Goal: Task Accomplishment & Management: Complete application form

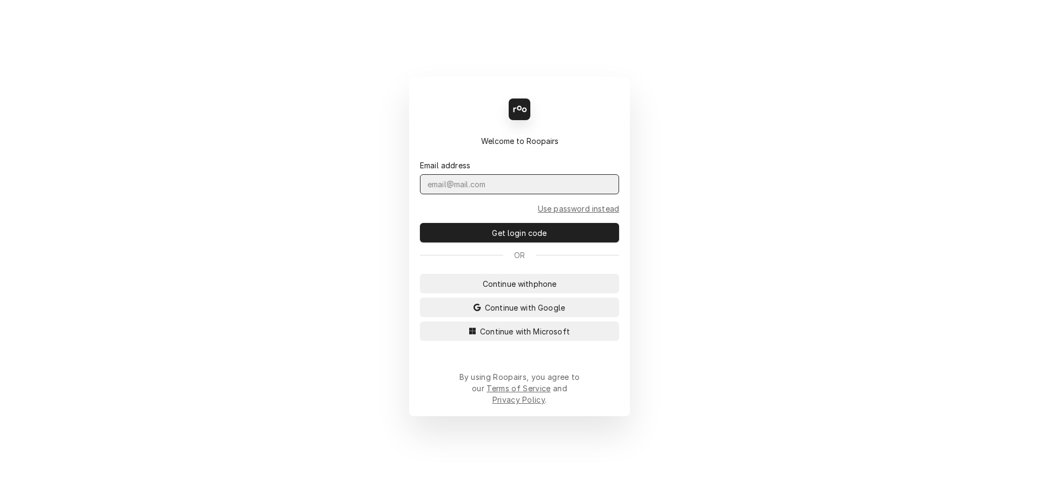
click at [492, 194] on input "Dynamic Content Wrapper" at bounding box center [519, 184] width 199 height 20
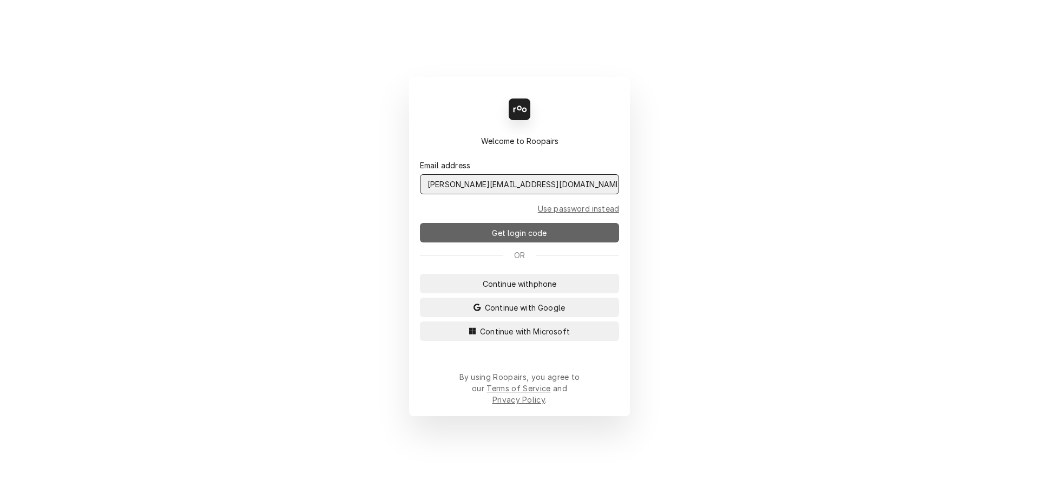
type input "jeffr@claysrefrig.com"
click at [530, 239] on span "Get login code" at bounding box center [519, 232] width 59 height 11
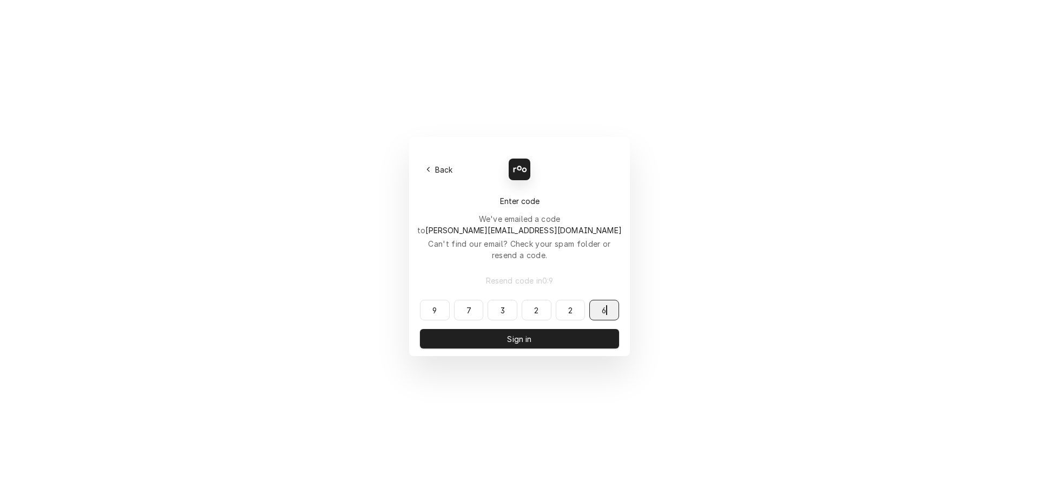
type input "973226"
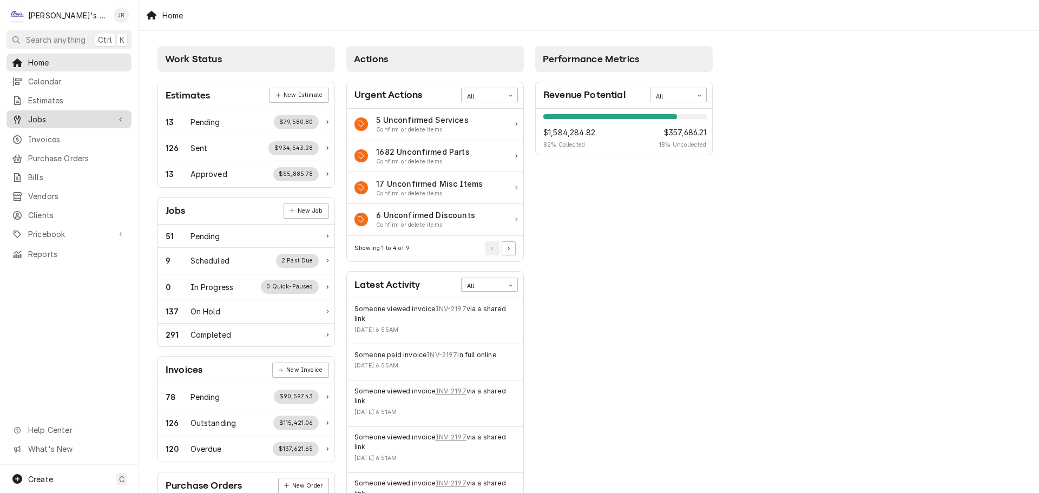
click at [89, 115] on span "Jobs" at bounding box center [69, 119] width 82 height 11
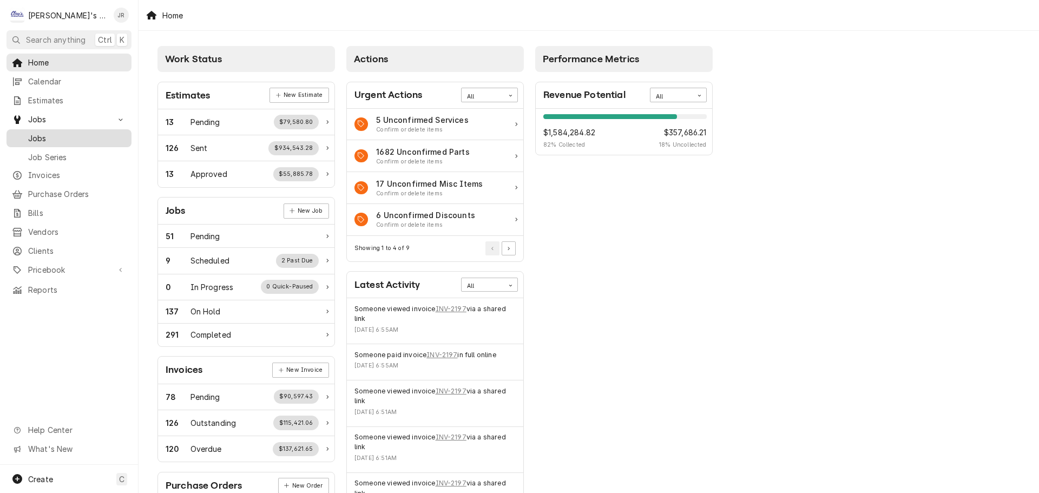
click at [89, 129] on link "Jobs" at bounding box center [68, 138] width 125 height 18
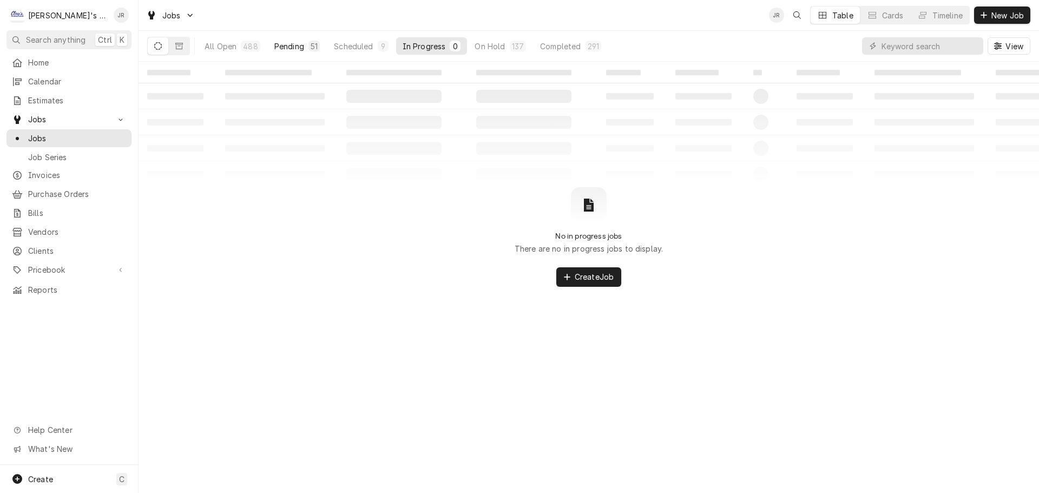
click at [283, 48] on div "Pending" at bounding box center [289, 46] width 30 height 11
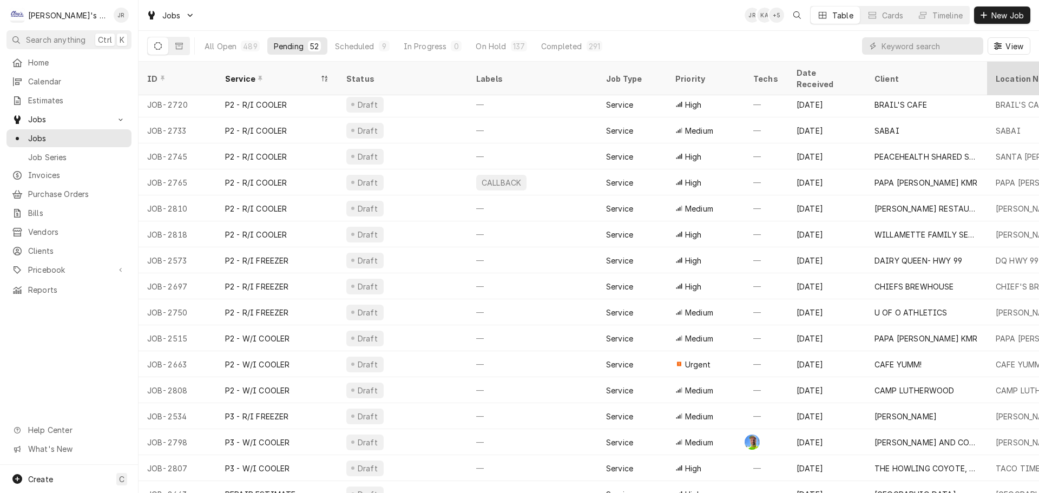
scroll to position [816, 0]
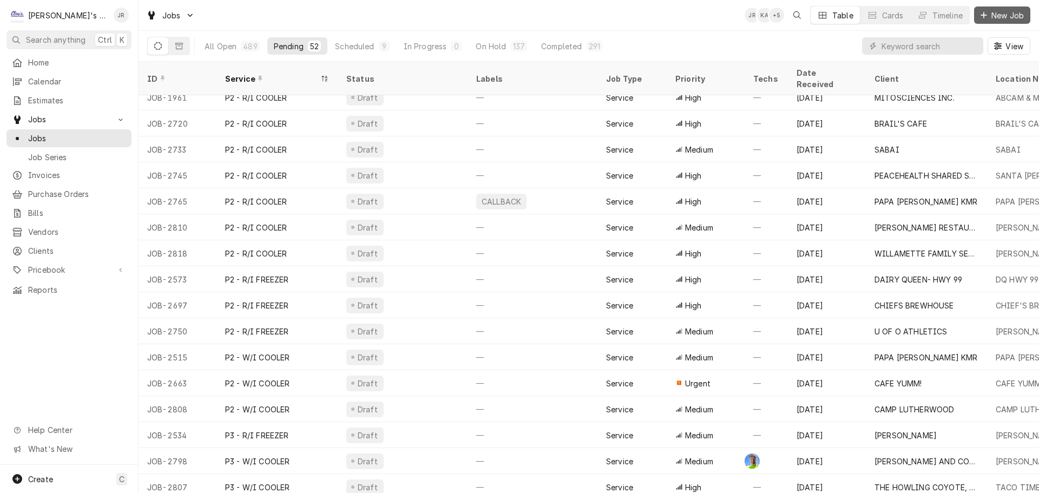
click at [1002, 15] on span "New Job" at bounding box center [1007, 15] width 37 height 11
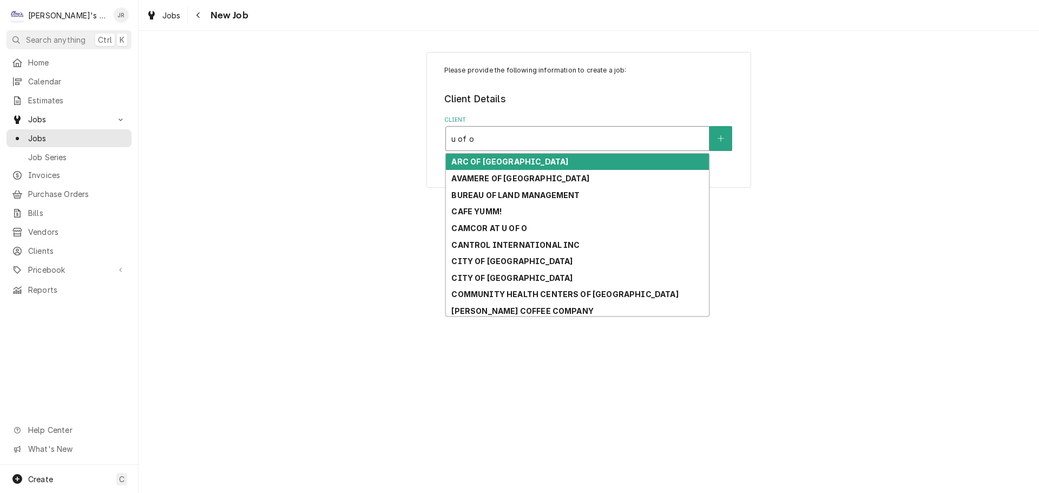
type input "u of o a"
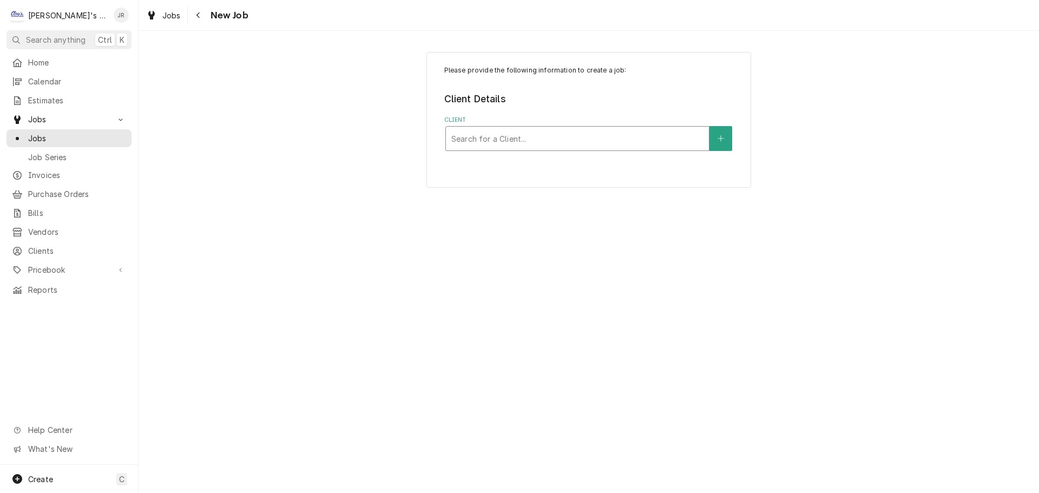
drag, startPoint x: 485, startPoint y: 135, endPoint x: 447, endPoint y: 143, distance: 38.7
click at [447, 143] on div "Search for a Client..." at bounding box center [577, 139] width 263 height 24
type input "university of"
drag, startPoint x: 519, startPoint y: 137, endPoint x: 419, endPoint y: 148, distance: 100.1
click at [419, 148] on div "Please provide the following information to create a job: Client Details Client…" at bounding box center [588, 119] width 900 height 155
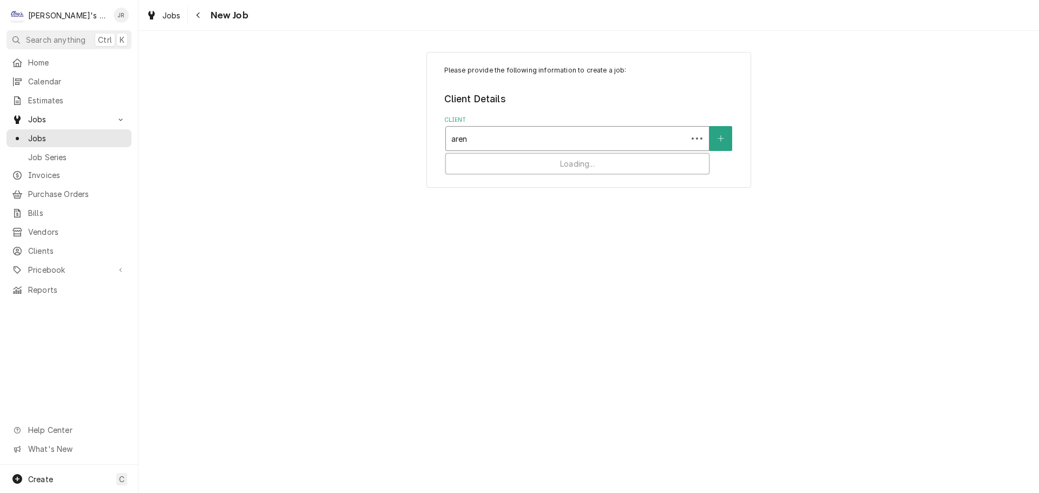
type input "arena"
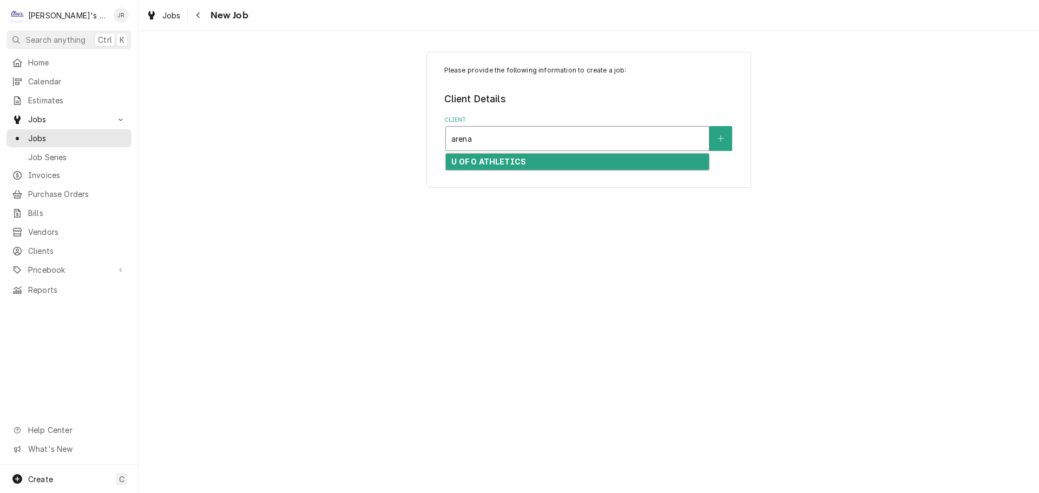
click at [474, 163] on strong "U OF O ATHLETICS" at bounding box center [488, 161] width 75 height 9
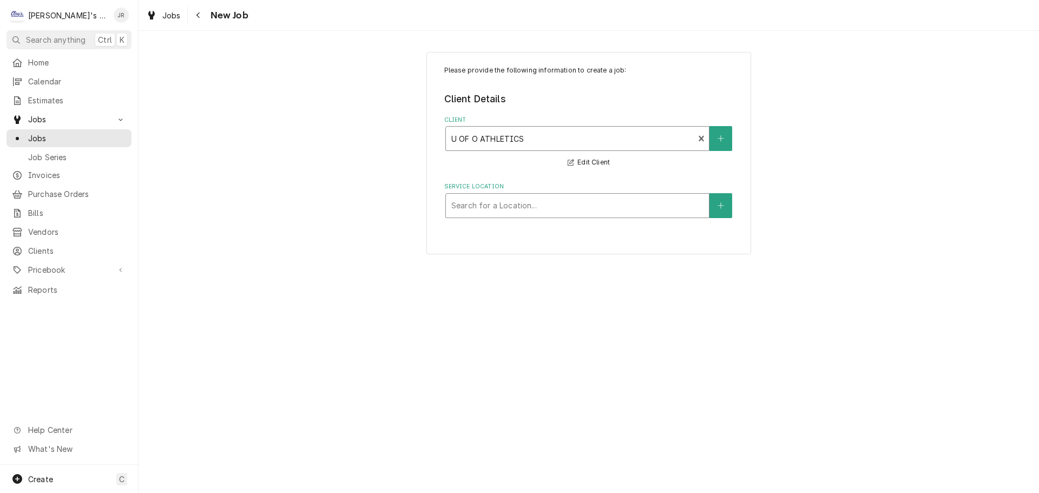
click at [467, 210] on div "Service Location" at bounding box center [577, 205] width 252 height 19
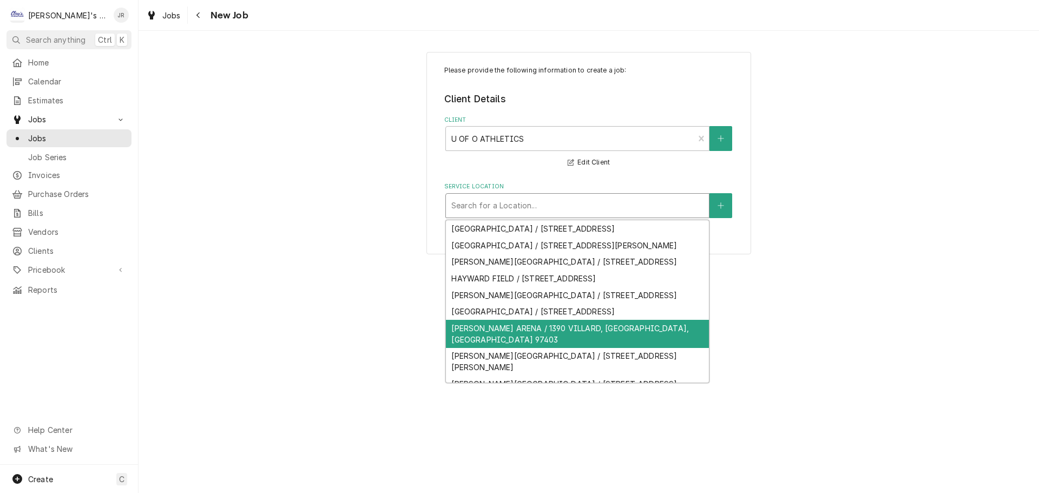
scroll to position [21, 0]
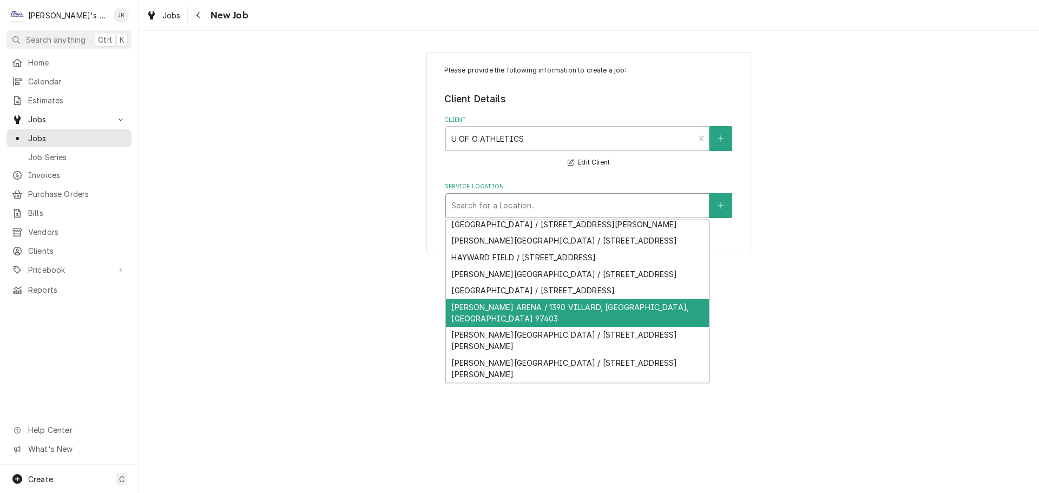
click at [518, 327] on div "[PERSON_NAME] ARENA / 1390 VILLARD, [GEOGRAPHIC_DATA], [GEOGRAPHIC_DATA] 97403" at bounding box center [577, 313] width 263 height 28
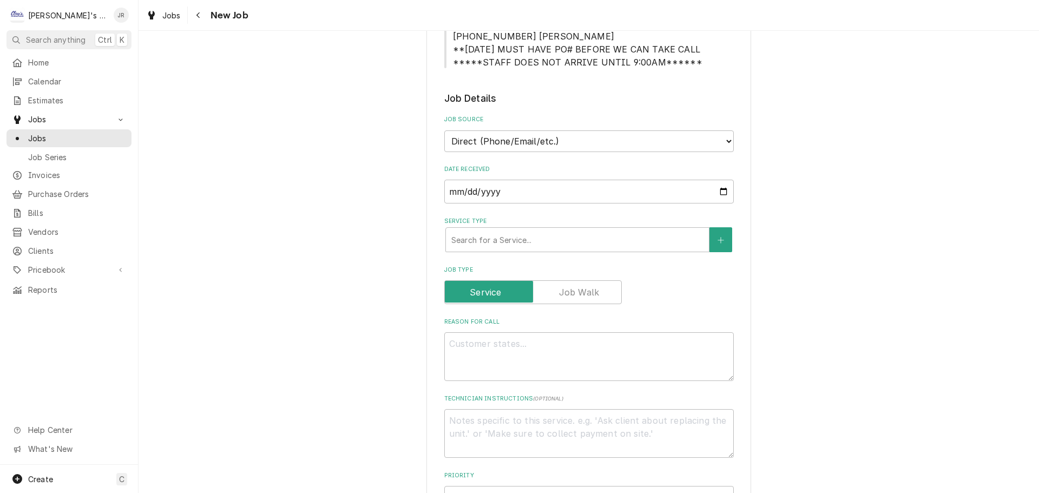
scroll to position [270, 0]
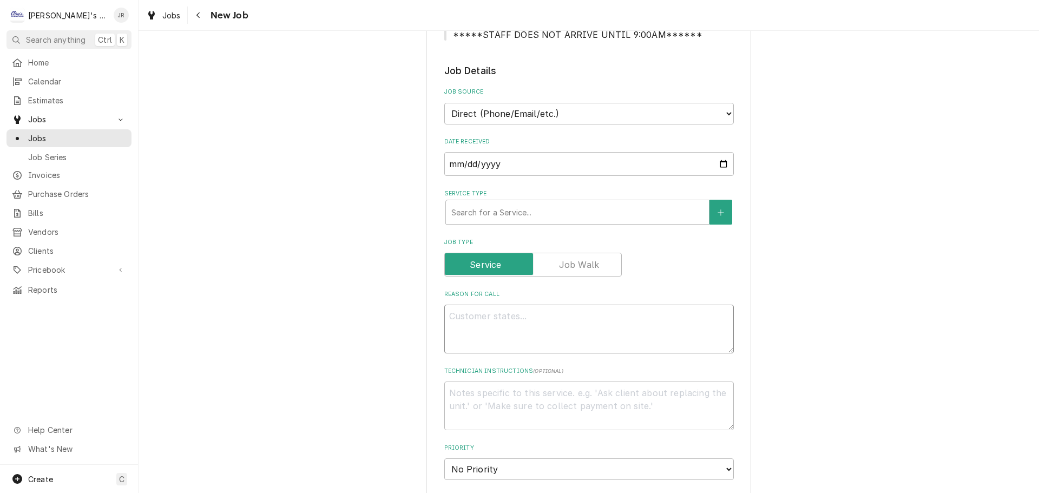
click at [509, 315] on textarea "Reason For Call" at bounding box center [588, 329] width 289 height 49
type textarea "x"
type textarea "8"
type textarea "x"
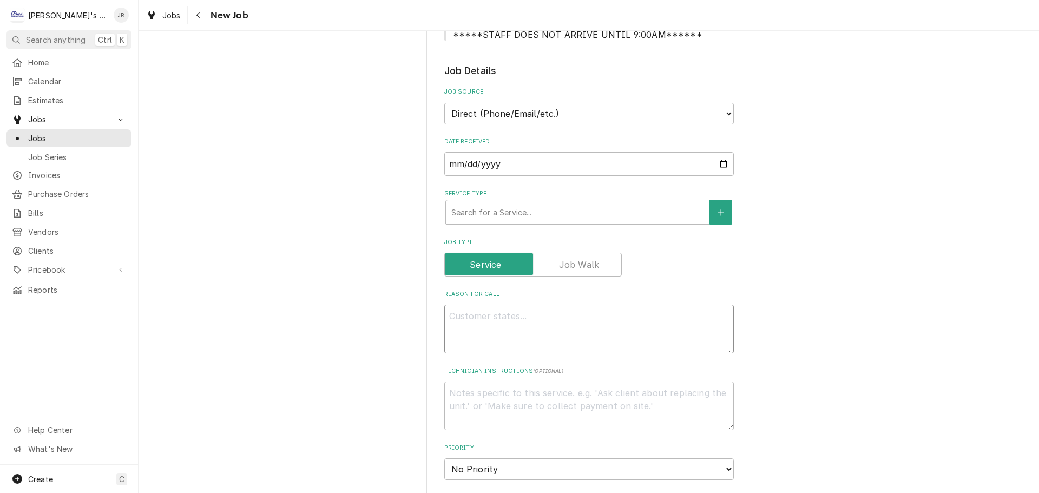
type textarea "9"
type textarea "x"
type textarea "9/"
type textarea "x"
type textarea "9/2"
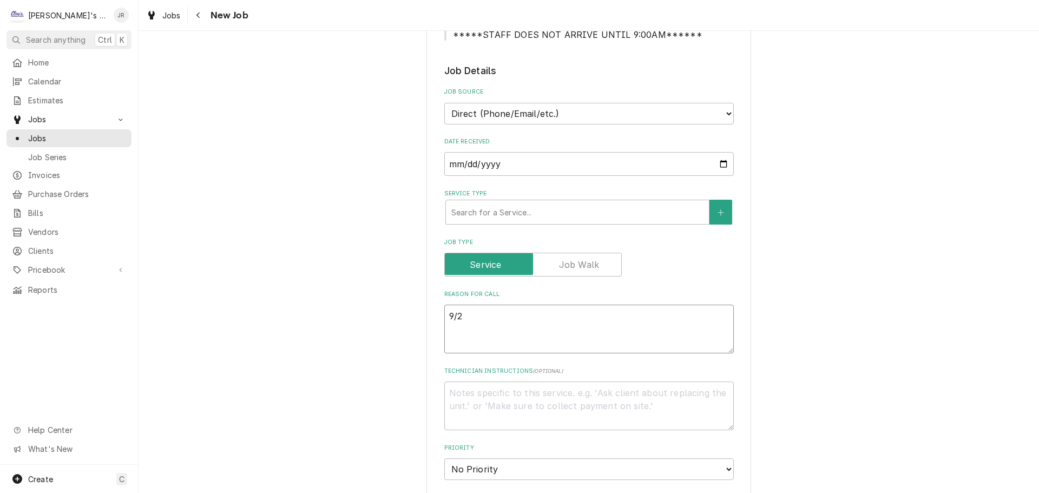
type textarea "x"
type textarea "9/2/"
type textarea "x"
type textarea "9/2/2"
type textarea "x"
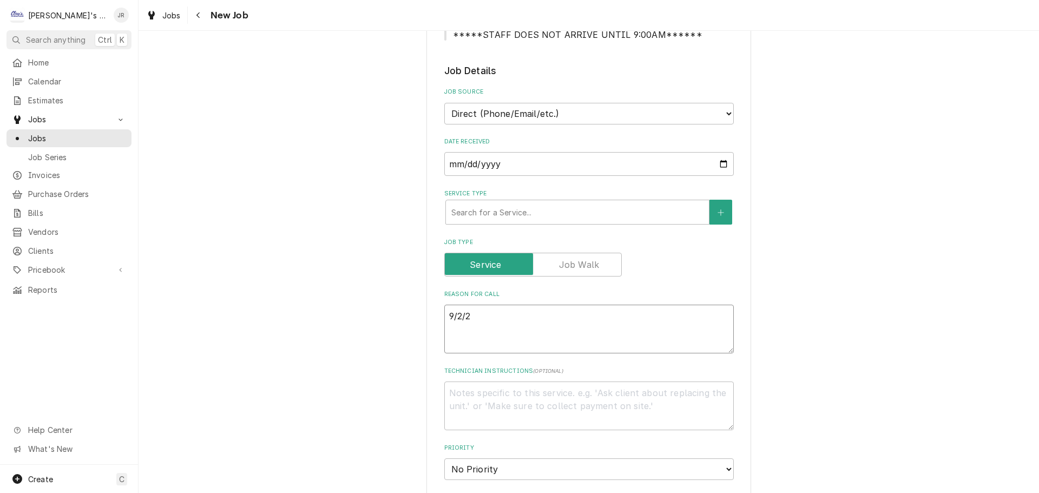
type textarea "9/2/20"
type textarea "x"
type textarea "9/2/202"
type textarea "x"
type textarea "9/2/2025"
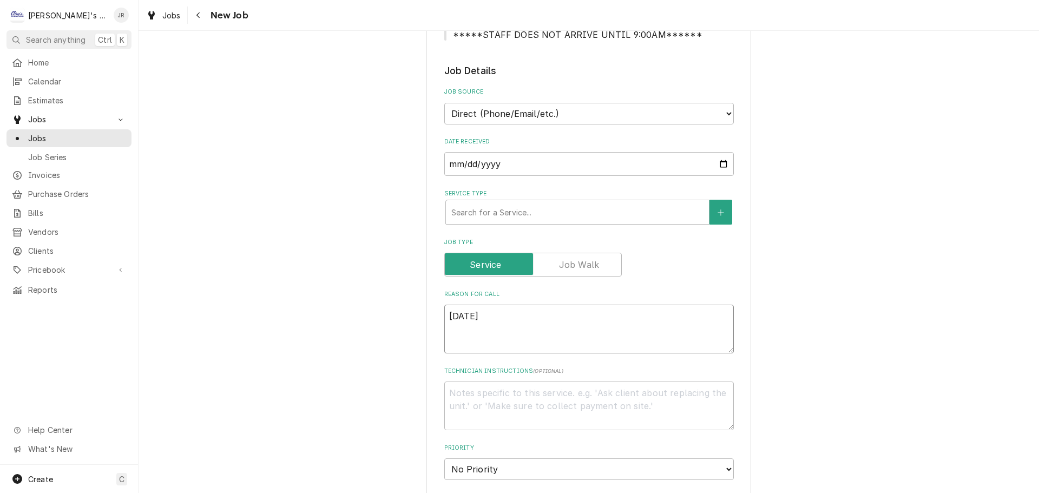
type textarea "x"
type textarea "9/2/2025"
type textarea "x"
type textarea "9/2/2025 j"
type textarea "x"
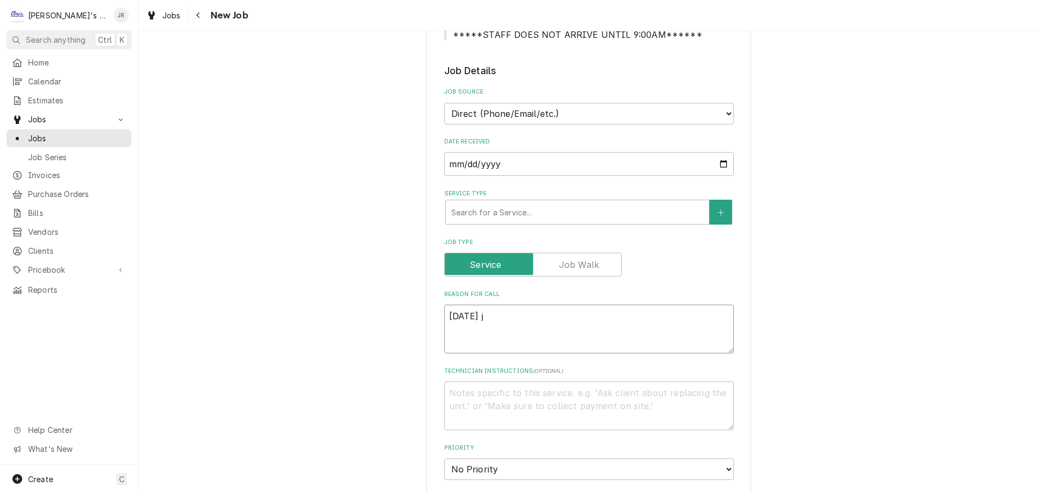
type textarea "9/2/2025"
type textarea "x"
type textarea "9/2/2025 J"
type textarea "x"
type textarea "9/2/2025 JR"
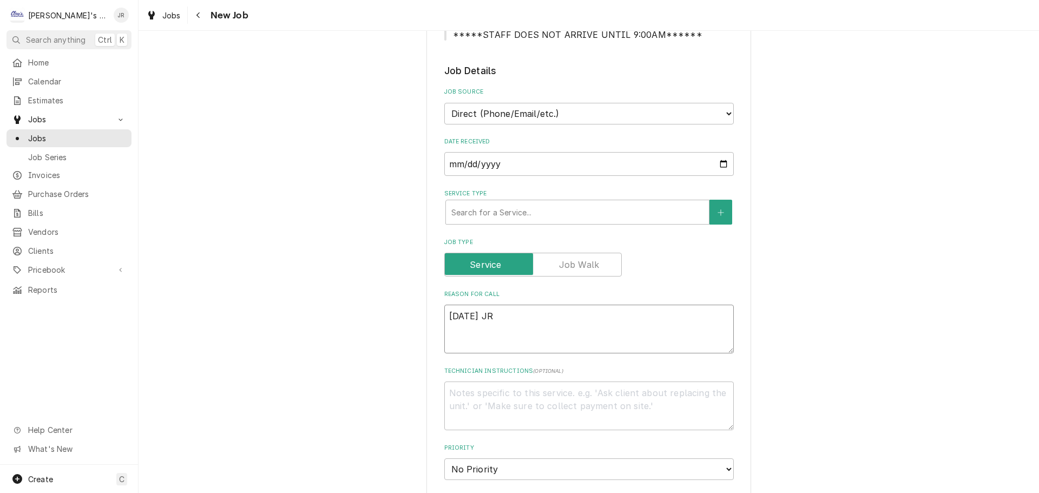
type textarea "x"
type textarea "9/2/2025 JR"
type textarea "x"
type textarea "9/2/2025 JR -"
type textarea "x"
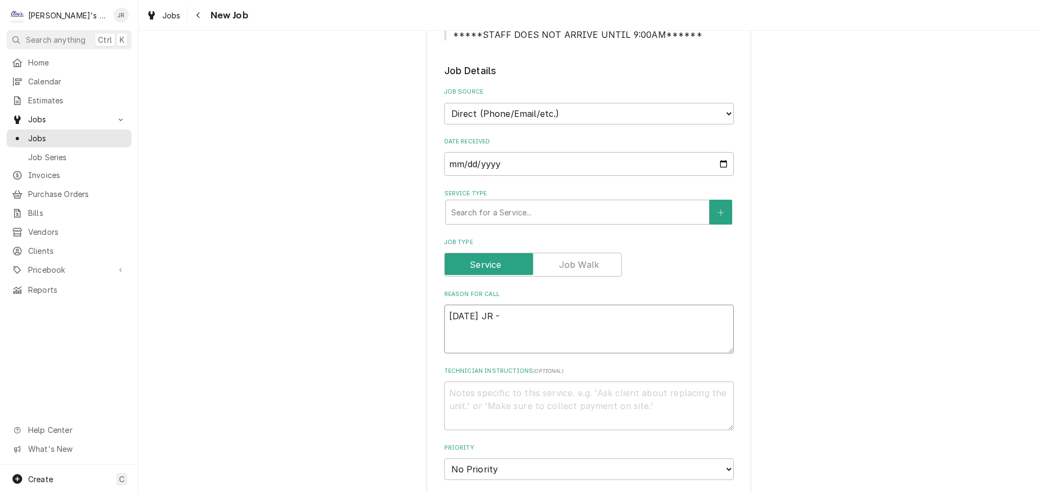
type textarea "9/2/2025 JR -"
type textarea "x"
type textarea "9/2/2025 JR - P"
type textarea "x"
type textarea "9/2/2025 JR - PE"
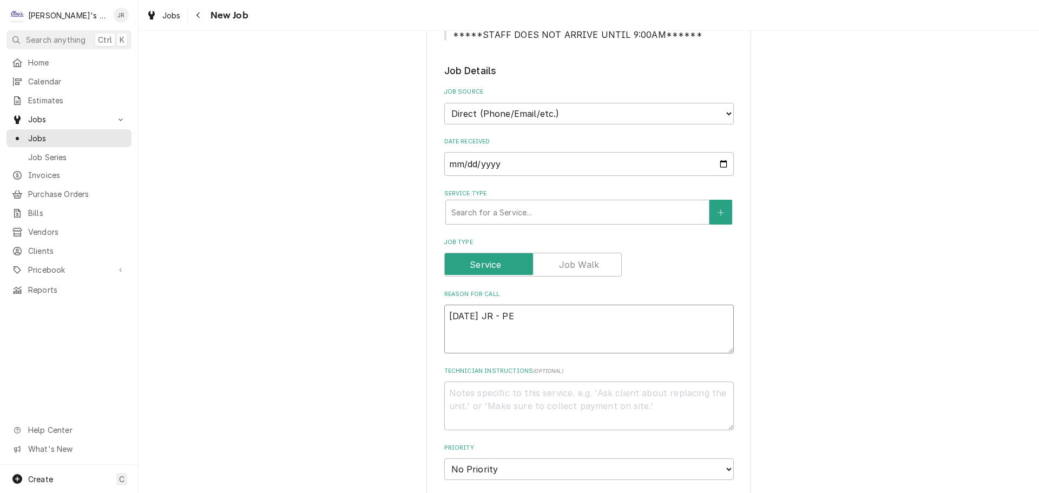
type textarea "x"
type textarea "9/2/2025 JR - PER"
type textarea "x"
type textarea "9/2/2025 JR - PER"
type textarea "x"
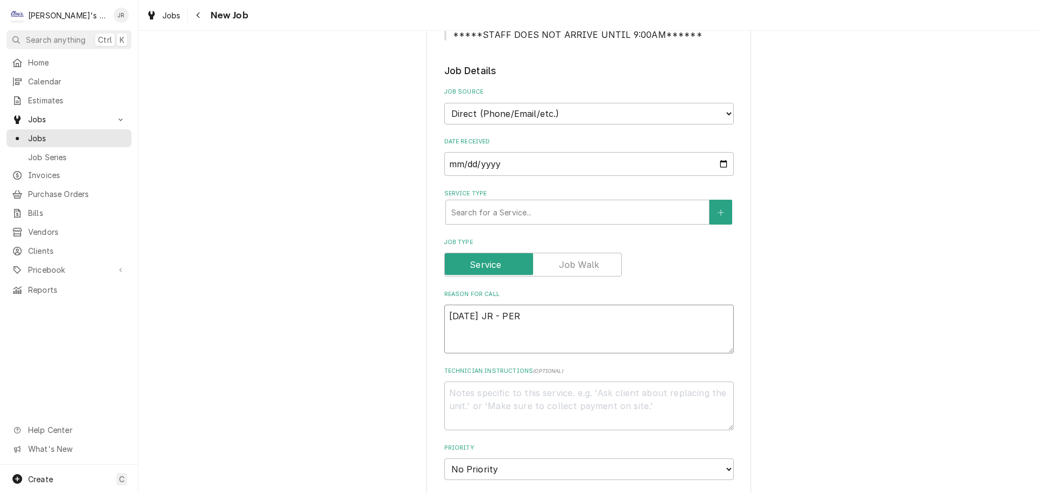
type textarea "9/2/2025 JR - PER D"
type textarea "x"
type textarea "9/2/2025 JR - PER DO"
type textarea "x"
type textarea "9/2/2025 JR - PER DON"
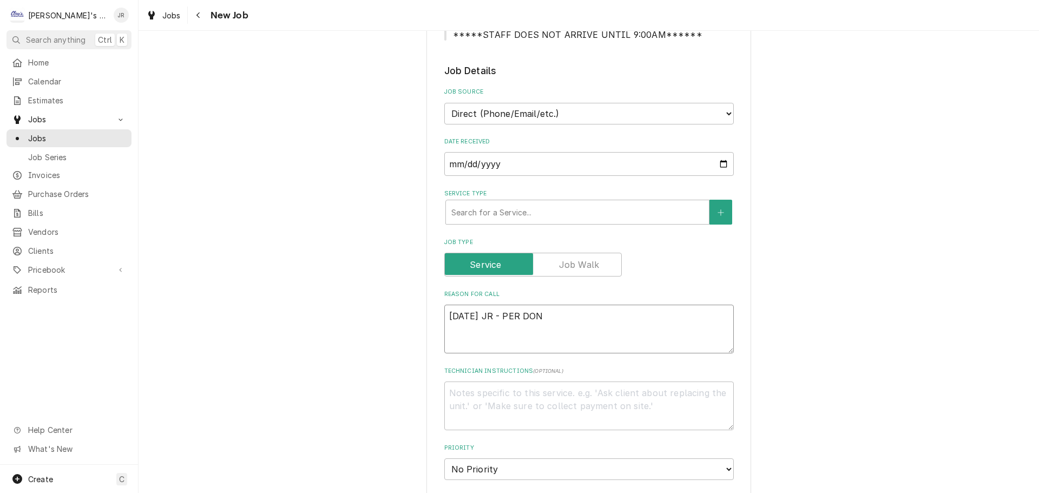
type textarea "x"
type textarea "9/2/2025 JR - PER DONN"
type textarea "x"
type textarea "9/2/2025 JR - PER DONNY"
type textarea "x"
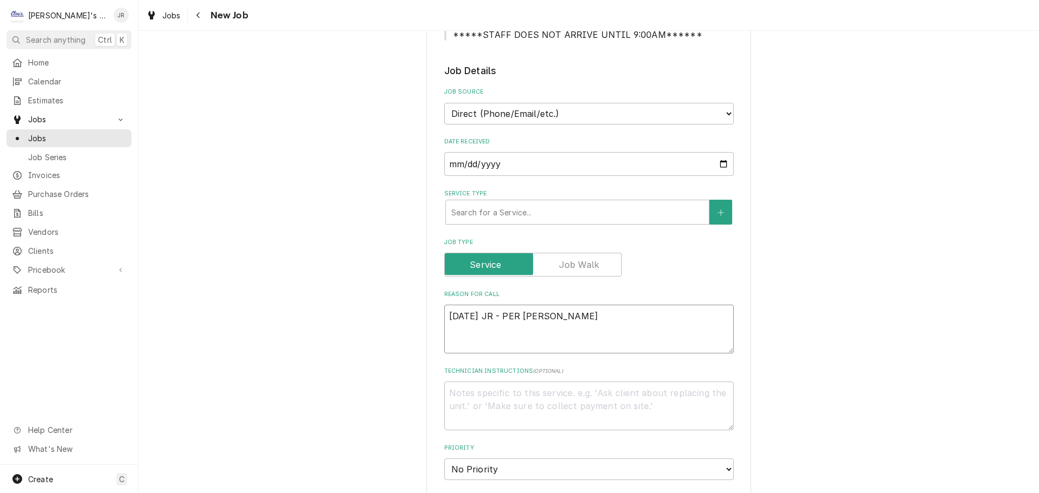
type textarea "9/2/2025 JR - PER DONNY"
type textarea "x"
type textarea "9/2/2025 JR - PER DONNY"
type textarea "x"
type textarea "9/2/2025 JR - PER DONNY,"
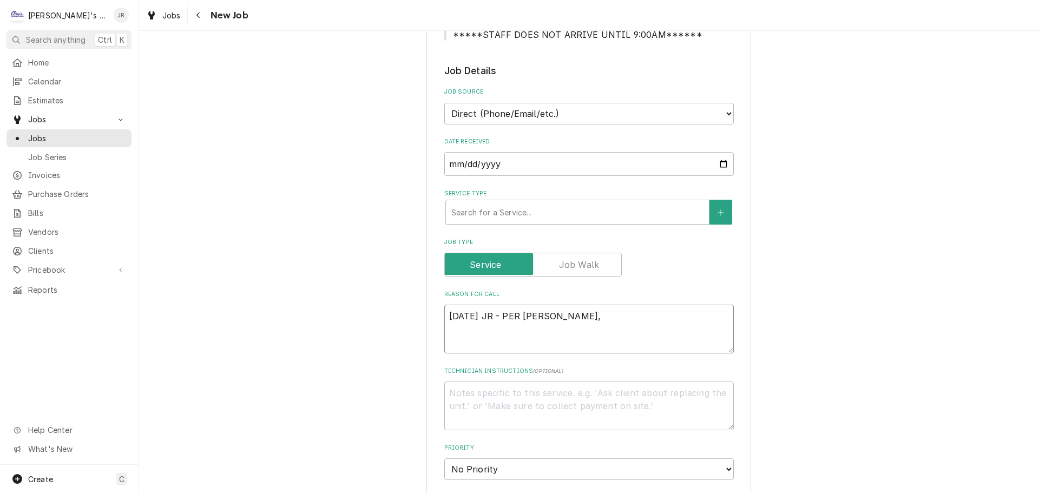
type textarea "x"
type textarea "9/2/2025 JR - PER DONNY,"
type textarea "x"
type textarea "9/2/2025 JR - PER DONNY, O"
type textarea "x"
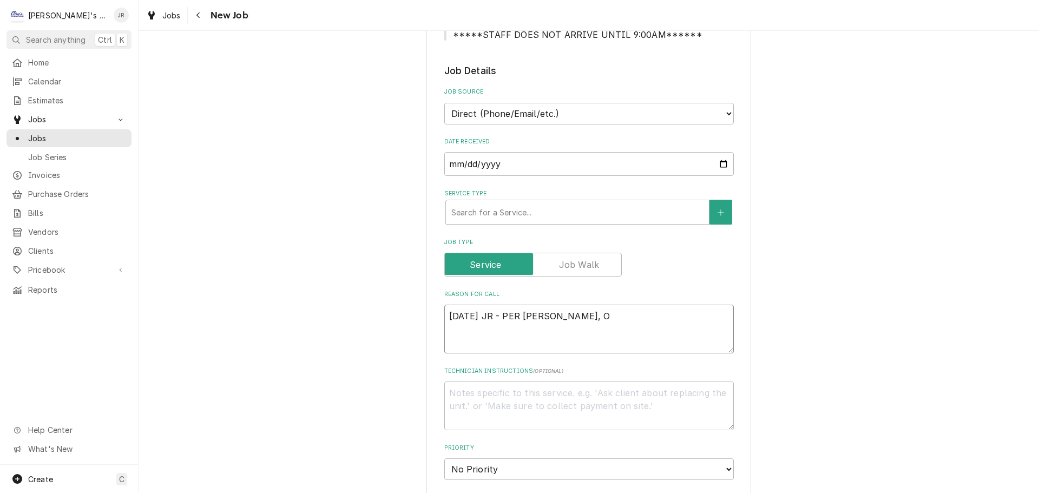
type textarea "9/2/2025 JR - PER DONNY, OP"
type textarea "x"
type textarea "9/2/2025 JR - PER DONNY, OPE"
type textarea "x"
type textarea "9/2/2025 JR - PER DONNY, OPEN"
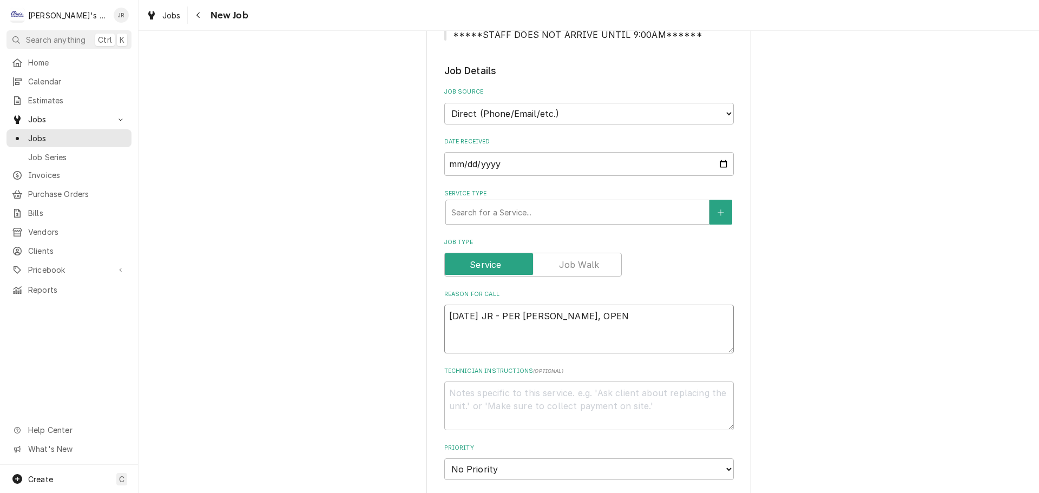
type textarea "x"
type textarea "9/2/2025 JR - PER DONNY, OPEN"
type textarea "x"
type textarea "9/2/2025 JR - PER DONNY, OPEN A"
type textarea "x"
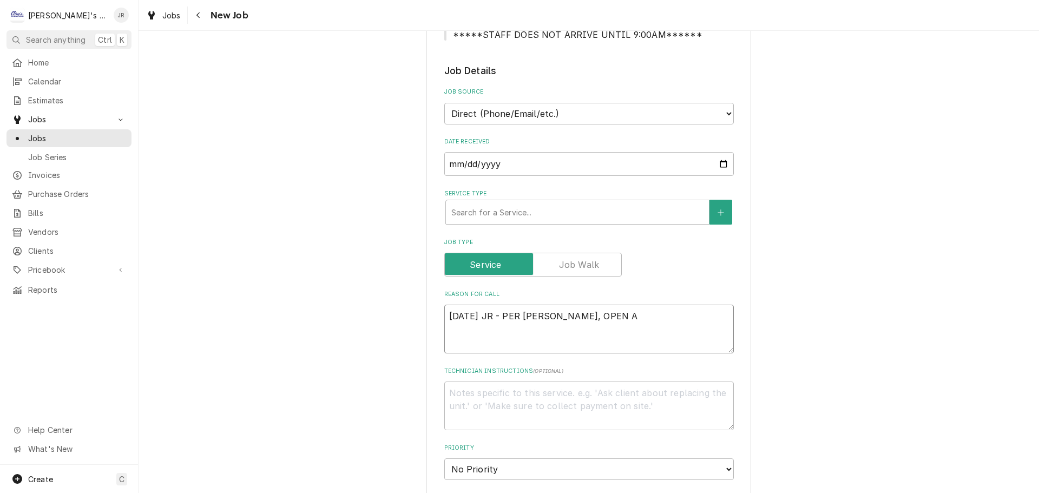
type textarea "9/2/2025 JR - PER DONNY, OPEN AI"
type textarea "x"
type textarea "9/2/2025 JR - PER DONNY, OPEN AIR"
type textarea "x"
type textarea "9/2/2025 JR - PER DONNY, OPEN AIR"
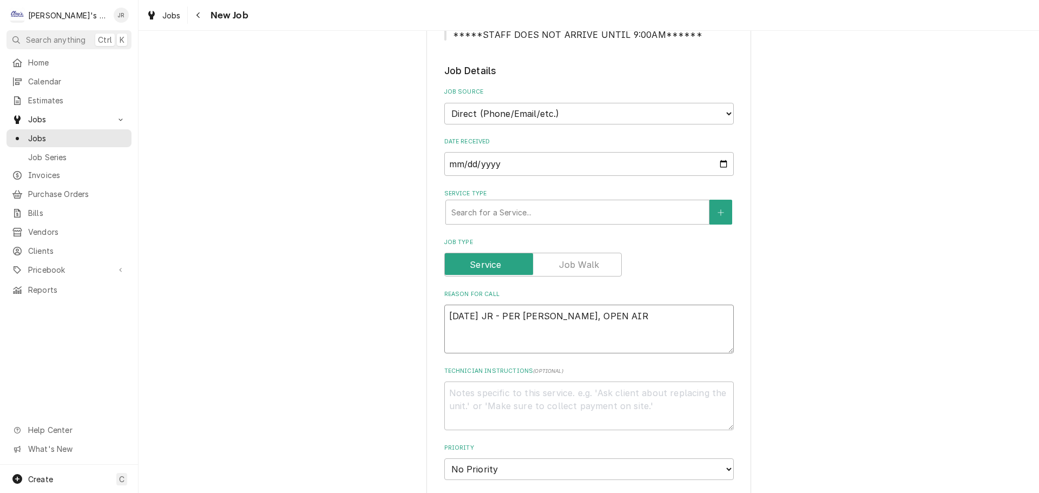
type textarea "x"
type textarea "9/2/2025 JR - PER DONNY, OPEN AIR D"
type textarea "x"
type textarea "9/2/2025 JR - PER DONNY, OPEN AIR DS"
type textarea "x"
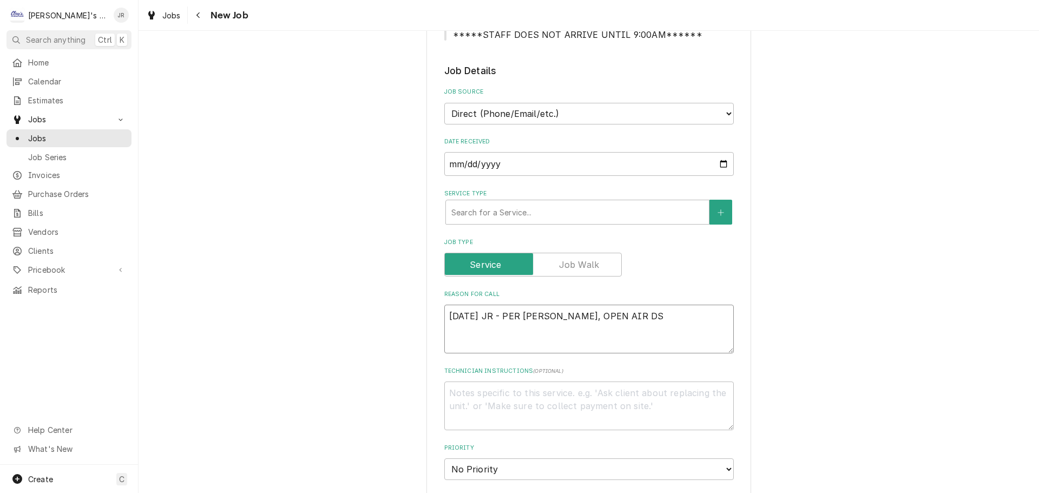
type textarea "9/2/2025 JR - PER DONNY, OPEN AIR D"
type textarea "x"
type textarea "9/2/2025 JR - PER DONNY, OPEN AIR DS"
type textarea "x"
type textarea "9/2/2025 JR - PER DONNY, OPEN AIR DSI"
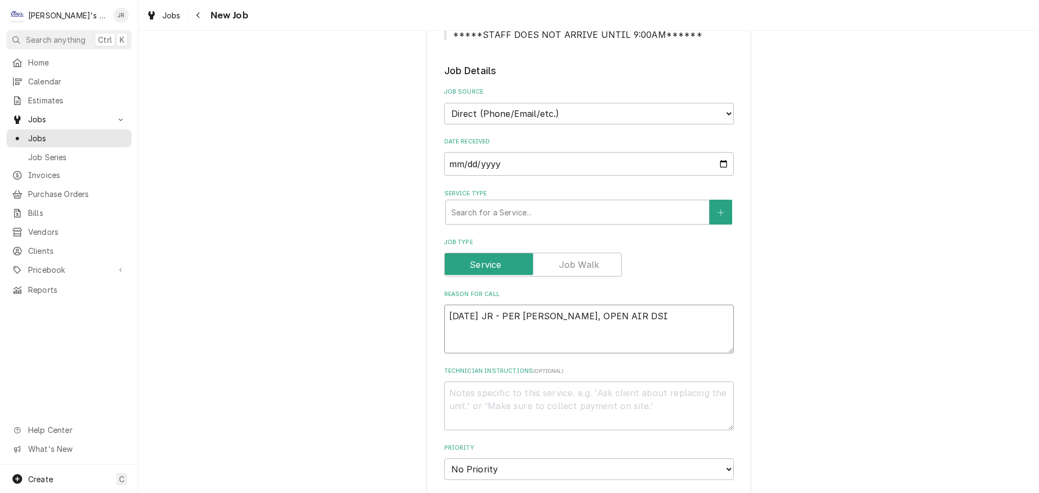
type textarea "x"
type textarea "9/2/2025 JR - PER DONNY, OPEN AIR DS"
type textarea "x"
type textarea "9/2/2025 JR - PER DONNY, OPEN AIR D"
type textarea "x"
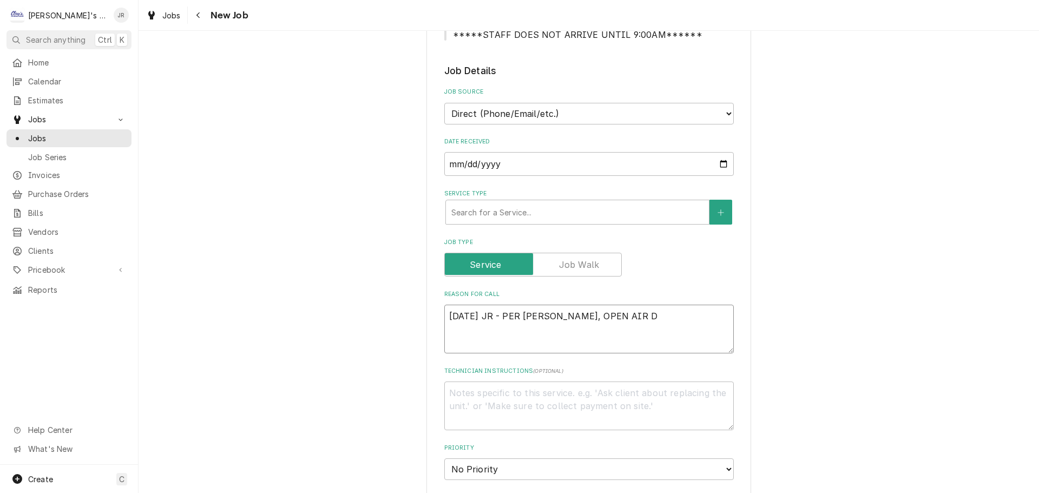
type textarea "9/2/2025 JR - PER DONNY, OPEN AIR DI"
type textarea "x"
type textarea "9/2/2025 JR - PER DONNY, OPEN AIR DIS"
type textarea "x"
type textarea "9/2/2025 JR - PER DONNY, OPEN AIR DISP"
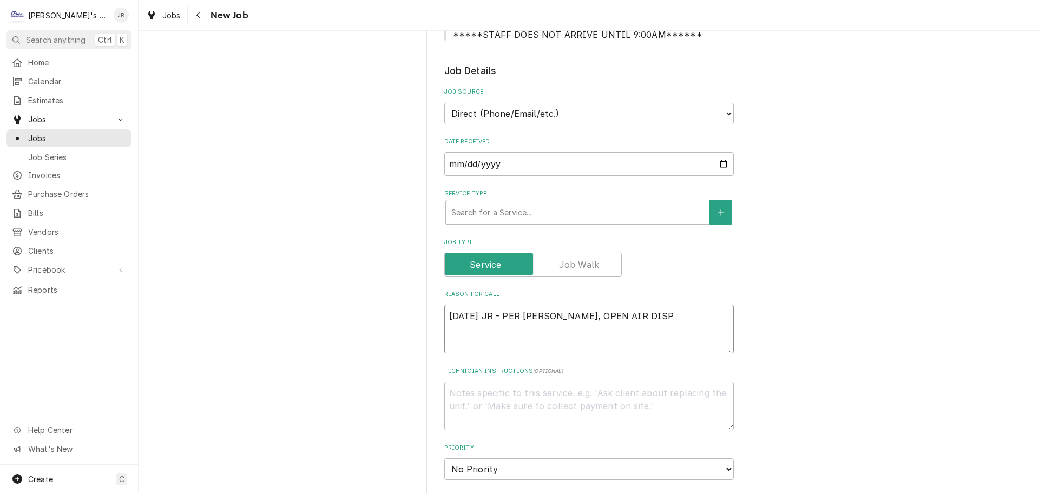
type textarea "x"
type textarea "9/2/2025 JR - PER DONNY, OPEN AIR DISPL"
type textarea "x"
type textarea "9/2/2025 JR - PER DONNY, OPEN AIR DISPLA"
type textarea "x"
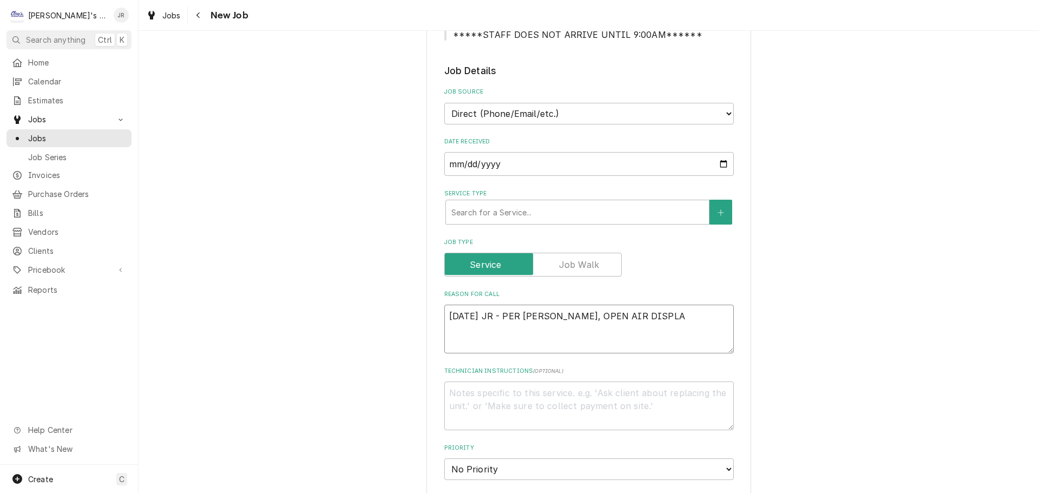
type textarea "9/2/2025 JR - PER DONNY, OPEN AIR DISPLAY"
type textarea "x"
type textarea "9/2/2025 JR - PER DONNY, OPEN AIR DISPLAY"
type textarea "x"
type textarea "9/2/2025 JR - PER DONNY, OPEN AIR DISPLAY C"
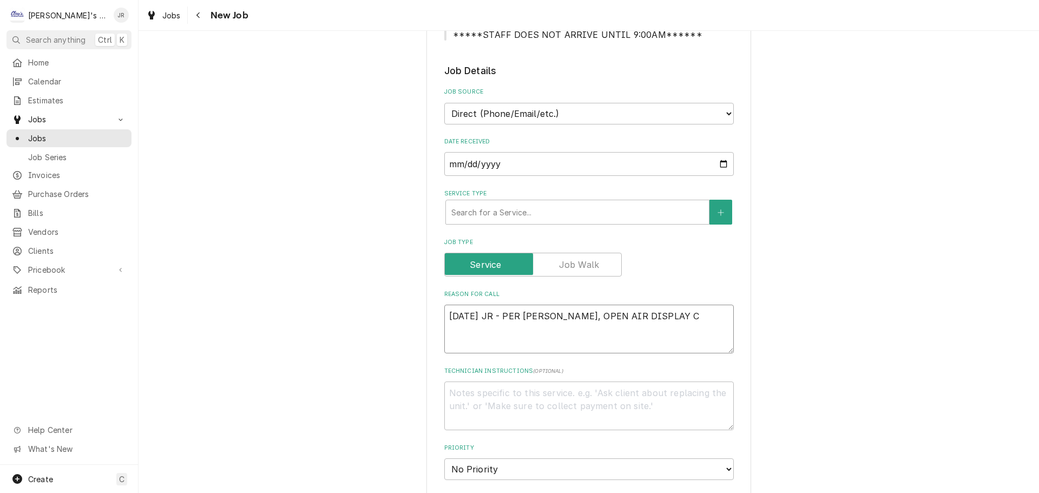
type textarea "x"
type textarea "9/2/2025 JR - PER DONNY, OPEN AIR DISPLAY CA"
type textarea "x"
type textarea "9/2/2025 JR - PER DONNY, OPEN AIR DISPLAY CAS"
type textarea "x"
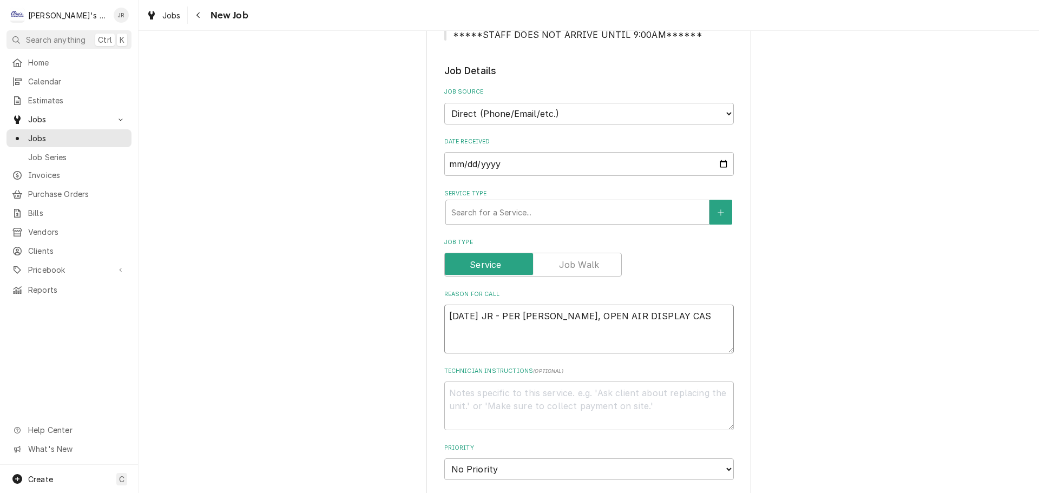
type textarea "9/2/2025 JR - PER DONNY, OPEN AIR DISPLAY CASE"
type textarea "x"
type textarea "9/2/2025 JR - PER DONNY, OPEN AIR DISPLAY CASE"
type textarea "x"
type textarea "9/2/2025 JR - PER DONNY, OPEN AIR DISPLAY CASE O"
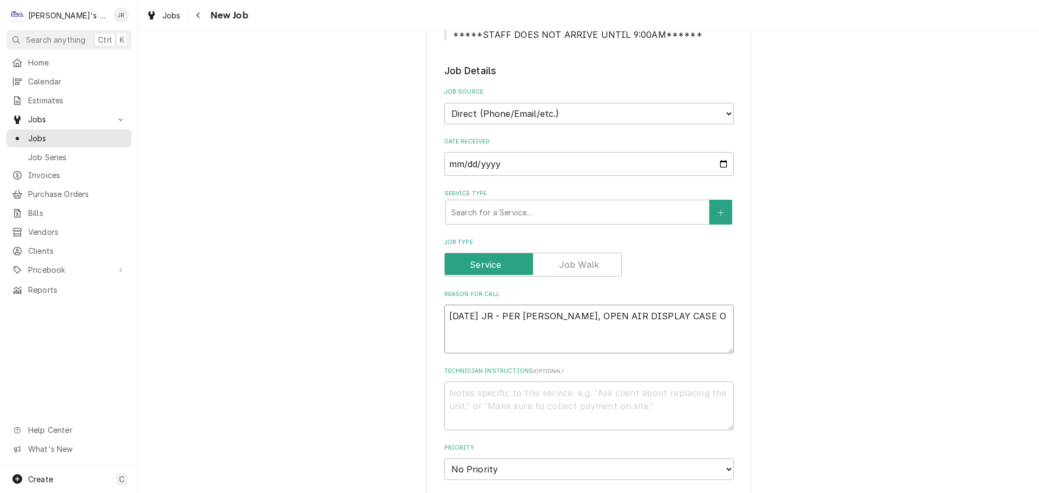
type textarea "x"
type textarea "9/2/2025 JR - PER DONNY, OPEN AIR DISPLAY CASE ON"
type textarea "x"
type textarea "9/2/2025 JR - PER DONNY, OPEN AIR DISPLAY CASE ON"
type textarea "x"
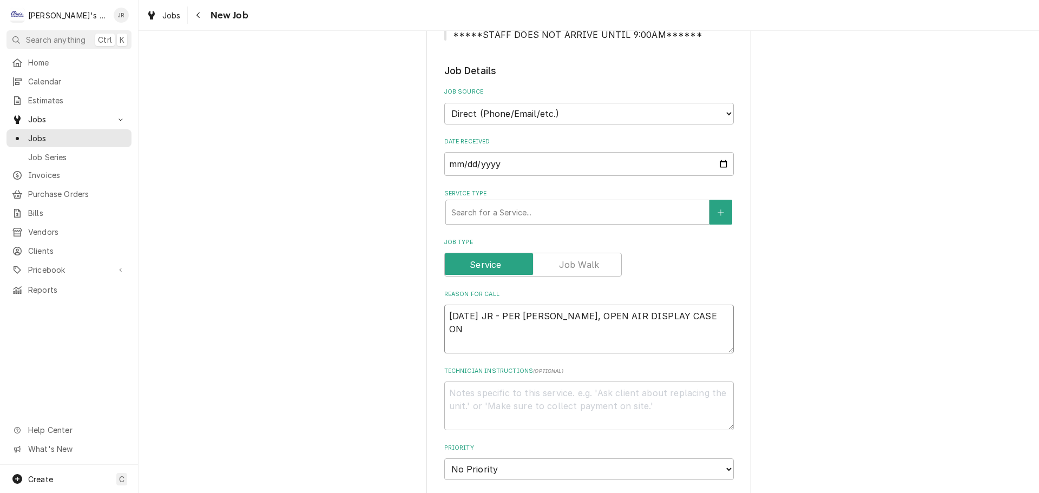
type textarea "9/2/2025 JR - PER DONNY, OPEN AIR DISPLAY CASE ON M"
type textarea "x"
type textarea "9/2/2025 JR - PER DONNY, OPEN AIR DISPLAY CASE ON MA"
type textarea "x"
type textarea "9/2/2025 JR - PER DONNY, OPEN AIR DISPLAY CASE ON MAI"
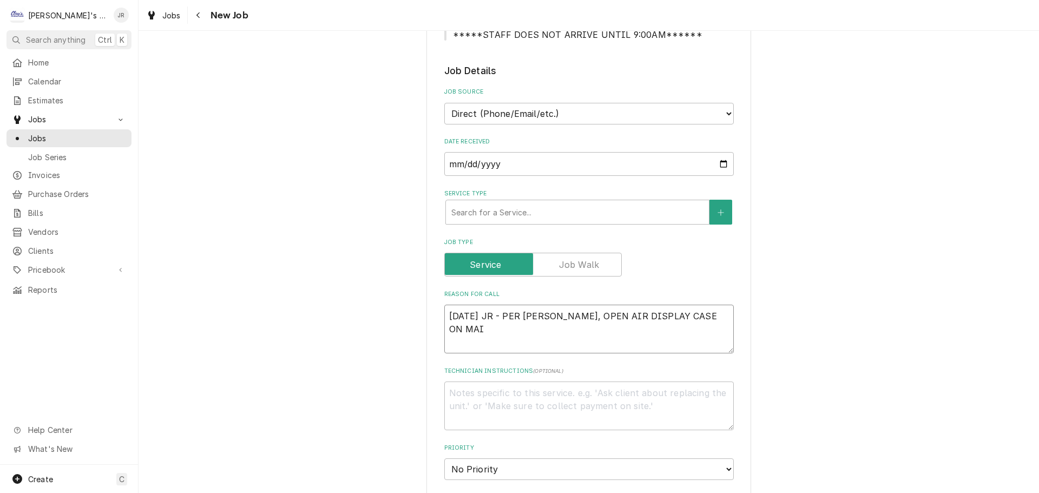
type textarea "x"
type textarea "9/2/2025 JR - PER DONNY, OPEN AIR DISPLAY CASE ON MAIN"
type textarea "x"
type textarea "9/2/2025 JR - PER DONNY, OPEN AIR DISPLAY CASE ON MAIN"
type textarea "x"
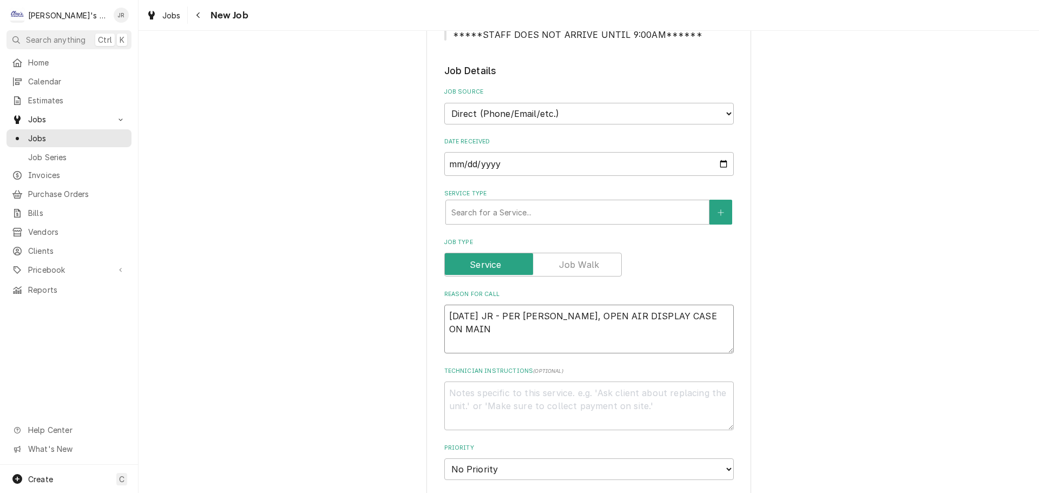
type textarea "9/2/2025 JR - PER DONNY, OPEN AIR DISPLAY CASE ON MAIN C"
type textarea "x"
type textarea "9/2/2025 JR - PER DONNY, OPEN AIR DISPLAY CASE ON MAIN CO"
type textarea "x"
type textarea "9/2/2025 JR - PER DONNY, OPEN AIR DISPLAY CASE ON MAIN CON"
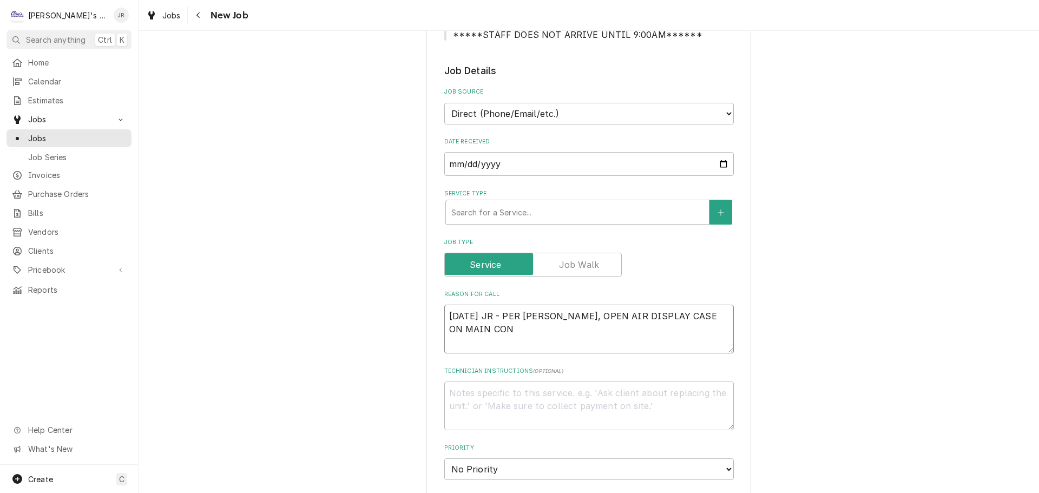
type textarea "x"
type textarea "9/2/2025 JR - PER DONNY, OPEN AIR DISPLAY CASE ON MAIN CONC"
type textarea "x"
type textarea "9/2/2025 JR - PER DONNY, OPEN AIR DISPLAY CASE ON MAIN CONCO"
type textarea "x"
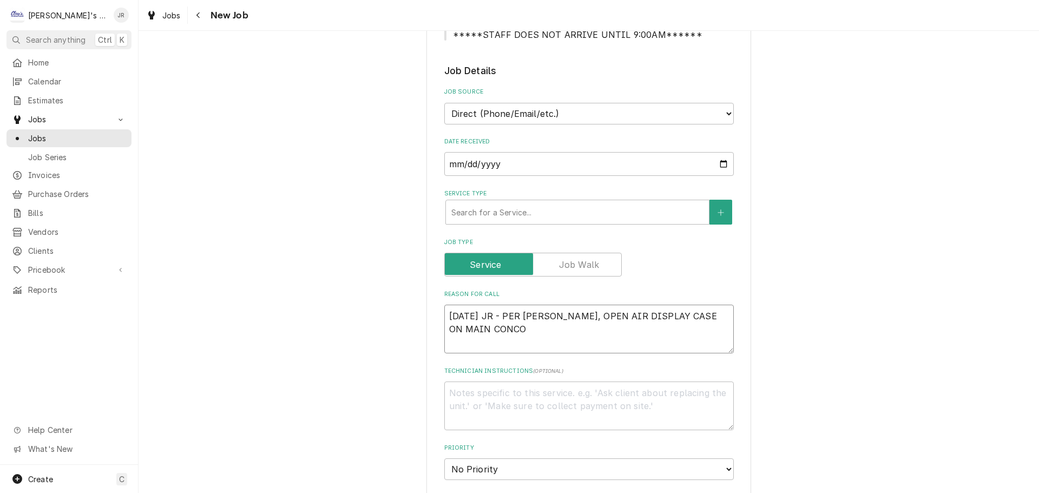
type textarea "9/2/2025 JR - PER DONNY, OPEN AIR DISPLAY CASE ON MAIN CONCOU"
type textarea "x"
type textarea "9/2/2025 JR - PER DONNY, OPEN AIR DISPLAY CASE ON MAIN CONCOUR"
type textarea "x"
type textarea "9/2/2025 JR - PER DONNY, OPEN AIR DISPLAY CASE ON MAIN CONCOURS"
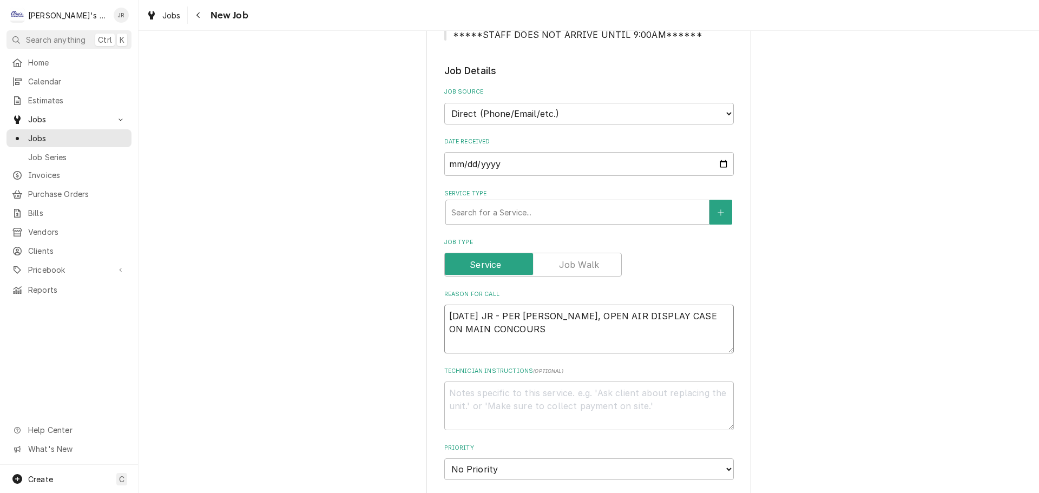
type textarea "x"
type textarea "9/2/2025 JR - PER DONNY, OPEN AIR DISPLAY CASE ON MAIN CONCOURSE"
type textarea "x"
type textarea "9/2/2025 JR - PER DONNY, OPEN AIR DISPLAY CASE ON MAIN CONCOURSE"
type textarea "x"
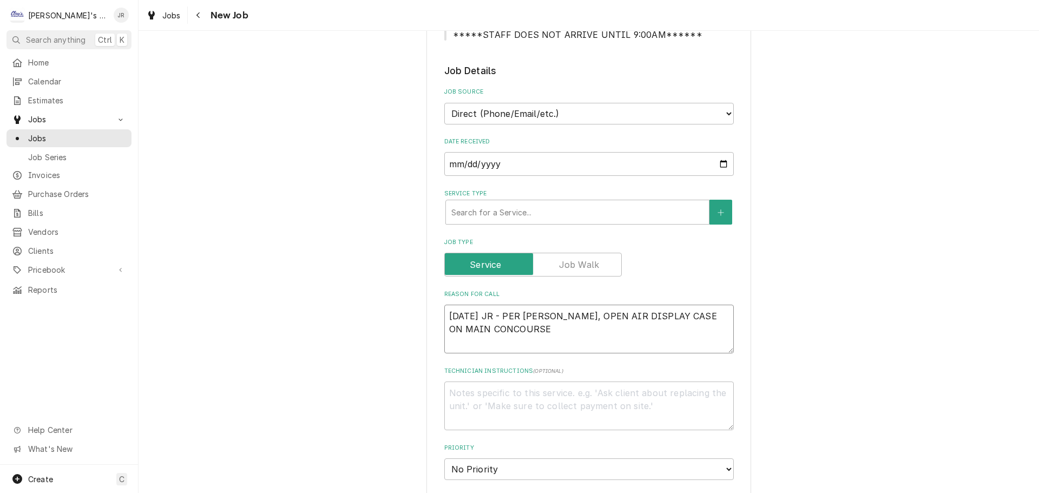
type textarea "9/2/2025 JR - PER DONNY, OPEN AIR DISPLAY CASE ON MAIN CONCOURSE H"
type textarea "x"
type textarea "9/2/2025 JR - PER DONNY, OPEN AIR DISPLAY CASE ON MAIN CONCOURSE HA"
type textarea "x"
type textarea "9/2/2025 JR - PER DONNY, OPEN AIR DISPLAY CASE ON MAIN CONCOURSE HAS"
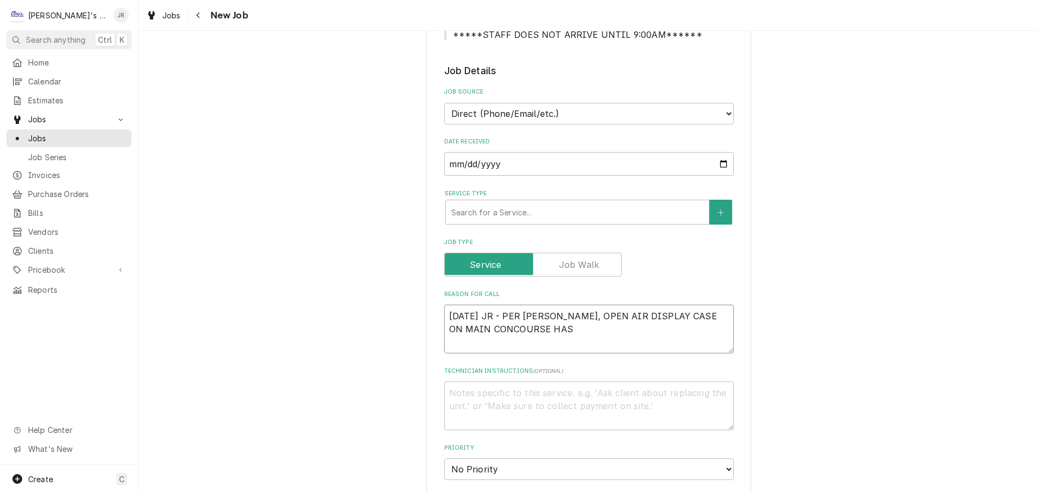
type textarea "x"
type textarea "9/2/2025 JR - PER DONNY, OPEN AIR DISPLAY CASE ON MAIN CONCOURSE HAS"
type textarea "x"
type textarea "9/2/2025 JR - PER DONNY, OPEN AIR DISPLAY CASE ON MAIN CONCOURSE HAS A"
type textarea "x"
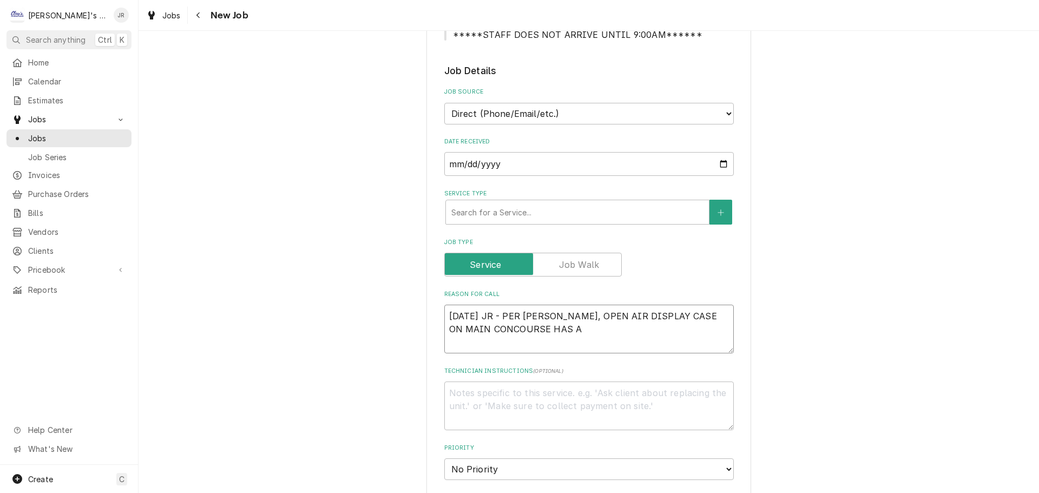
type textarea "9/2/2025 JR - PER DONNY, OPEN AIR DISPLAY CASE ON MAIN CONCOURSE HAS A"
type textarea "x"
type textarea "9/2/2025 JR - PER DONNY, OPEN AIR DISPLAY CASE ON MAIN CONCOURSE HAS A M"
type textarea "x"
type textarea "9/2/2025 JR - PER DONNY, OPEN AIR DISPLAY CASE ON MAIN CONCOURSE HAS A MA"
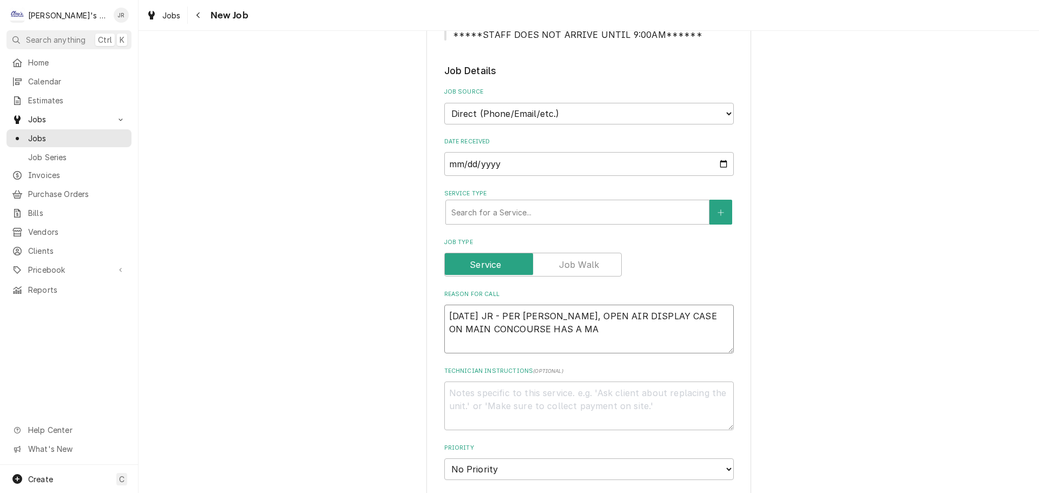
type textarea "x"
type textarea "9/2/2025 JR - PER DONNY, OPEN AIR DISPLAY CASE ON MAIN CONCOURSE HAS A MAJ"
type textarea "x"
type textarea "9/2/2025 JR - PER DONNY, OPEN AIR DISPLAY CASE ON MAIN CONCOURSE HAS A MAJO"
type textarea "x"
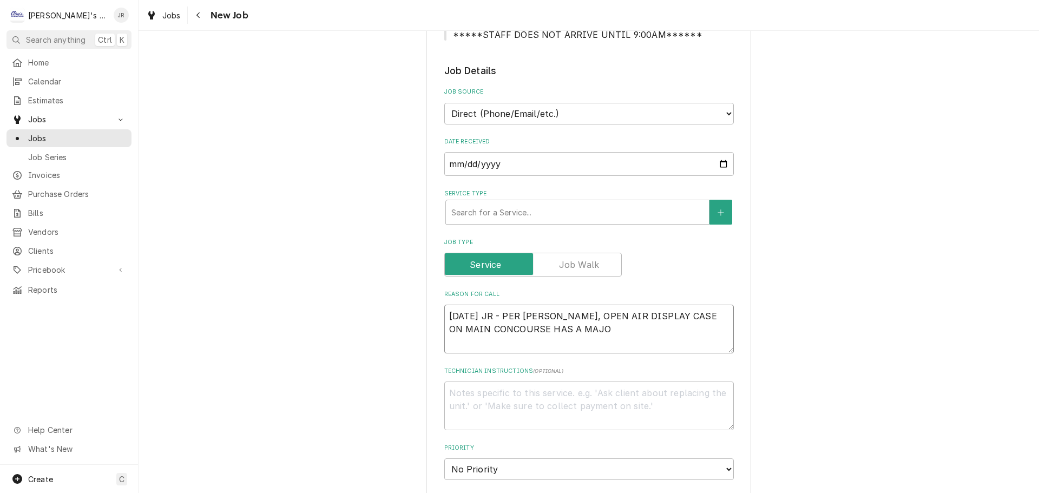
type textarea "9/2/2025 JR - PER DONNY, OPEN AIR DISPLAY CASE ON MAIN CONCOURSE HAS A MAJOR"
type textarea "x"
type textarea "9/2/2025 JR - PER DONNY, OPEN AIR DISPLAY CASE ON MAIN CONCOURSE HAS A MAJOR"
type textarea "x"
type textarea "9/2/2025 JR - PER DONNY, OPEN AIR DISPLAY CASE ON MAIN CONCOURSE HAS A MAJOR W"
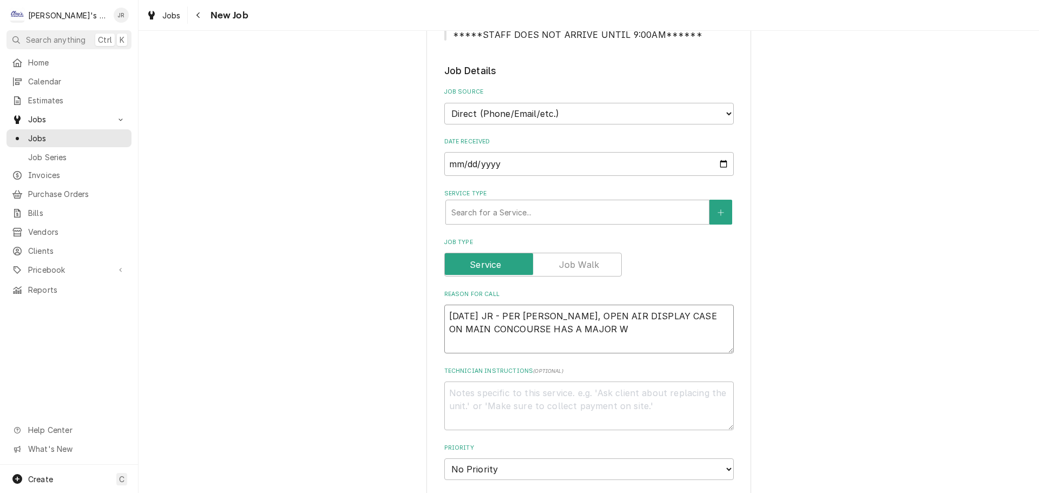
type textarea "x"
type textarea "9/2/2025 JR - PER DONNY, OPEN AIR DISPLAY CASE ON MAIN CONCOURSE HAS A MAJOR WA"
type textarea "x"
type textarea "9/2/2025 JR - PER DONNY, OPEN AIR DISPLAY CASE ON MAIN CONCOURSE HAS A MAJOR WAT"
type textarea "x"
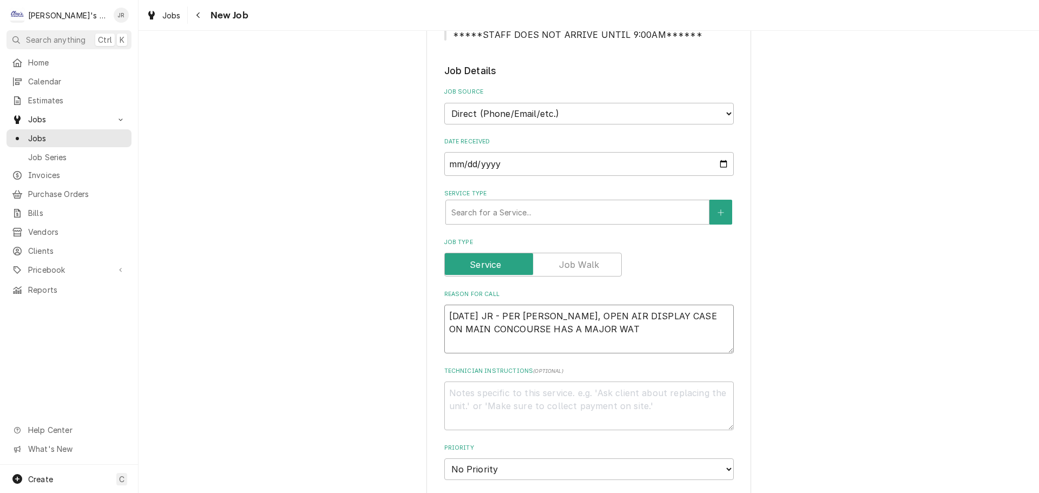
type textarea "9/2/2025 JR - PER DONNY, OPEN AIR DISPLAY CASE ON MAIN CONCOURSE HAS A MAJOR WA…"
type textarea "x"
type textarea "9/2/2025 JR - PER DONNY, OPEN AIR DISPLAY CASE ON MAIN CONCOURSE HAS A MAJOR WA…"
type textarea "x"
type textarea "9/2/2025 JR - PER DONNY, OPEN AIR DISPLAY CASE ON MAIN CONCOURSE HAS A MAJOR WA…"
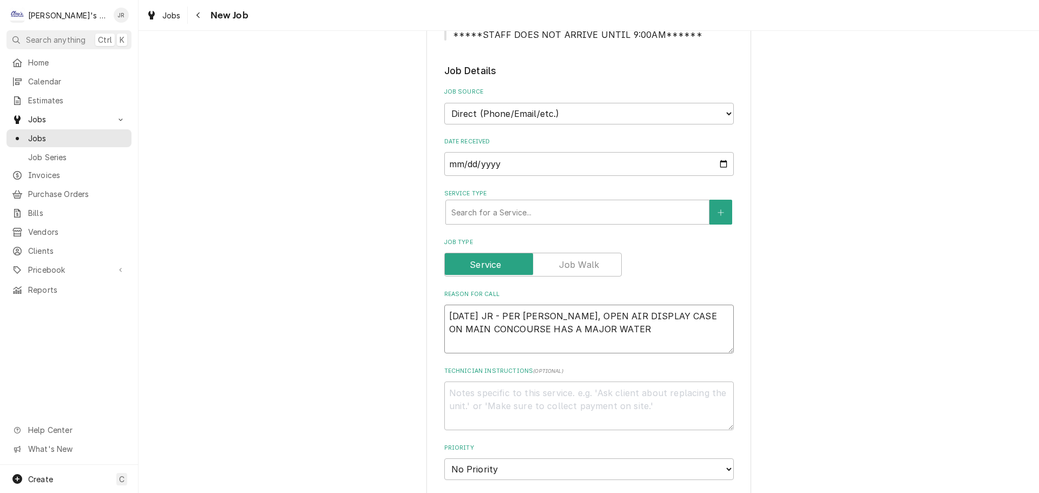
type textarea "x"
type textarea "9/2/2025 JR - PER DONNY, OPEN AIR DISPLAY CASE ON MAIN CONCOURSE HAS A MAJOR WA…"
type textarea "x"
type textarea "9/2/2025 JR - PER DONNY, OPEN AIR DISPLAY CASE ON MAIN CONCOURSE HAS A MAJOR WA…"
type textarea "x"
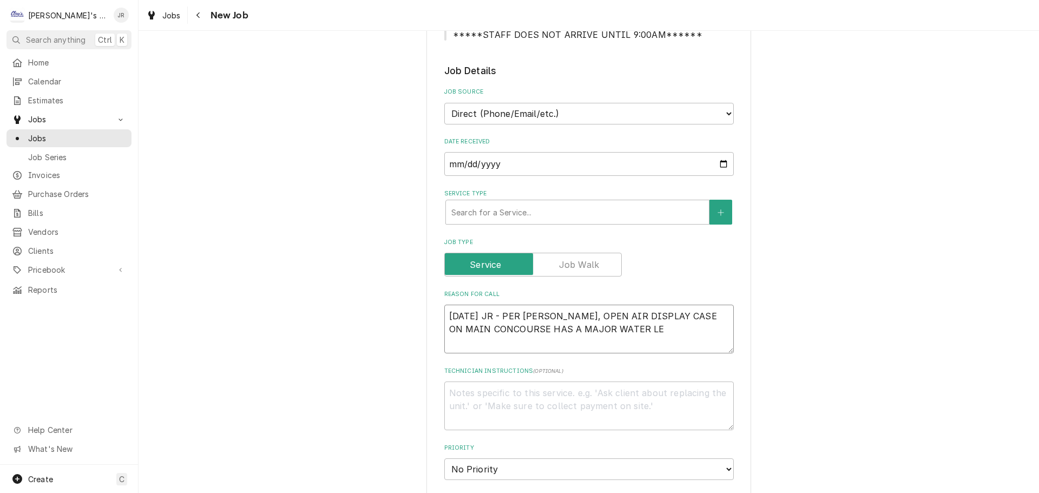
type textarea "9/2/2025 JR - PER DONNY, OPEN AIR DISPLAY CASE ON MAIN CONCOURSE HAS A MAJOR WA…"
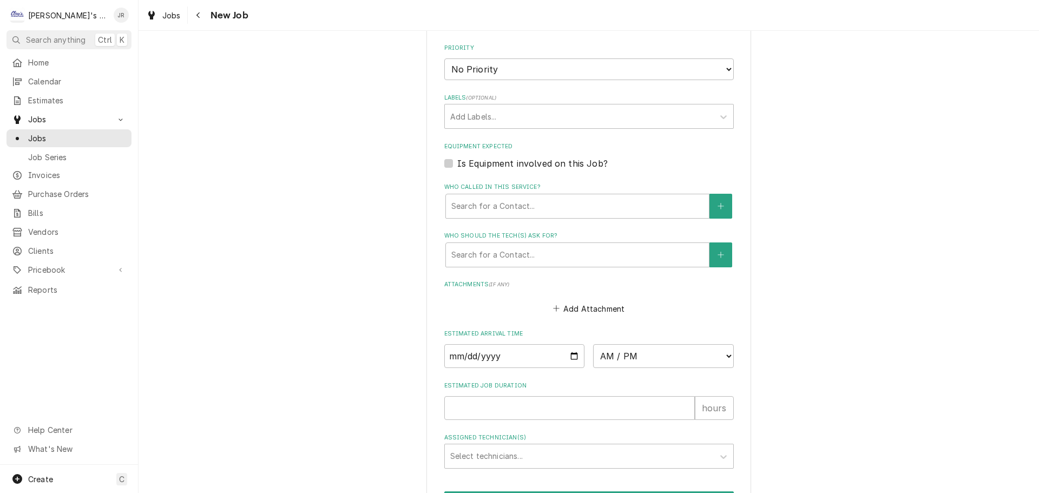
scroll to position [752, 0]
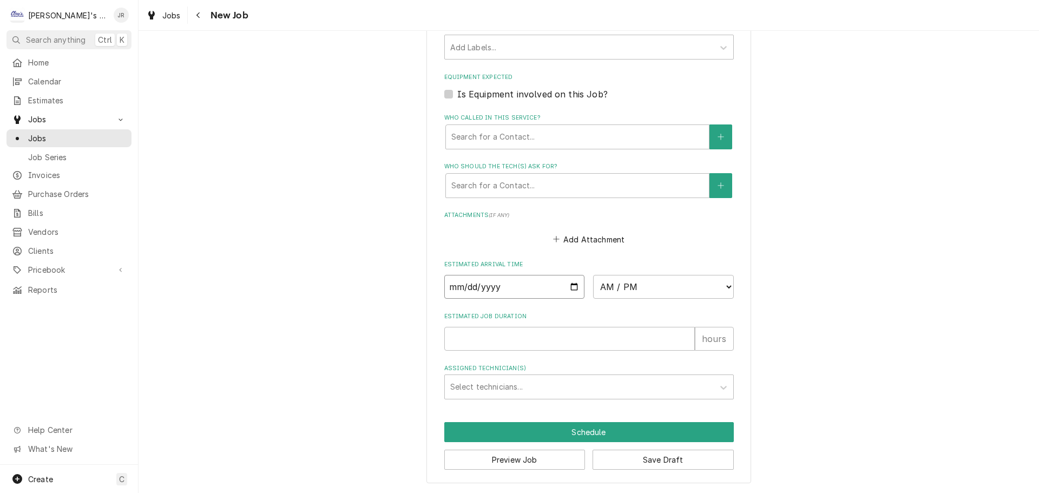
click at [567, 285] on input "Date" at bounding box center [514, 287] width 141 height 24
click at [613, 288] on select "AM / PM 6:00 AM 6:15 AM 6:30 AM 6:45 AM 7:00 AM 7:15 AM 7:30 AM 7:45 AM 8:00 AM…" at bounding box center [663, 287] width 141 height 24
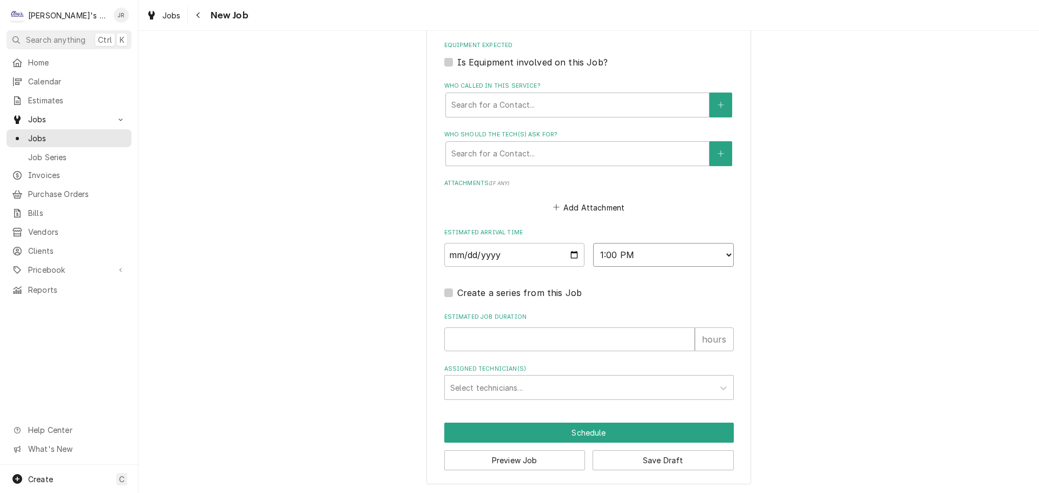
scroll to position [785, 0]
click at [455, 346] on input "Estimated Job Duration" at bounding box center [569, 339] width 250 height 24
click at [540, 387] on div "Assigned Technician(s)" at bounding box center [579, 386] width 258 height 19
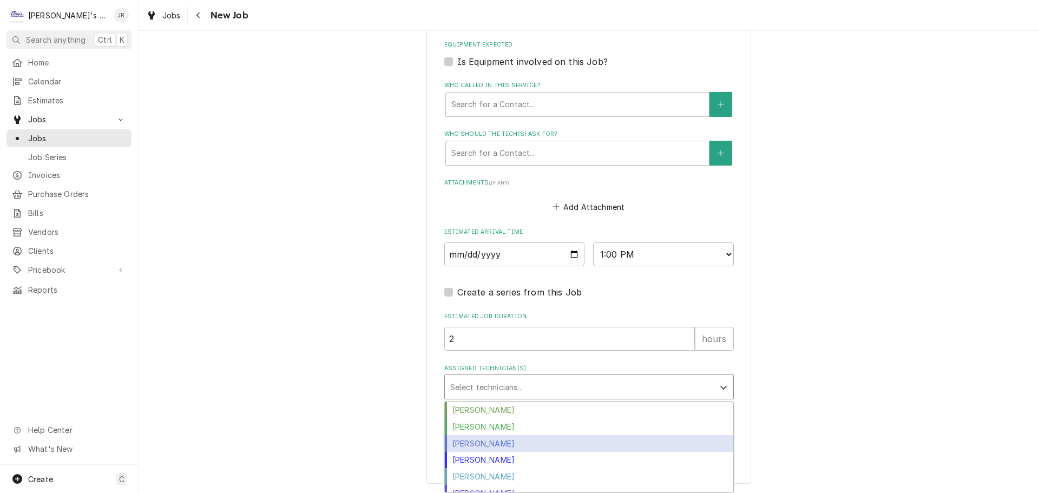
click at [501, 439] on div "Jeff Rue" at bounding box center [589, 443] width 288 height 17
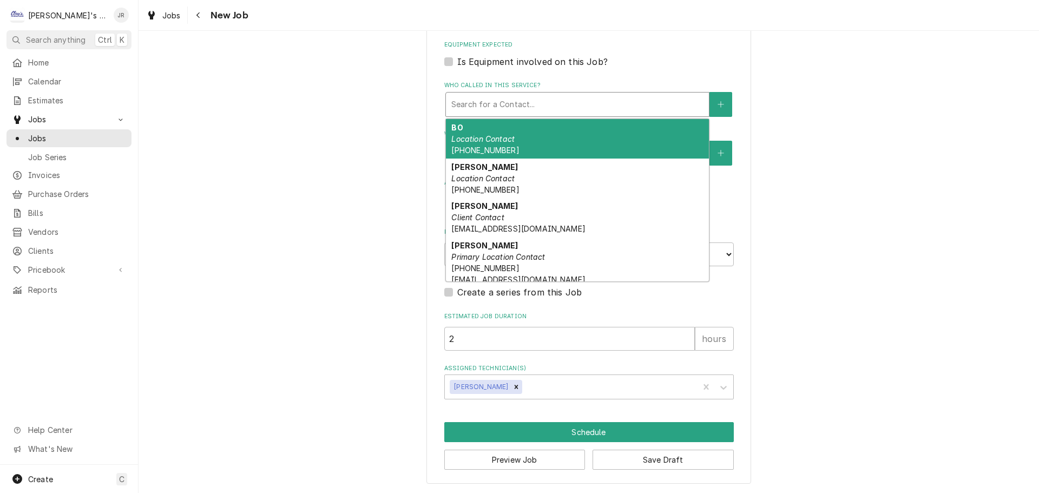
click at [535, 108] on div "Who called in this service?" at bounding box center [577, 104] width 252 height 19
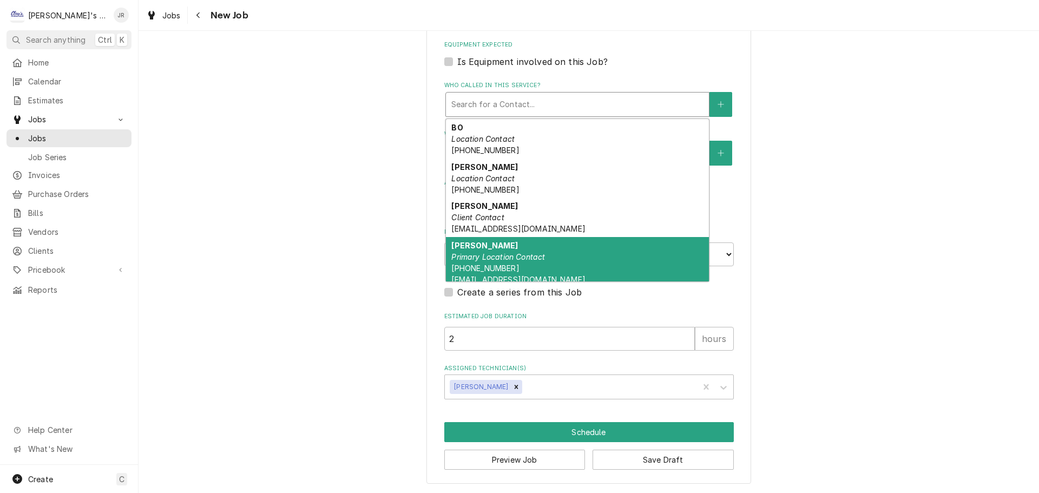
click at [495, 260] on em "Primary Location Contact" at bounding box center [498, 256] width 94 height 9
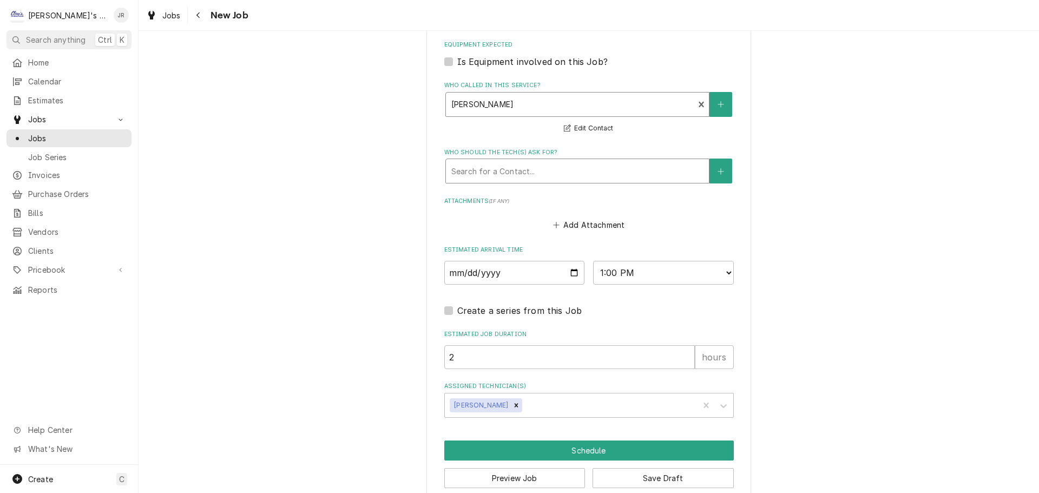
click at [519, 169] on div "Who should the tech(s) ask for?" at bounding box center [577, 170] width 252 height 19
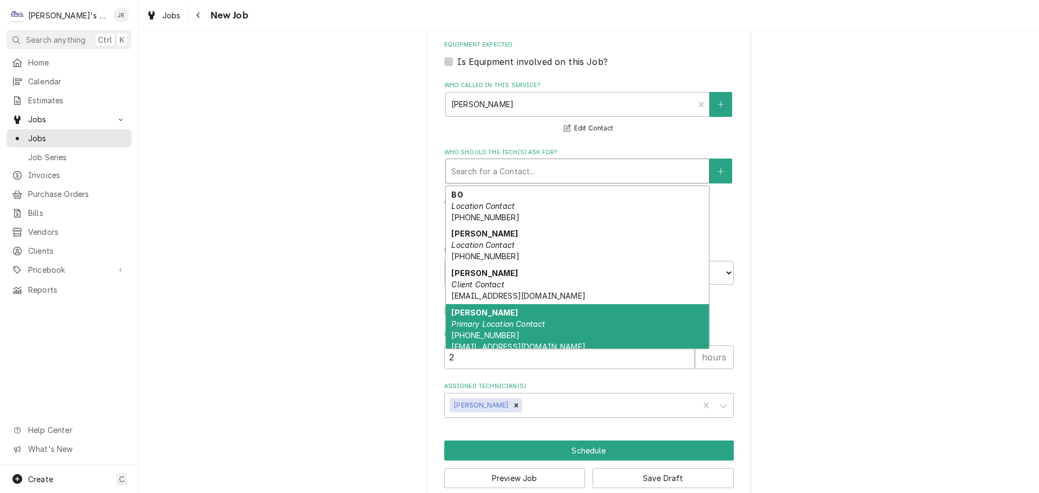
click at [506, 313] on div "DONNY Primary Location Contact (916) 798-3351 DONNYN@UOREGON.EDU" at bounding box center [577, 329] width 263 height 51
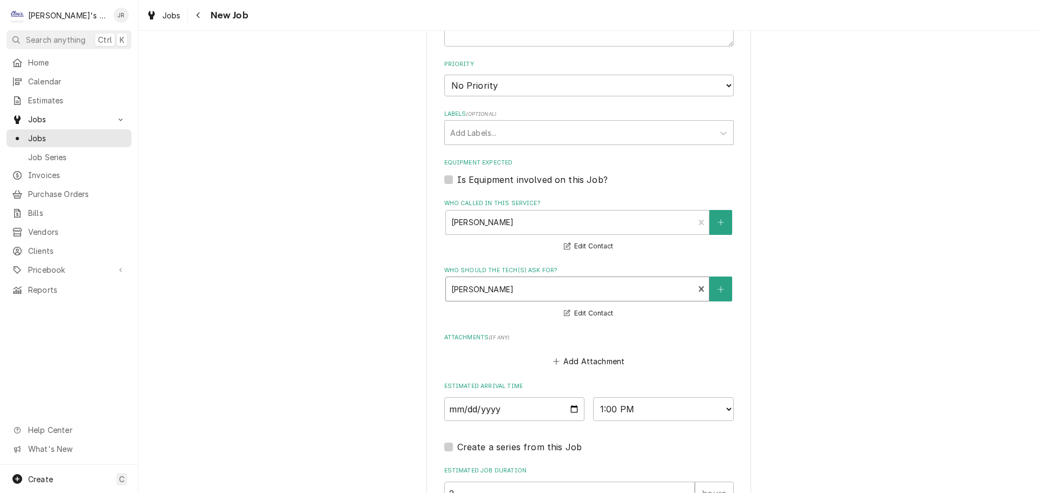
scroll to position [822, 0]
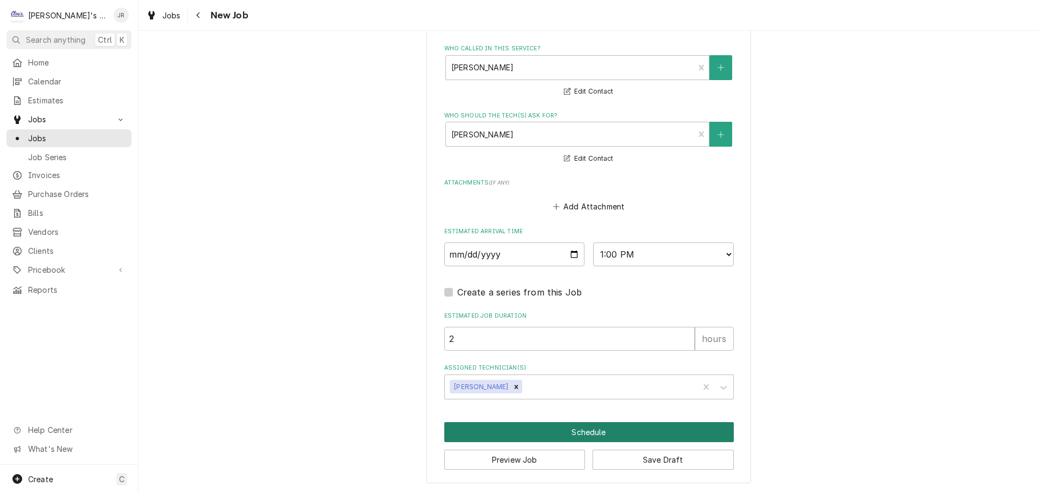
click at [580, 428] on button "Schedule" at bounding box center [588, 432] width 289 height 20
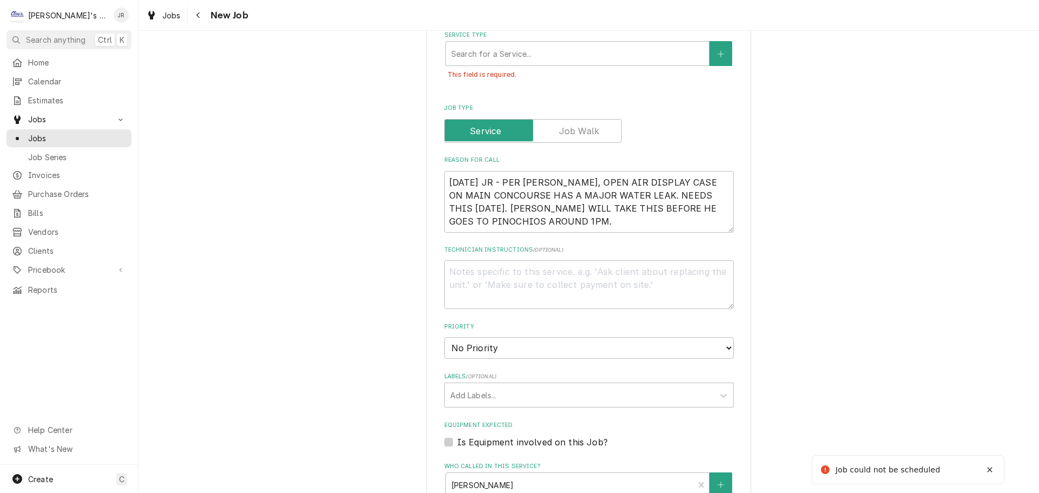
scroll to position [321, 0]
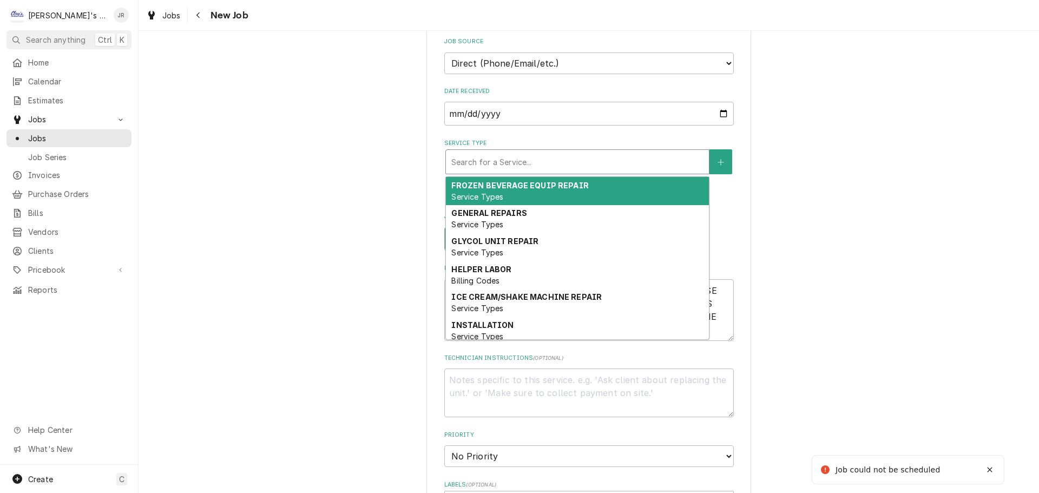
click at [492, 161] on div "Service Type" at bounding box center [577, 161] width 252 height 19
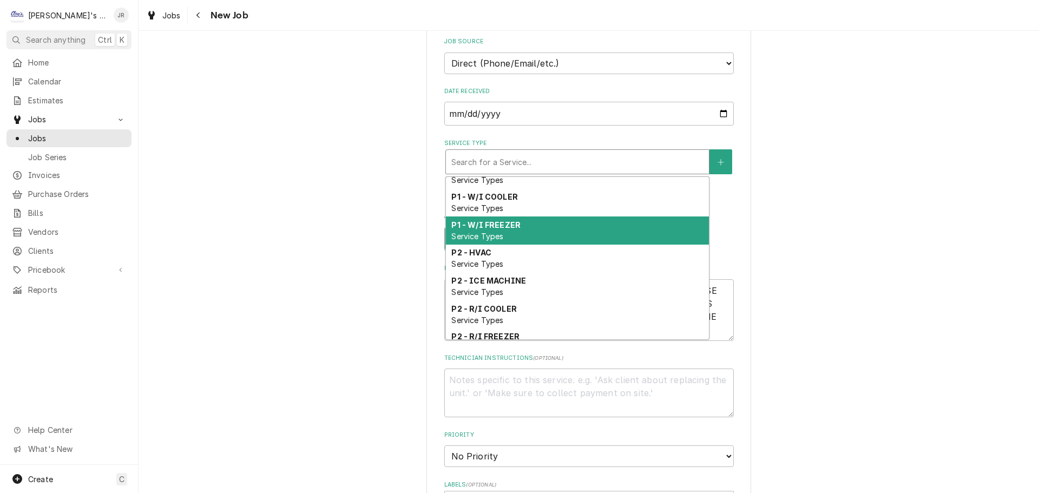
scroll to position [353, 0]
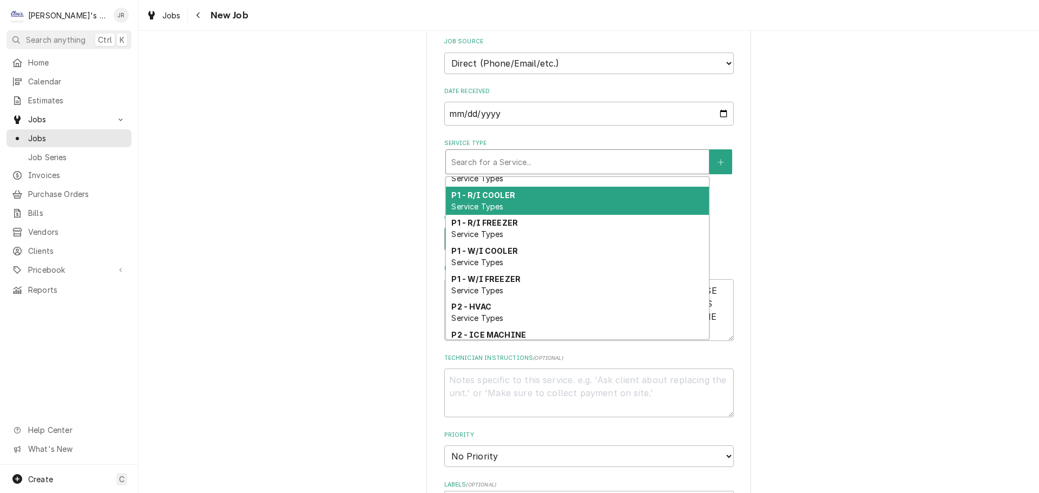
click at [528, 214] on div "P1 - R/I COOLER Service Types" at bounding box center [577, 201] width 263 height 28
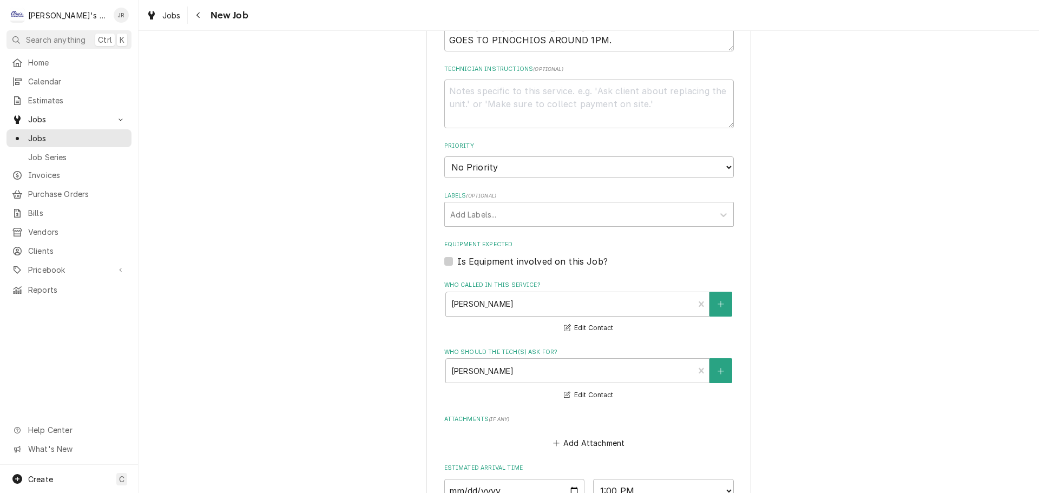
scroll to position [753, 0]
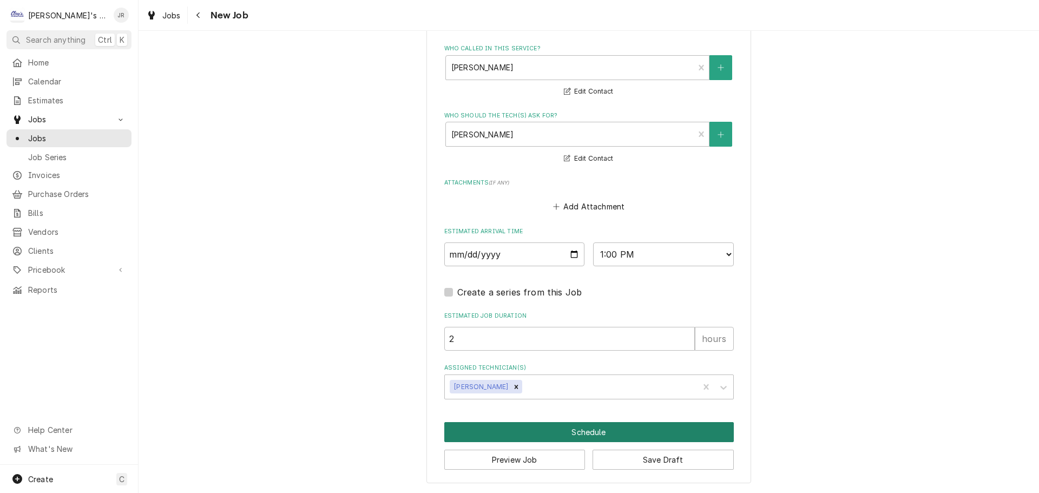
click at [567, 441] on button "Schedule" at bounding box center [588, 432] width 289 height 20
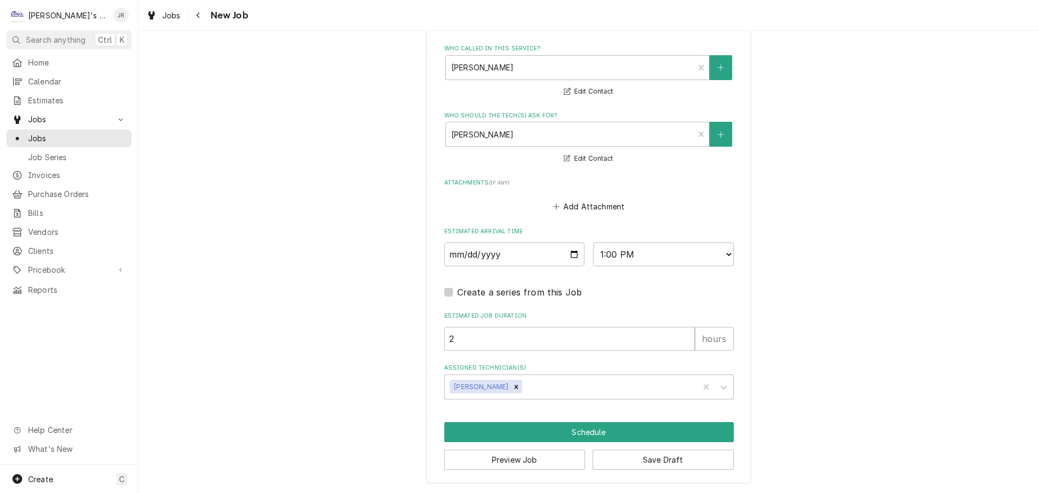
scroll to position [830, 0]
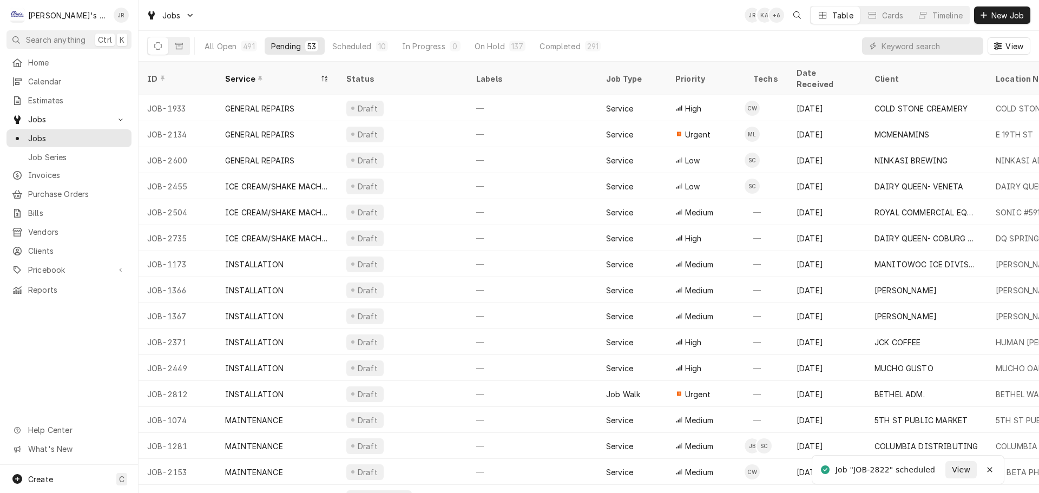
click at [273, 53] on button "Pending 53" at bounding box center [294, 45] width 60 height 17
click at [275, 50] on div "Pending" at bounding box center [286, 46] width 30 height 11
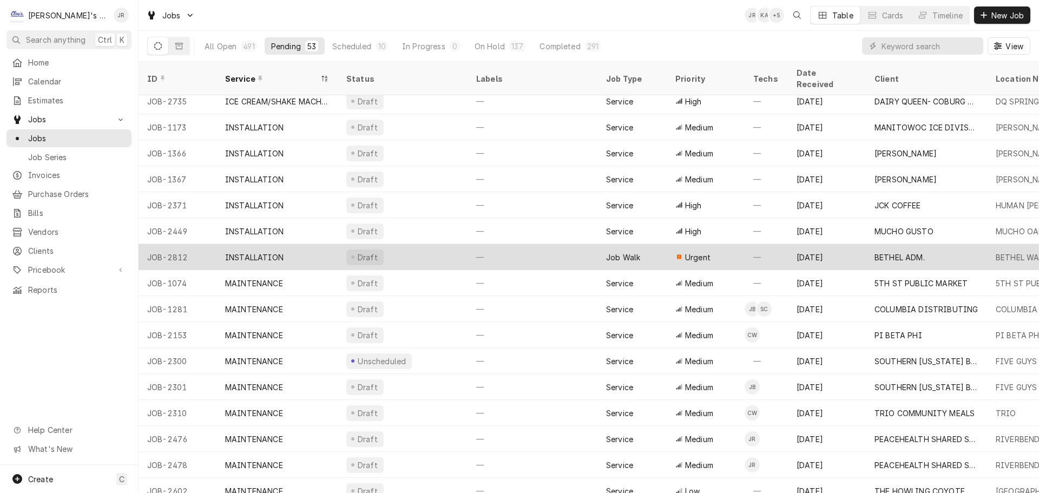
scroll to position [143, 0]
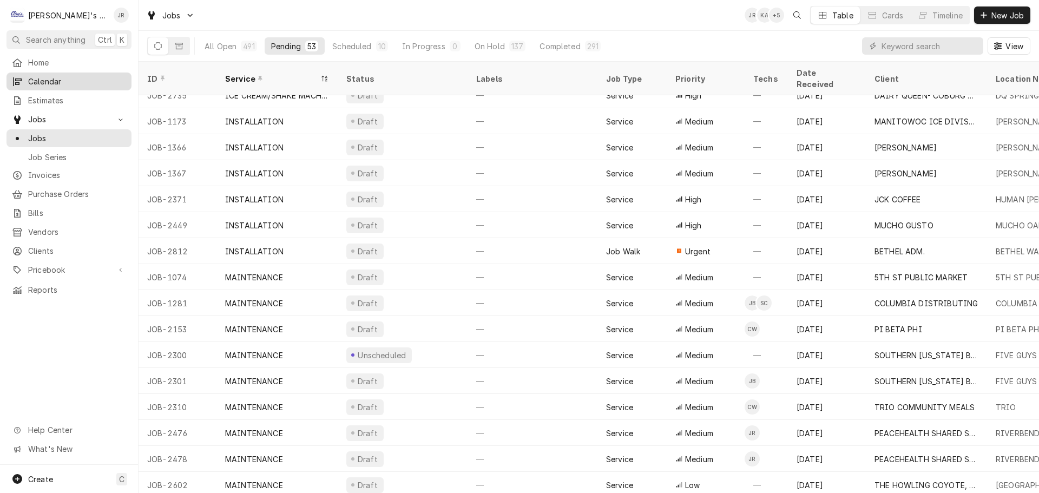
click at [67, 81] on span "Calendar" at bounding box center [77, 81] width 98 height 11
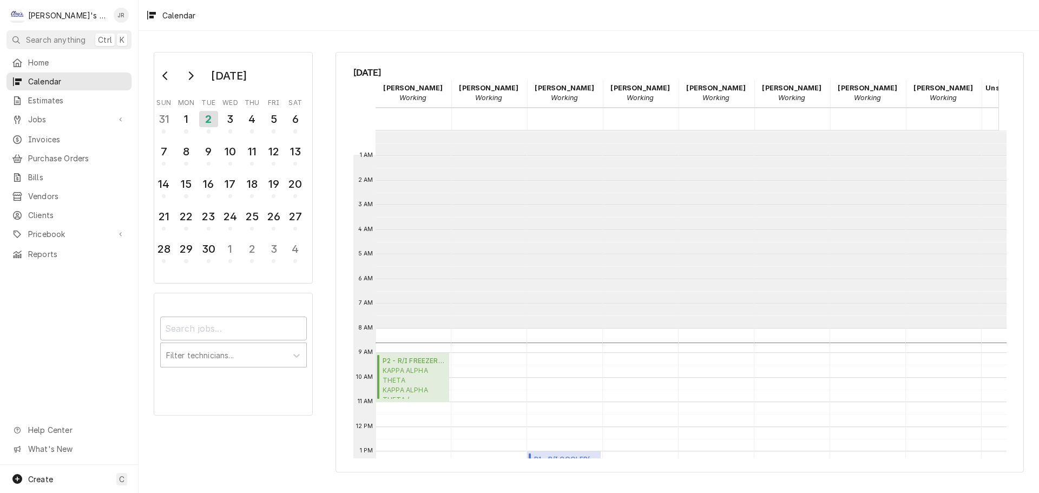
scroll to position [197, 0]
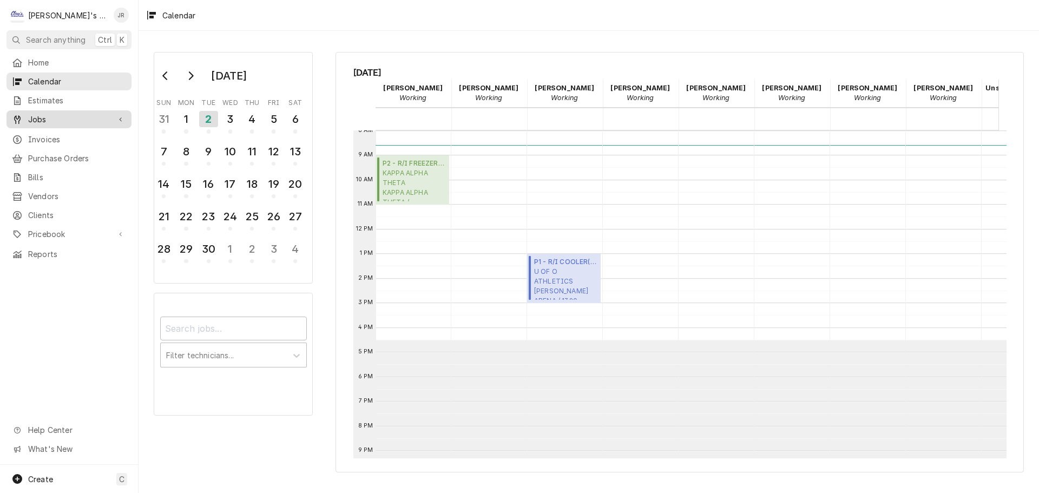
click at [86, 120] on span "Jobs" at bounding box center [69, 119] width 82 height 11
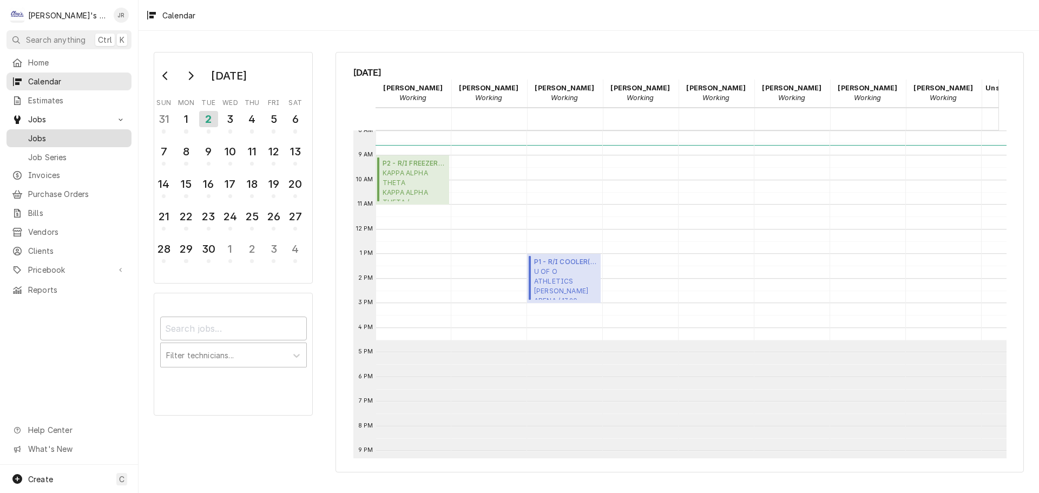
click at [77, 135] on span "Jobs" at bounding box center [77, 138] width 98 height 11
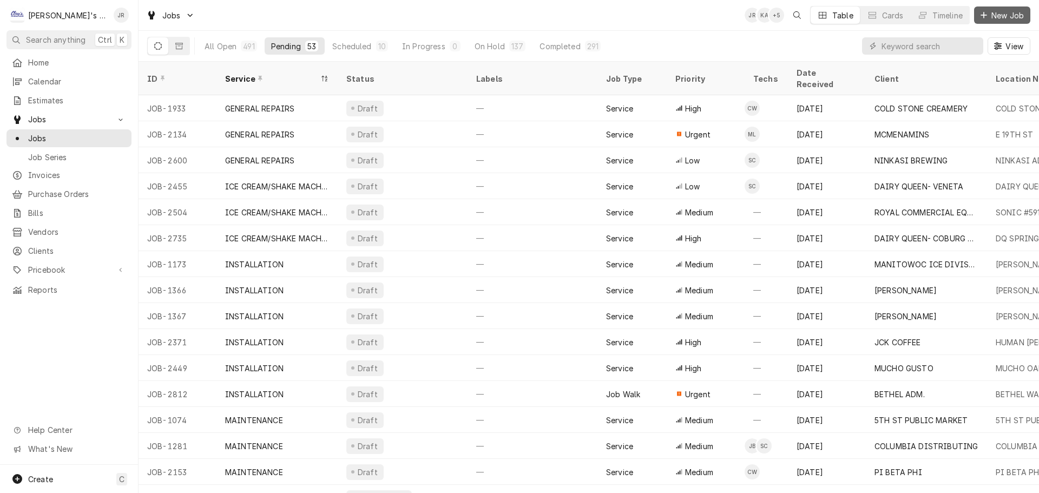
click at [995, 16] on span "New Job" at bounding box center [1007, 15] width 37 height 11
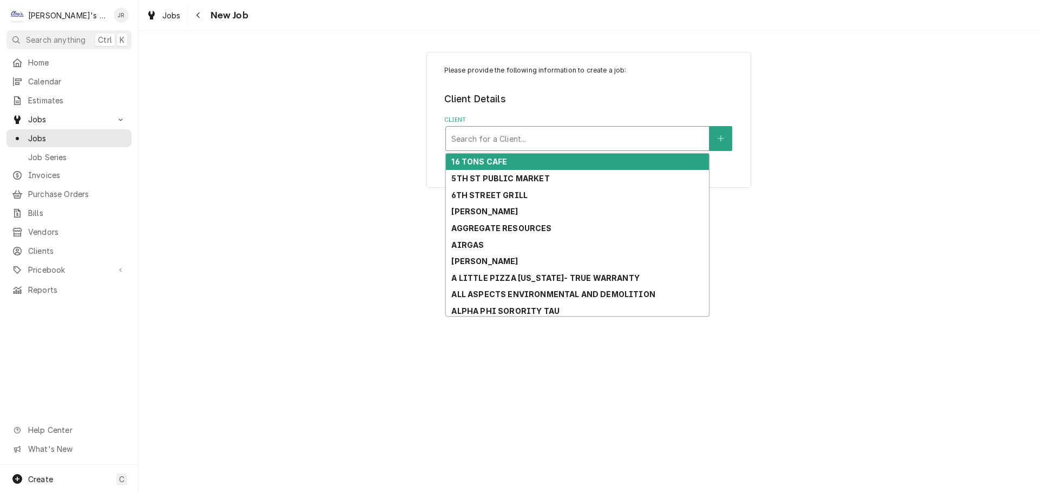
click at [568, 136] on div "Client" at bounding box center [577, 138] width 252 height 19
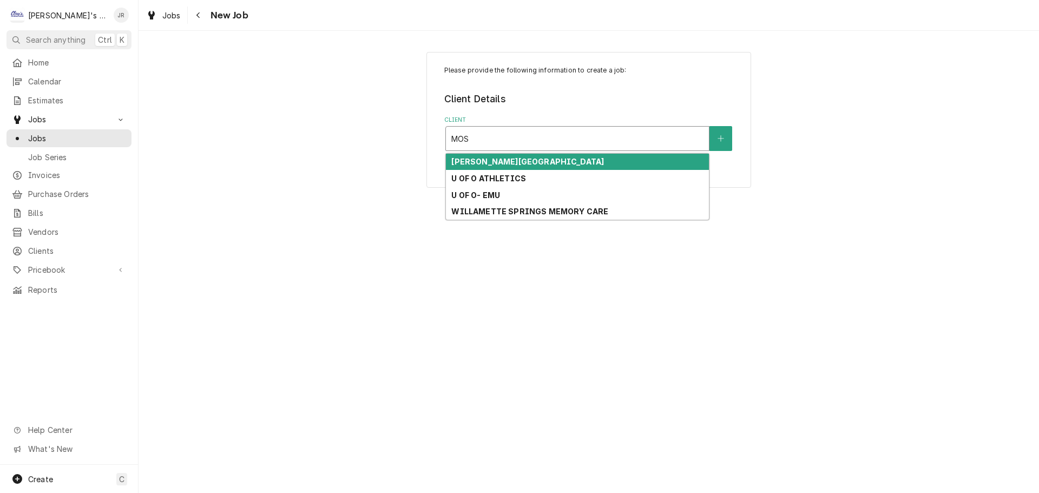
type input "MOSH"
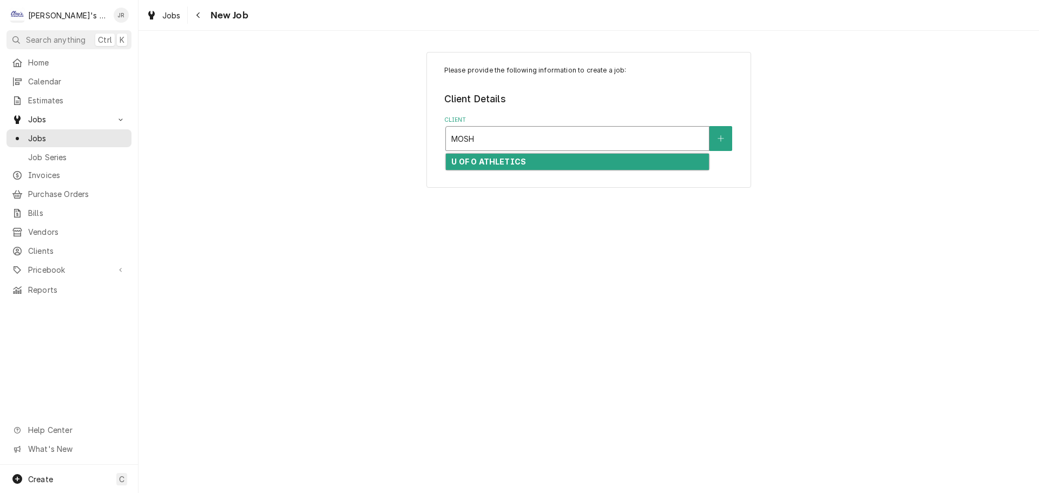
click at [504, 159] on strong "U OF O ATHLETICS" at bounding box center [488, 161] width 75 height 9
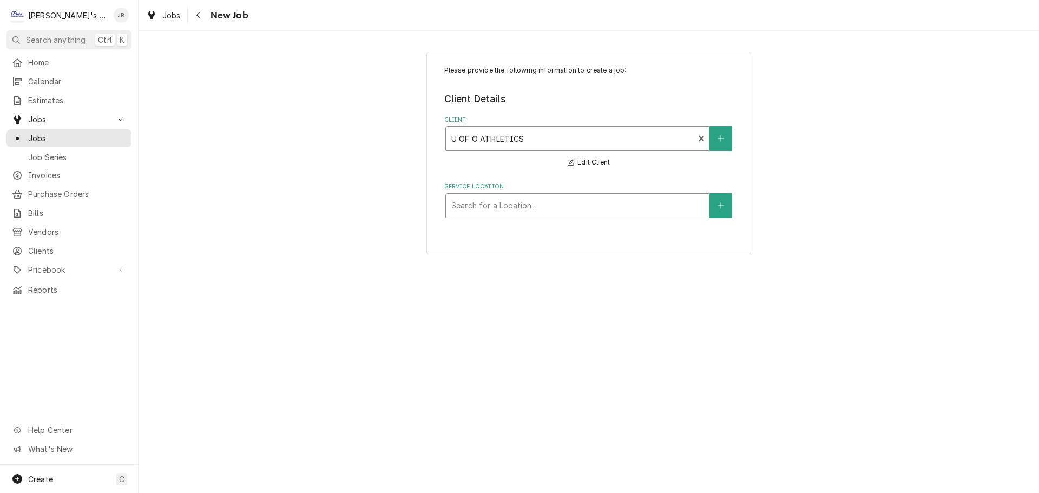
click at [472, 214] on div "Service Location" at bounding box center [577, 205] width 252 height 19
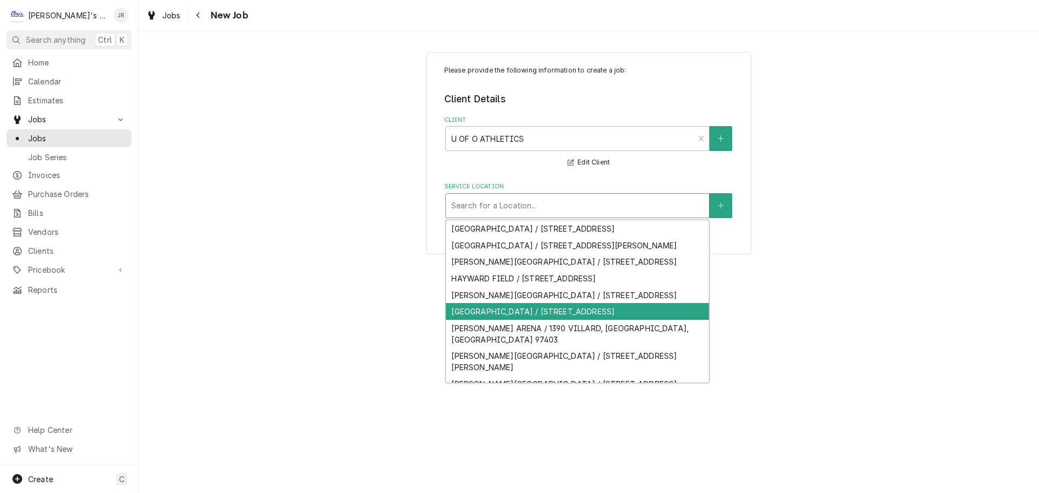
scroll to position [21, 0]
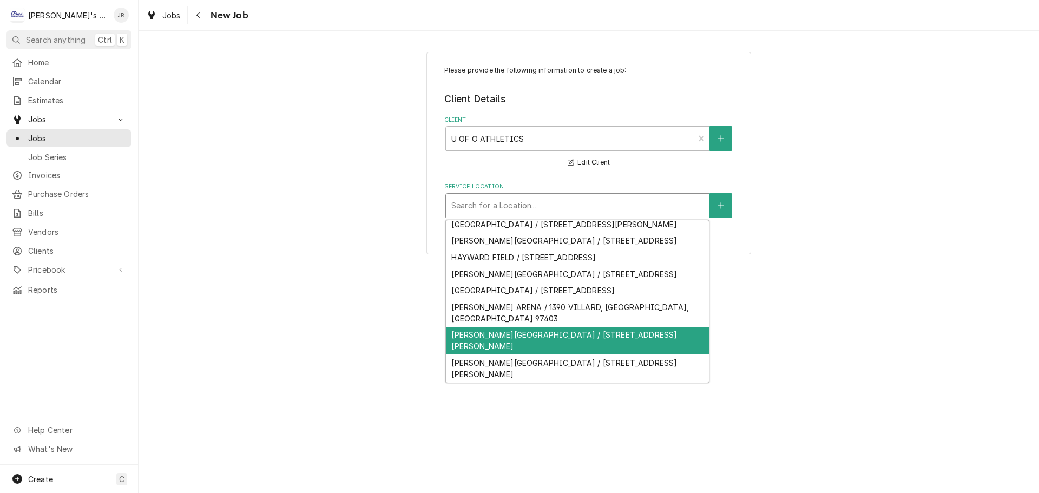
click at [517, 355] on div "Moshofsky Center / 2735 Leo Harris Parkway, Eugene, OR 97401" at bounding box center [577, 341] width 263 height 28
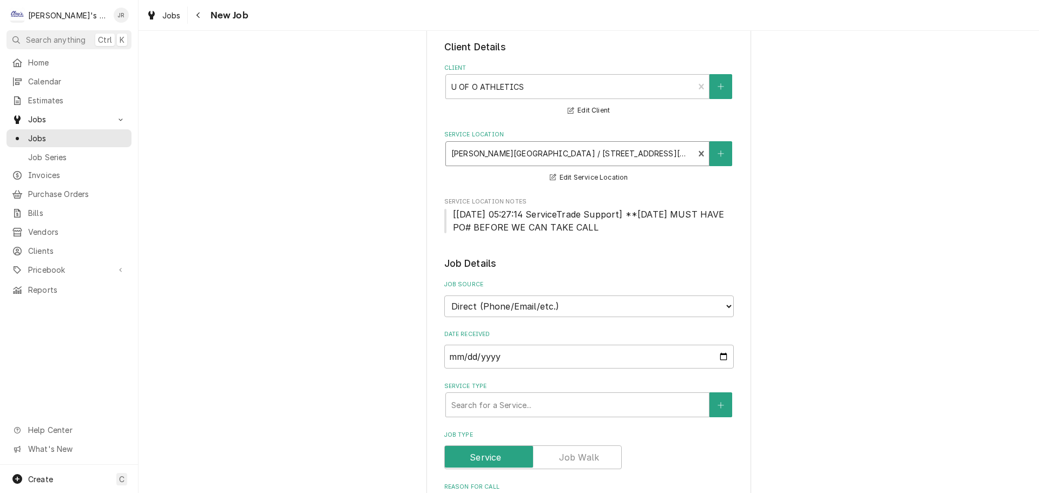
scroll to position [270, 0]
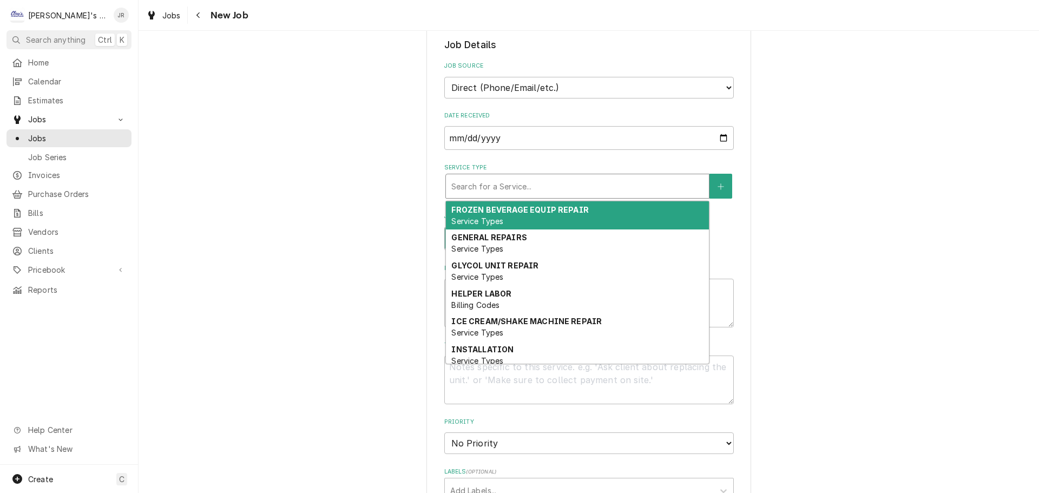
click at [500, 190] on div "Service Type" at bounding box center [577, 185] width 252 height 19
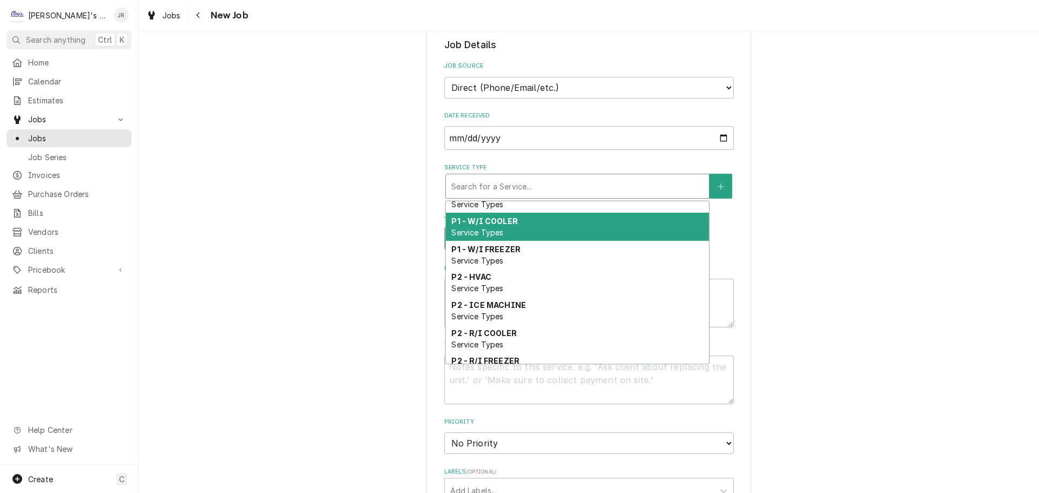
scroll to position [353, 0]
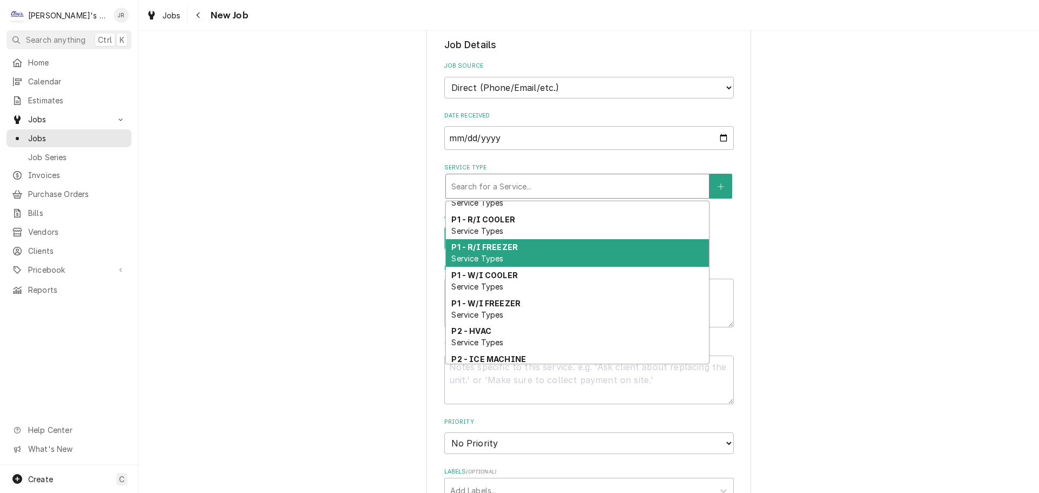
click at [539, 259] on div "P1 - R/I FREEZER Service Types" at bounding box center [577, 253] width 263 height 28
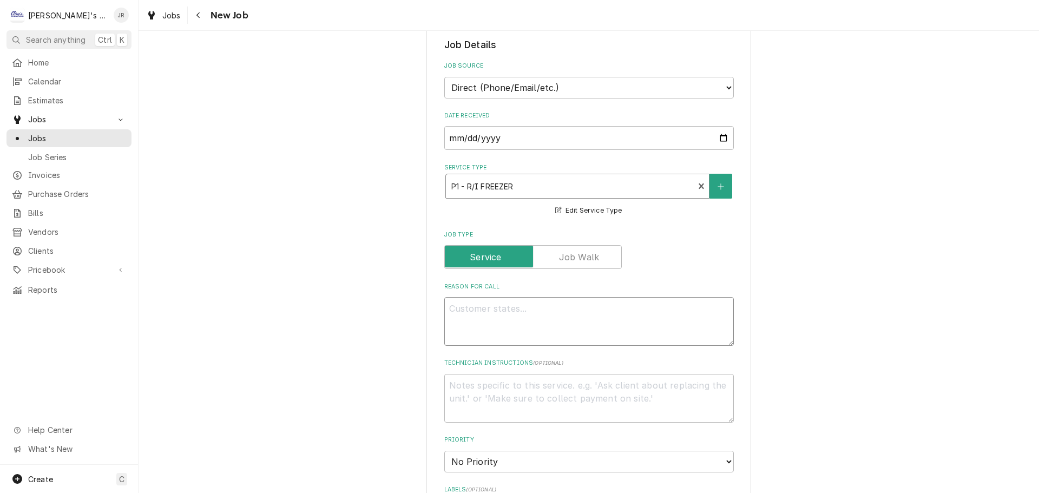
click at [533, 302] on textarea "Reason For Call" at bounding box center [588, 321] width 289 height 49
type textarea "x"
type textarea "9"
type textarea "x"
type textarea "9/"
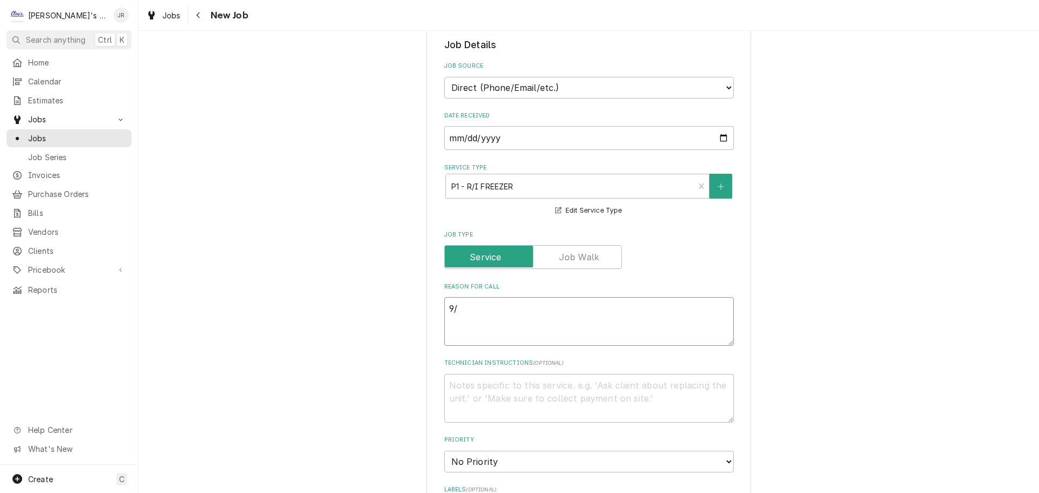
type textarea "x"
type textarea "9/2"
type textarea "x"
type textarea "9/2/"
type textarea "x"
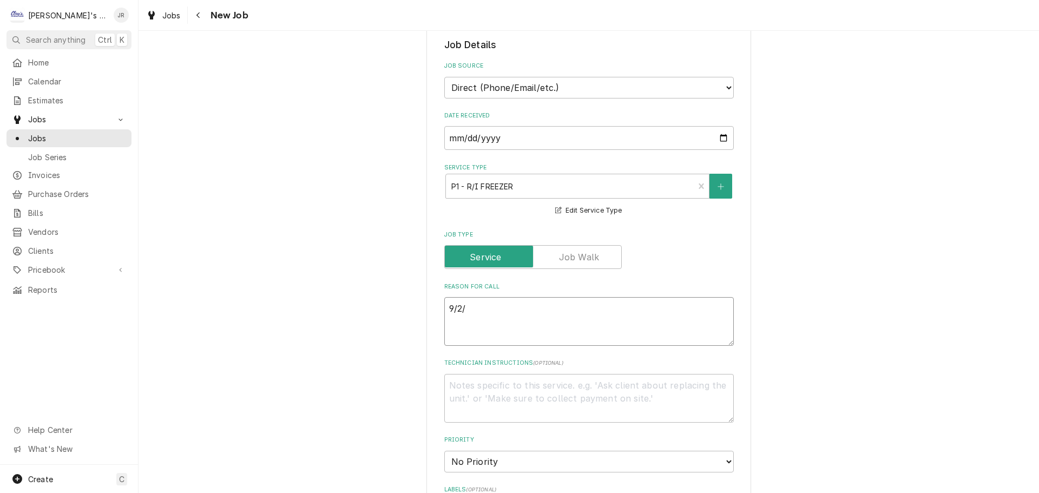
type textarea "9/2/2"
type textarea "x"
type textarea "[DATE]"
type textarea "x"
type textarea "9/2/202"
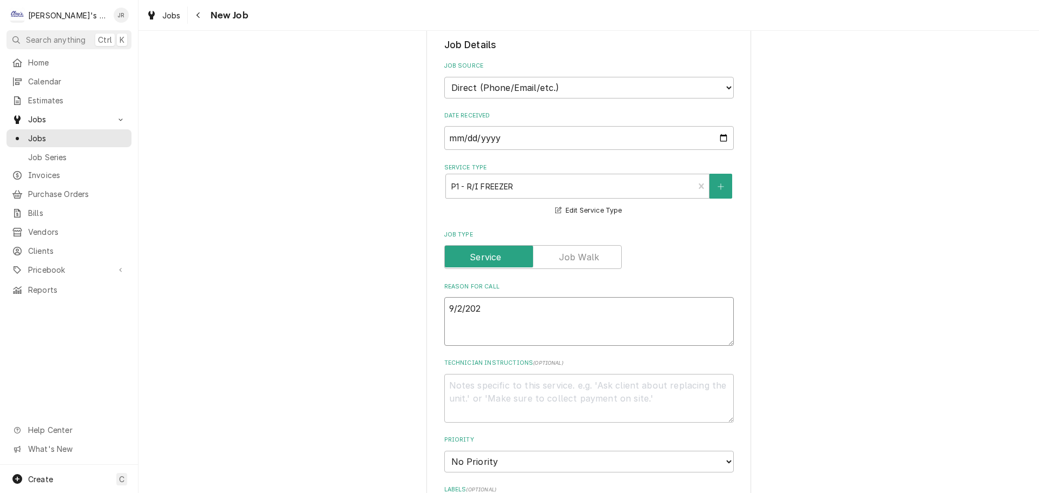
type textarea "x"
type textarea "[DATE]"
type textarea "x"
type textarea "[DATE]"
type textarea "x"
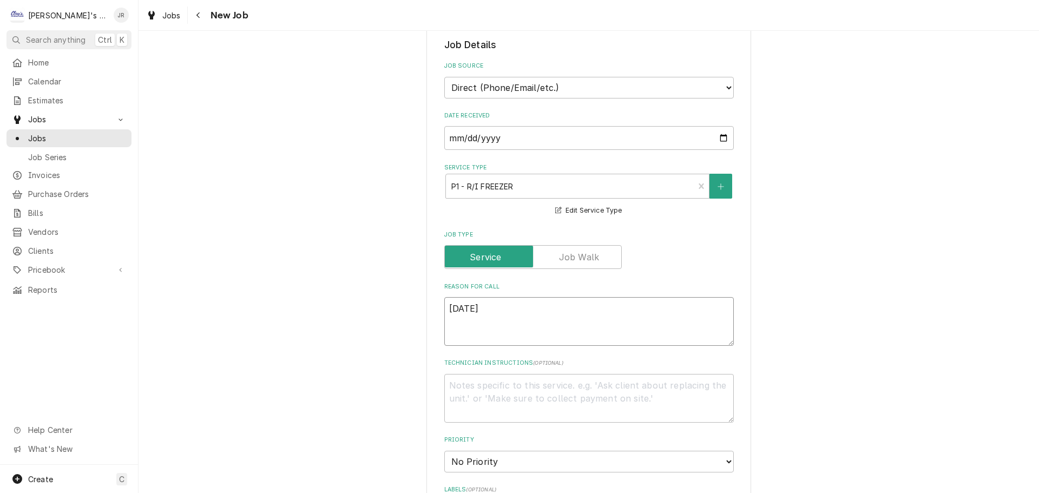
type textarea "9/2/2025 J"
type textarea "x"
type textarea "9/2/2025 JR"
type textarea "x"
type textarea "9/2/2025 JR"
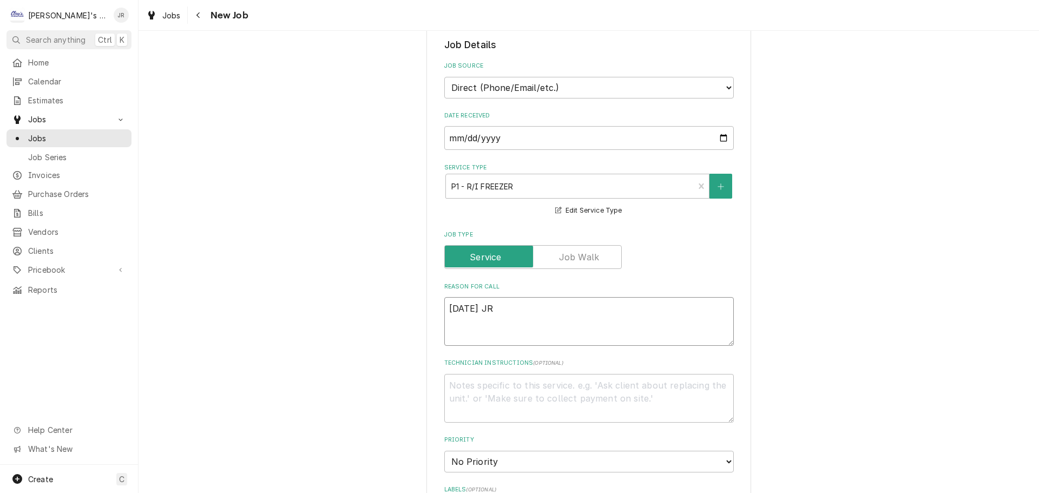
type textarea "x"
type textarea "9/2/2025 JR -"
type textarea "x"
type textarea "9/2/2025 JR -"
type textarea "x"
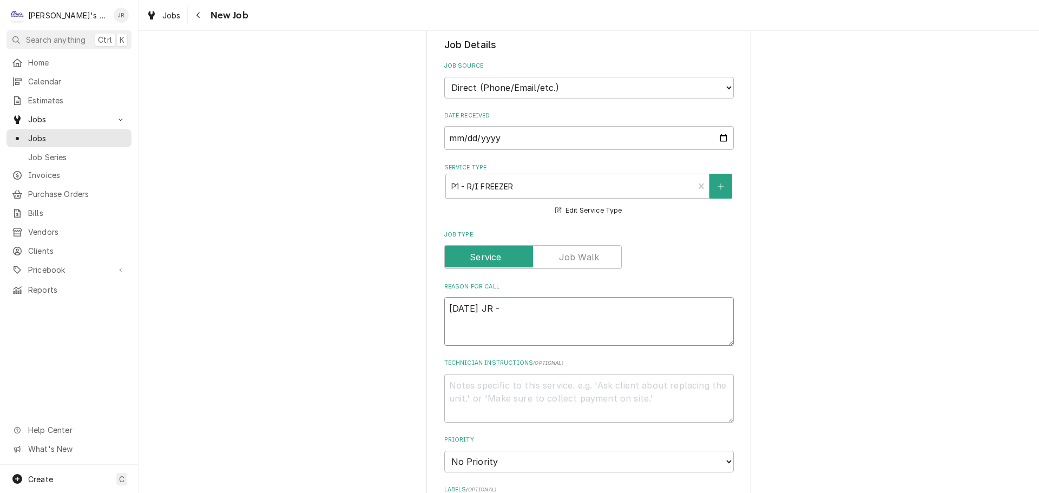
type textarea "9/2/2025 JR - F"
type textarea "x"
type textarea "9/2/2025 JR - FR"
type textarea "x"
type textarea "9/2/2025 JR - F"
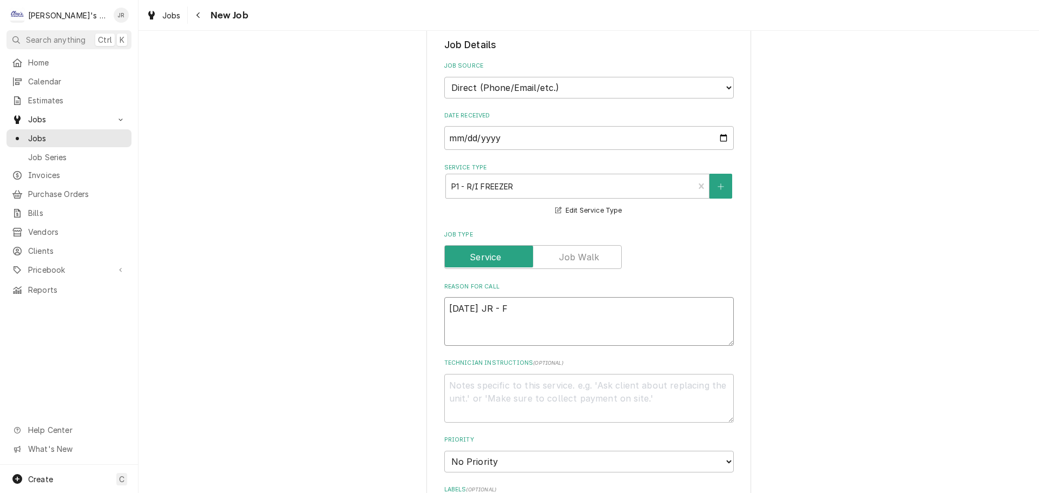
type textarea "x"
type textarea "9/2/2025 JR -"
type textarea "x"
type textarea "9/2/2025 JR - P"
type textarea "x"
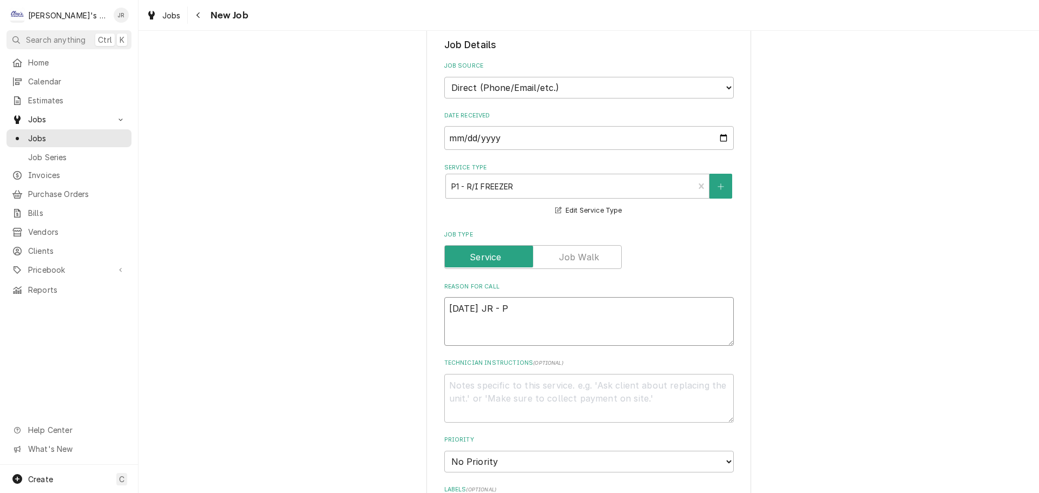
type textarea "9/2/2025 JR - PE"
type textarea "x"
type textarea "9/2/2025 JR - PER"
type textarea "x"
type textarea "9/2/2025 JR - PER"
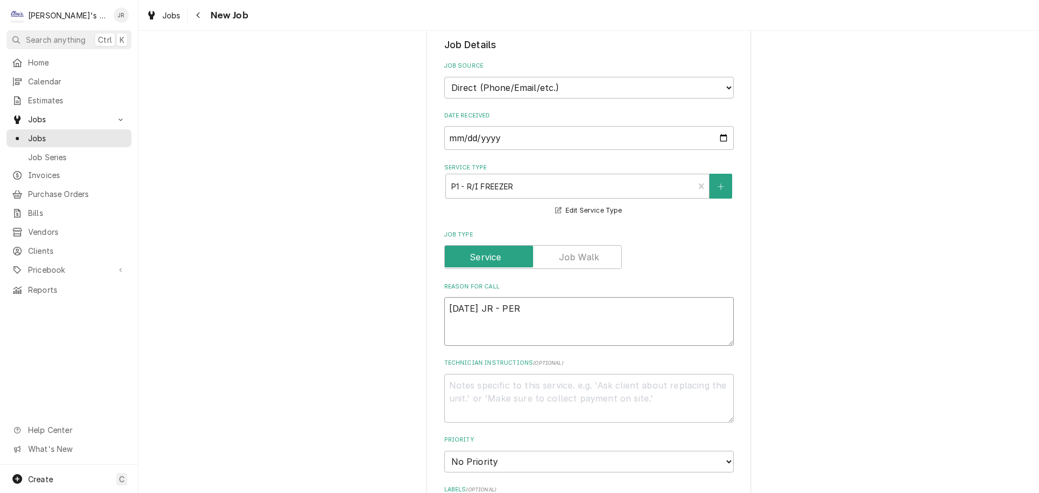
type textarea "x"
type textarea "9/2/2025 JR - PER F"
type textarea "x"
type textarea "9/2/2025 JR - PER FA"
type textarea "x"
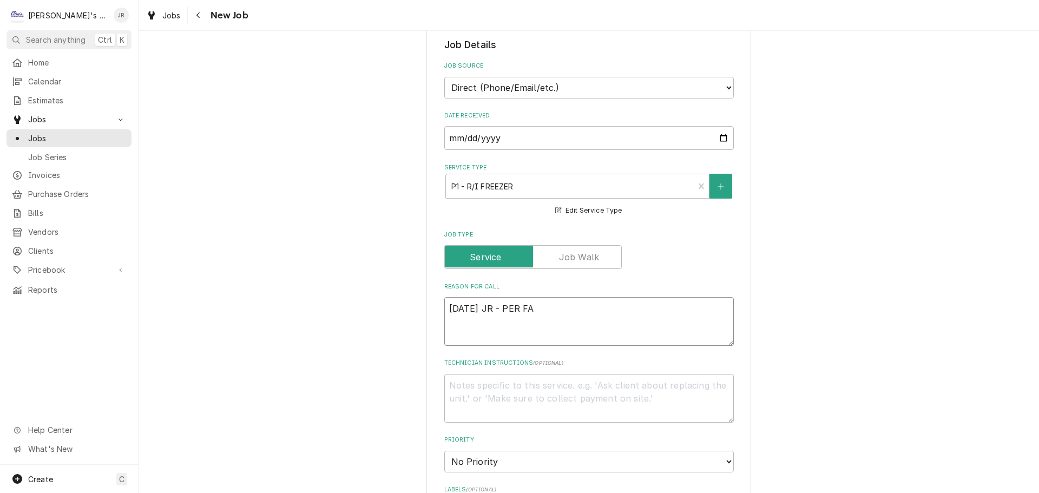
type textarea "9/2/2025 JR - PER F"
type textarea "x"
type textarea "9/2/2025 JR - PER FR"
type textarea "x"
type textarea "9/2/2025 JR - PER FRA"
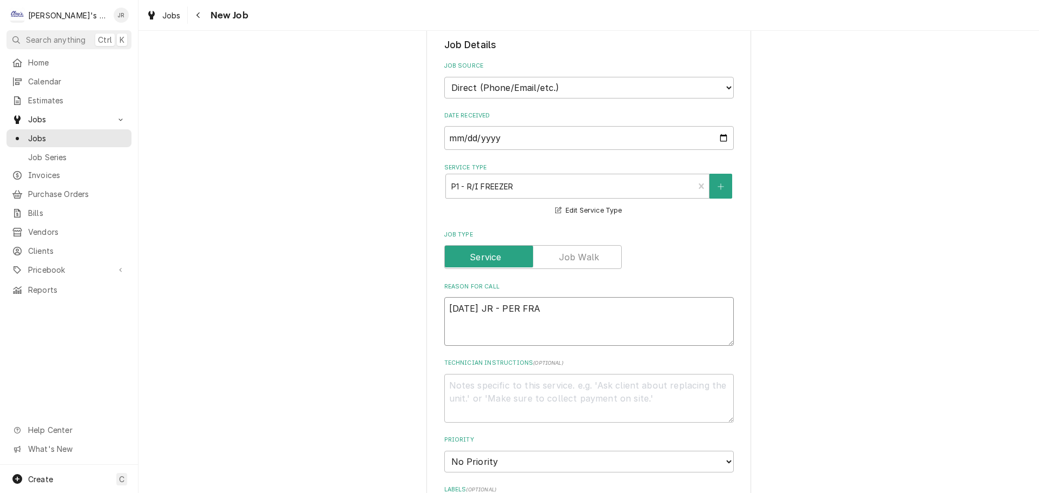
type textarea "x"
type textarea "9/2/2025 JR - PER FRAN"
type textarea "x"
type textarea "9/2/2025 JR - PER FRANX"
type textarea "x"
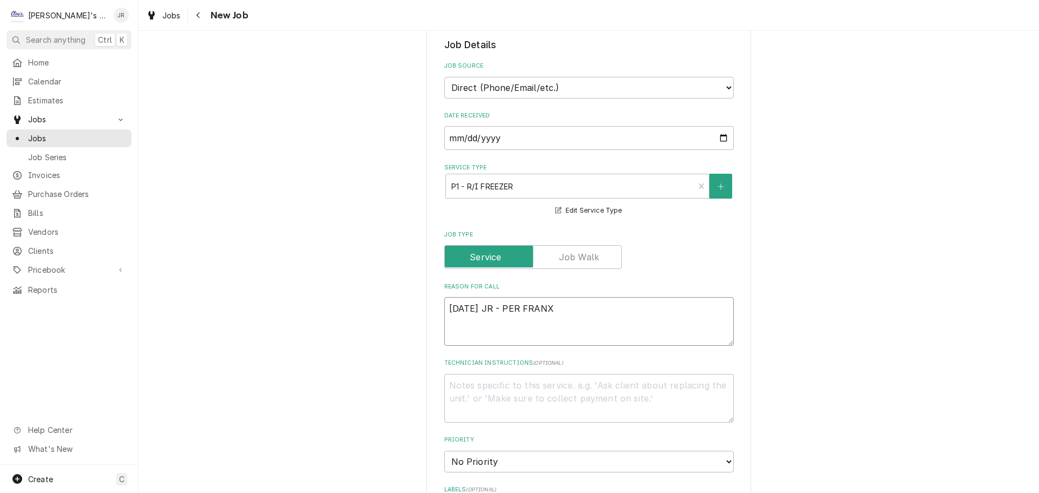
type textarea "9/2/2025 JR - PER FRAN"
type textarea "x"
type textarea "9/2/2025 JR - PER FRANC"
type textarea "x"
type textarea "9/2/2025 JR - PER FRANCI"
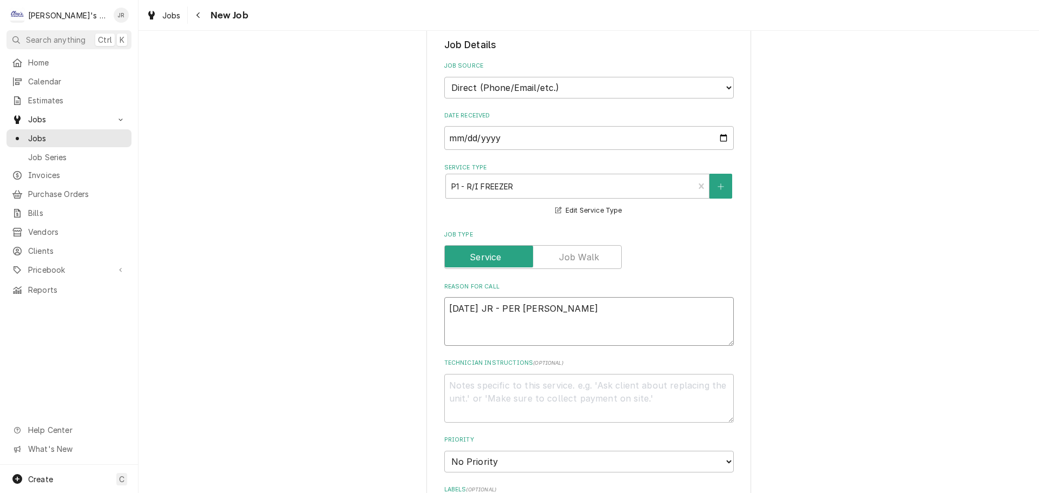
type textarea "x"
type textarea "9/2/2025 JR - PER FRANCIS"
type textarea "x"
type textarea "9/2/2025 JR - PER FRANCISC"
type textarea "x"
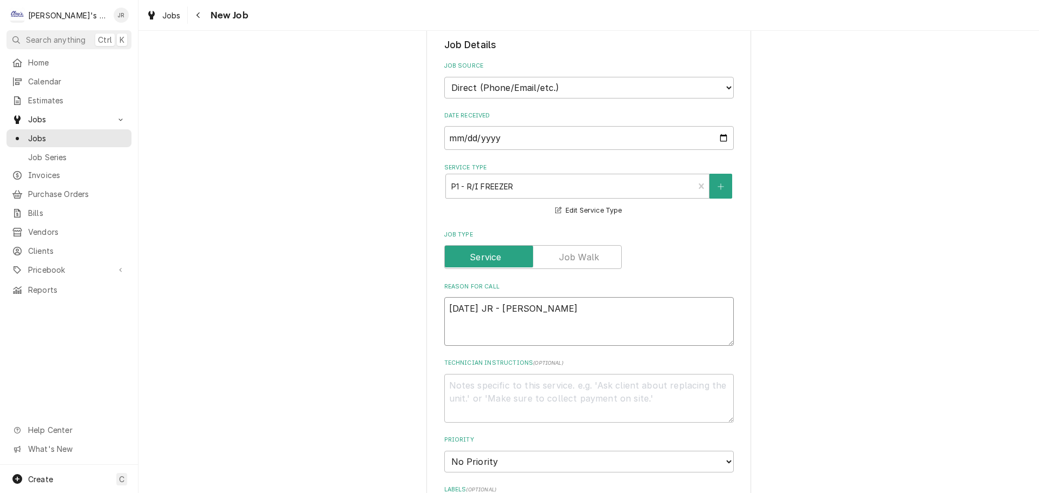
type textarea "9/2/2025 JR - PER FRANCISCO"
type textarea "x"
type textarea "9/2/2025 JR - PER FRANCISCO"
type textarea "x"
type textarea "9/2/2025 JR - PER FRANCISCO"
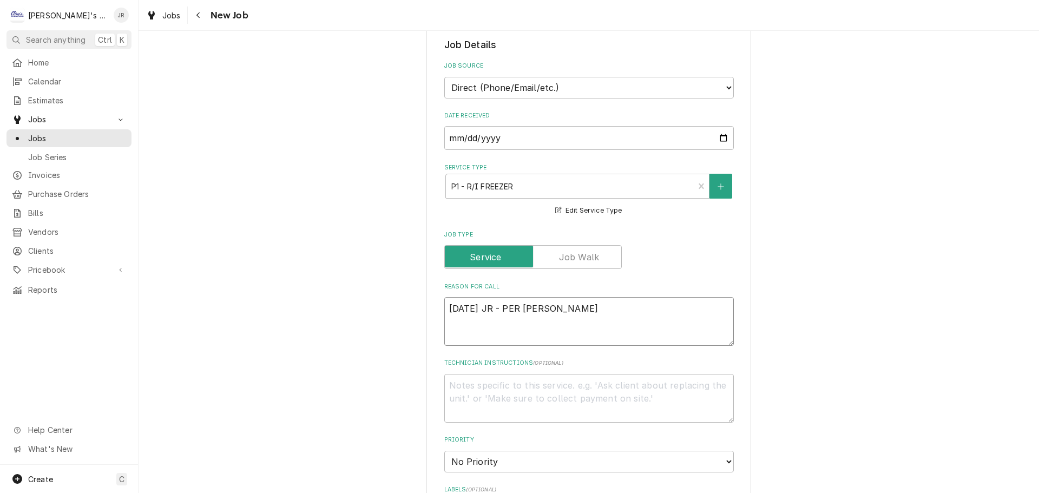
type textarea "x"
type textarea "9/2/2025 JR - PER FRANCISCO,"
type textarea "x"
type textarea "9/2/2025 JR - PER FRANCISCO,"
type textarea "x"
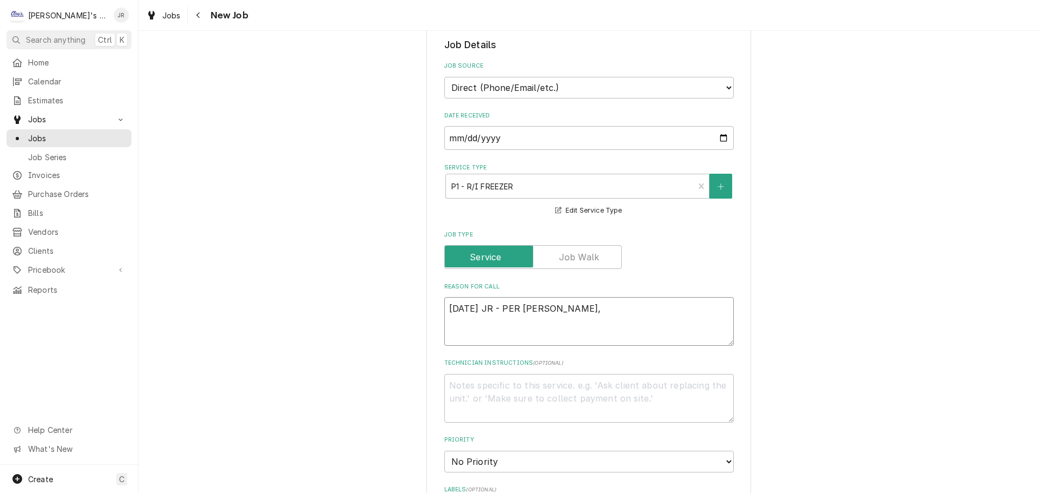
type textarea "9/2/2025 JR - PER FRANCISCO, T"
type textarea "x"
type textarea "9/2/2025 JR - PER FRANCISCO, TW"
type textarea "x"
type textarea "9/2/2025 JR - PER FRANCISCO, TWO"
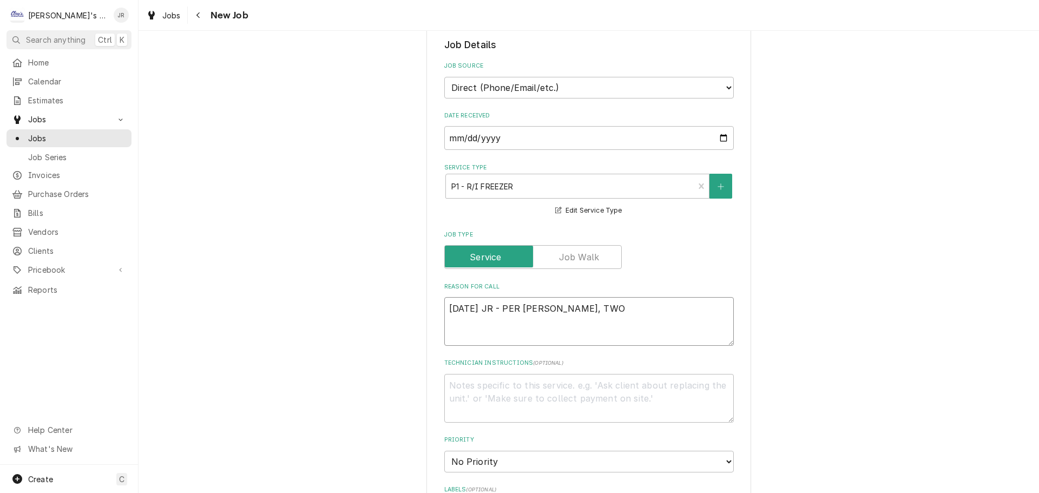
type textarea "x"
type textarea "9/2/2025 JR - PER FRANCISCO, TWO"
type textarea "x"
type textarea "9/2/2025 JR - PER FRANCISCO, TWO"
type textarea "x"
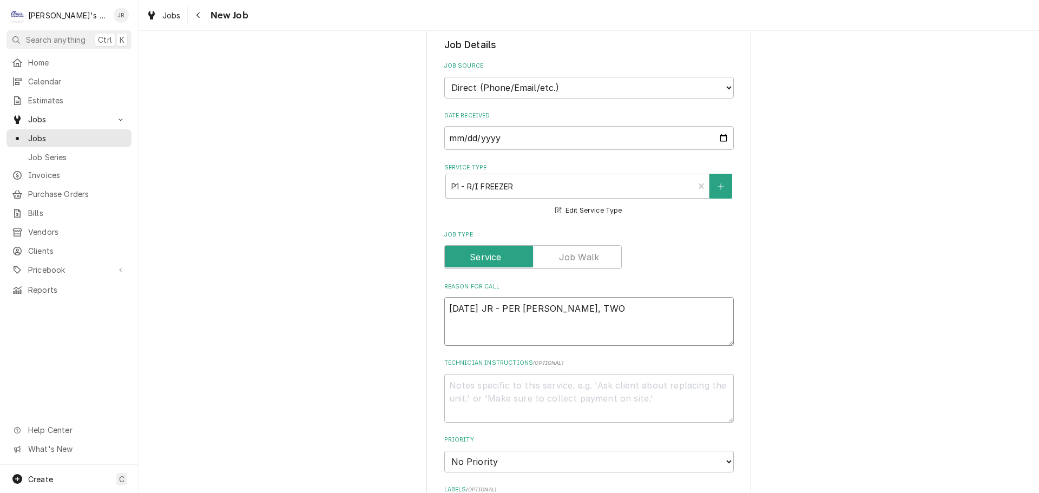
type textarea "9/2/2025 JR - PER FRANCISCO, TW"
type textarea "x"
type textarea "9/2/2025 JR - PER FRANCISCO, T"
type textarea "x"
type textarea "9/2/2025 JR - PER FRANCISCO,"
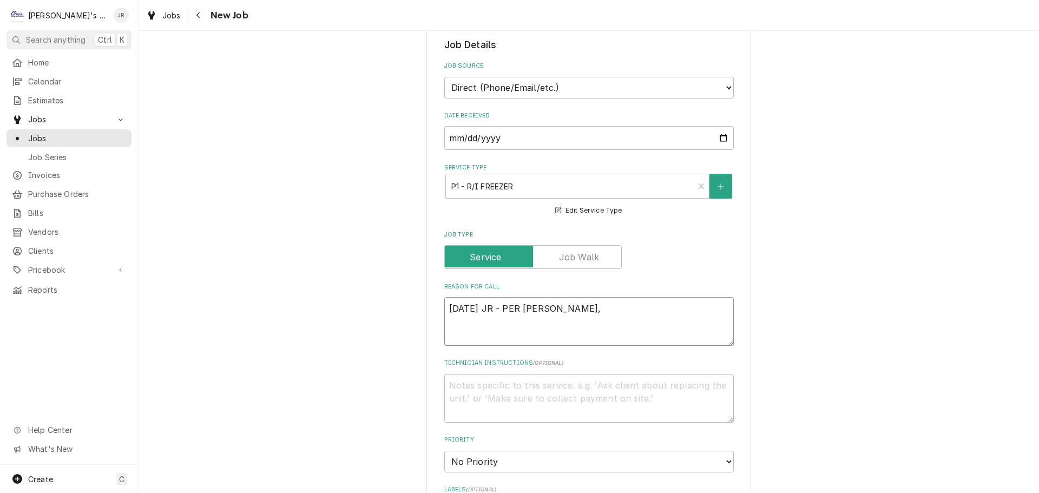
type textarea "x"
type textarea "9/2/2025 JR - PER FRANCISCO, T"
type textarea "x"
type textarea "9/2/2025 JR - PER FRANCISCO, TW"
type textarea "x"
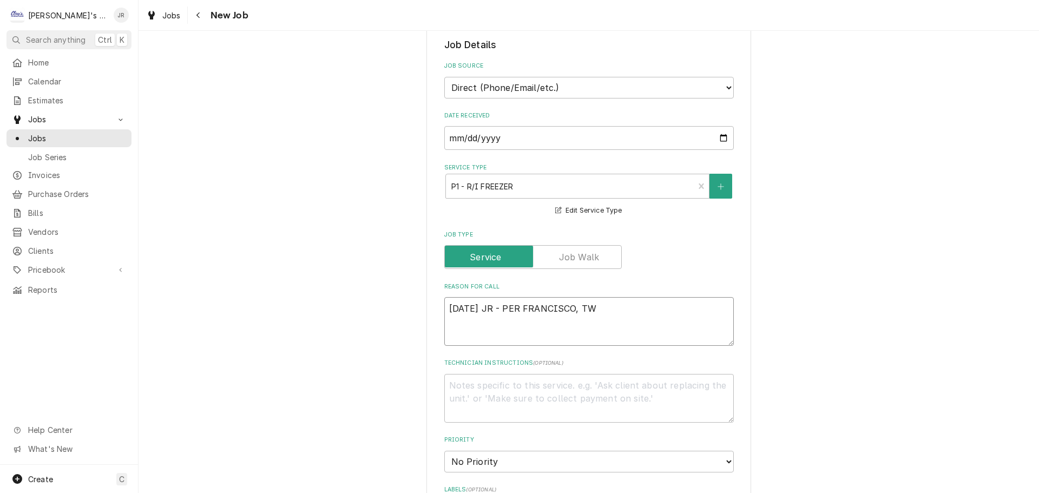
type textarea "9/2/2025 JR - PER FRANCISCO, TWO"
type textarea "x"
type textarea "9/2/2025 JR - PER FRANCISCO, TWO"
type textarea "x"
type textarea "9/2/2025 JR - PER FRANCISCO, TWO R"
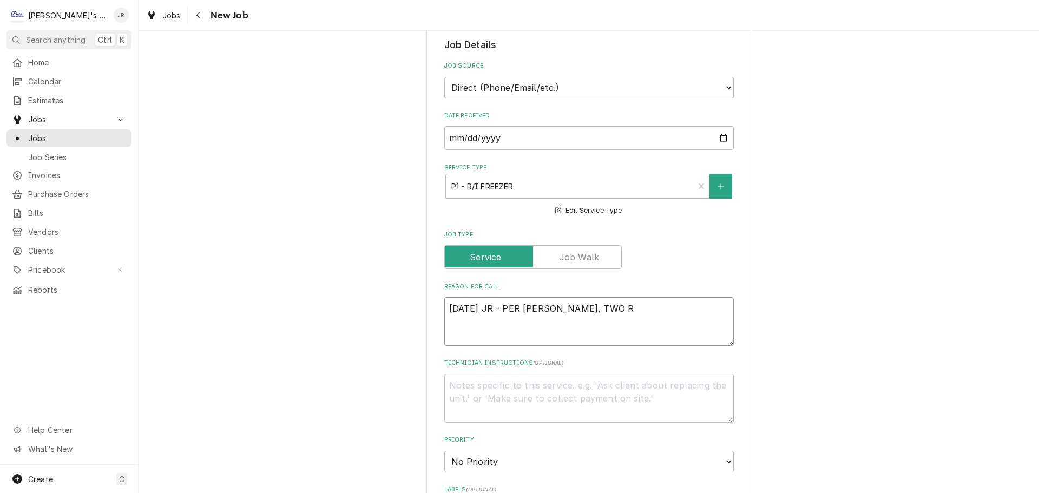
type textarea "x"
type textarea "9/2/2025 JR - PER FRANCISCO, TWO RE"
type textarea "x"
type textarea "9/2/2025 JR - PER FRANCISCO, TWO REA"
type textarea "x"
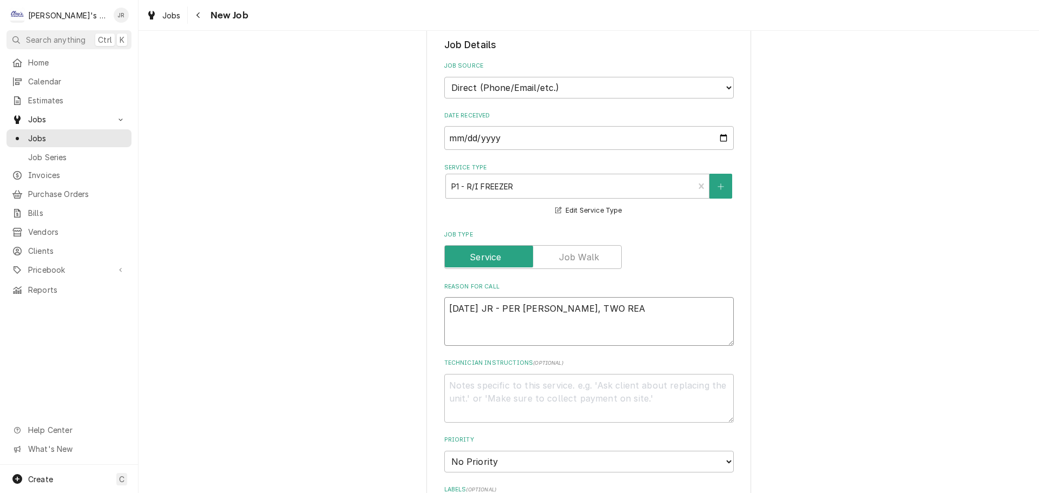
type textarea "9/2/2025 JR - PER FRANCISCO, TWO REAC"
type textarea "x"
type textarea "9/2/2025 JR - PER FRANCISCO, TWO REACH"
type textarea "x"
type textarea "9/2/2025 JR - PER FRANCISCO, TWO REACH"
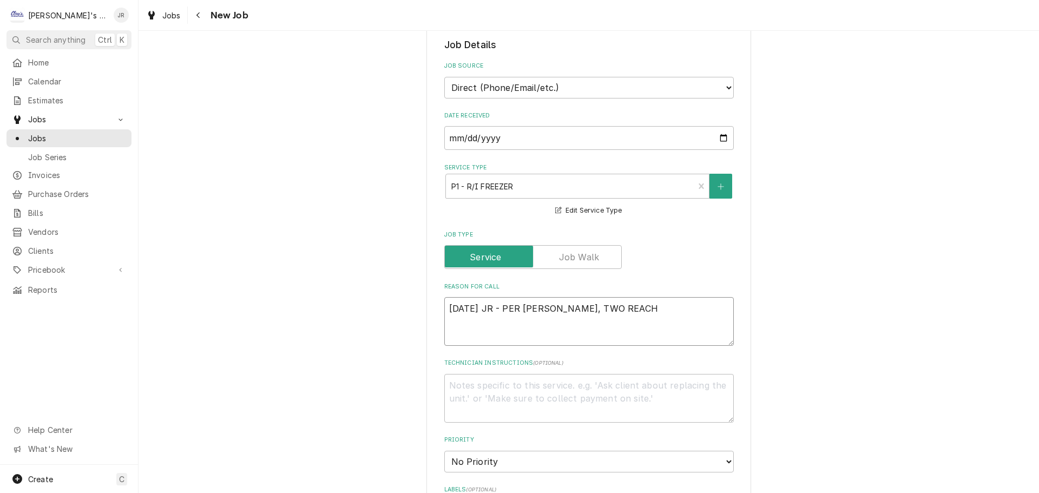
type textarea "x"
type textarea "9/2/2025 JR - PER FRANCISCO, TWO REACH I"
type textarea "x"
type textarea "9/2/2025 JR - PER FRANCISCO, TWO REACH IN"
type textarea "x"
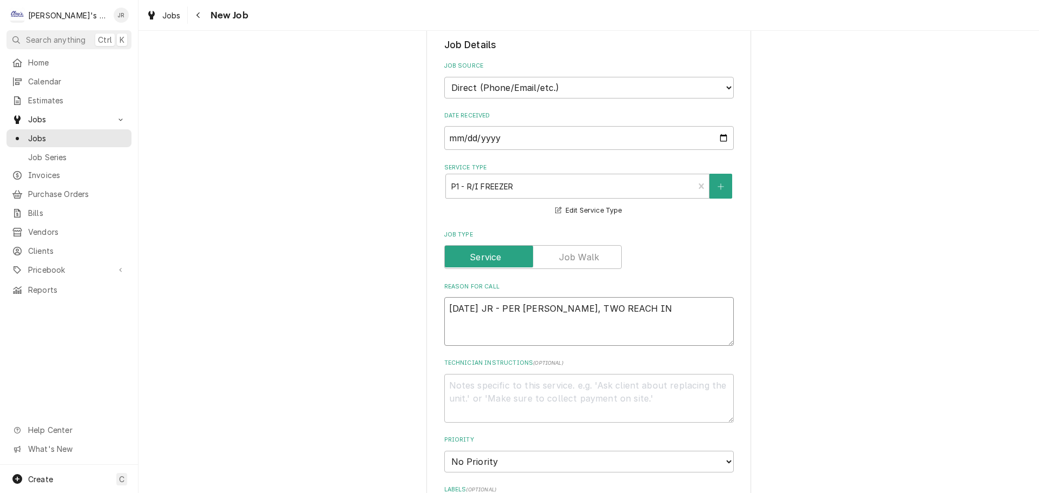
type textarea "9/2/2025 JR - PER FRANCISCO, TWO REACH IN"
type textarea "x"
type textarea "9/2/2025 JR - PER FRANCISCO, TWO REACH IN F"
type textarea "x"
type textarea "9/2/2025 JR - PER FRANCISCO, TWO REACH IN FR"
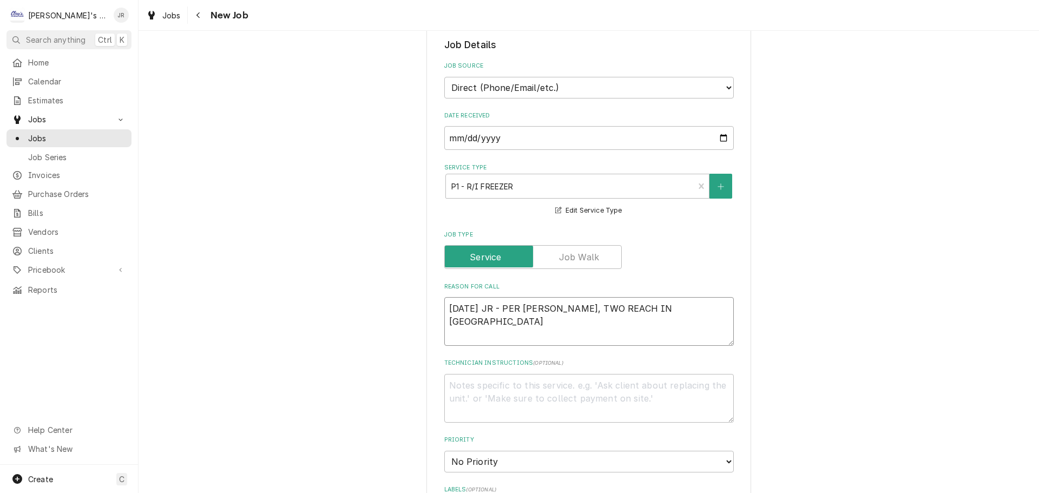
type textarea "x"
type textarea "9/2/2025 JR - PER FRANCISCO, TWO REACH IN FRE"
type textarea "x"
type textarea "9/2/2025 JR - PER FRANCISCO, TWO REACH IN FREE"
type textarea "x"
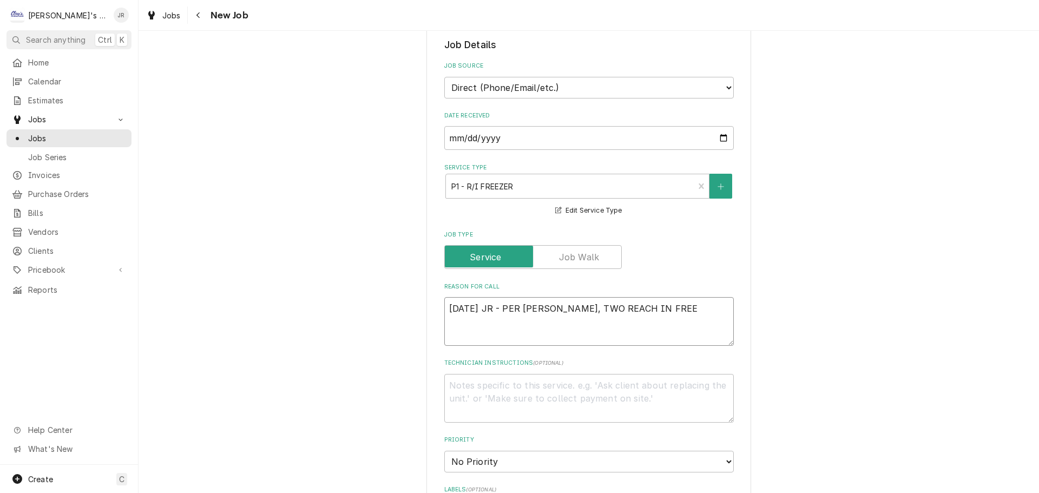
type textarea "9/2/2025 JR - PER FRANCISCO, TWO REACH IN FREEZ"
type textarea "x"
type textarea "9/2/2025 JR - PER FRANCISCO, TWO REACH IN FREEZE"
type textarea "x"
type textarea "9/2/2025 JR - PER FRANCISCO, TWO REACH IN FREEZER"
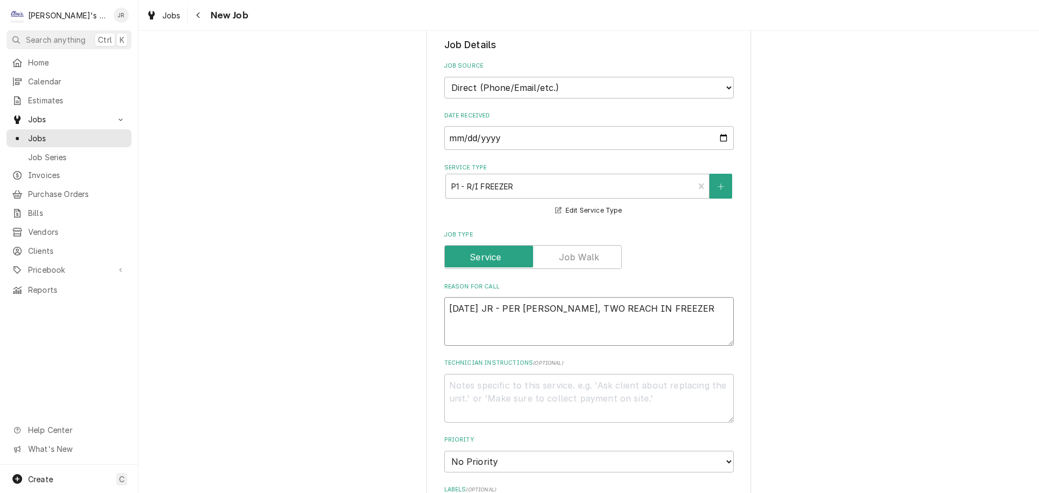
type textarea "x"
type textarea "9/2/2025 JR - PER FRANCISCO, TWO REACH IN FREEZER"
type textarea "x"
type textarea "9/2/2025 JR - PER FRANCISCO, TWO REACH IN FREEZER"
type textarea "x"
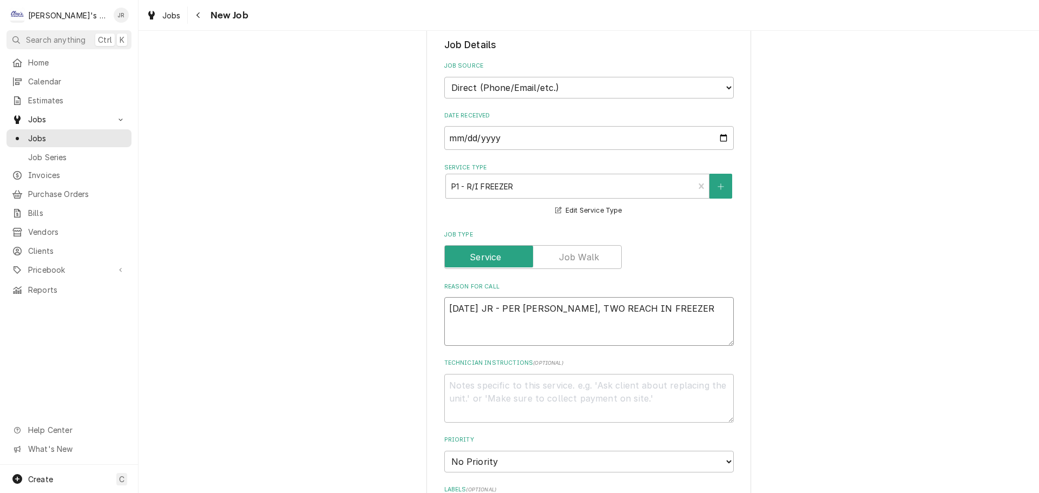
type textarea "9/2/2025 JR - PER FRANCISCO, TWO REACH IN FREEZERS"
type textarea "x"
type textarea "9/2/2025 JR - PER FRANCISCO, TWO REACH IN FREEZERS"
type textarea "x"
type textarea "9/2/2025 JR - PER FRANCISCO, TWO REACH IN FREEZERS W"
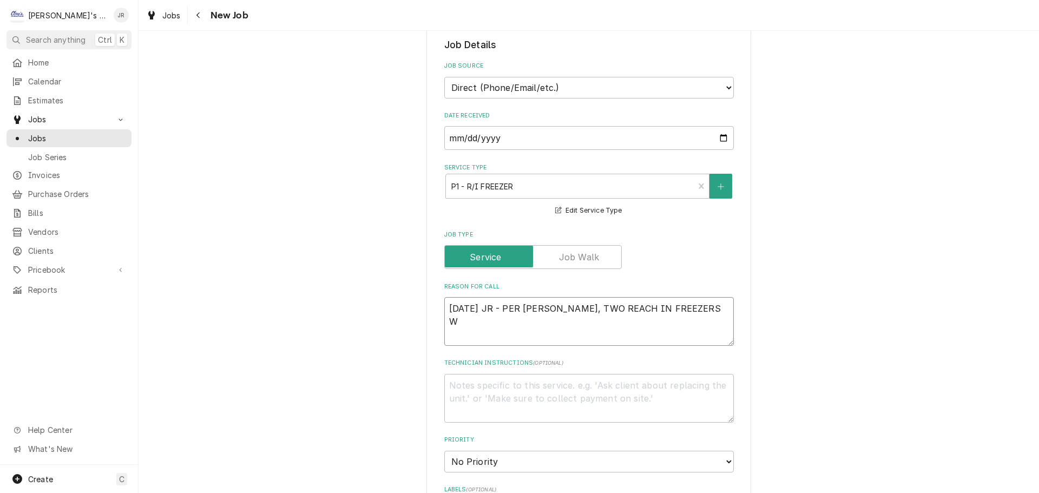
type textarea "x"
type textarea "9/2/2025 JR - PER FRANCISCO, TWO REACH IN FREEZERS WA"
type textarea "x"
type textarea "9/2/2025 JR - PER FRANCISCO, TWO REACH IN FREEZERS WAR"
type textarea "x"
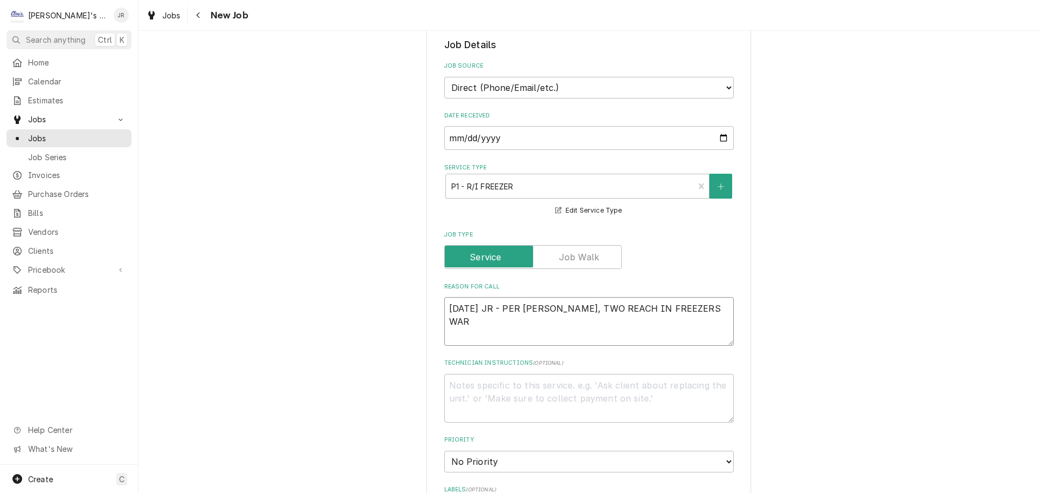
type textarea "9/2/2025 JR - PER FRANCISCO, TWO REACH IN FREEZERS WARM"
type textarea "x"
type textarea "9/2/2025 JR - PER FRANCISCO, TWO REACH IN FREEZERS WARM."
type textarea "x"
type textarea "9/2/2025 JR - PER FRANCISCO, TWO REACH IN FREEZERS WARM."
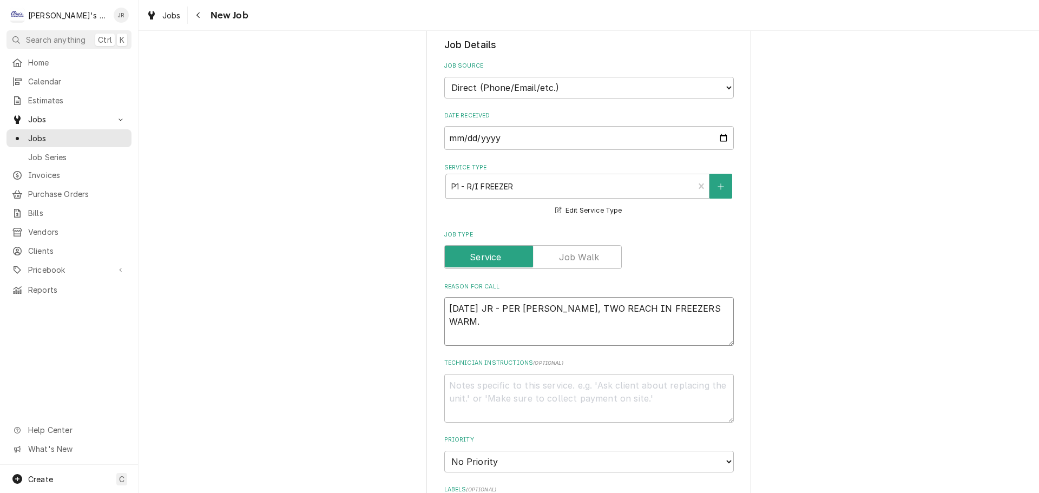
type textarea "x"
type textarea "9/2/2025 JR - PER FRANCISCO, TWO REACH IN FREEZERS WARM. O"
type textarea "x"
type textarea "9/2/2025 JR - PER FRANCISCO, TWO REACH IN FREEZERS WARM. ON"
type textarea "x"
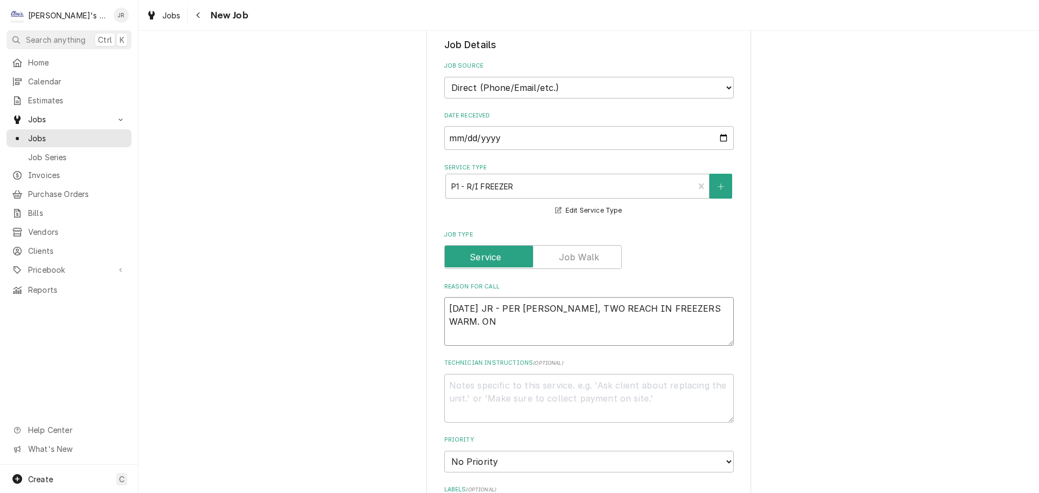
type textarea "9/2/2025 JR - PER FRANCISCO, TWO REACH IN FREEZERS WARM. ONE"
type textarea "x"
type textarea "9/2/2025 JR - PER FRANCISCO, TWO REACH IN FREEZERS WARM. ONE"
type textarea "x"
type textarea "9/2/2025 JR - PER FRANCISCO, TWO REACH IN FREEZERS WARM. ONE H"
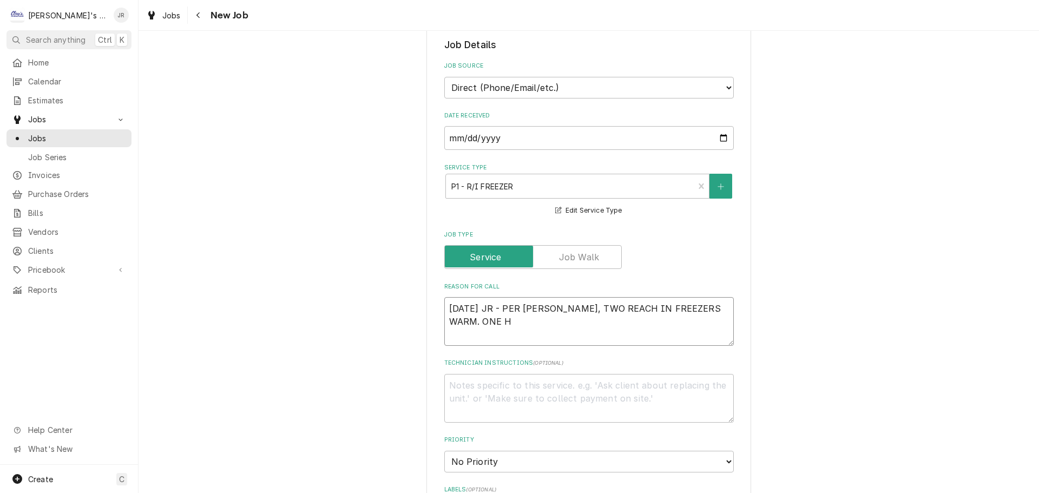
type textarea "x"
type textarea "9/2/2025 JR - PER FRANCISCO, TWO REACH IN FREEZERS WARM. ONE HA"
type textarea "x"
type textarea "9/2/2025 JR - PER FRANCISCO, TWO REACH IN FREEZERS WARM. ONE HAS"
type textarea "x"
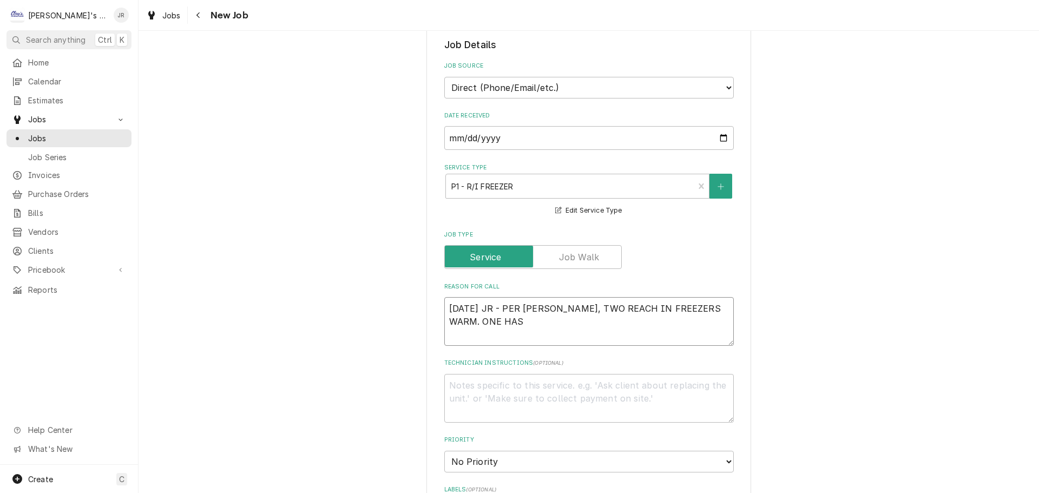
type textarea "9/2/2025 JR - PER FRANCISCO, TWO REACH IN FREEZERS WARM. ONE HAS"
type textarea "x"
type textarea "9/2/2025 JR - PER FRANCISCO, TWO REACH IN FREEZERS WARM. ONE HAS A"
type textarea "x"
type textarea "9/2/2025 JR - PER FRANCISCO, TWO REACH IN FREEZERS WARM. ONE HAS A"
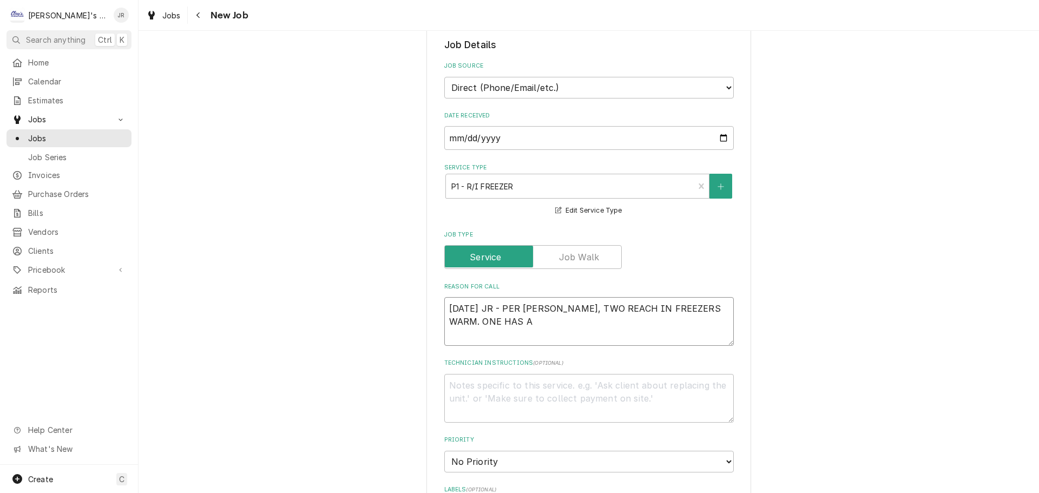
type textarea "x"
type textarea "9/2/2025 JR - PER FRANCISCO, TWO REACH IN FREEZERS WARM. ONE HAS A B"
type textarea "x"
type textarea "9/2/2025 JR - PER FRANCISCO, TWO REACH IN FREEZERS WARM. ONE HAS A BR"
type textarea "x"
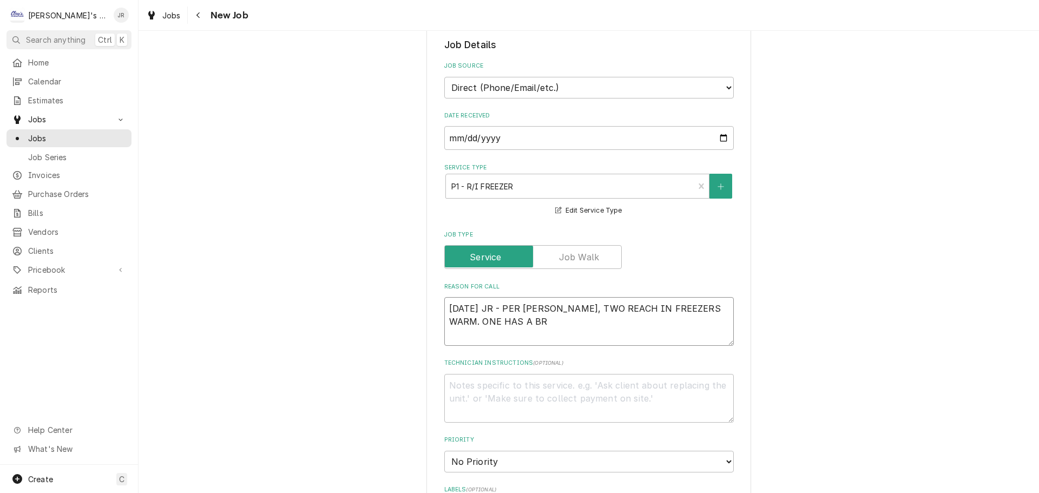
type textarea "9/2/2025 JR - PER FRANCISCO, TWO REACH IN FREEZERS WARM. ONE HAS A BRO"
type textarea "x"
type textarea "9/2/2025 JR - PER FRANCISCO, TWO REACH IN FREEZERS WARM. ONE HAS A BROK"
type textarea "x"
type textarea "9/2/2025 JR - PER FRANCISCO, TWO REACH IN FREEZERS WARM. ONE HAS A BROKE"
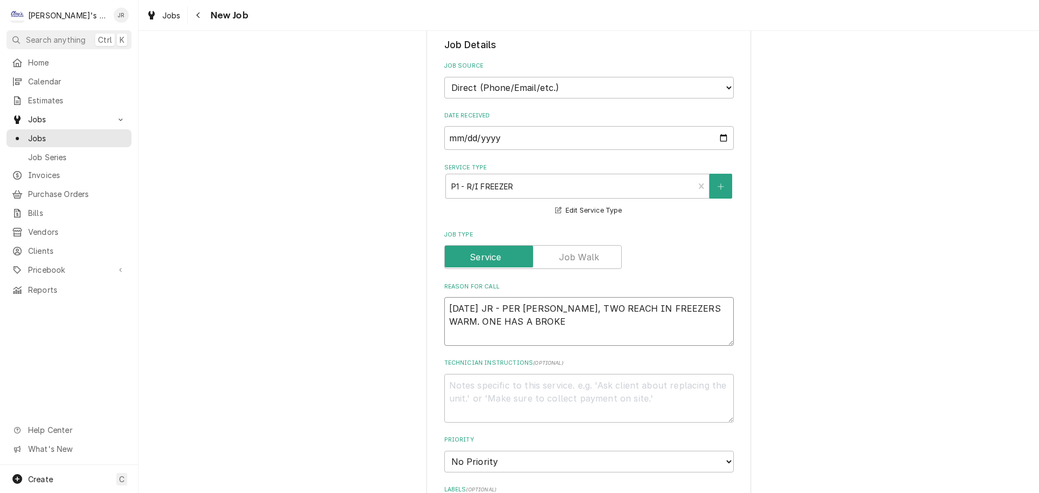
type textarea "x"
type textarea "9/2/2025 JR - PER FRANCISCO, TWO REACH IN FREEZERS WARM. ONE HAS A BROKEN"
type textarea "x"
type textarea "9/2/2025 JR - PER FRANCISCO, TWO REACH IN FREEZERS WARM. ONE HAS A BROKEN"
type textarea "x"
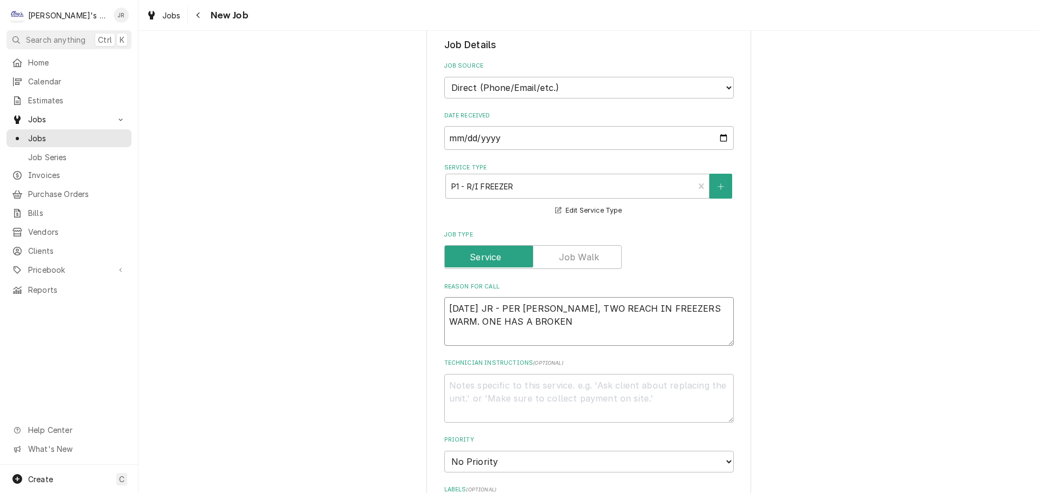
type textarea "9/2/2025 JR - PER FRANCISCO, TWO REACH IN FREEZERS WARM. ONE HAS A BROKEN S"
type textarea "x"
type textarea "9/2/2025 JR - PER FRANCISCO, TWO REACH IN FREEZERS WARM. ONE HAS A BROKEN SI"
type textarea "x"
type textarea "9/2/2025 JR - PER FRANCISCO, TWO REACH IN FREEZERS WARM. ONE HAS A BROKEN SIG"
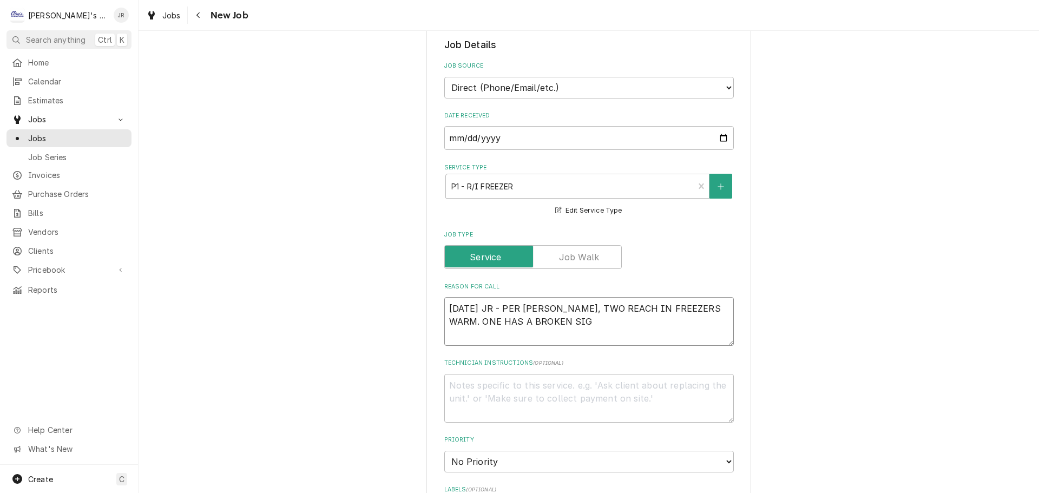
type textarea "x"
type textarea "9/2/2025 JR - PER FRANCISCO, TWO REACH IN FREEZERS WARM. ONE HAS A BROKEN SIGH"
type textarea "x"
type textarea "9/2/2025 JR - PER FRANCISCO, TWO REACH IN FREEZERS WARM. ONE HAS A BROKEN SIGHN"
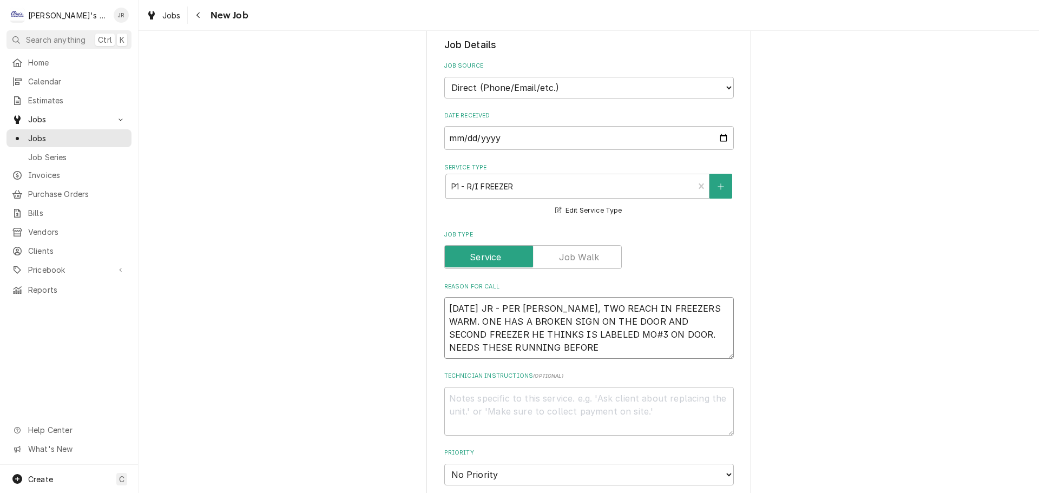
click at [573, 350] on textarea "9/2/2025 JR - PER FRANCISCO, TWO REACH IN FREEZERS WARM. ONE HAS A BROKEN SIGN …" at bounding box center [588, 328] width 289 height 62
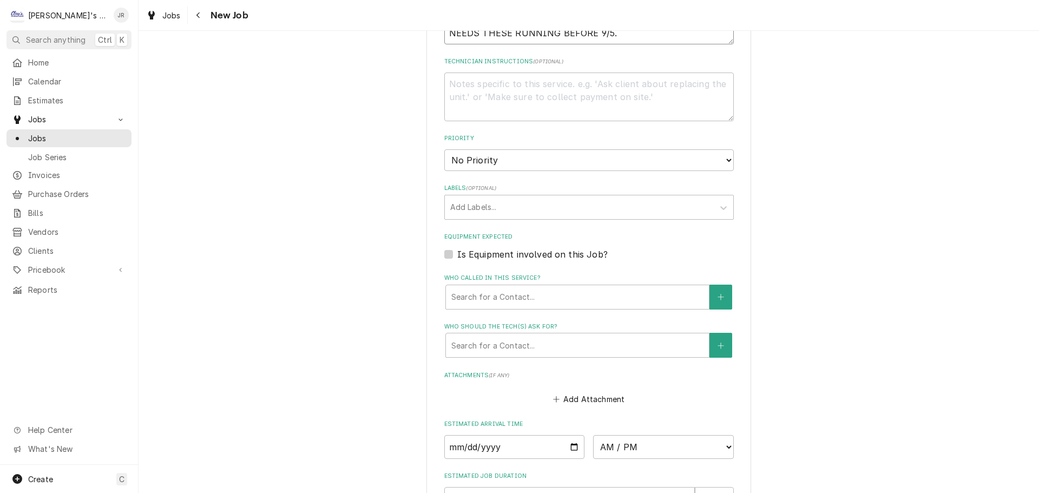
scroll to position [583, 0]
click at [497, 295] on div "Who called in this service?" at bounding box center [577, 298] width 252 height 19
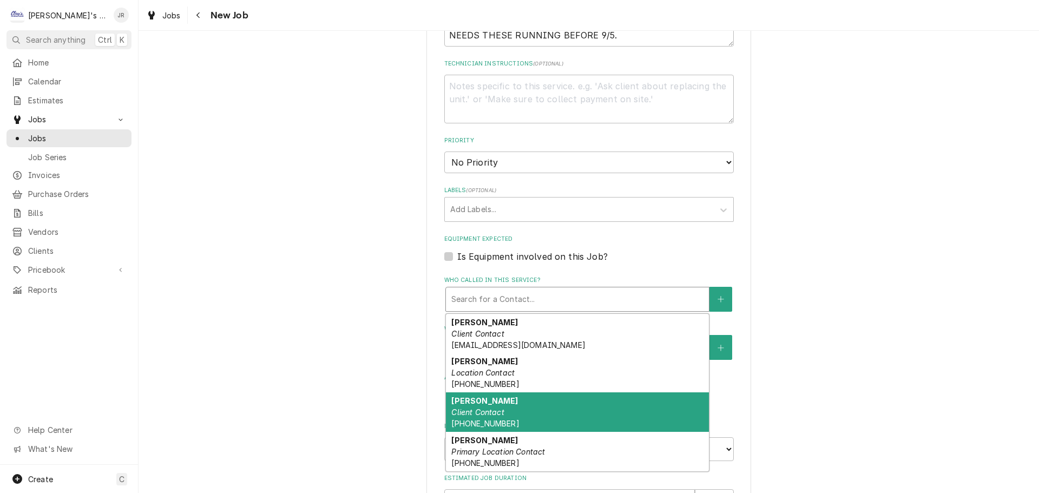
click at [338, 381] on div "Please provide the following information to create a job: Client Details Client…" at bounding box center [588, 57] width 900 height 1195
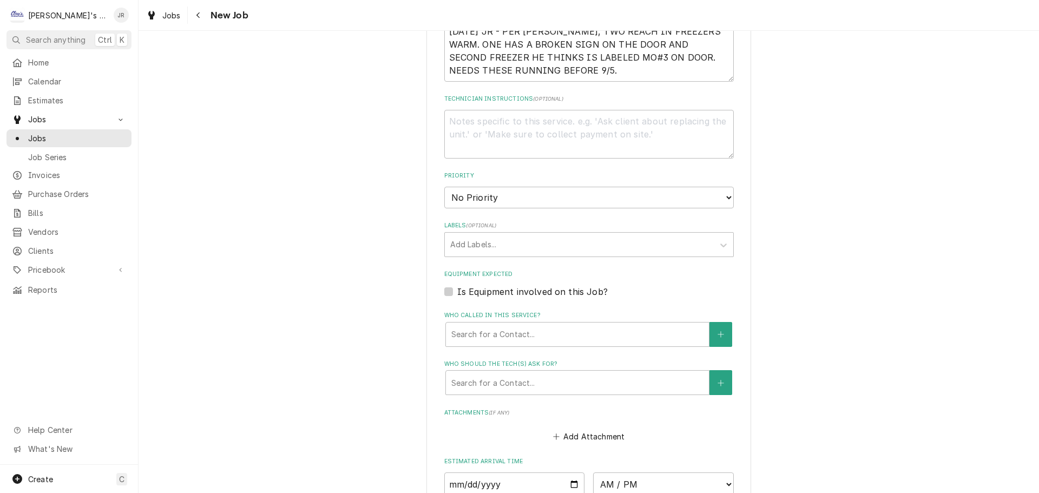
scroll to position [528, 0]
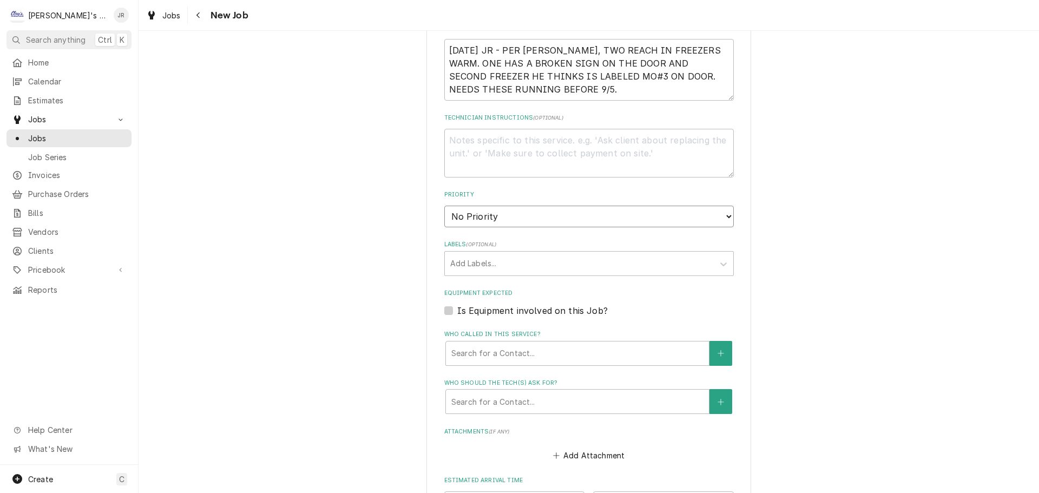
click at [550, 224] on select "No Priority Urgent High Medium Low" at bounding box center [588, 217] width 289 height 22
click at [444, 206] on select "No Priority Urgent High Medium Low" at bounding box center [588, 217] width 289 height 22
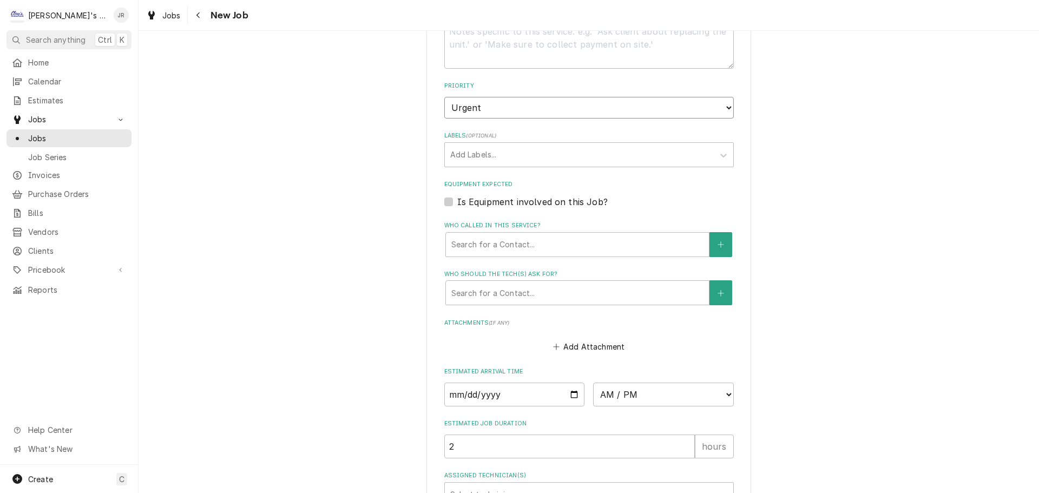
scroll to position [745, 0]
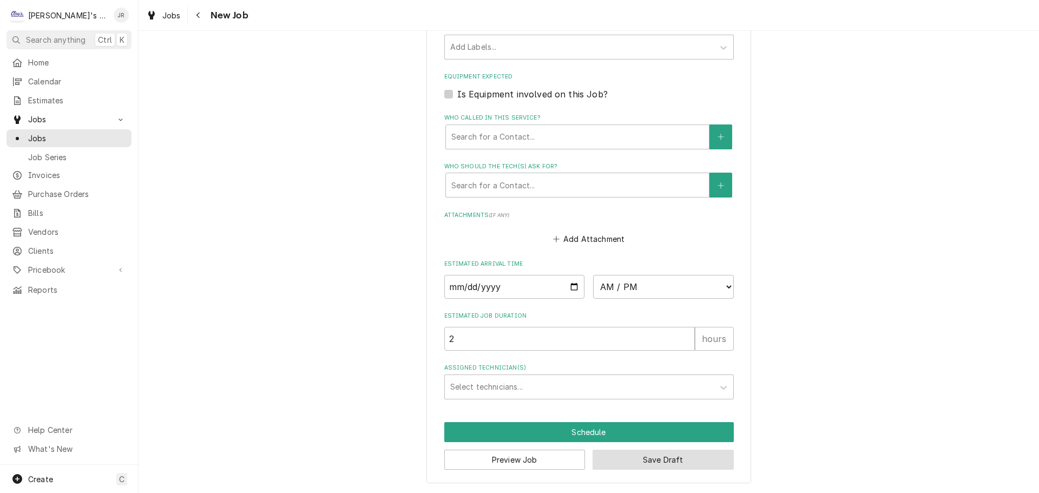
click at [653, 461] on button "Save Draft" at bounding box center [662, 459] width 141 height 20
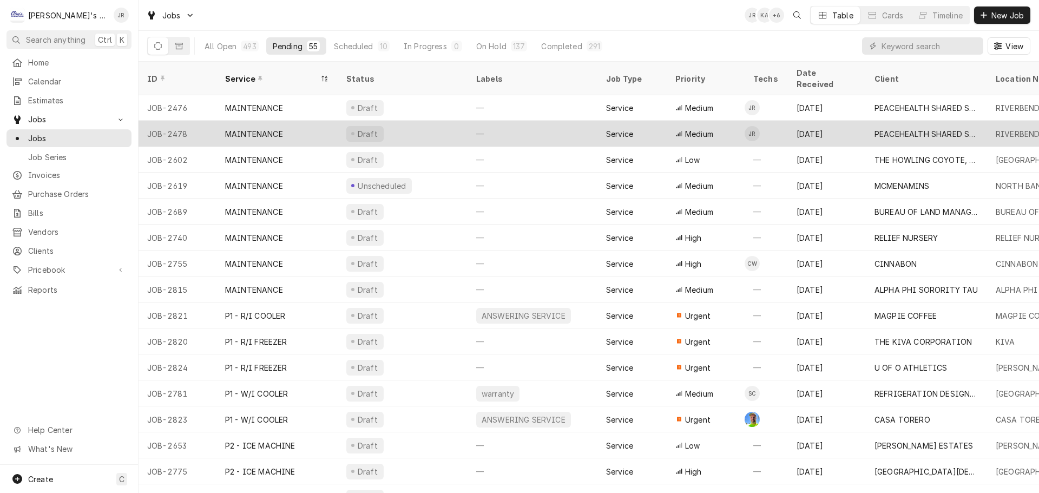
scroll to position [480, 0]
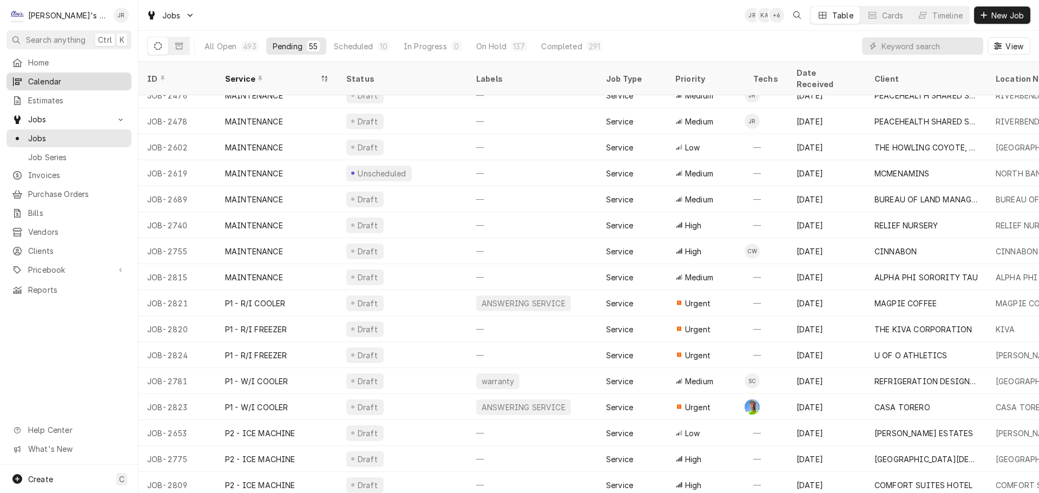
click at [90, 80] on span "Calendar" at bounding box center [77, 81] width 98 height 11
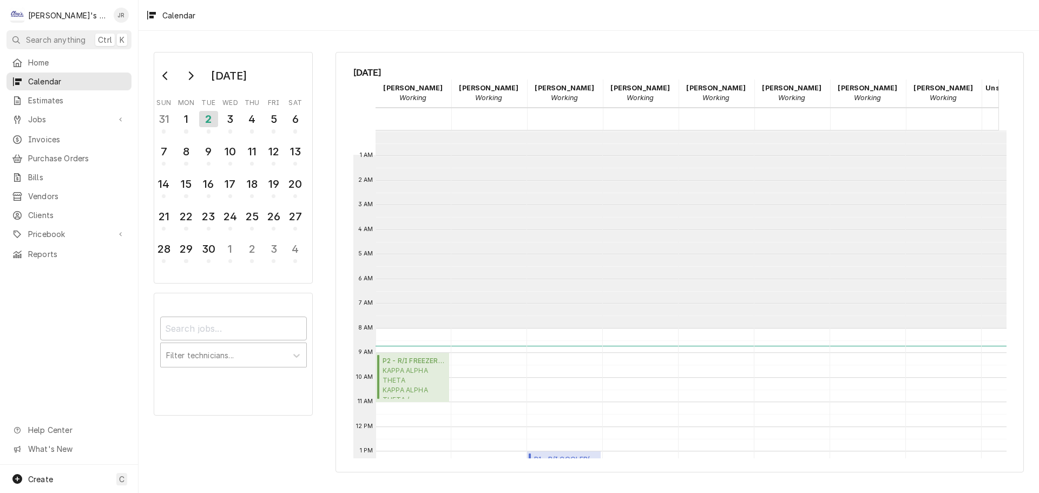
scroll to position [197, 0]
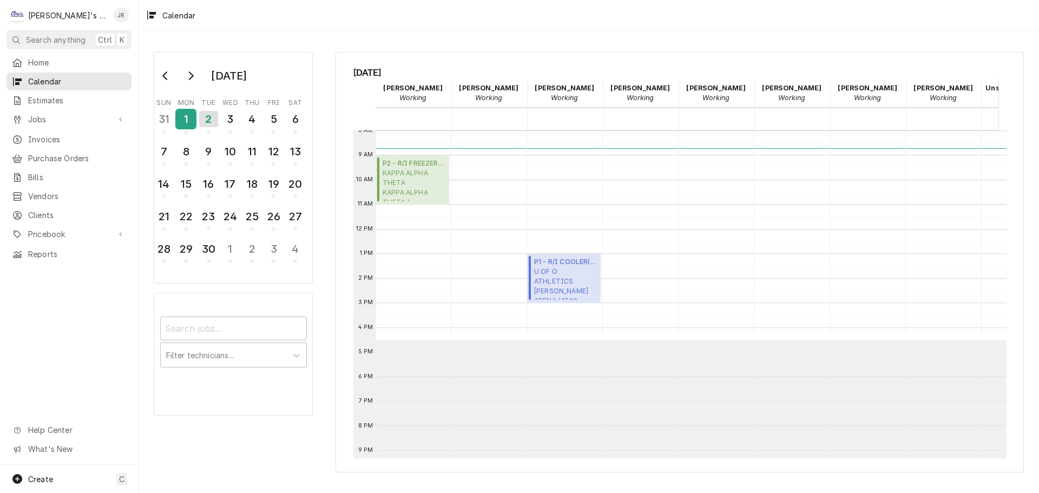
click at [188, 120] on div "1" at bounding box center [185, 119] width 19 height 18
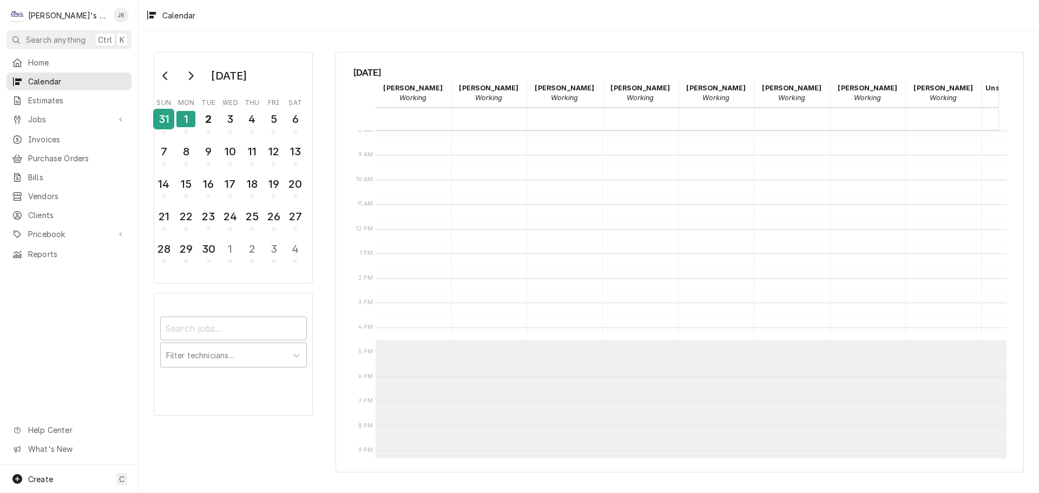
click at [156, 118] on div "31" at bounding box center [163, 119] width 19 height 18
click at [168, 78] on icon "Go to previous month" at bounding box center [165, 75] width 9 height 9
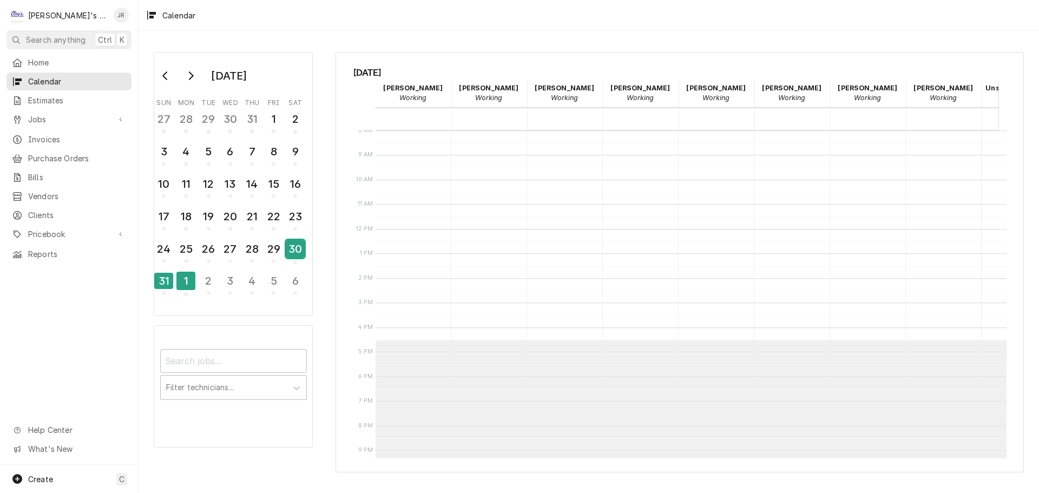
click at [291, 249] on div "30" at bounding box center [295, 249] width 19 height 18
click at [278, 253] on div "29" at bounding box center [273, 249] width 19 height 18
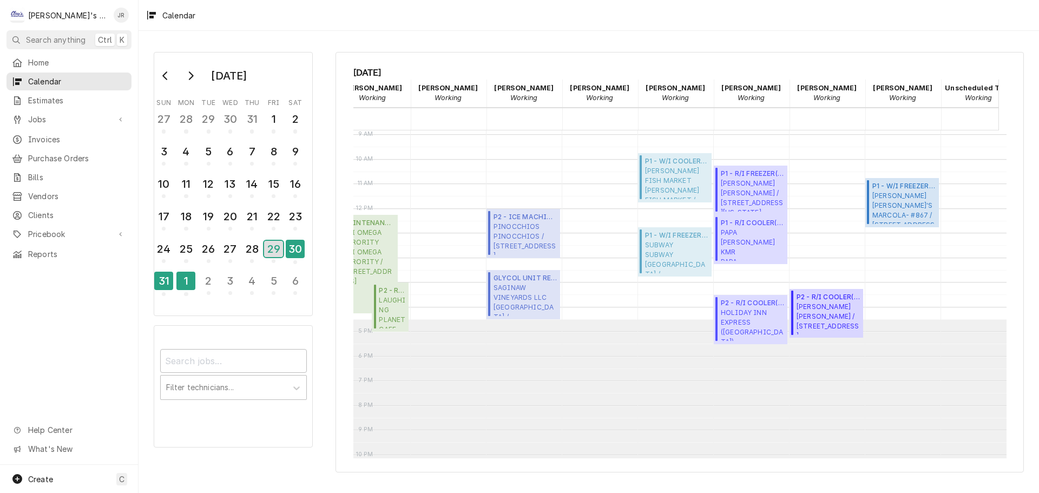
scroll to position [0, 0]
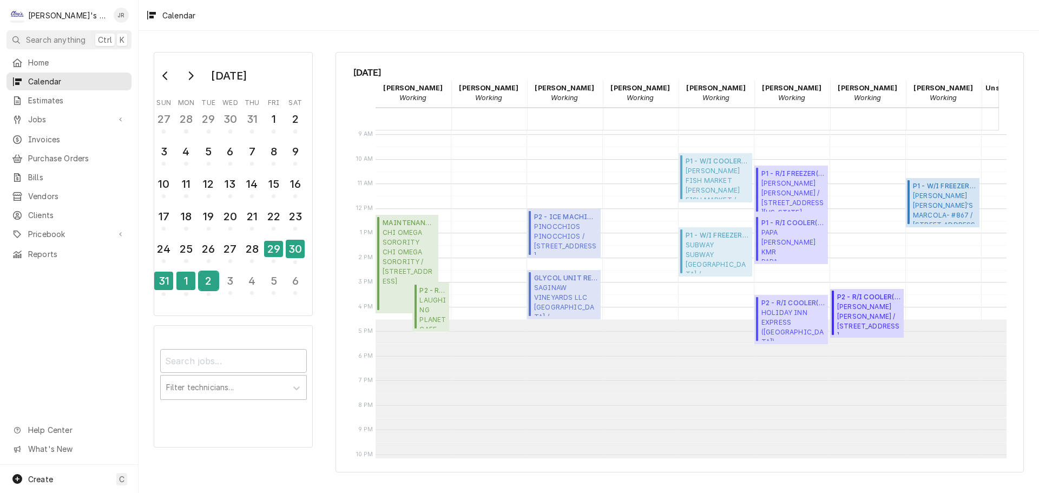
click at [206, 280] on div "2" at bounding box center [208, 281] width 19 height 18
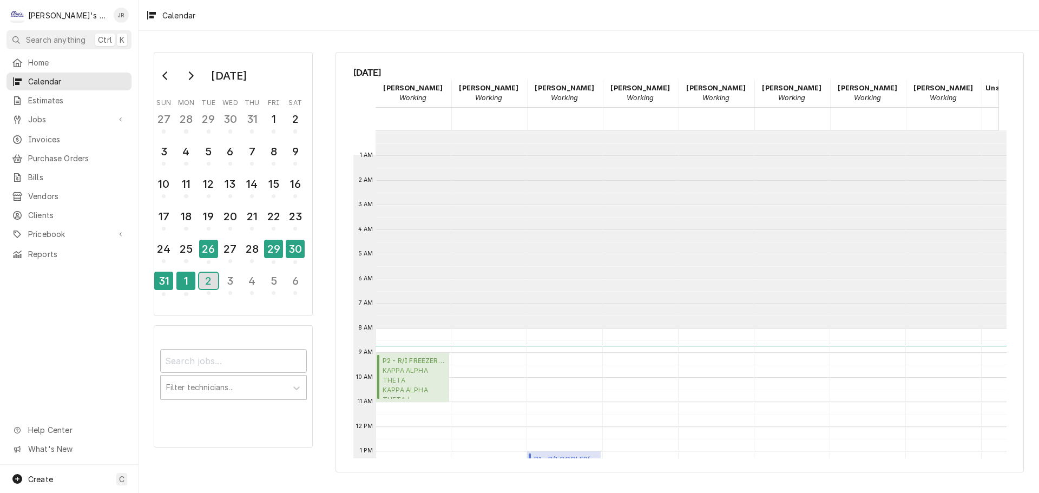
scroll to position [197, 0]
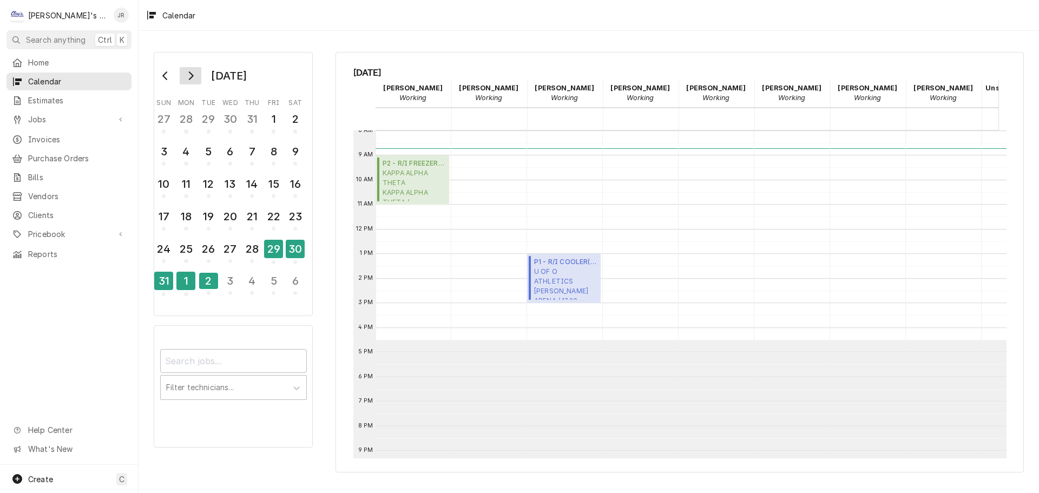
click at [195, 81] on button "Go to next month" at bounding box center [191, 75] width 22 height 17
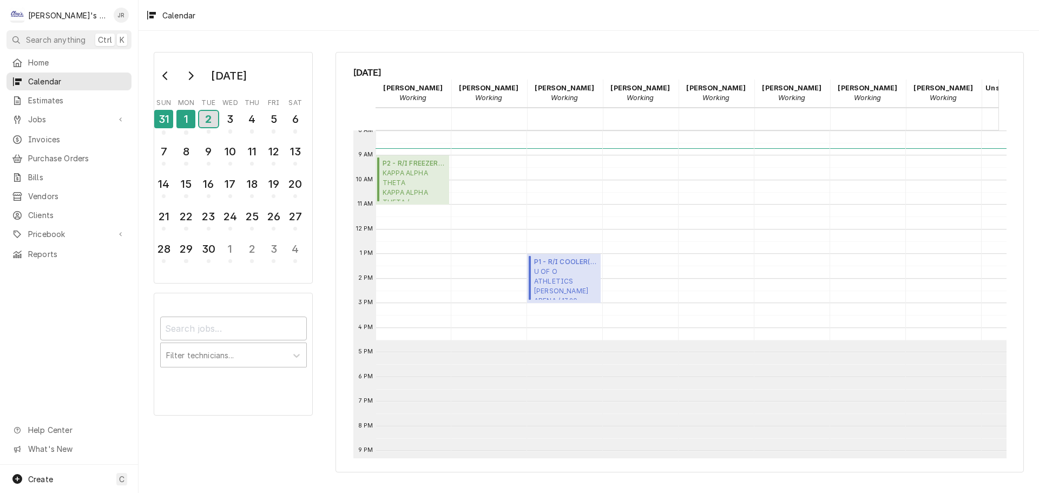
click at [206, 118] on div "2" at bounding box center [208, 119] width 19 height 16
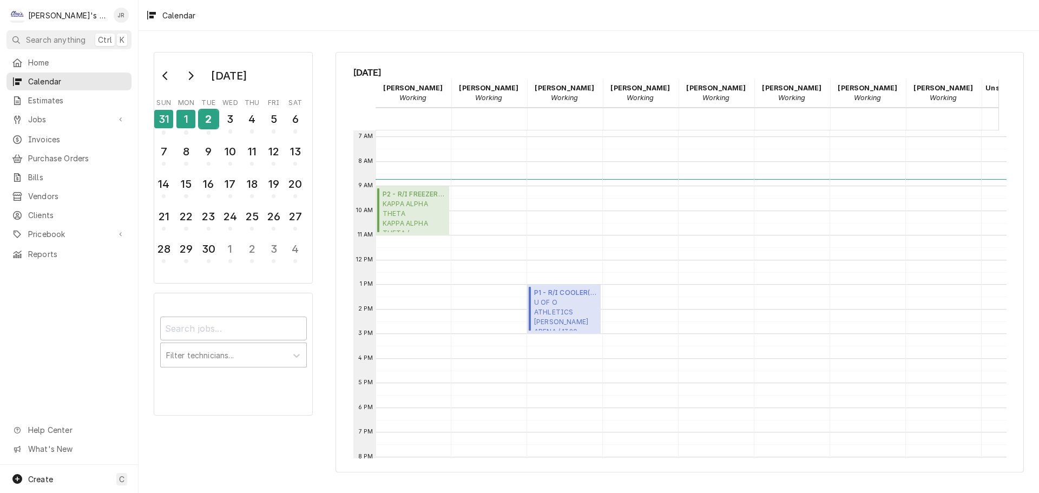
scroll to position [162, 0]
click at [104, 123] on link "Jobs" at bounding box center [68, 119] width 125 height 18
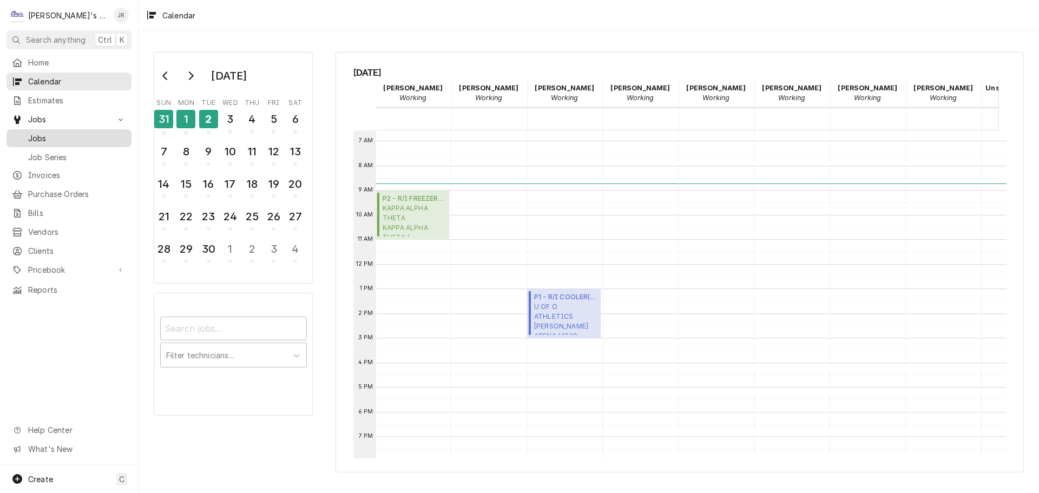
click at [98, 133] on span "Jobs" at bounding box center [77, 138] width 98 height 11
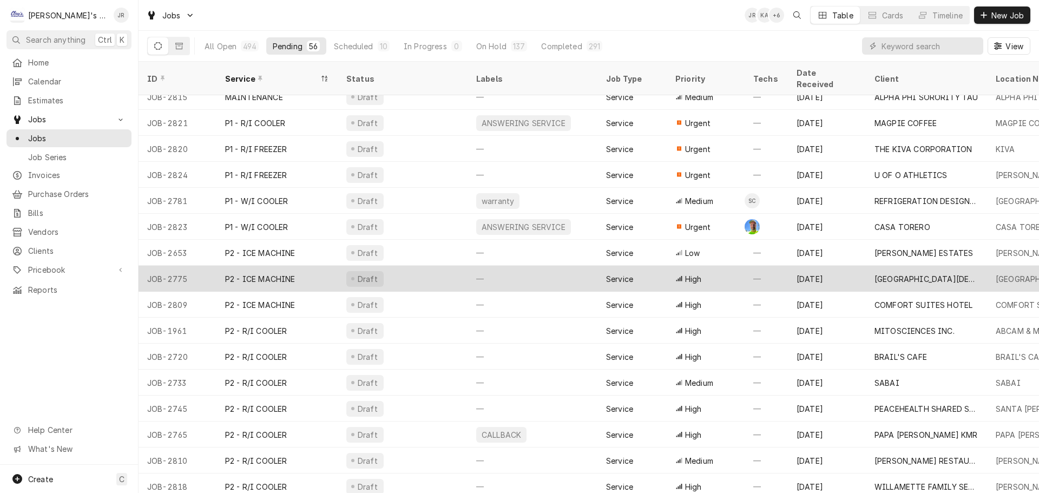
scroll to position [619, 0]
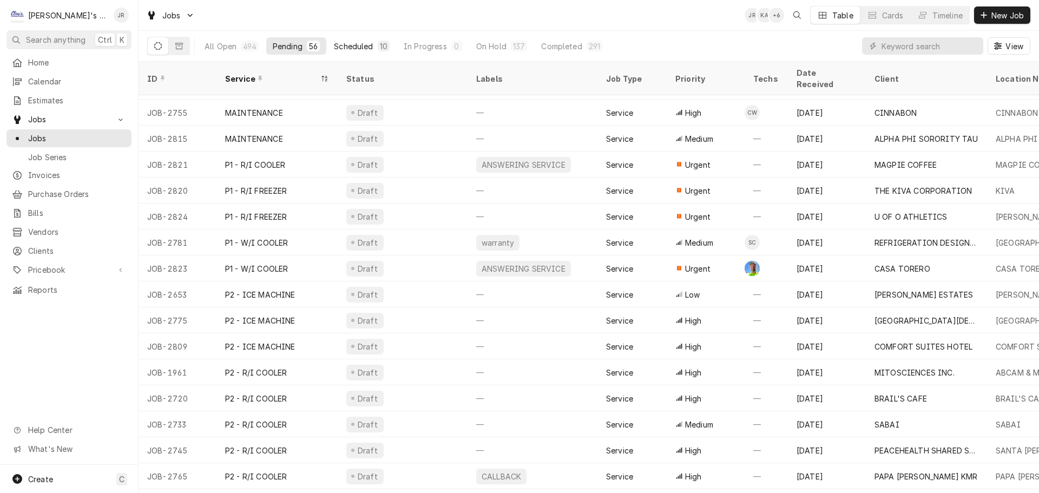
click at [348, 47] on div "Scheduled" at bounding box center [353, 46] width 39 height 11
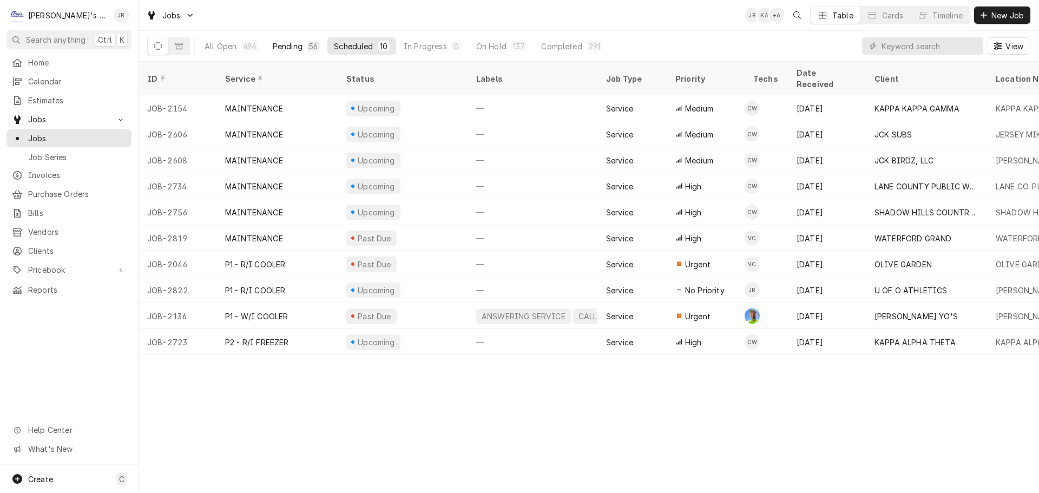
click at [305, 52] on button "Pending 56" at bounding box center [296, 45] width 60 height 17
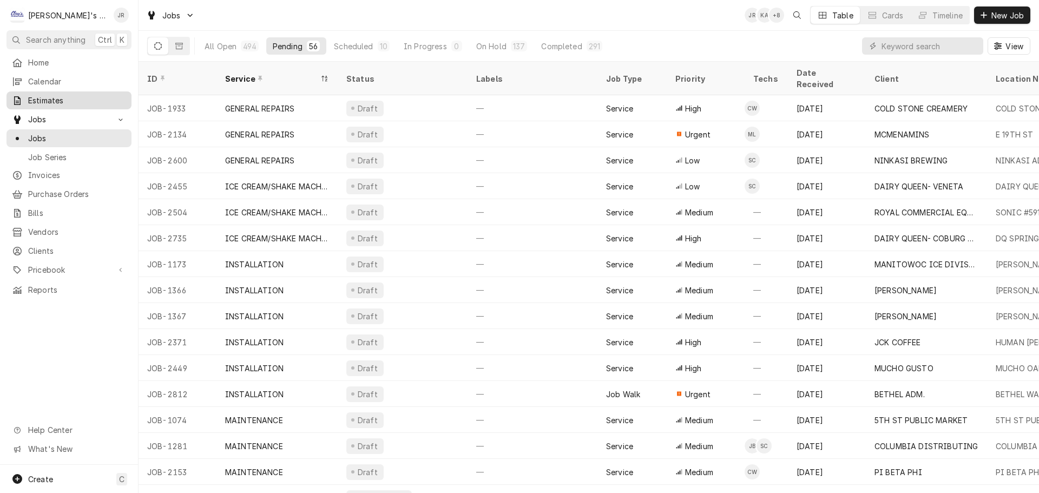
click at [75, 99] on span "Estimates" at bounding box center [77, 100] width 98 height 11
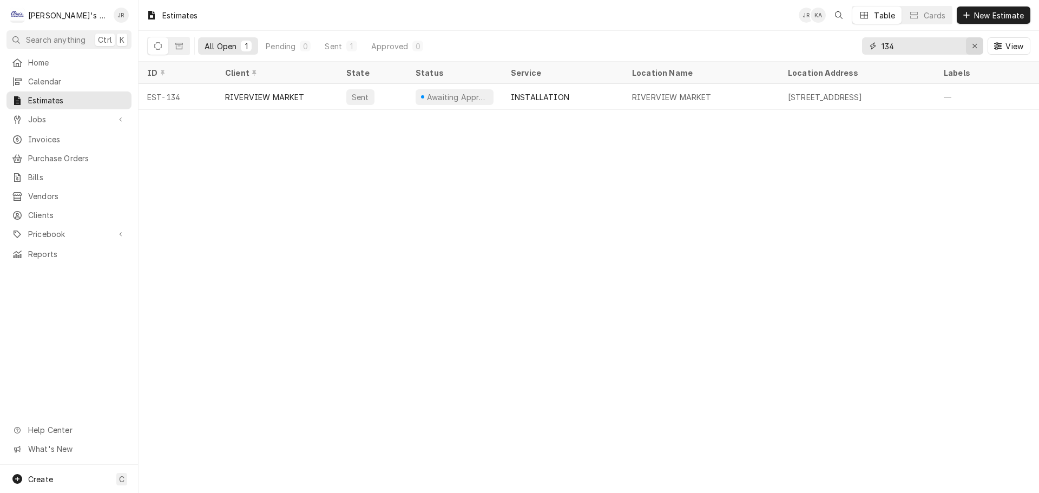
click at [976, 50] on div "Erase input" at bounding box center [974, 46] width 11 height 11
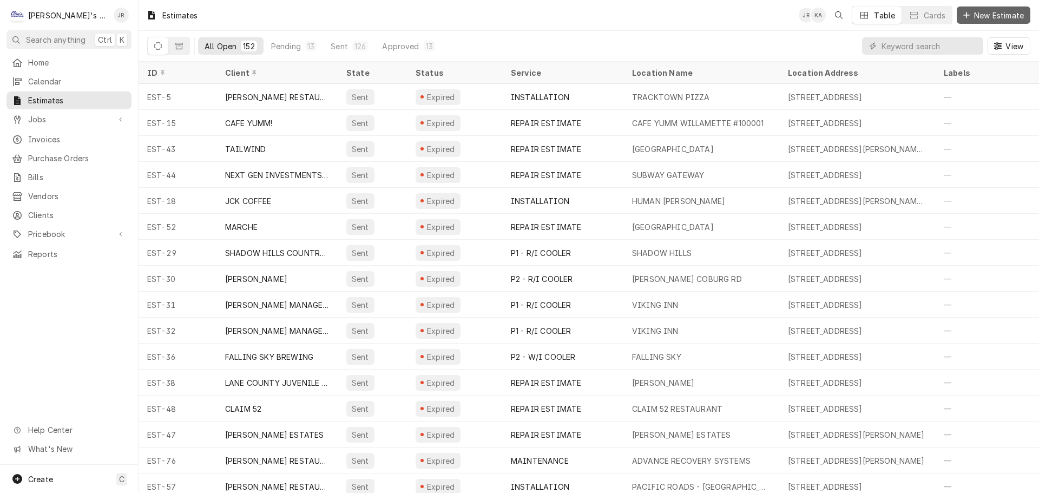
click at [982, 16] on span "New Estimate" at bounding box center [998, 15] width 54 height 11
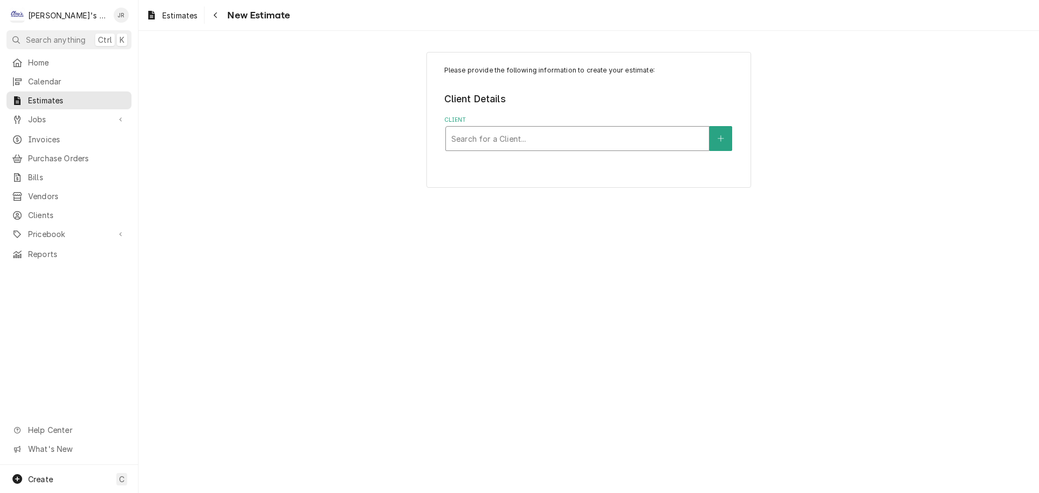
click at [566, 138] on div "Client" at bounding box center [577, 138] width 252 height 19
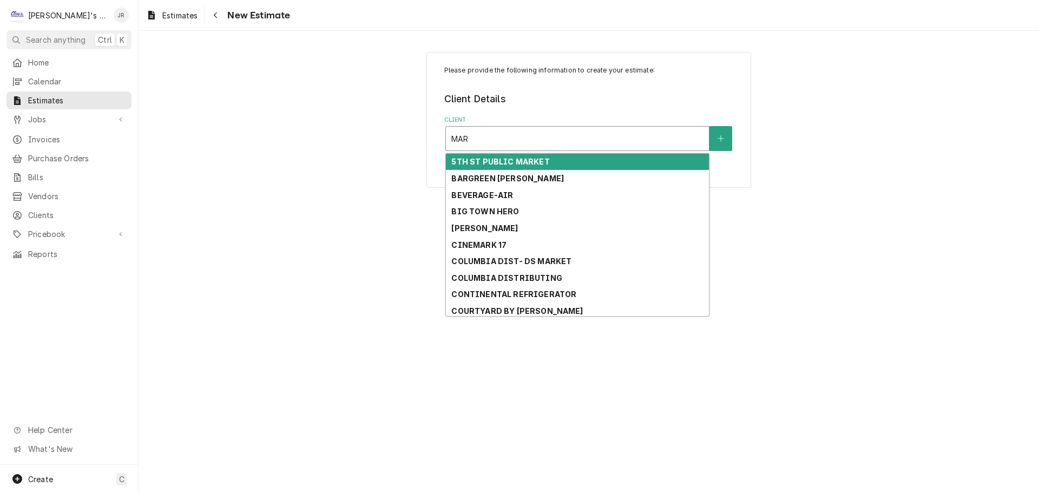
type input "MARQ"
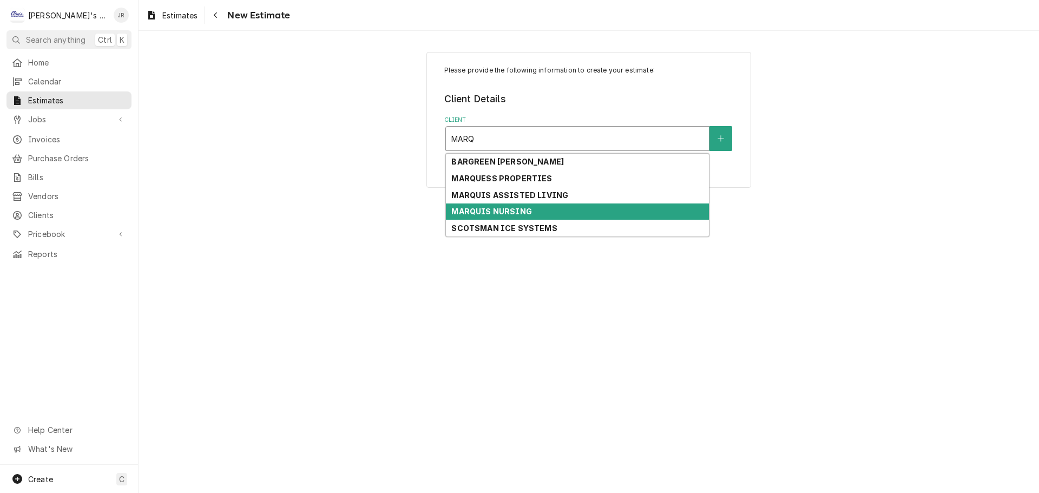
click at [530, 211] on div "MARQUIS NURSING" at bounding box center [577, 211] width 263 height 17
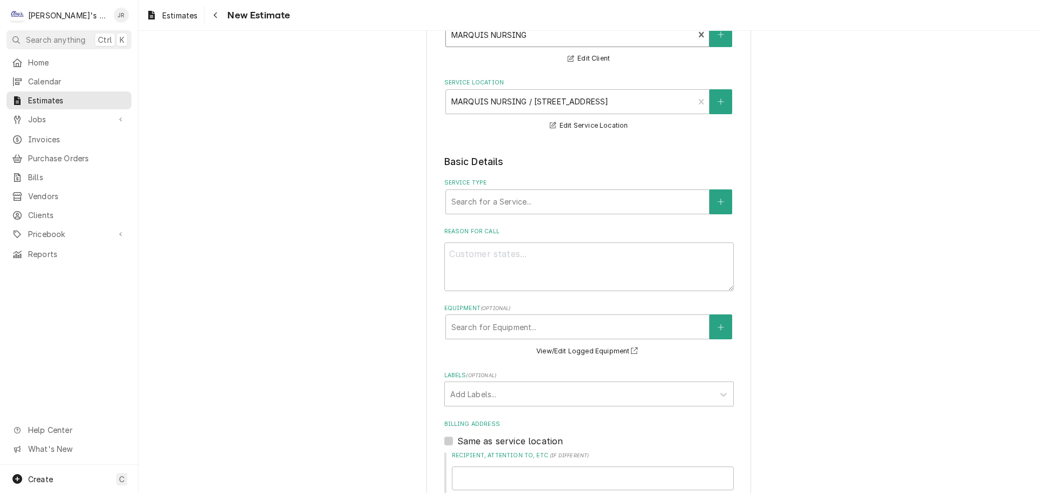
scroll to position [108, 0]
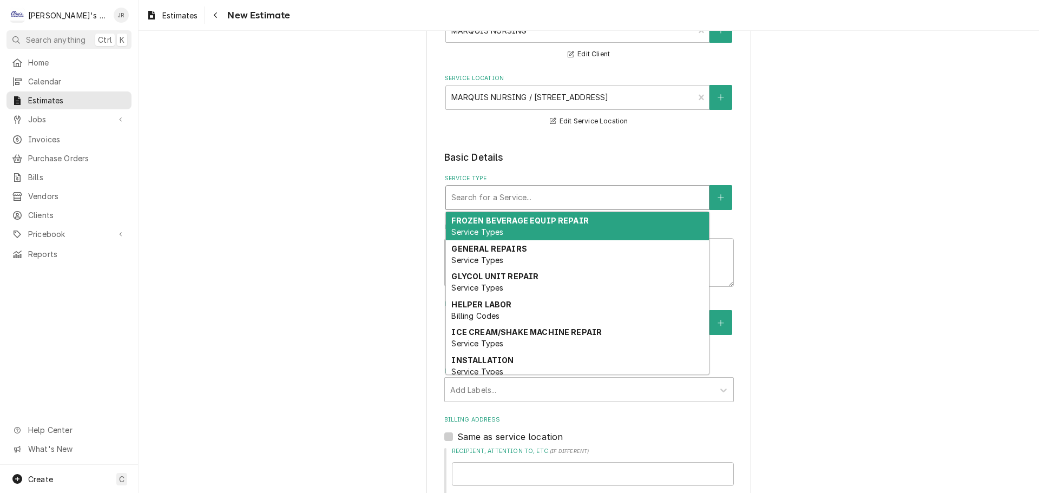
click at [486, 200] on div "Service Type" at bounding box center [577, 197] width 252 height 19
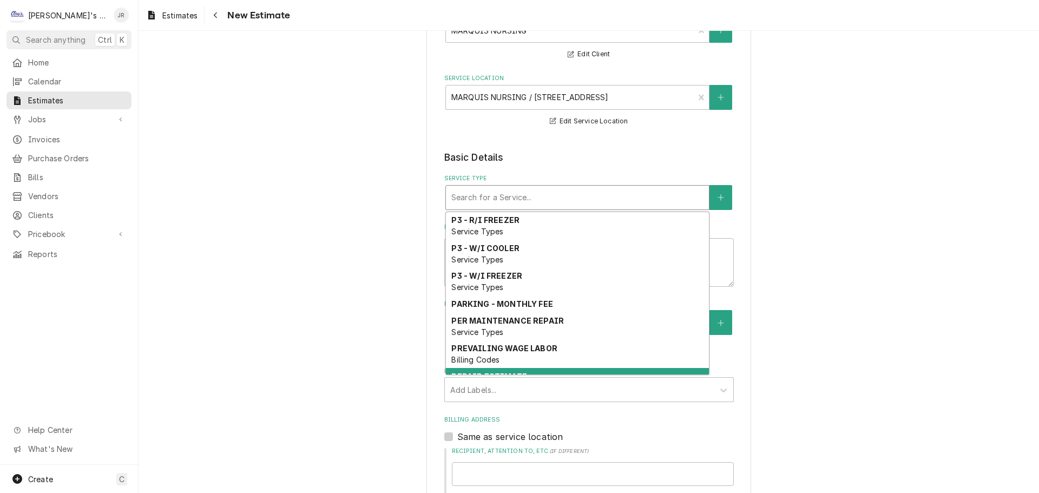
scroll to position [829, 0]
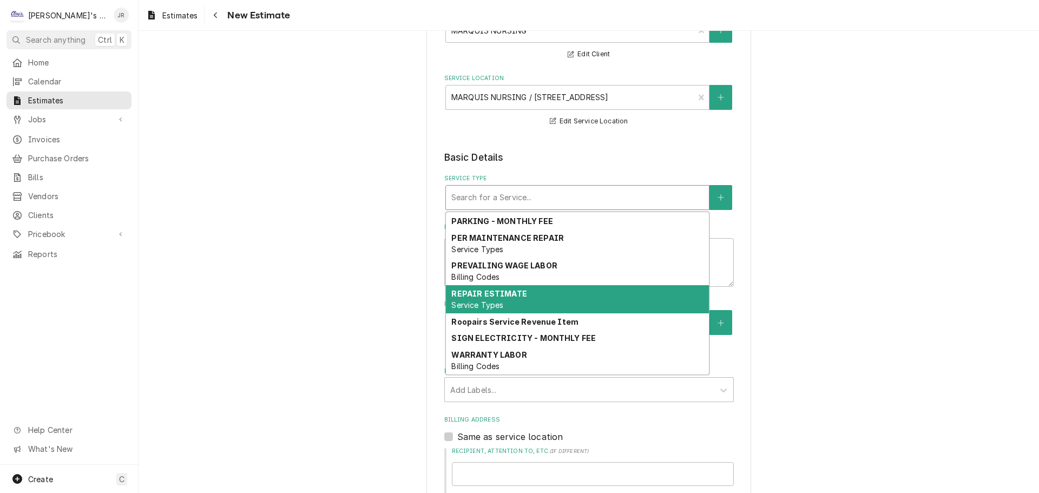
click at [514, 300] on div "REPAIR ESTIMATE Service Types" at bounding box center [577, 299] width 263 height 28
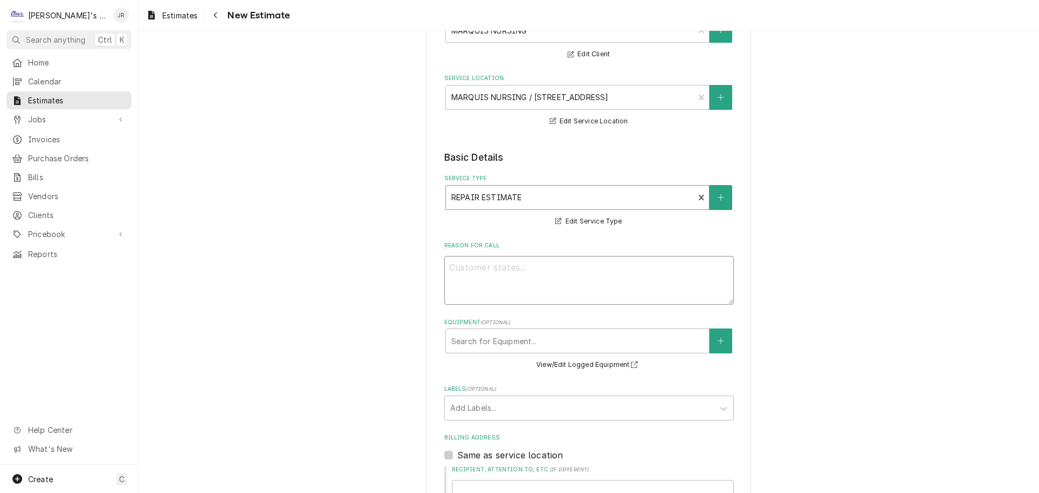
click at [501, 273] on textarea "Reason For Call" at bounding box center [588, 280] width 289 height 49
type textarea "x"
type textarea "9"
type textarea "x"
type textarea "9/"
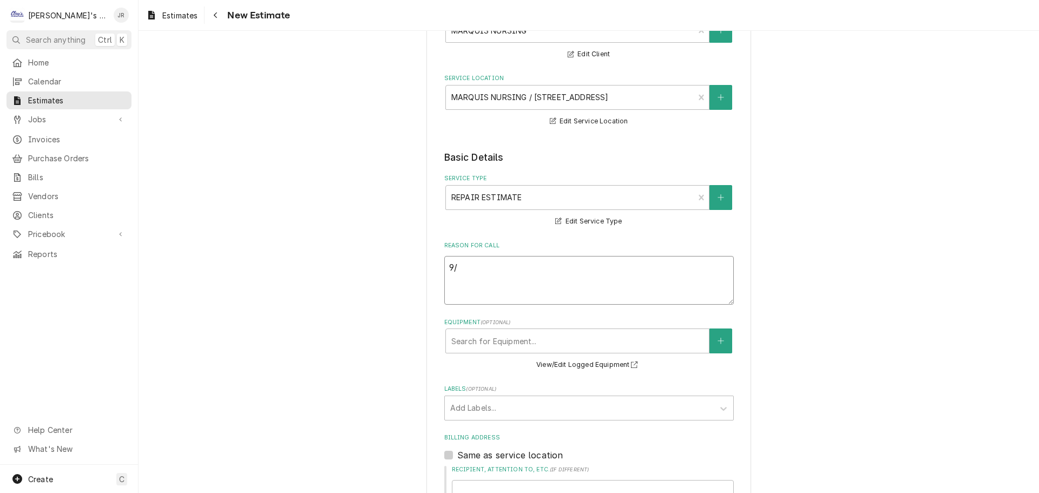
type textarea "x"
type textarea "9/2"
type textarea "x"
type textarea "9/2/"
type textarea "x"
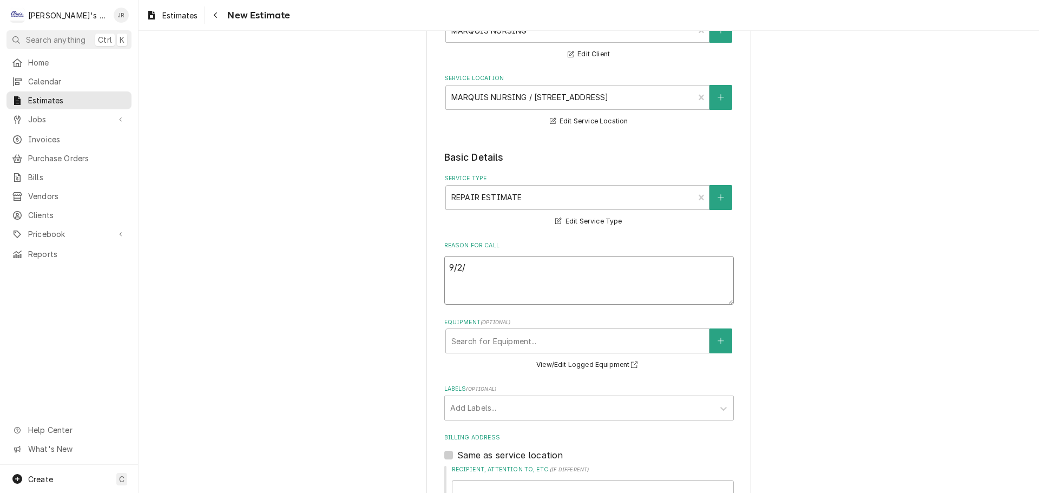
type textarea "9/2/2"
type textarea "x"
type textarea "9/2/20"
type textarea "x"
type textarea "9/2/202"
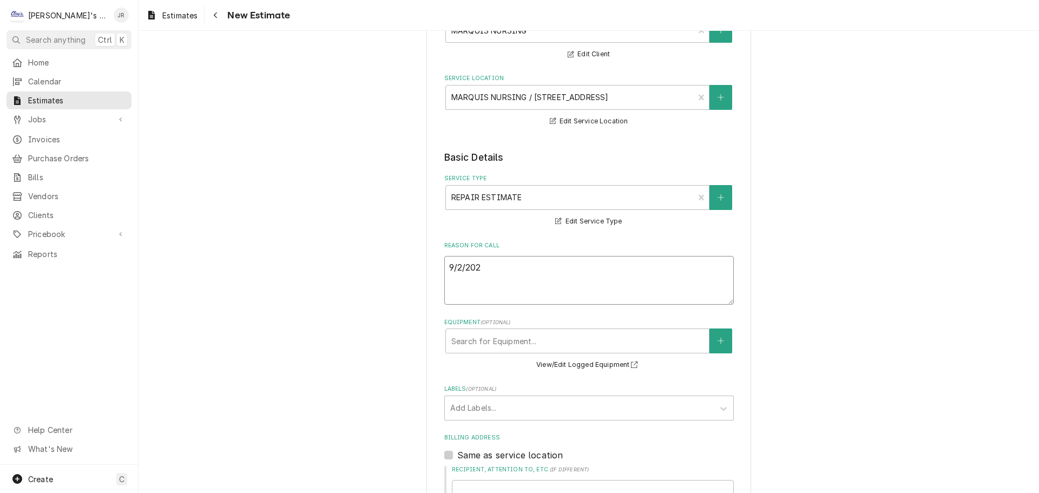
type textarea "x"
type textarea "9/2/2025"
type textarea "x"
type textarea "9/2/2025"
type textarea "x"
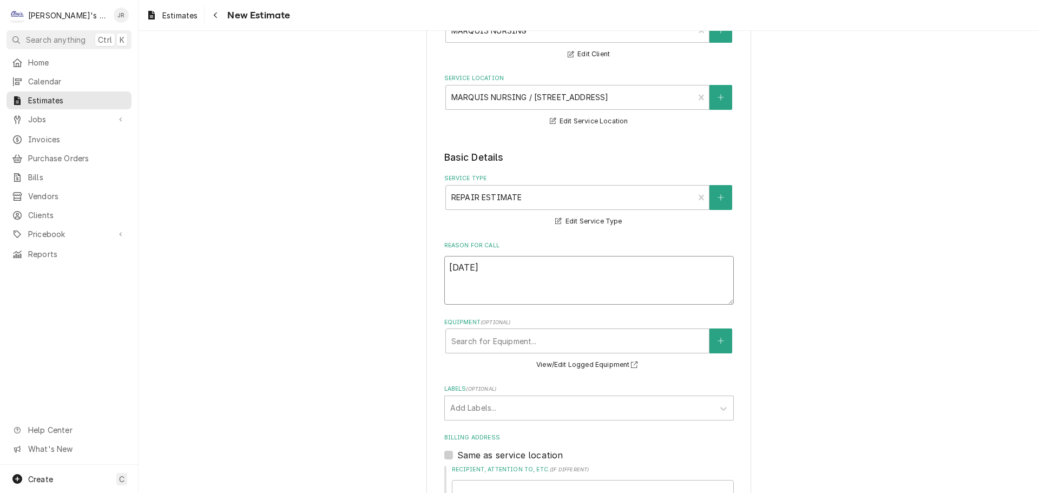
type textarea "9/2/2025 J"
type textarea "x"
type textarea "9/2/2025 JR"
type textarea "x"
type textarea "9/2/2025 JR"
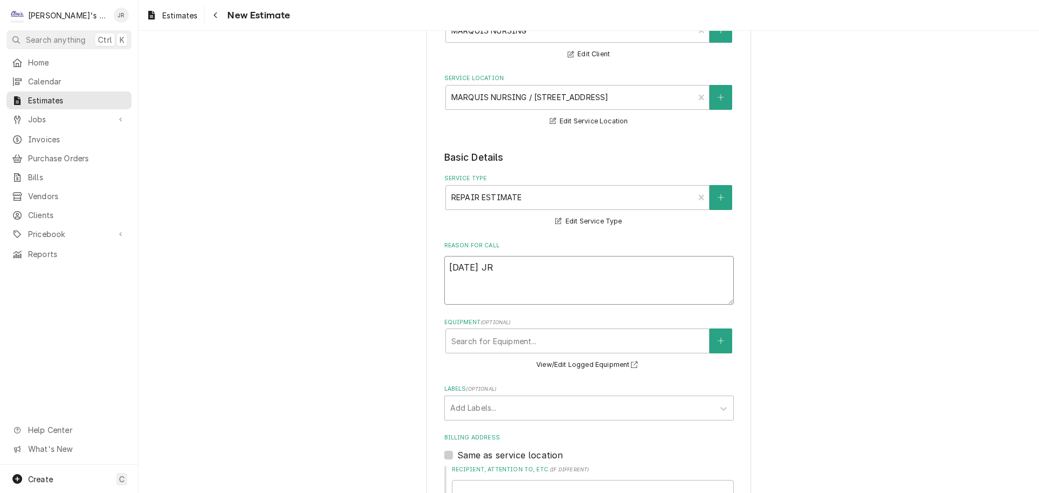
type textarea "x"
type textarea "9/2/2025 JR -"
type textarea "x"
type textarea "9/2/2025 JR -"
type textarea "x"
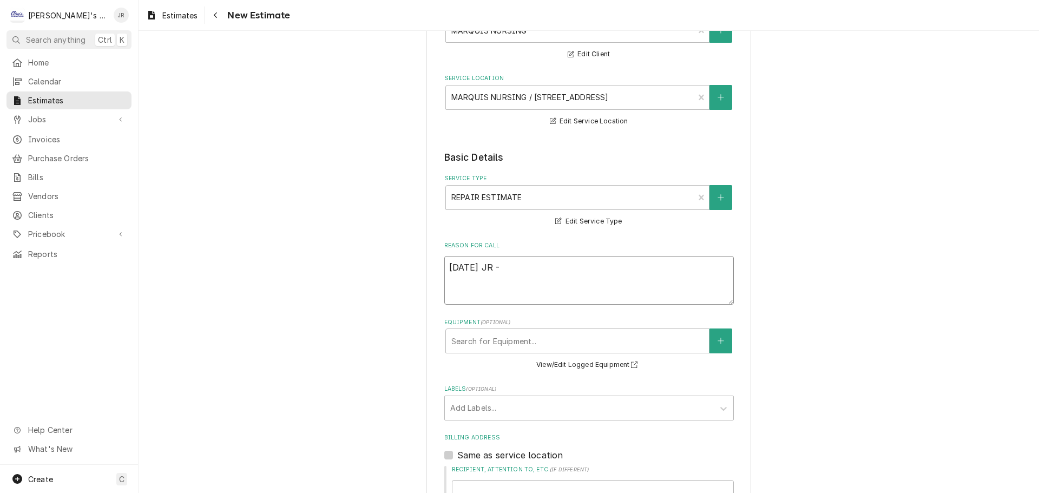
type textarea "9/2/2025 JR - E"
type textarea "x"
type textarea "9/2/2025 JR - ES"
type textarea "x"
type textarea "9/2/2025 JR - EST"
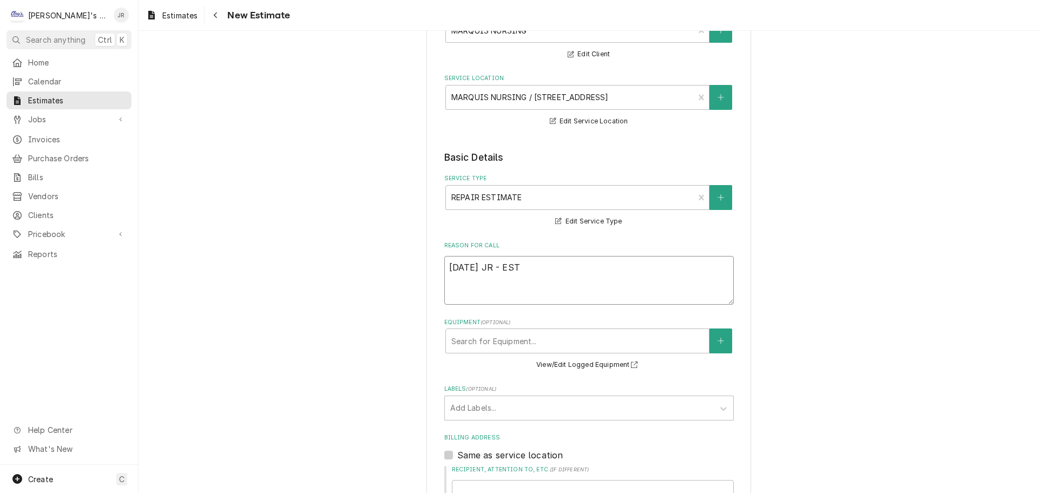
type textarea "x"
type textarea "9/2/2025 JR - ESTI"
type textarea "x"
type textarea "9/2/2025 JR - ESTIM"
type textarea "x"
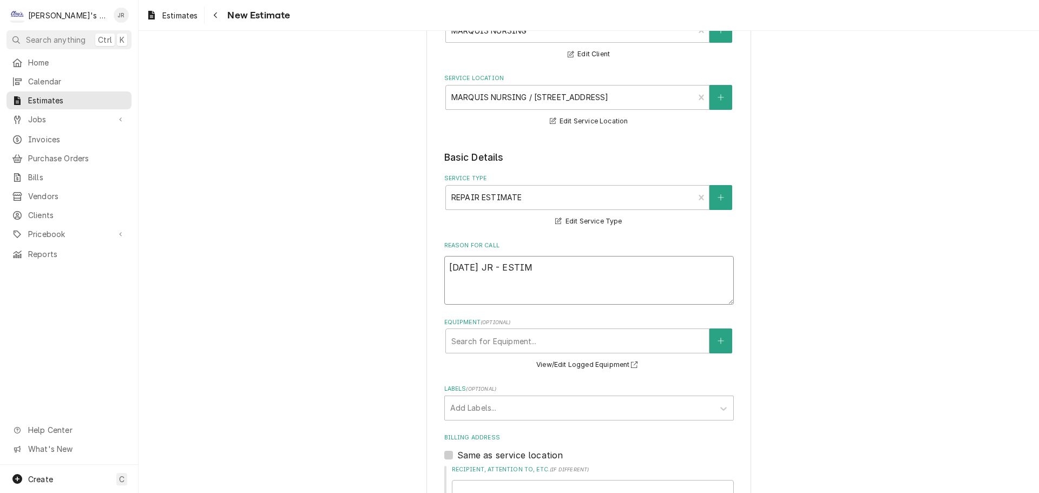
type textarea "9/2/2025 JR - ESTIMA"
type textarea "x"
type textarea "9/2/2025 JR - ESTIMAT"
type textarea "x"
type textarea "9/2/2025 JR - ESTIMATE"
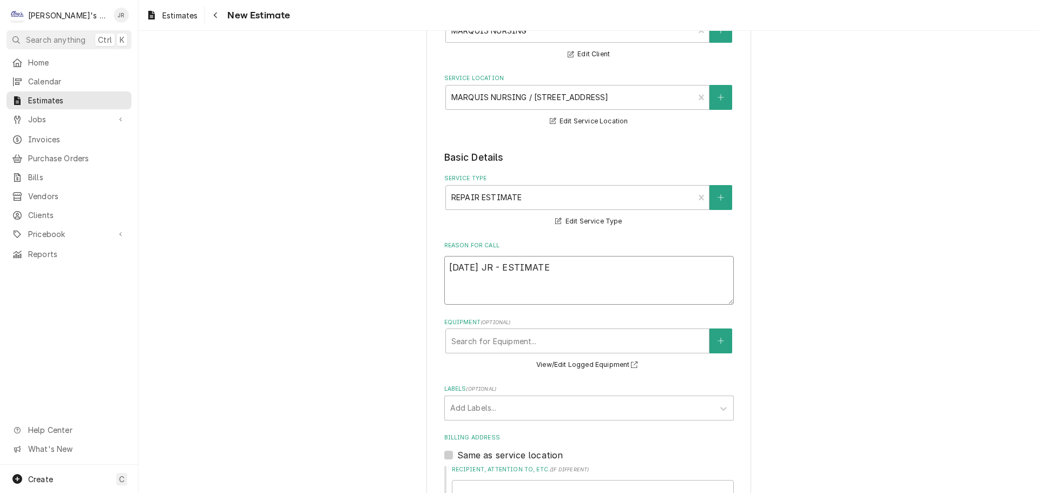
type textarea "x"
type textarea "9/2/2025 JR - ESTIMATE"
type textarea "x"
type textarea "9/2/2025 JR - ESTIMATE T"
type textarea "x"
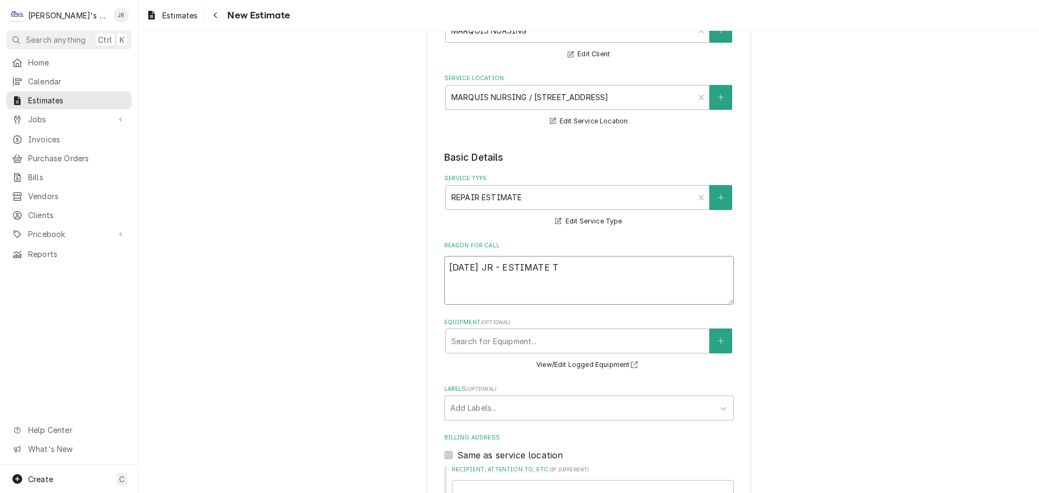
type textarea "9/2/2025 JR - ESTIMATE TO"
type textarea "x"
type textarea "9/2/2025 JR - ESTIMATE TO"
type textarea "x"
type textarea "9/2/2025 JR - ESTIMATE TO RE"
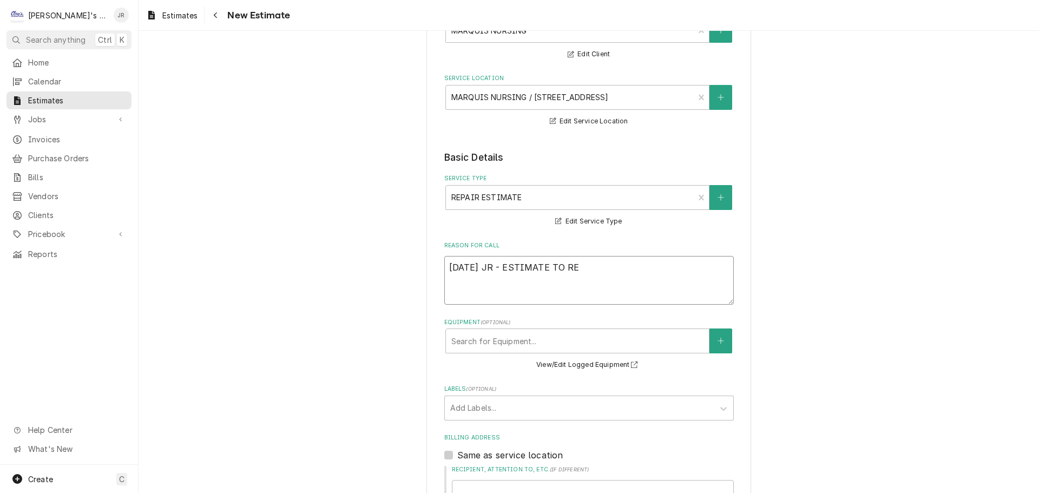
type textarea "x"
type textarea "9/2/2025 JR - ESTIMATE TO REP"
type textarea "x"
type textarea "9/2/2025 JR - ESTIMATE TO REPL"
type textarea "x"
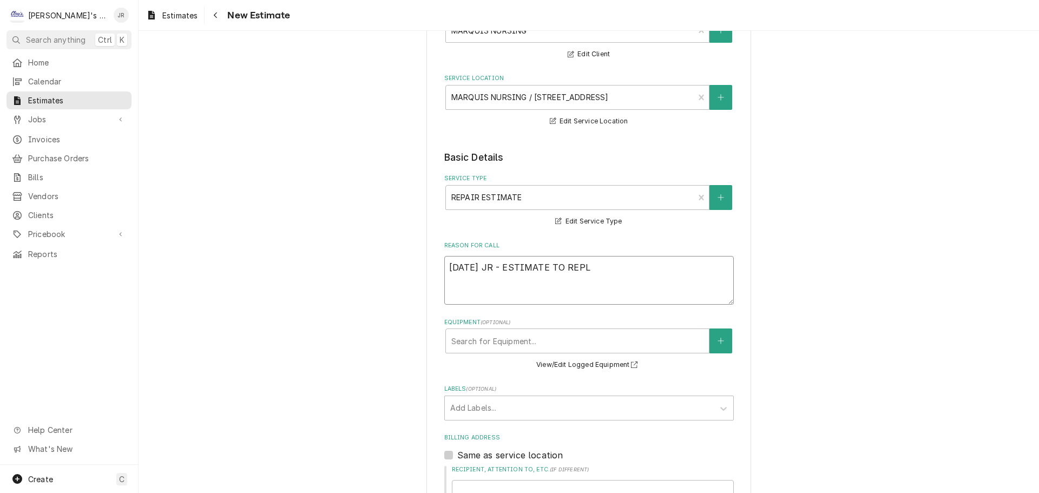
type textarea "9/2/2025 JR - ESTIMATE TO REPLA"
type textarea "x"
type textarea "9/2/2025 JR - ESTIMATE TO REPLAC"
type textarea "x"
type textarea "9/2/2025 JR - ESTIMATE TO REPLACE"
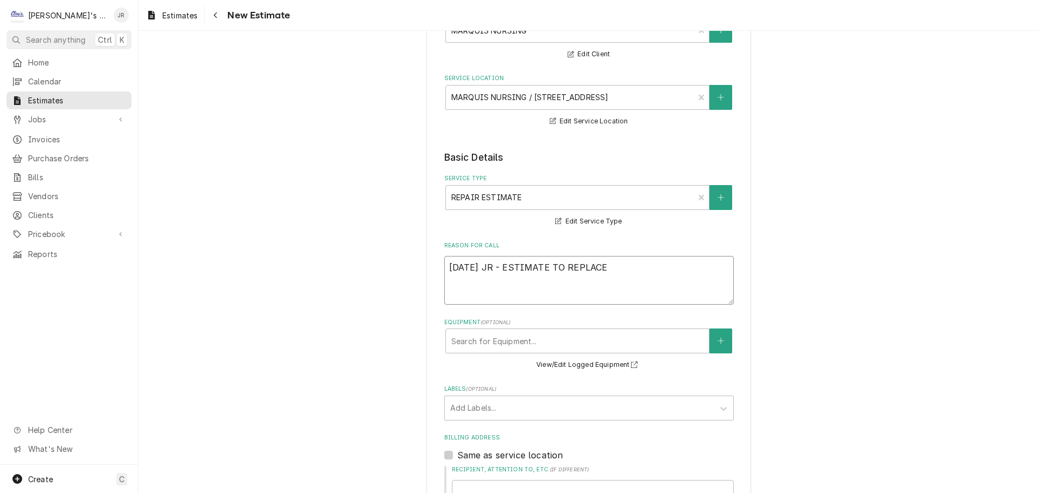
type textarea "x"
type textarea "9/2/2025 JR - ESTIMATE TO REPLACE"
type textarea "x"
type textarea "9/2/2025 JR - ESTIMATE TO REPLACE C"
type textarea "x"
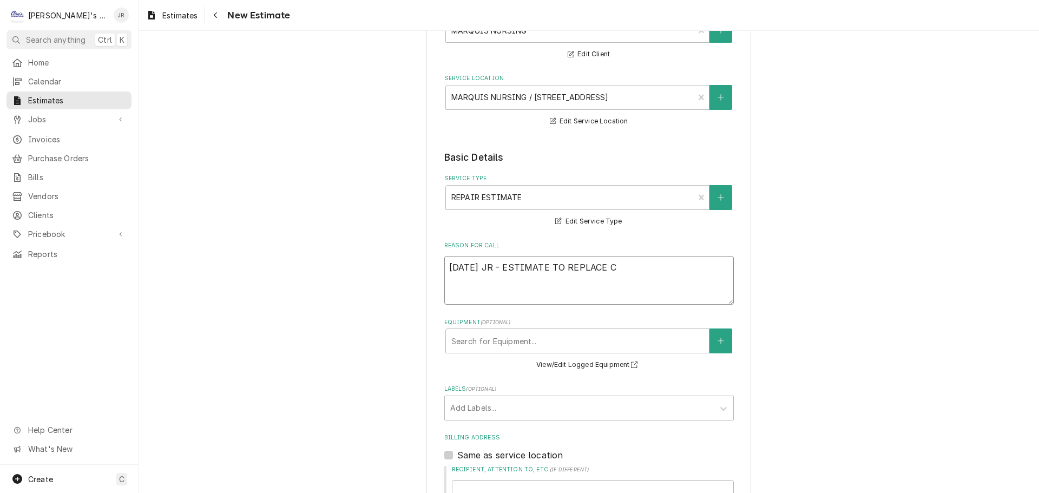
type textarea "9/2/2025 JR - ESTIMATE TO REPLACE CO"
type textarea "x"
type textarea "9/2/2025 JR - ESTIMATE TO REPLACE CON"
type textarea "x"
type textarea "9/2/2025 JR - ESTIMATE TO REPLACE CONT"
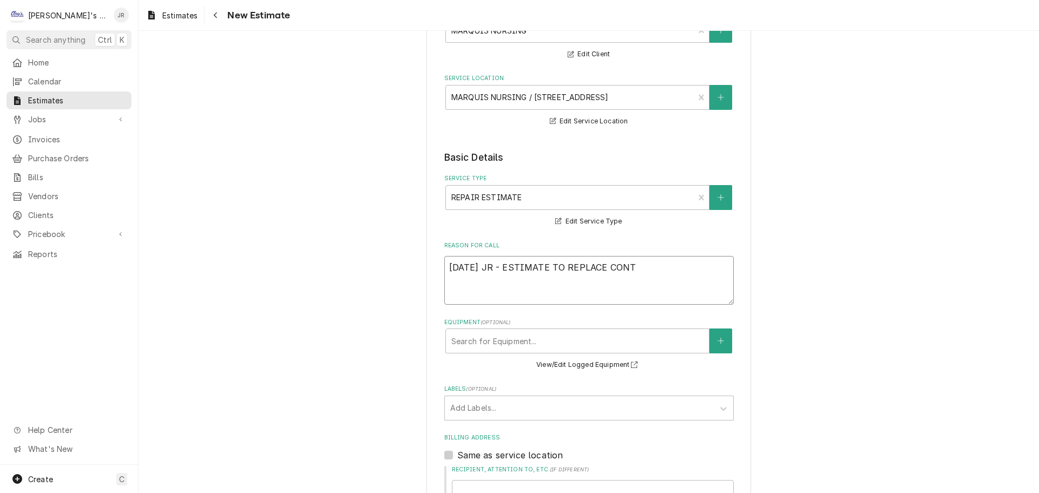
type textarea "x"
type textarea "9/2/2025 JR - ESTIMATE TO REPLACE CONTR"
type textarea "x"
type textarea "9/2/2025 JR - ESTIMATE TO REPLACE CONTRO"
type textarea "x"
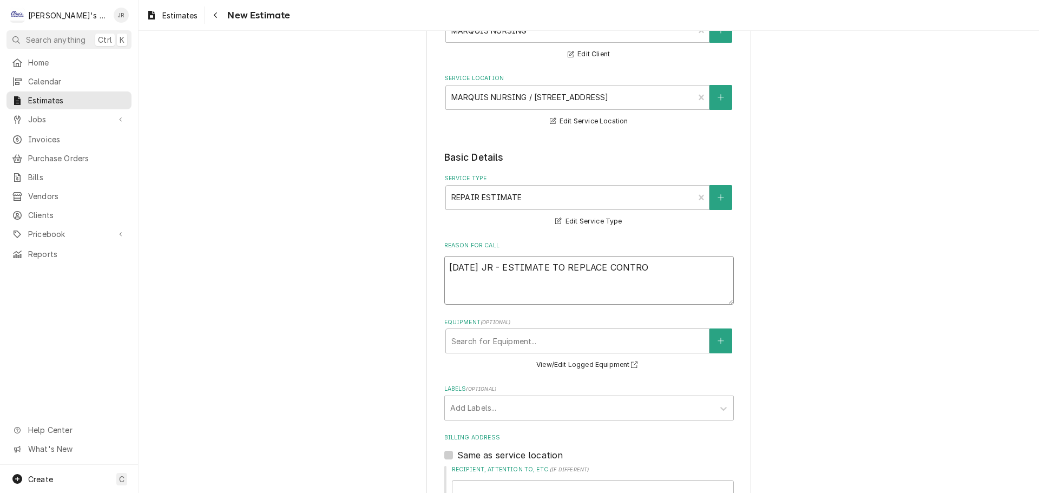
type textarea "9/2/2025 JR - ESTIMATE TO REPLACE CONTROL"
type textarea "x"
type textarea "9/2/2025 JR - ESTIMATE TO REPLACE CONTROLL"
type textarea "x"
type textarea "9/2/2025 JR - ESTIMATE TO REPLACE CONTROLLE"
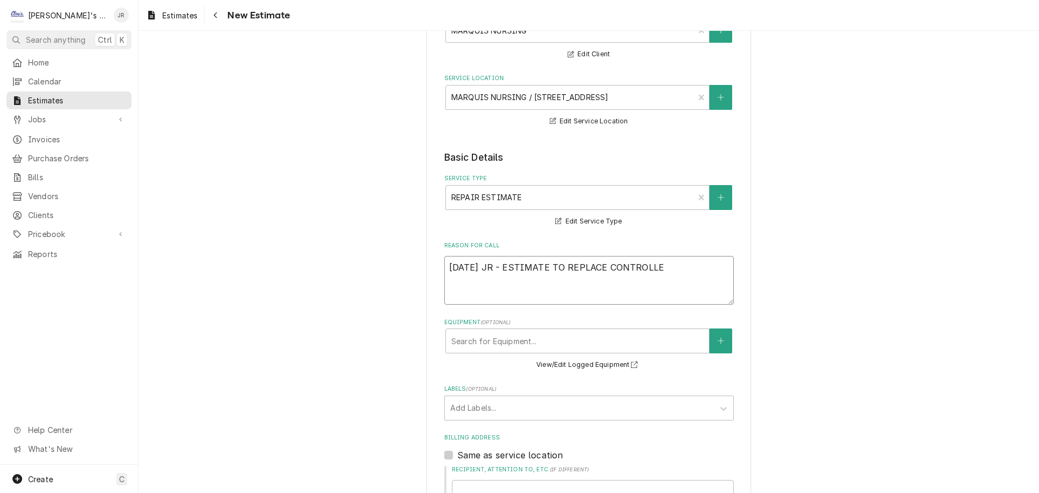
type textarea "x"
type textarea "9/2/2025 JR - ESTIMATE TO REPLACE CONTROLLER"
type textarea "x"
type textarea "9/2/2025 JR - ESTIMATE TO REPLACE CONTROLLER"
type textarea "x"
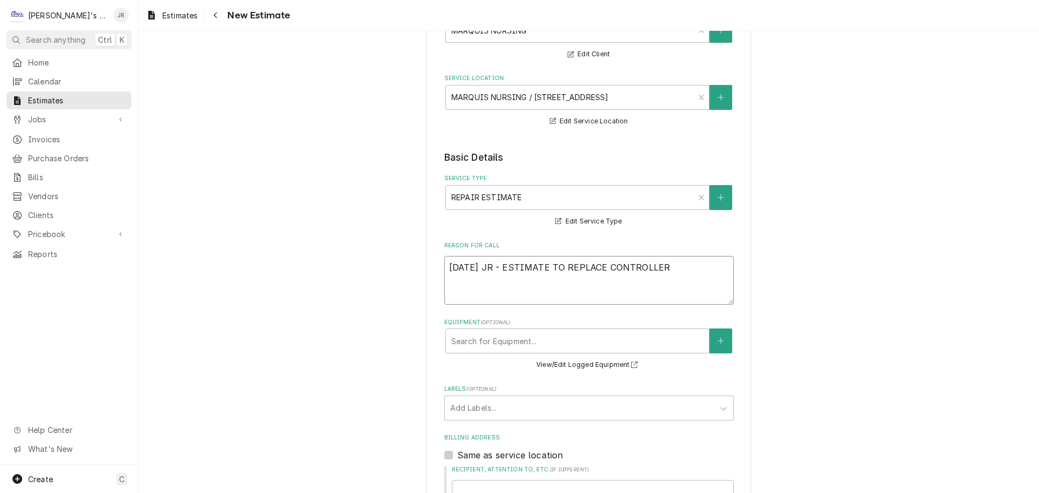
type textarea "9/2/2025 JR - ESTIMATE TO REPLACE CONTROLLER A"
type textarea "x"
type textarea "9/2/2025 JR - ESTIMATE TO REPLACE CONTROLLER AN"
type textarea "x"
type textarea "9/2/2025 JR - ESTIMATE TO REPLACE CONTROLLER AND"
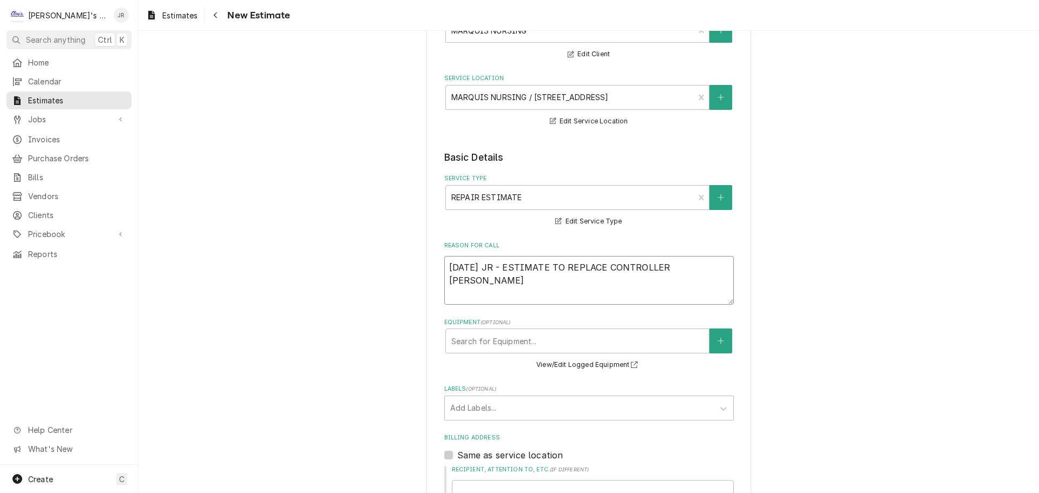
type textarea "x"
type textarea "9/2/2025 JR - ESTIMATE TO REPLACE CONTROLLER AND"
type textarea "x"
type textarea "9/2/2025 JR - ESTIMATE TO REPLACE CONTROLLER AND T"
type textarea "x"
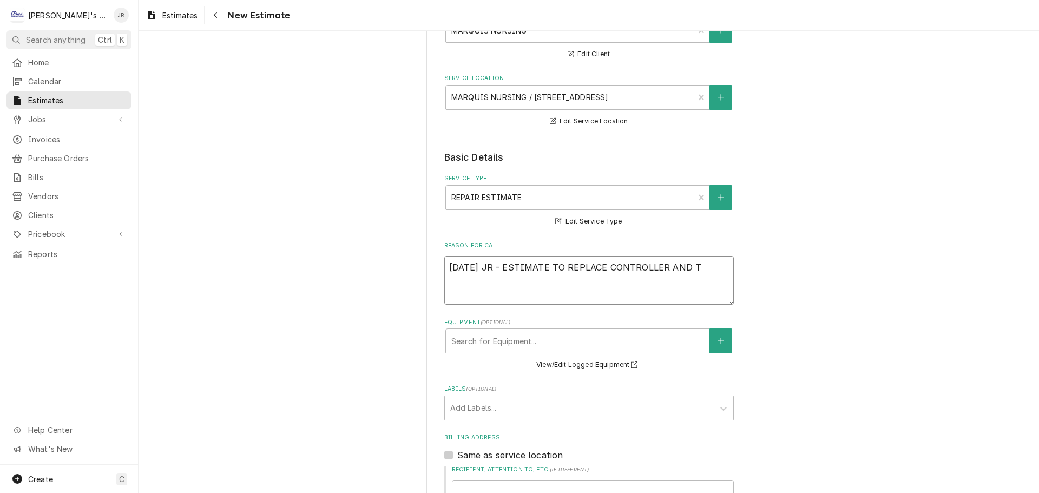
type textarea "9/2/2025 JR - ESTIMATE TO REPLACE CONTROLLER AND TH"
type textarea "x"
type textarea "9/2/2025 JR - ESTIMATE TO REPLACE CONTROLLER AND THE"
type textarea "x"
type textarea "9/2/2025 JR - ESTIMATE TO REPLACE CONTROLLER AND THER"
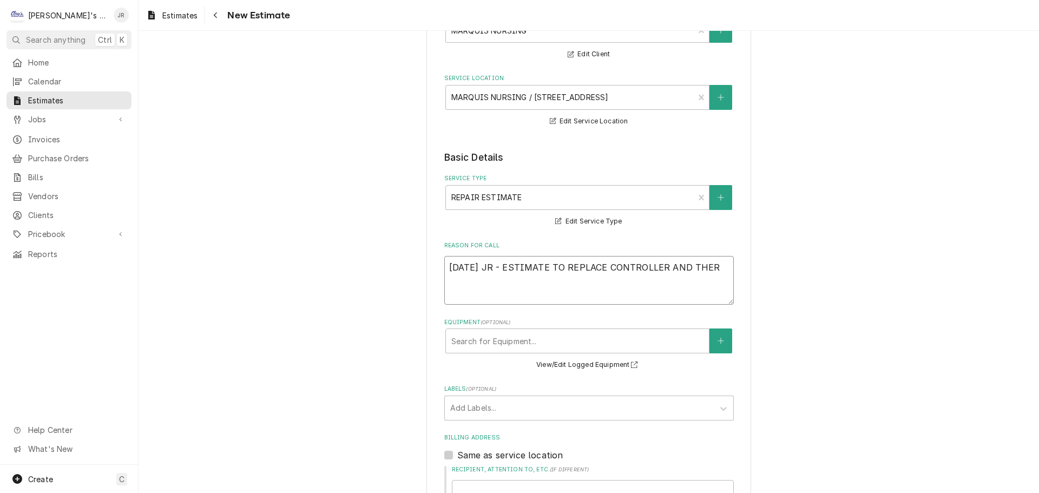
type textarea "x"
type textarea "9/2/2025 JR - ESTIMATE TO REPLACE CONTROLLER AND THERM"
type textarea "x"
type textarea "9/2/2025 JR - ESTIMATE TO REPLACE CONTROLLER AND THERMI"
type textarea "x"
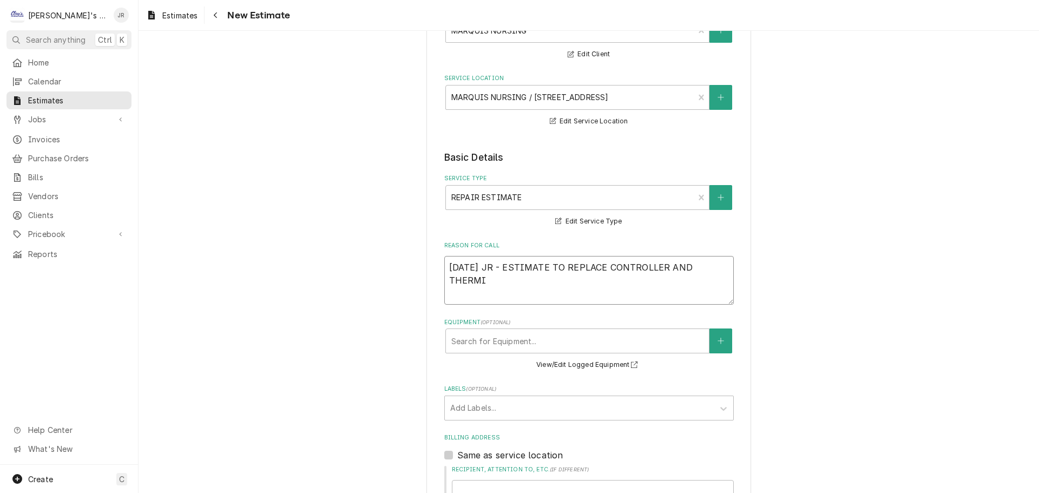
type textarea "9/2/2025 JR - ESTIMATE TO REPLACE CONTROLLER AND THERMIS"
type textarea "x"
type textarea "9/2/2025 JR - ESTIMATE TO REPLACE CONTROLLER AND THERMIST"
type textarea "x"
type textarea "9/2/2025 JR - ESTIMATE TO REPLACE CONTROLLER AND THERMISTE"
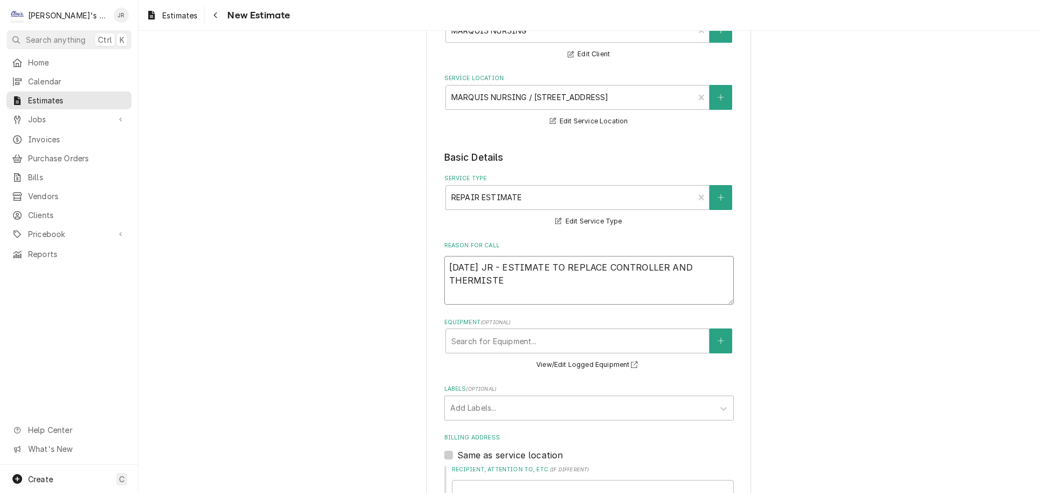
type textarea "x"
type textarea "9/2/2025 JR - ESTIMATE TO REPLACE CONTROLLER AND THERMISTER"
type textarea "x"
type textarea "9/2/2025 JR - ESTIMATE TO REPLACE CONTROLLER AND THERMISTER"
type textarea "x"
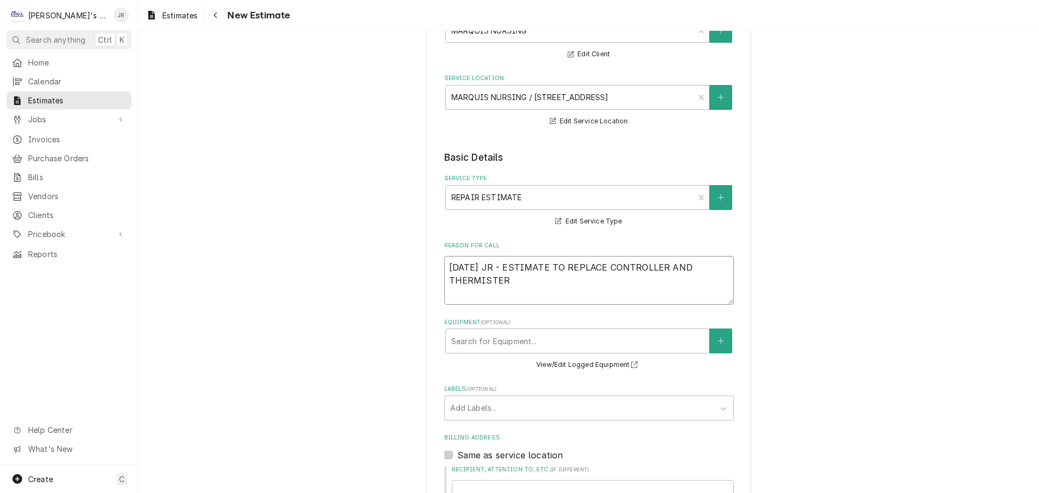
type textarea "9/2/2025 JR - ESTIMATE TO REPLACE CONTROLLER AND THERMISTER O"
type textarea "x"
type textarea "9/2/2025 JR - ESTIMATE TO REPLACE CONTROLLER AND THERMISTER ON"
type textarea "x"
type textarea "9/2/2025 JR - ESTIMATE TO REPLACE CONTROLLER AND THERMISTER ON"
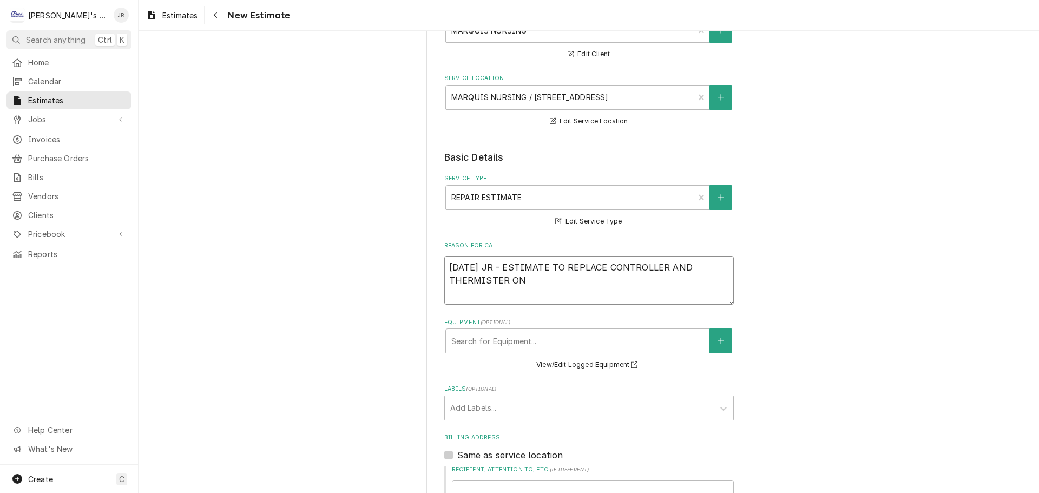
type textarea "x"
type textarea "9/2/2025 JR - ESTIMATE TO REPLACE CONTROLLER AND THERMISTER ON"
type textarea "x"
type textarea "9/2/2025 JR - ESTIMATE TO REPLACE CONTROLLER AND THERMISTER O"
type textarea "x"
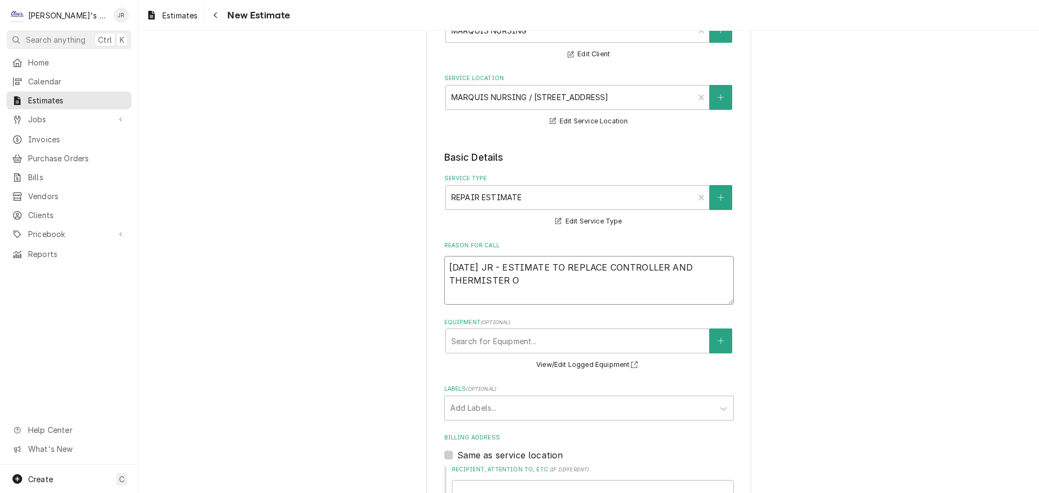
type textarea "9/2/2025 JR - ESTIMATE TO REPLACE CONTROLLER AND THERMISTER"
type textarea "x"
type textarea "9/2/2025 JR - ESTIMATE TO REPLACE CONTROLLER AND THERMISTER F"
type textarea "x"
type textarea "9/2/2025 JR - ESTIMATE TO REPLACE CONTROLLER AND THERMISTER FO"
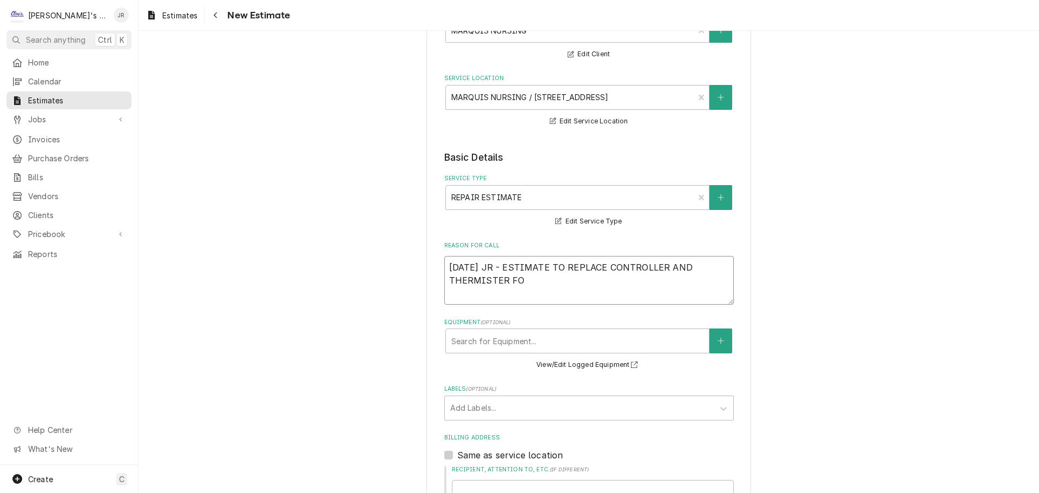
type textarea "x"
type textarea "9/2/2025 JR - ESTIMATE TO REPLACE CONTROLLER AND THERMISTER FOU"
type textarea "x"
type textarea "9/2/2025 JR - ESTIMATE TO REPLACE CONTROLLER AND THERMISTER FOUN"
type textarea "x"
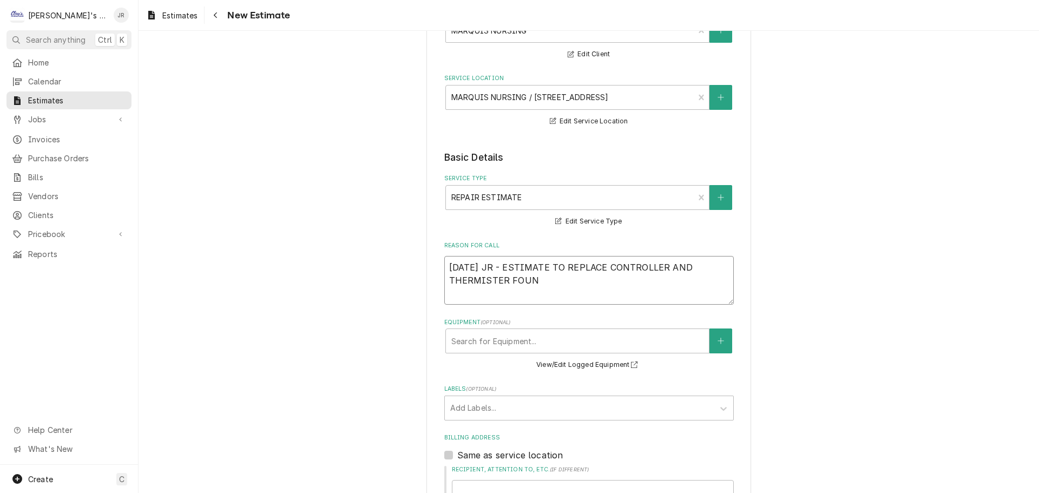
type textarea "9/2/2025 JR - ESTIMATE TO REPLACE CONTROLLER AND THERMISTER FOUND"
type textarea "x"
type textarea "9/2/2025 JR - ESTIMATE TO REPLACE CONTROLLER AND THERMISTER FOUND"
type textarea "x"
type textarea "9/2/2025 JR - ESTIMATE TO REPLACE CONTROLLER AND THERMISTER FOUND"
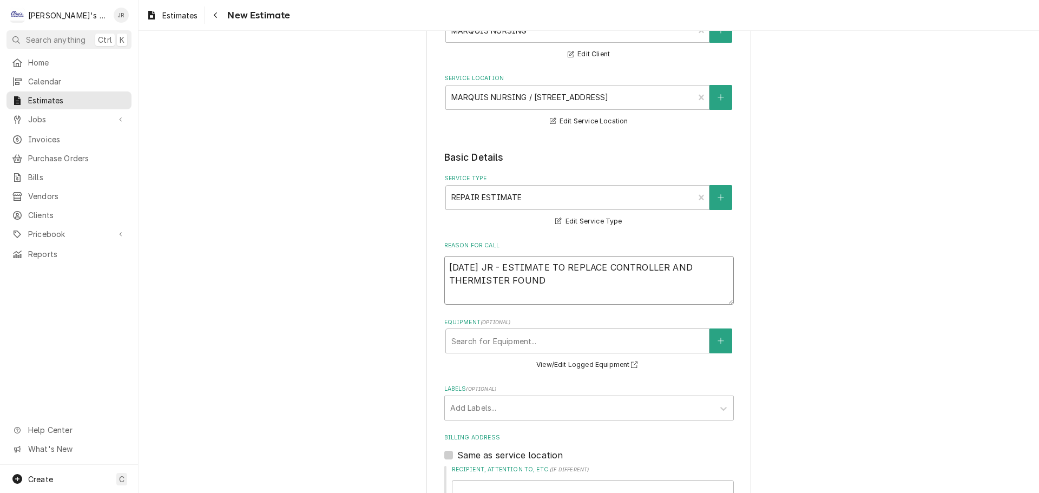
type textarea "x"
type textarea "9/2/2025 JR - ESTIMATE TO REPLACE CONTROLLER AND THERMISTER FOUN"
type textarea "x"
type textarea "9/2/2025 JR - ESTIMATE TO REPLACE CONTROLLER AND THERMISTER FOU"
type textarea "x"
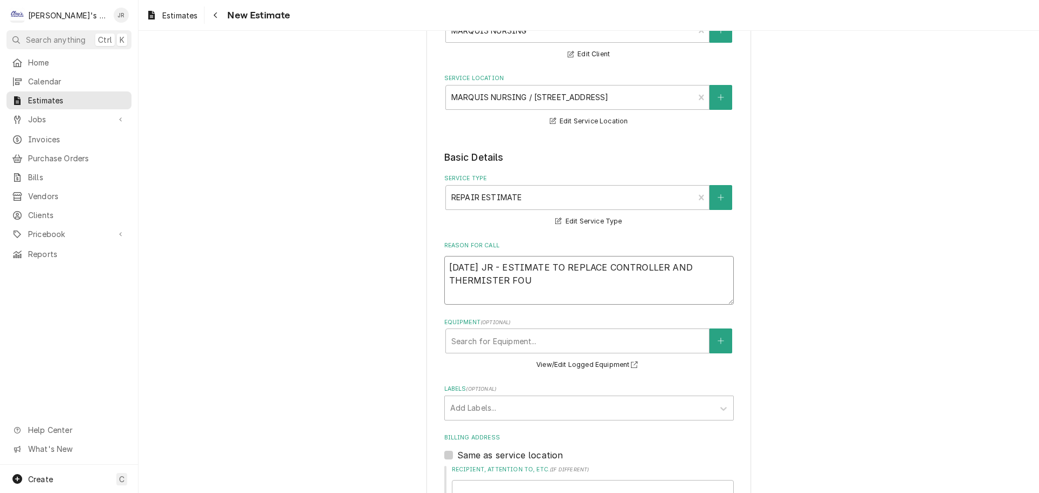
type textarea "9/2/2025 JR - ESTIMATE TO REPLACE CONTROLLER AND THERMISTER FO"
type textarea "x"
type textarea "9/2/2025 JR - ESTIMATE TO REPLACE CONTROLLER AND THERMISTER F"
type textarea "x"
type textarea "9/2/2025 JR - ESTIMATE TO REPLACE CONTROLLER AND THERMISTER"
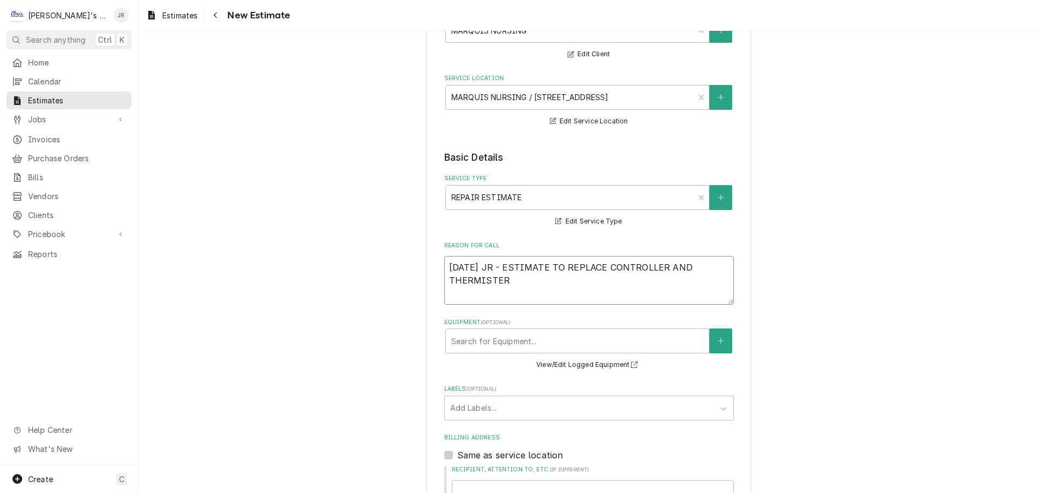
type textarea "x"
type textarea "9/2/2025 JR - ESTIMATE TO REPLACE CONTROLLER AND THERMISTER"
type textarea "x"
type textarea "9/2/2025 JR - ESTIMATE TO REPLACE CONTROLLER AND THERMISTER"
type textarea "x"
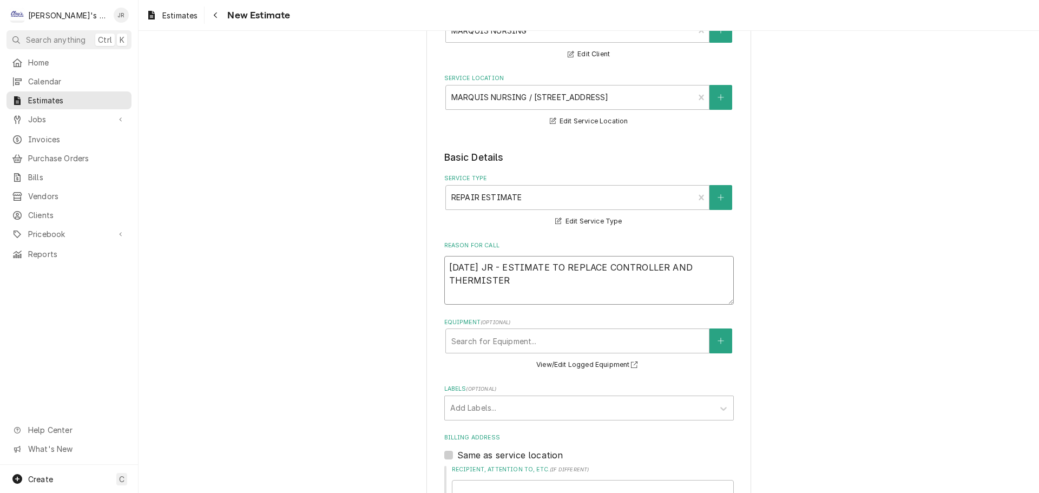
type textarea "9/2/2025 JR - ESTIMATE TO REPLACE CONTROLLER AND THERMISTER T"
type textarea "x"
type textarea "9/2/2025 JR - ESTIMATE TO REPLACE CONTROLLER AND THERMISTER TH"
type textarea "x"
type textarea "9/2/2025 JR - ESTIMATE TO REPLACE CONTROLLER AND THERMISTER THA"
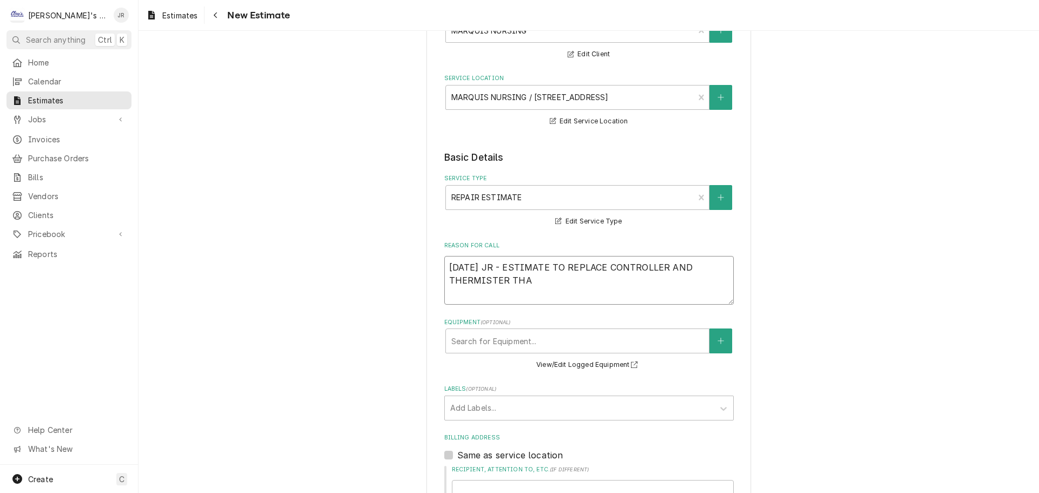
type textarea "x"
type textarea "9/2/2025 JR - ESTIMATE TO REPLACE CONTROLLER AND THERMISTER THAT"
type textarea "x"
type textarea "9/2/2025 JR - ESTIMATE TO REPLACE CONTROLLER AND THERMISTER THAT"
type textarea "x"
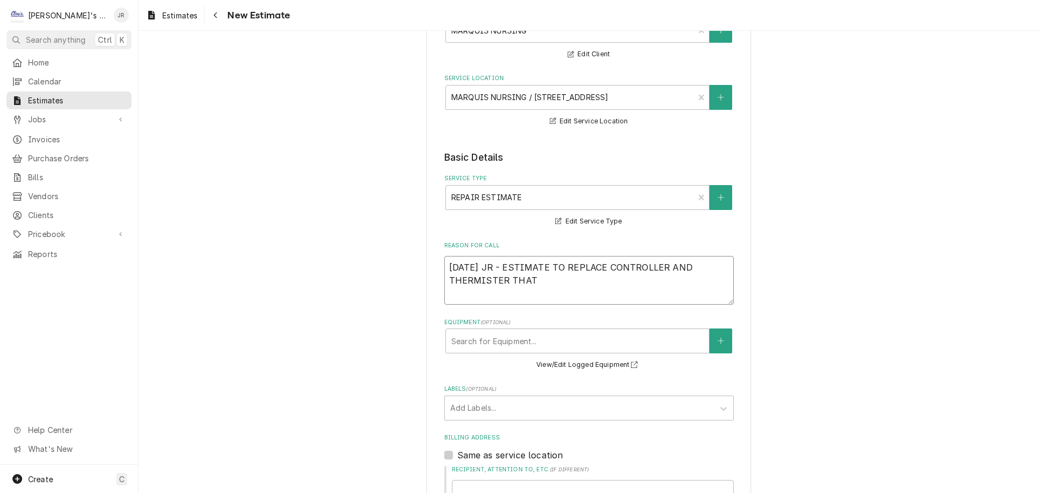
type textarea "9/2/2025 JR - ESTIMATE TO REPLACE CONTROLLER AND THERMISTER THAT W"
type textarea "x"
type textarea "9/2/2025 JR - ESTIMATE TO REPLACE CONTROLLER AND THERMISTER THAT WA"
type textarea "x"
type textarea "9/2/2025 JR - ESTIMATE TO REPLACE CONTROLLER AND THERMISTER THAT WAS"
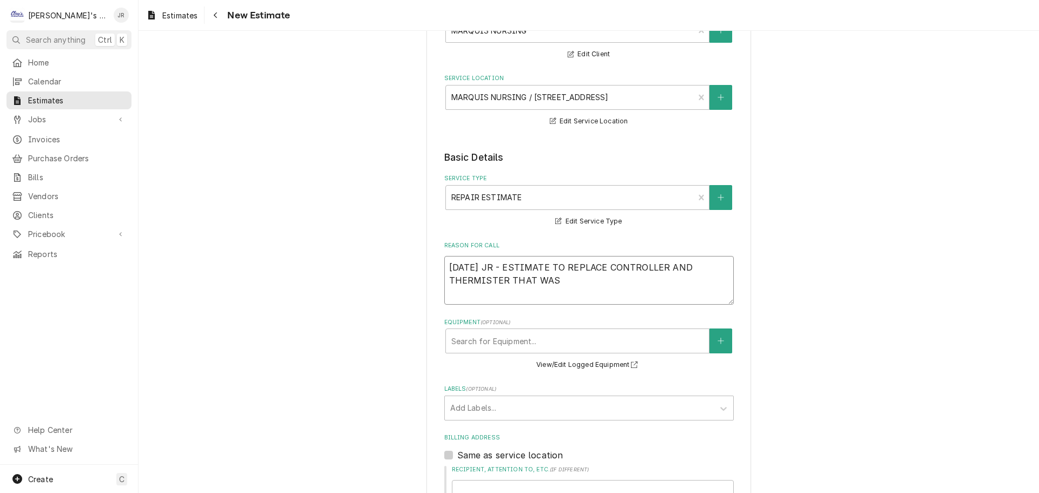
type textarea "x"
type textarea "9/2/2025 JR - ESTIMATE TO REPLACE CONTROLLER AND THERMISTER THAT WAS"
type textarea "x"
type textarea "9/2/2025 JR - ESTIMATE TO REPLACE CONTROLLER AND THERMISTER THAT WAS F"
type textarea "x"
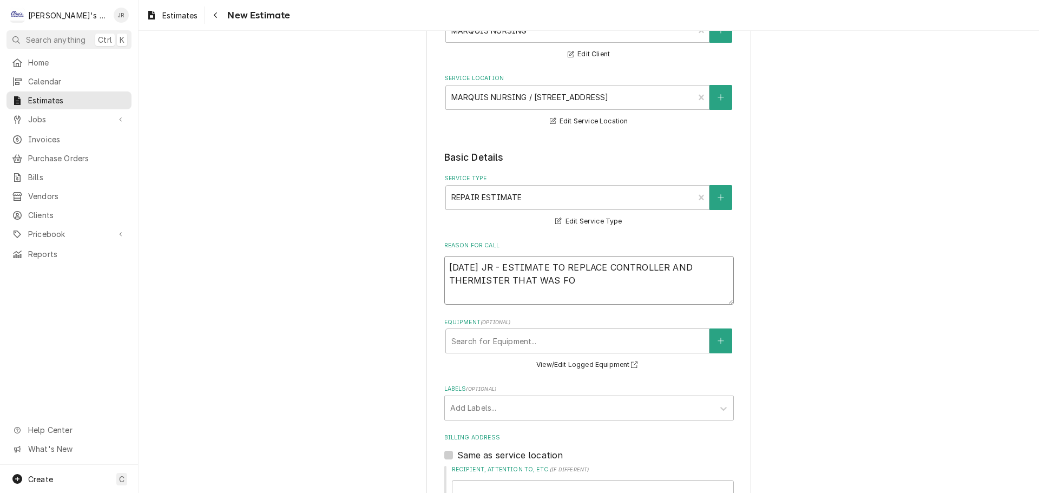
type textarea "9/2/2025 JR - ESTIMATE TO REPLACE CONTROLLER AND THERMISTER THAT WAS FOU"
type textarea "x"
type textarea "9/2/2025 JR - ESTIMATE TO REPLACE CONTROLLER AND THERMISTER THAT WAS FOUI"
type textarea "x"
type textarea "9/2/2025 JR - ESTIMATE TO REPLACE CONTROLLER AND THERMISTER THAT WAS FOUIN"
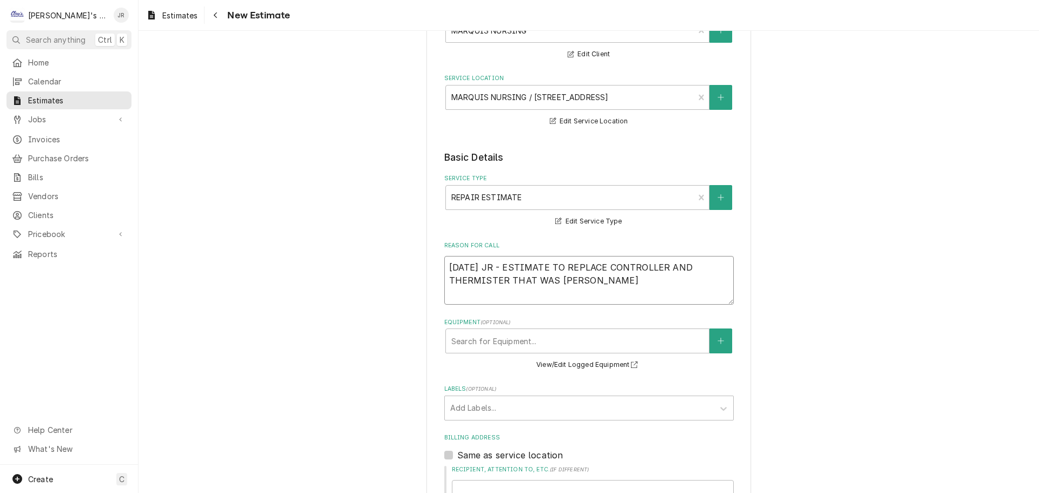
type textarea "x"
type textarea "9/2/2025 JR - ESTIMATE TO REPLACE CONTROLLER AND THERMISTER THAT WAS FOUIND"
type textarea "x"
type textarea "9/2/2025 JR - ESTIMATE TO REPLACE CONTROLLER AND THERMISTER THAT WAS FOUIN"
type textarea "x"
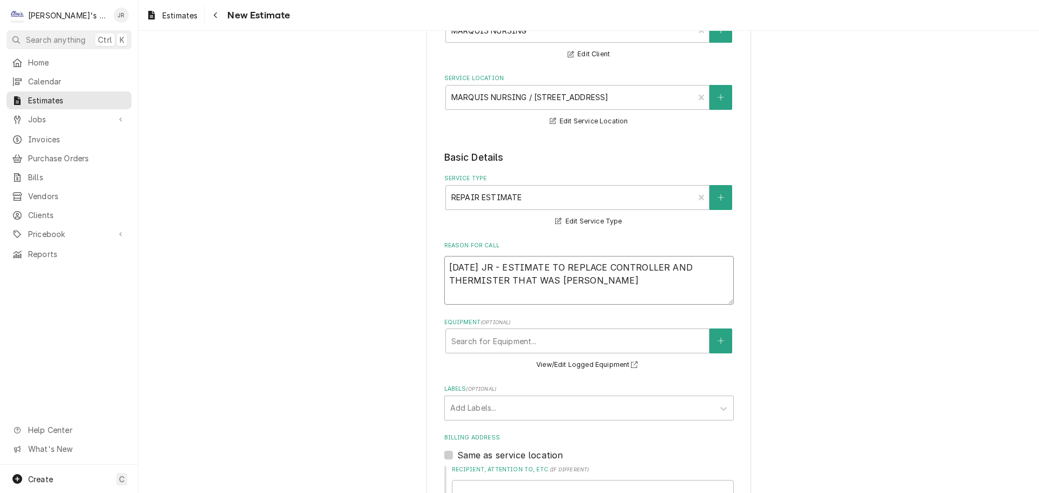
type textarea "9/2/2025 JR - ESTIMATE TO REPLACE CONTROLLER AND THERMISTER THAT WAS FOUI"
type textarea "x"
type textarea "9/2/2025 JR - ESTIMATE TO REPLACE CONTROLLER AND THERMISTER THAT WAS FOU"
type textarea "x"
type textarea "9/2/2025 JR - ESTIMATE TO REPLACE CONTROLLER AND THERMISTER THAT WAS FOUN"
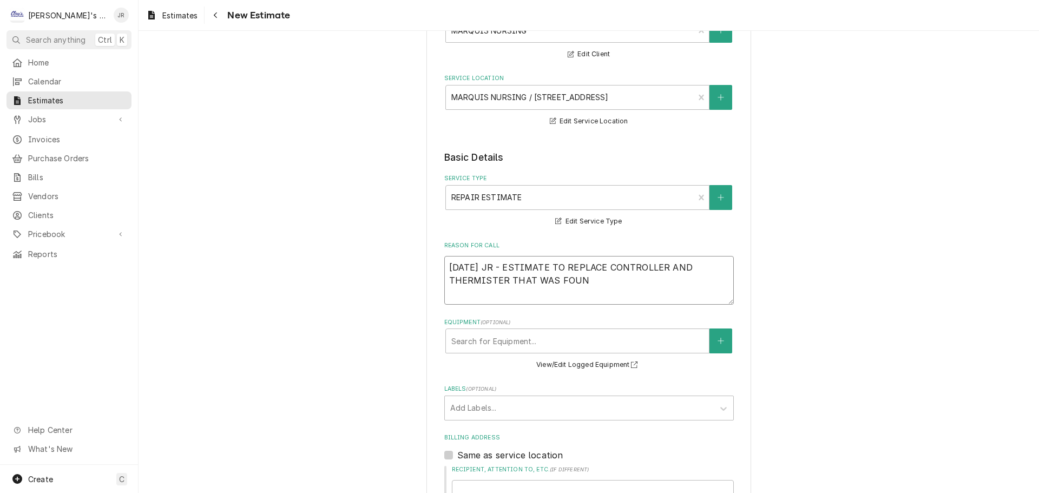
type textarea "x"
type textarea "9/2/2025 JR - ESTIMATE TO REPLACE CONTROLLER AND THERMISTER THAT WAS FOUND"
type textarea "x"
type textarea "9/2/2025 JR - ESTIMATE TO REPLACE CONTROLLER AND THERMISTER THAT WAS FOUND"
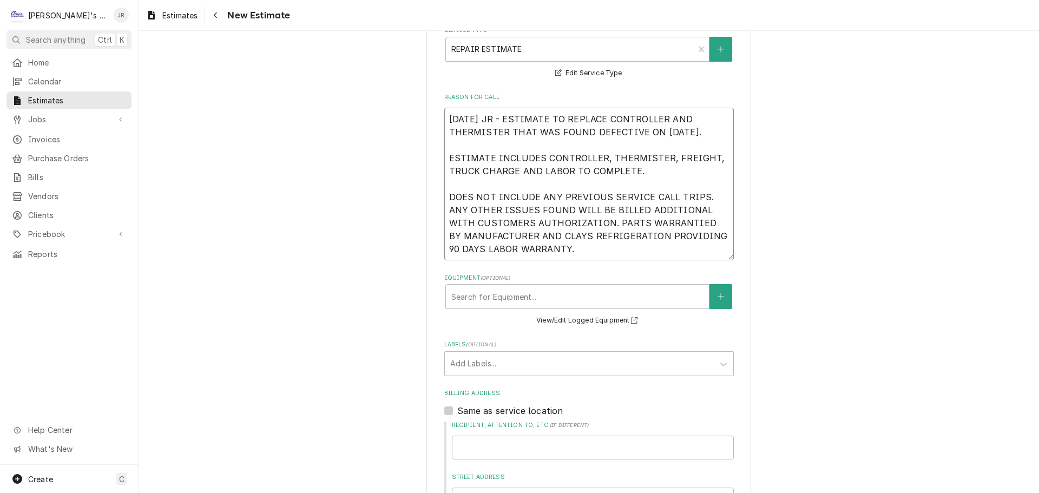
scroll to position [270, 0]
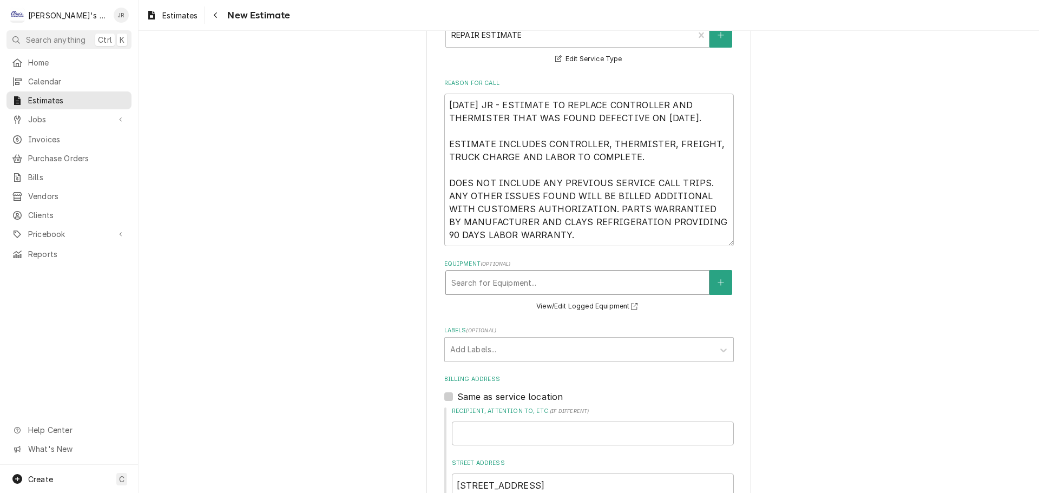
click at [526, 278] on div "Equipment" at bounding box center [577, 282] width 252 height 19
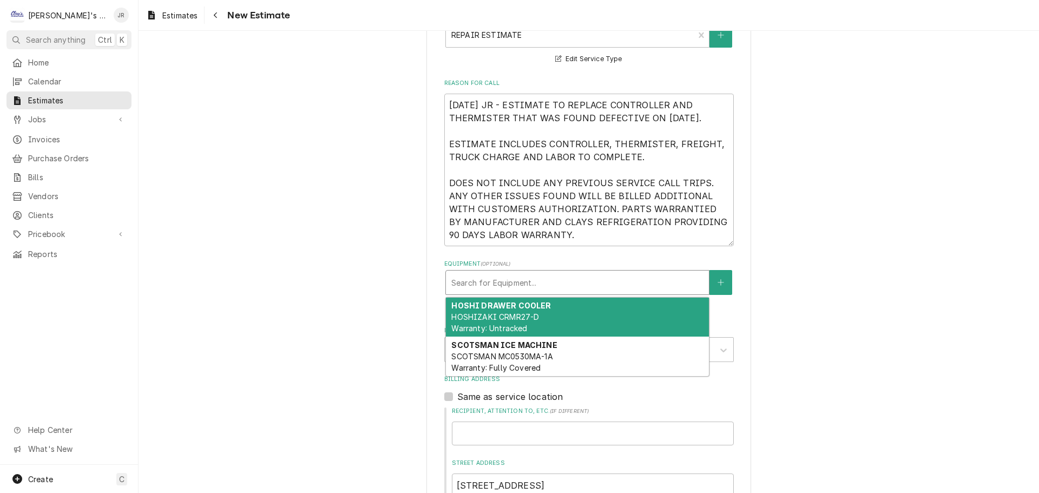
click at [537, 321] on div "HOSHI DRAWER COOLER HOSHIZAKI CRMR27-D Warranty: Untracked" at bounding box center [577, 316] width 263 height 39
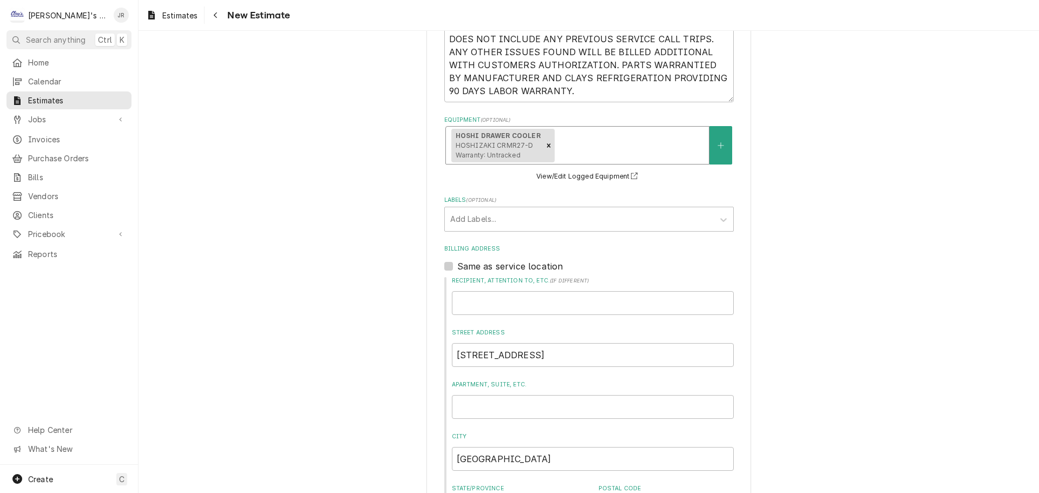
scroll to position [199, 0]
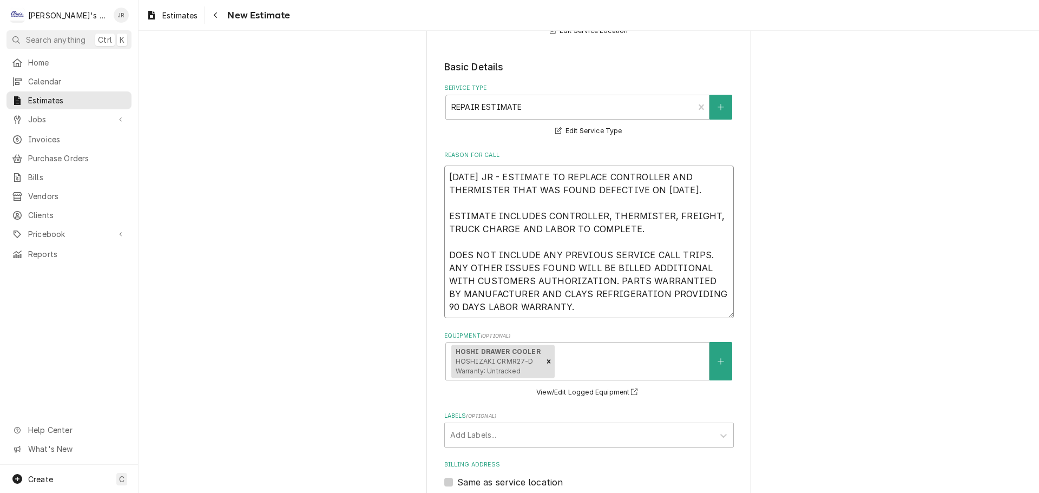
drag, startPoint x: 559, startPoint y: 310, endPoint x: 434, endPoint y: 170, distance: 187.7
click at [434, 170] on div "Please provide the following information to create your estimate: Client Detail…" at bounding box center [588, 411] width 325 height 1116
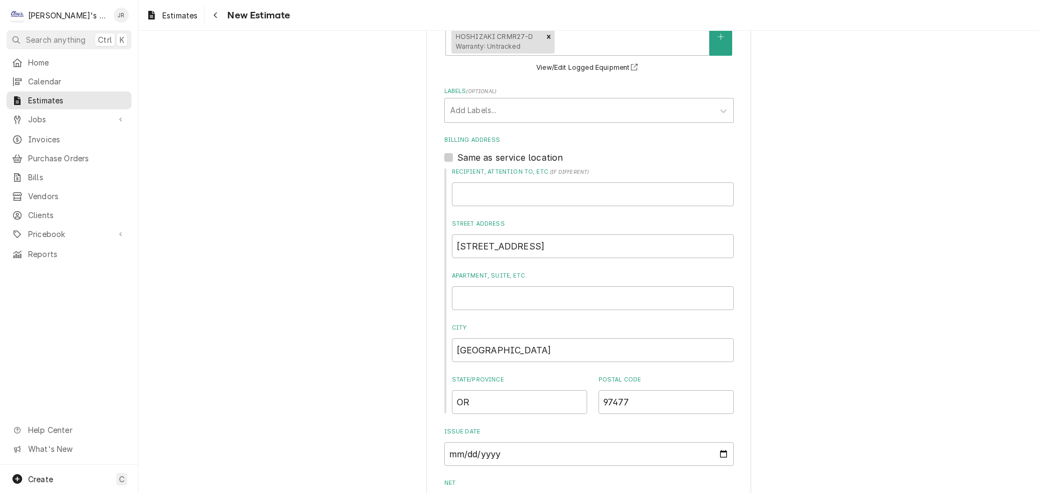
scroll to position [685, 0]
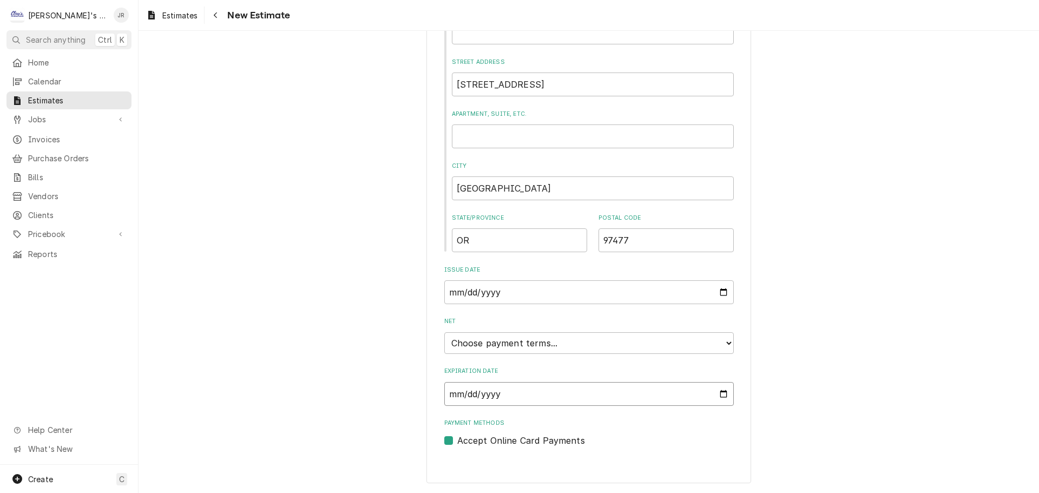
click at [723, 395] on input "Expiration Date" at bounding box center [588, 394] width 289 height 24
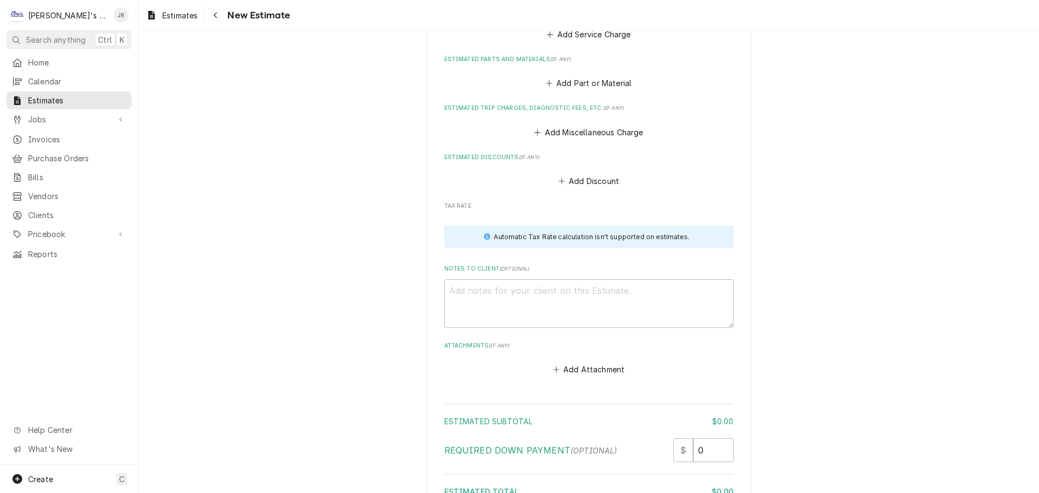
scroll to position [1176, 0]
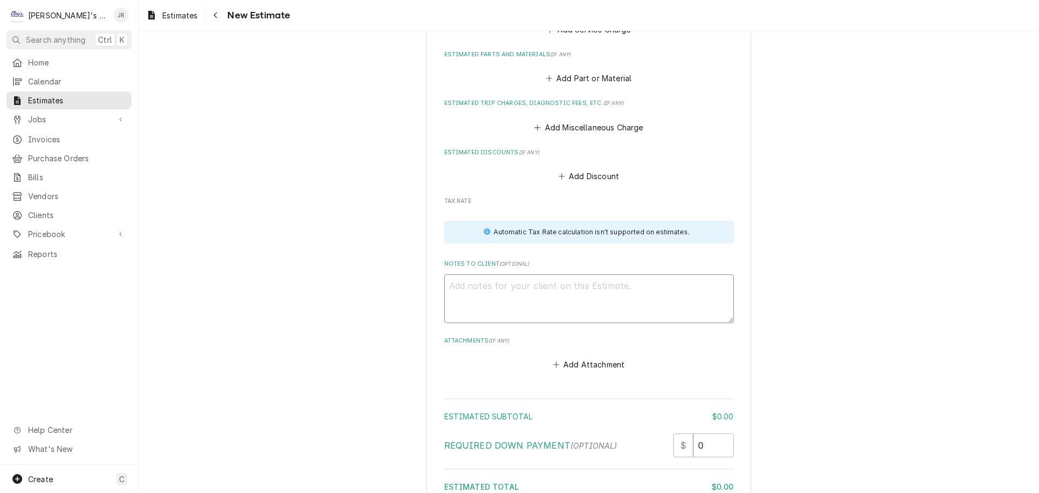
paste textarea "9/2/2025 JR - ESTIMATE TO REPLACE CONTROLLER AND THERMISTER THAT WAS FOUND DEFE…"
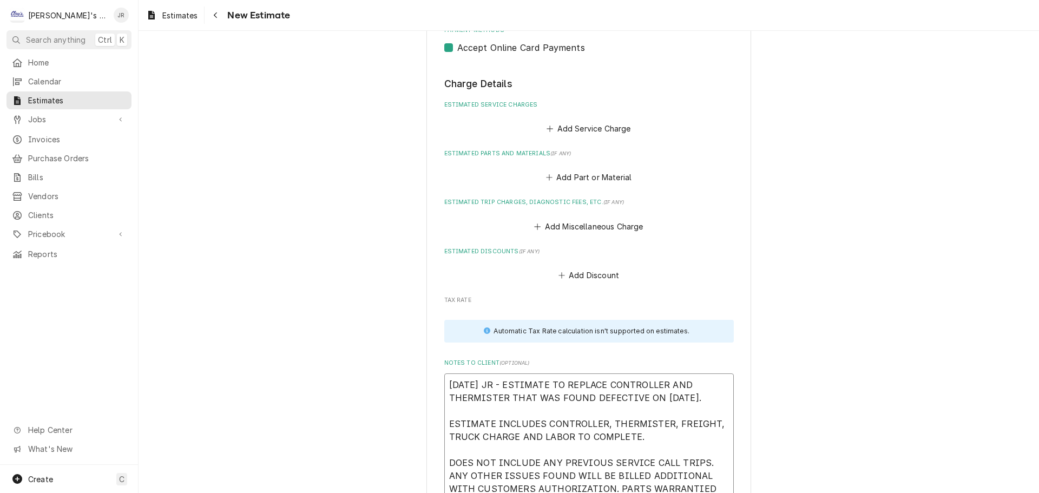
scroll to position [1068, 0]
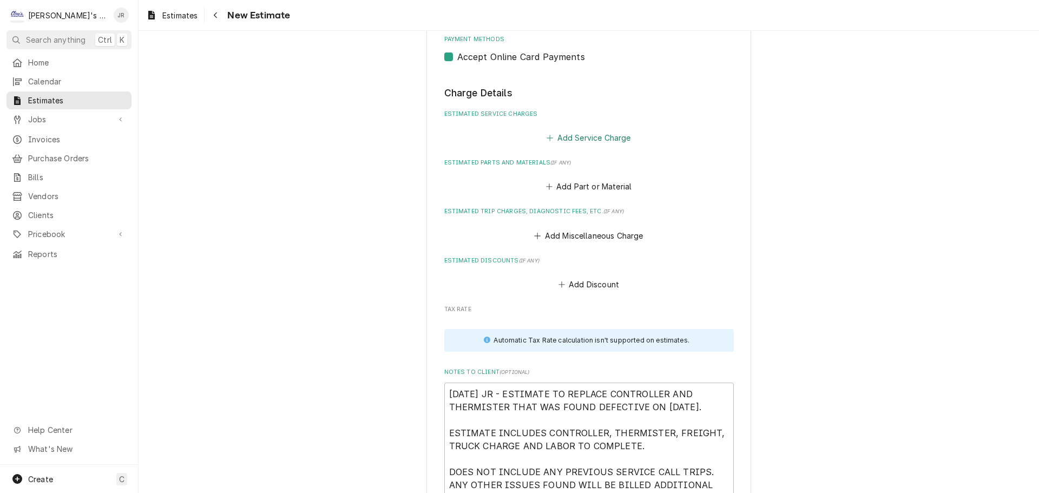
click at [572, 141] on button "Add Service Charge" at bounding box center [589, 137] width 88 height 15
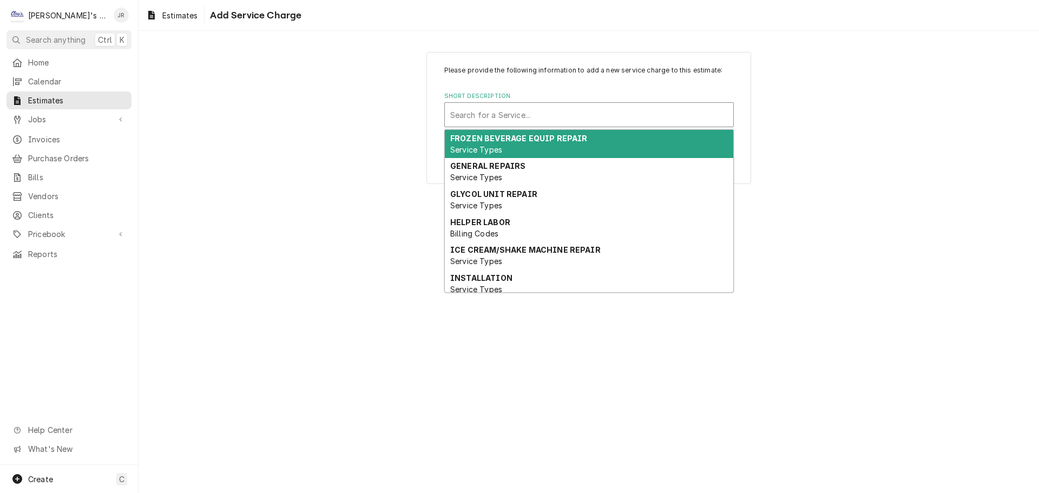
click at [530, 118] on div "Short Description" at bounding box center [588, 114] width 277 height 19
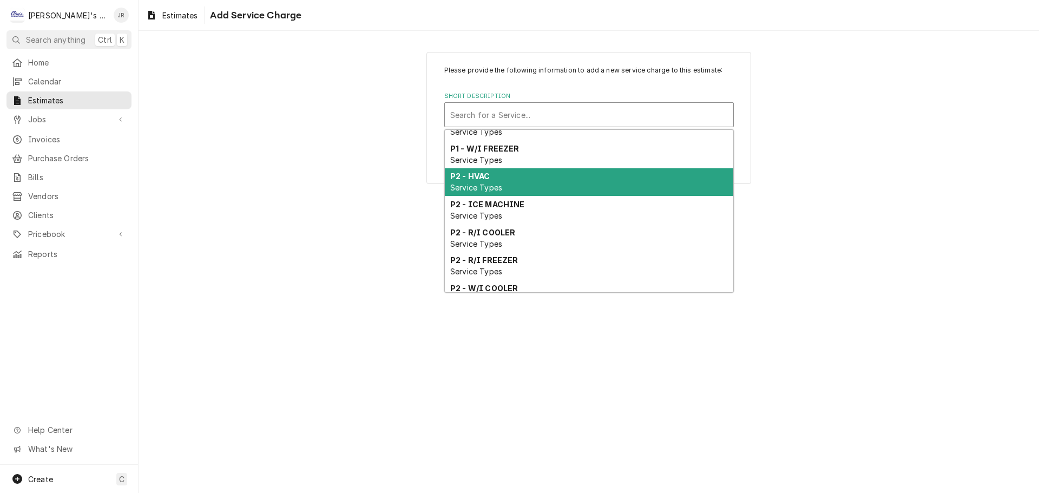
scroll to position [461, 0]
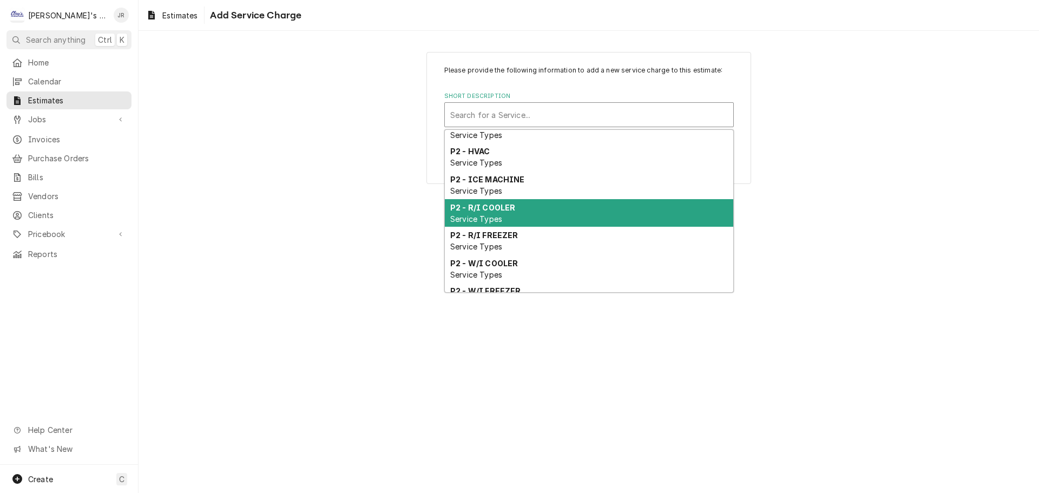
click at [535, 226] on div "P2 - R/I COOLER Service Types" at bounding box center [589, 213] width 288 height 28
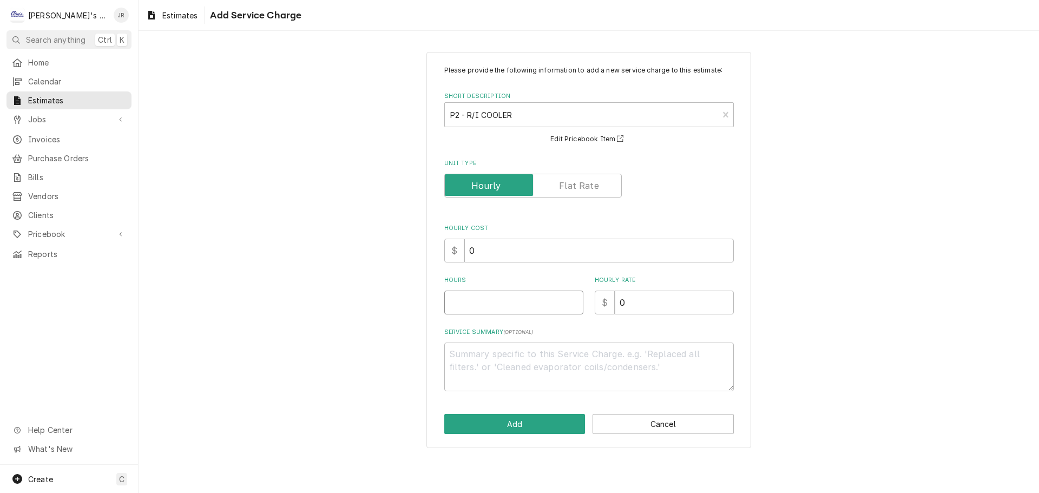
click at [525, 298] on input "Hours" at bounding box center [513, 302] width 139 height 24
drag, startPoint x: 630, startPoint y: 309, endPoint x: 613, endPoint y: 315, distance: 17.6
click at [613, 315] on div "Please provide the following information to add a new service charge to this es…" at bounding box center [588, 228] width 289 height 326
click at [502, 366] on textarea "Service Summary ( optional )" at bounding box center [588, 366] width 289 height 49
click at [513, 428] on button "Add" at bounding box center [514, 424] width 141 height 20
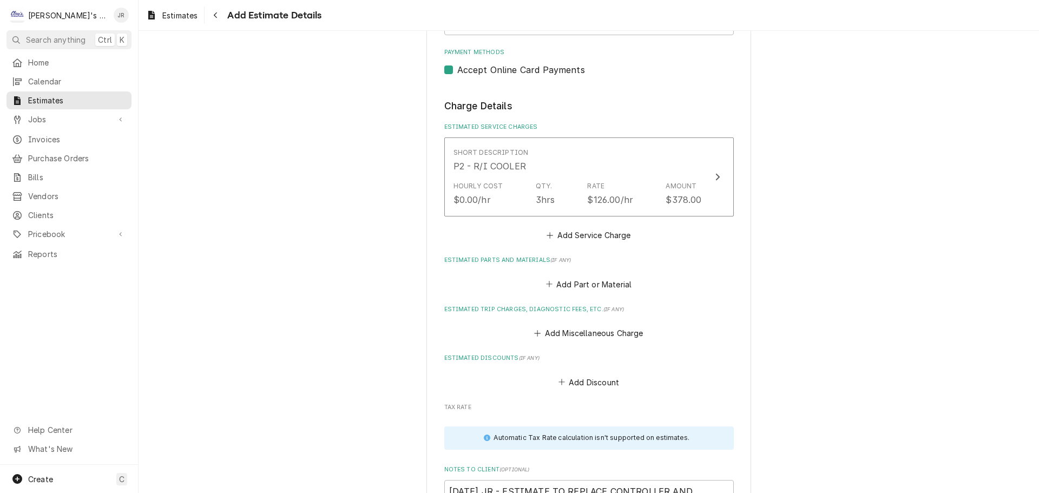
scroll to position [1055, 0]
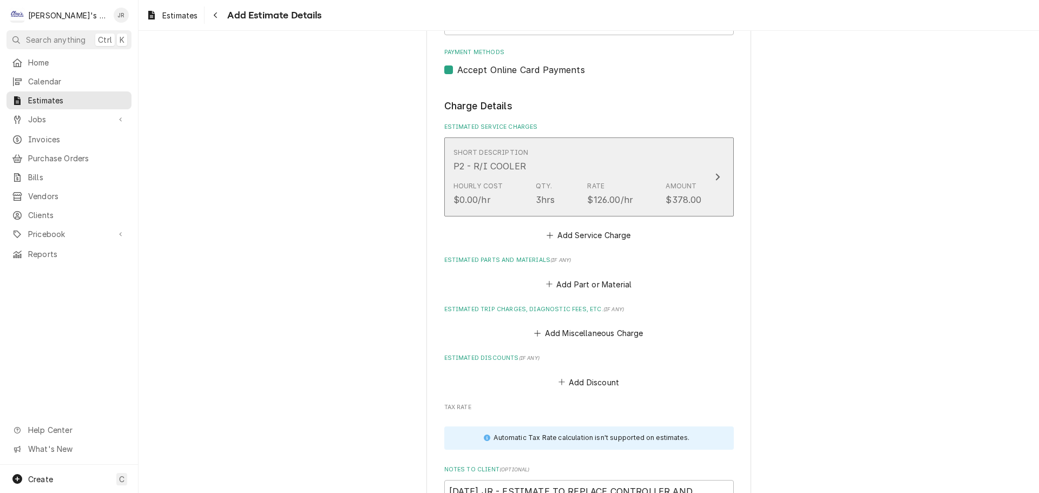
click at [549, 183] on div "Qty. 3hrs" at bounding box center [544, 193] width 19 height 25
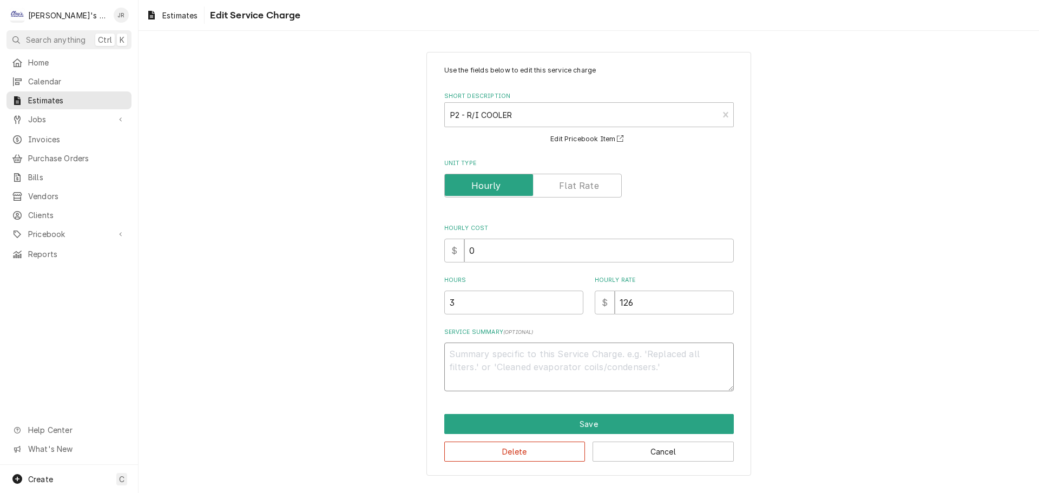
click at [524, 368] on textarea "Service Summary ( optional )" at bounding box center [588, 366] width 289 height 49
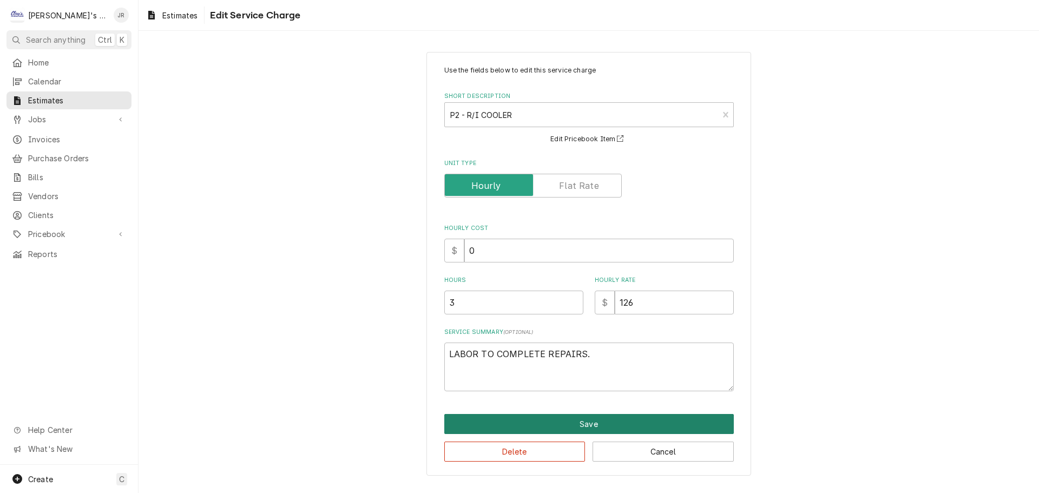
click at [685, 420] on button "Save" at bounding box center [588, 424] width 289 height 20
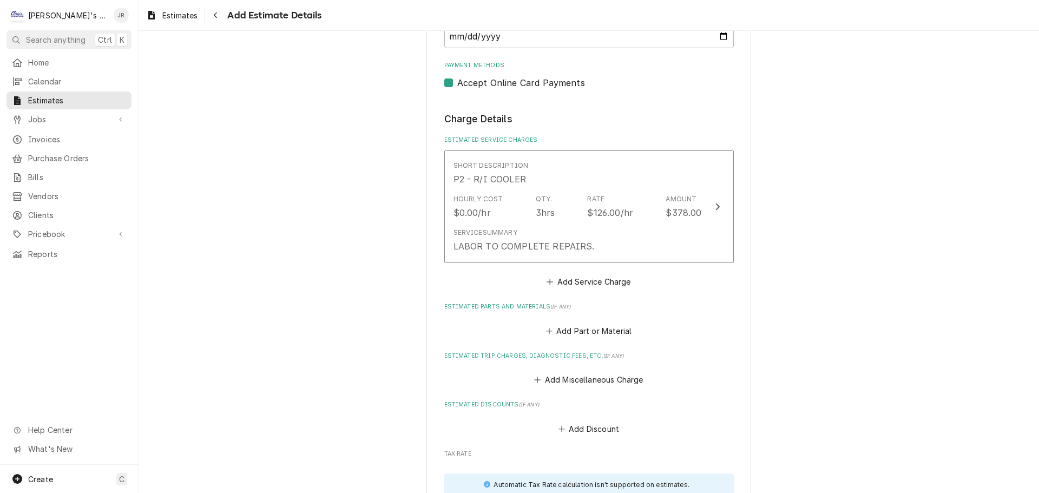
scroll to position [1042, 0]
click at [563, 380] on button "Add Miscellaneous Charge" at bounding box center [588, 379] width 113 height 15
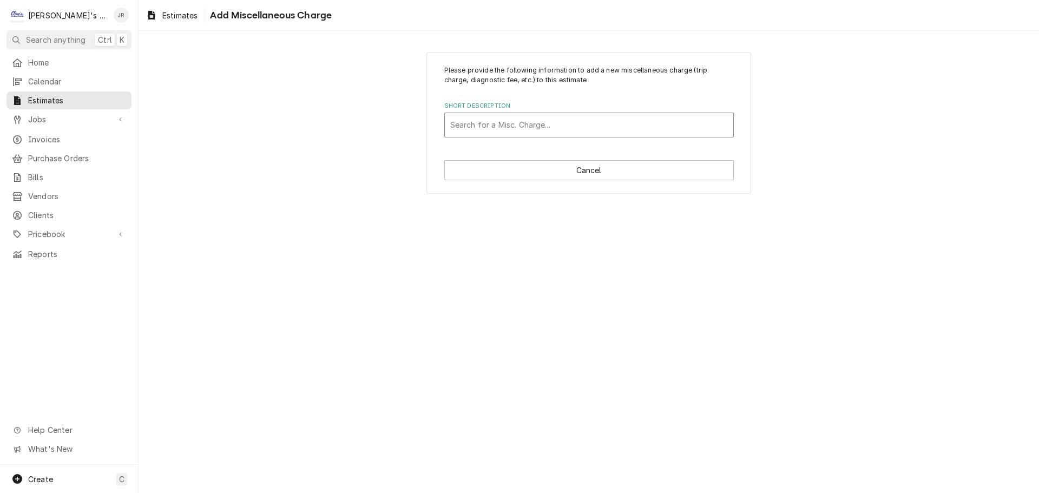
click at [563, 124] on div "Short Description" at bounding box center [588, 124] width 277 height 19
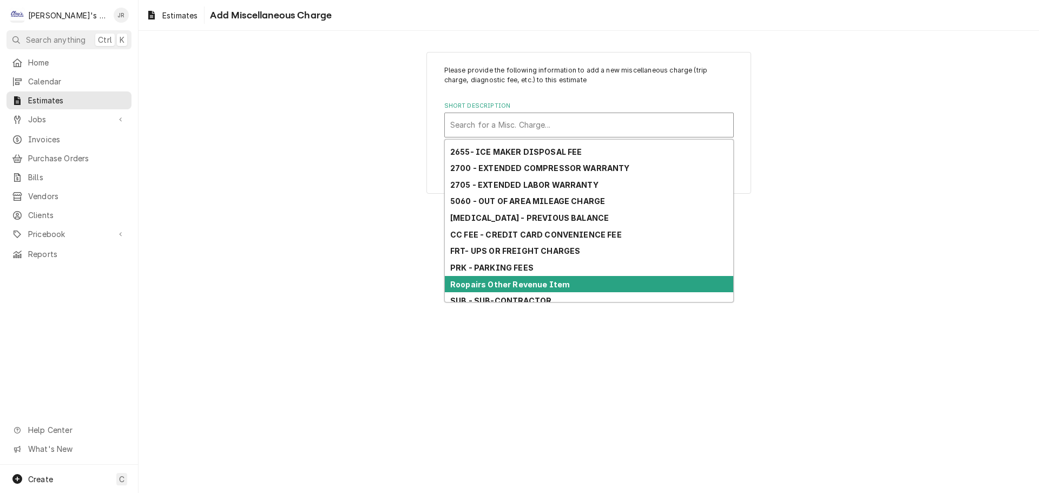
scroll to position [111, 0]
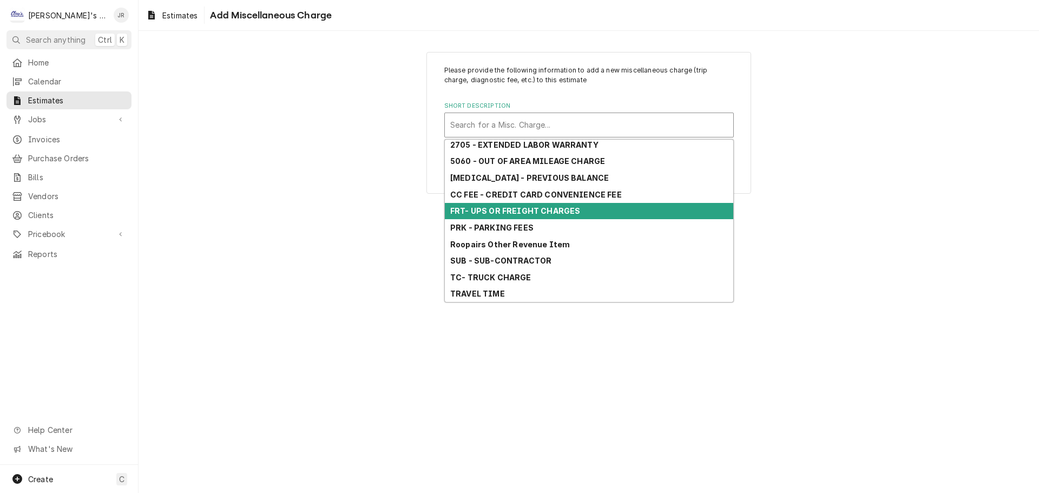
click at [566, 206] on strong "FRT- UPS OR FREIGHT CHARGES" at bounding box center [515, 210] width 130 height 9
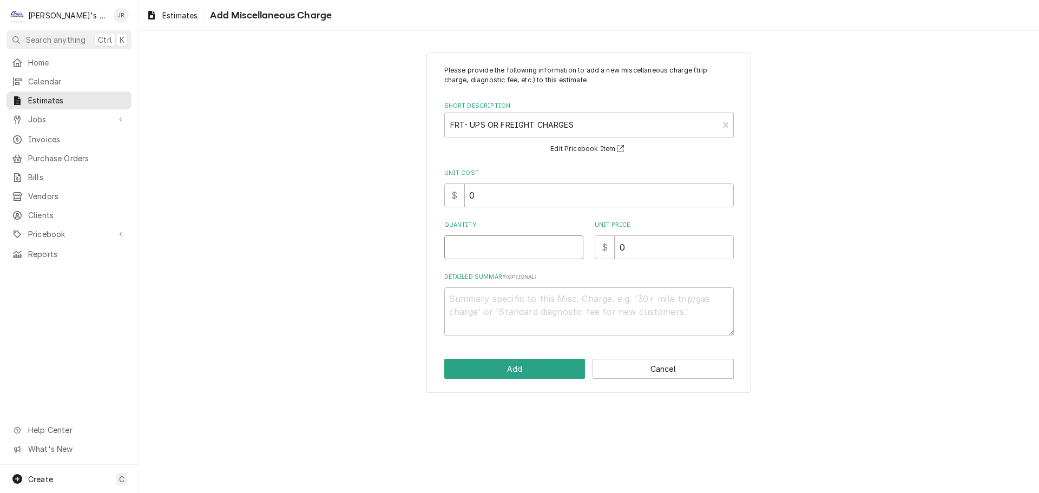
click at [535, 243] on input "Quantity" at bounding box center [513, 247] width 139 height 24
drag, startPoint x: 638, startPoint y: 249, endPoint x: 619, endPoint y: 255, distance: 19.7
click at [619, 255] on input "0" at bounding box center [673, 247] width 119 height 24
click at [565, 366] on button "Add" at bounding box center [514, 369] width 141 height 20
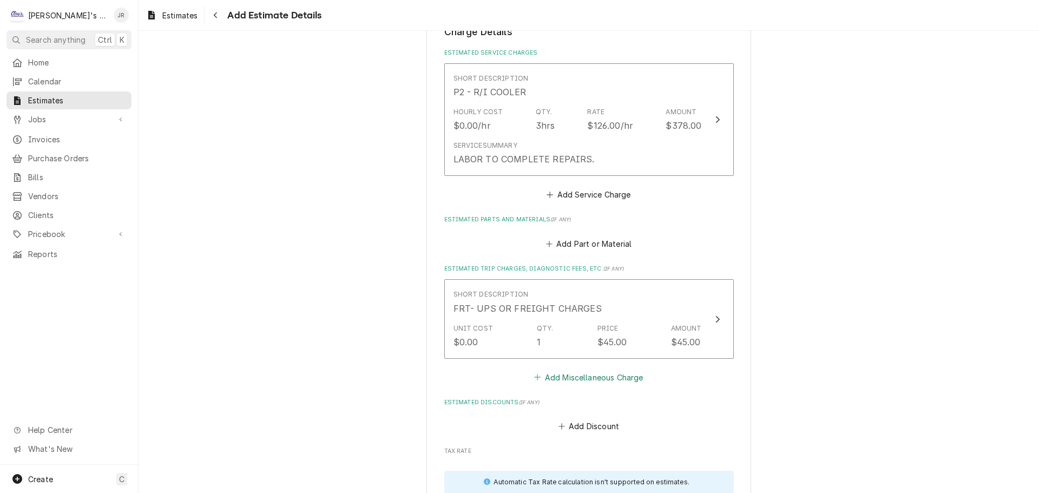
scroll to position [1137, 0]
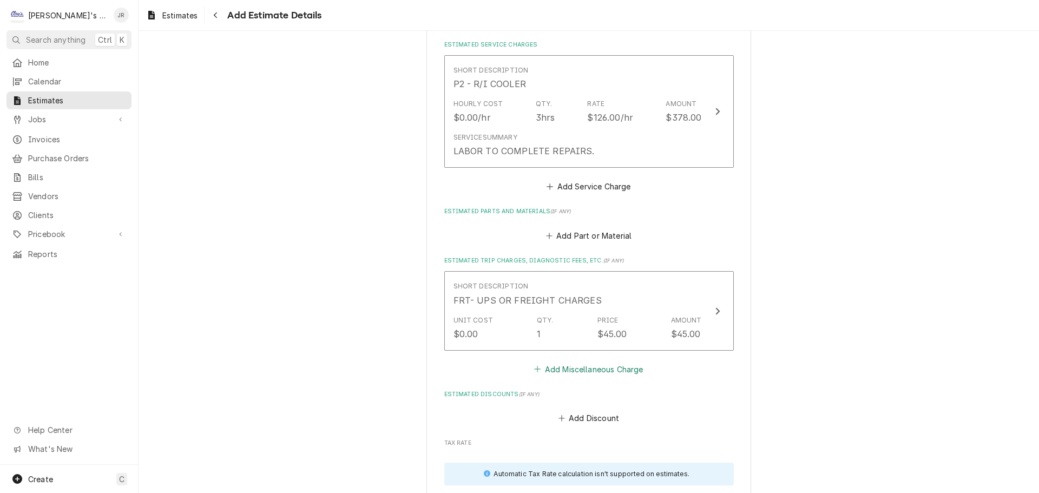
click at [592, 371] on button "Add Miscellaneous Charge" at bounding box center [588, 368] width 113 height 15
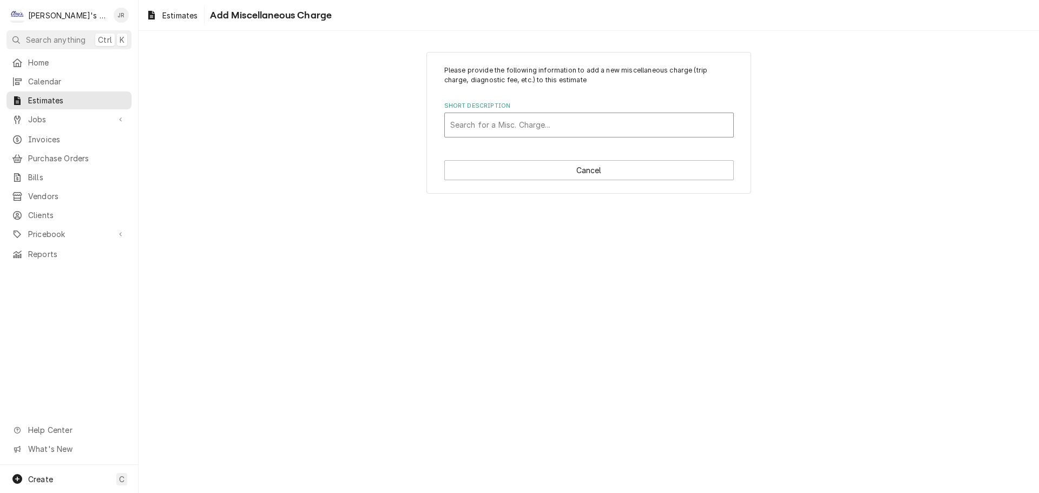
click at [572, 119] on div "Short Description" at bounding box center [588, 124] width 277 height 19
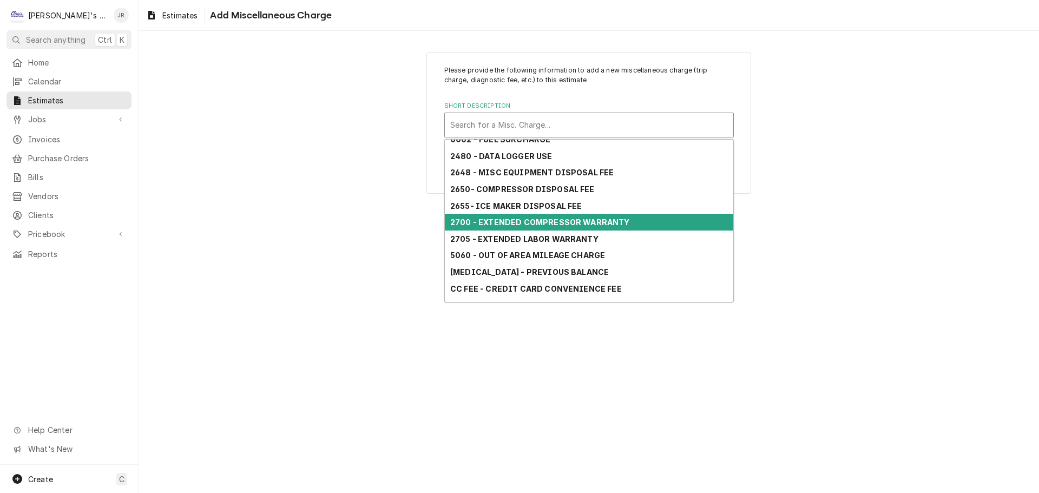
scroll to position [111, 0]
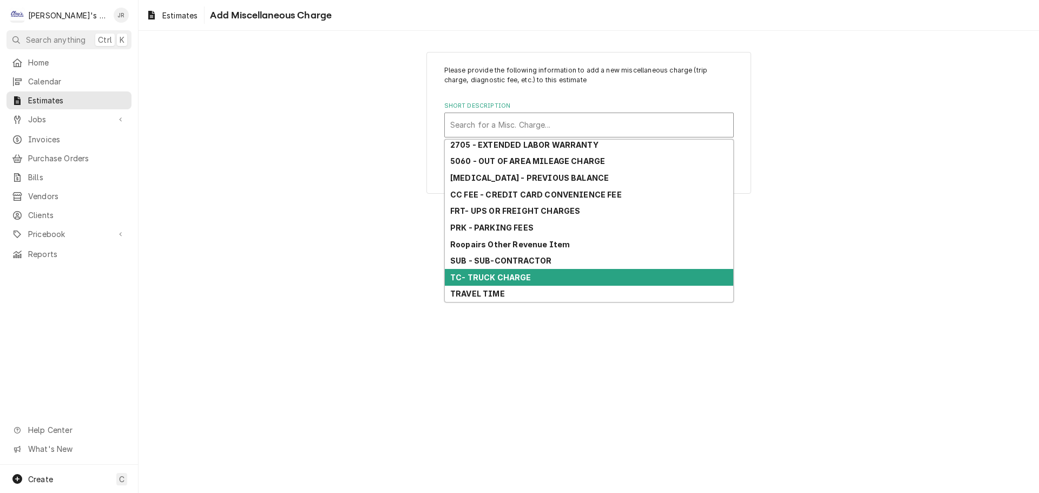
click at [571, 273] on div "TC- TRUCK CHARGE" at bounding box center [589, 277] width 288 height 17
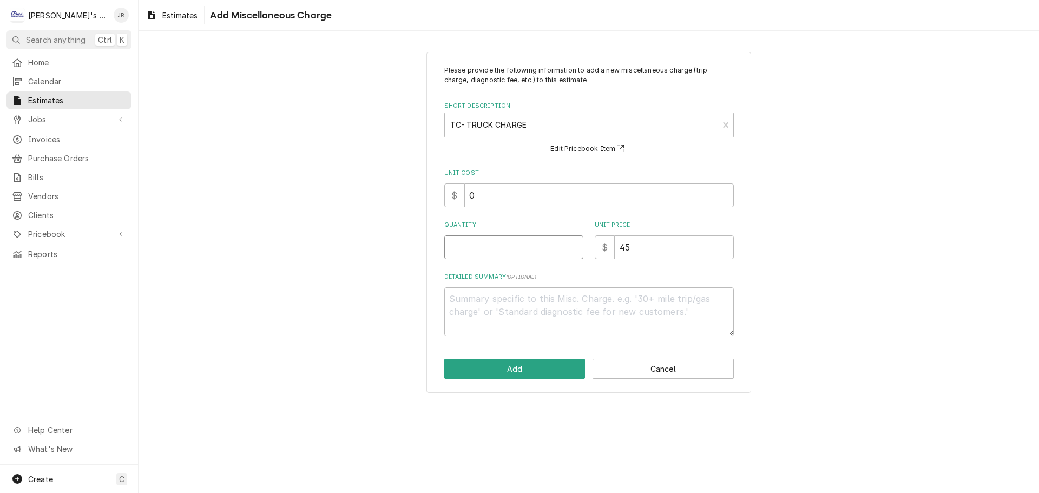
click at [501, 238] on input "Quantity" at bounding box center [513, 247] width 139 height 24
click at [564, 366] on button "Add" at bounding box center [514, 369] width 141 height 20
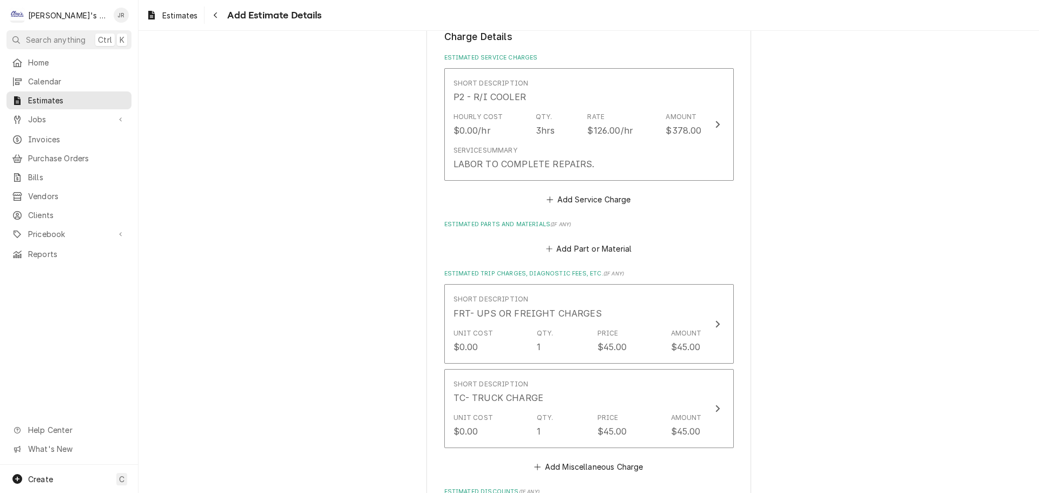
scroll to position [1125, 0]
click at [591, 252] on button "Add Part or Material" at bounding box center [588, 248] width 89 height 15
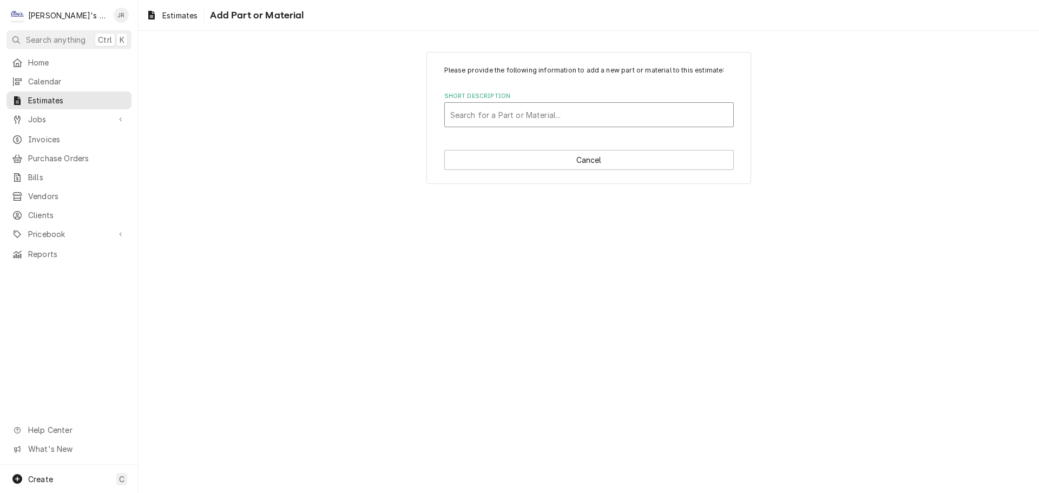
click at [527, 122] on div "Short Description" at bounding box center [588, 114] width 277 height 19
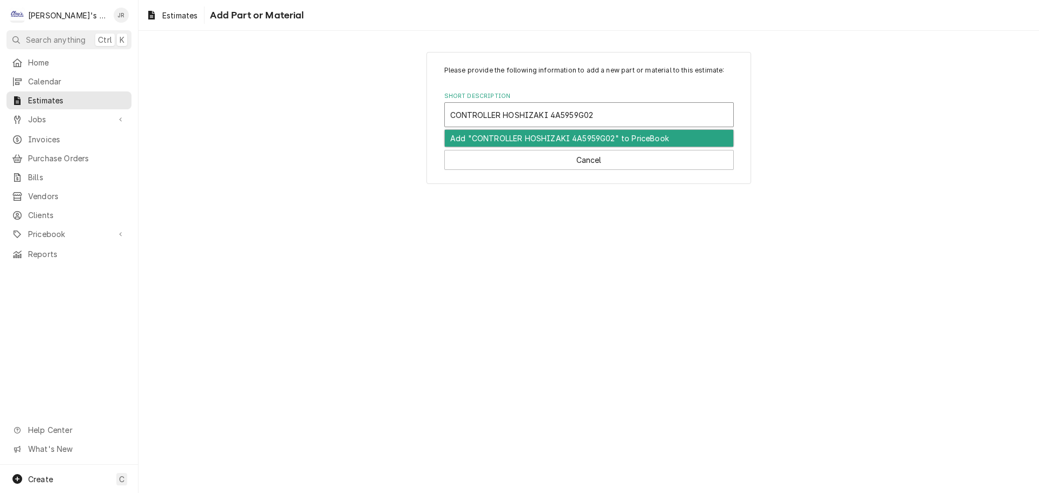
click at [674, 138] on div "Add "CONTROLLER HOSHIZAKI 4A5959G02" to PriceBook" at bounding box center [589, 138] width 288 height 17
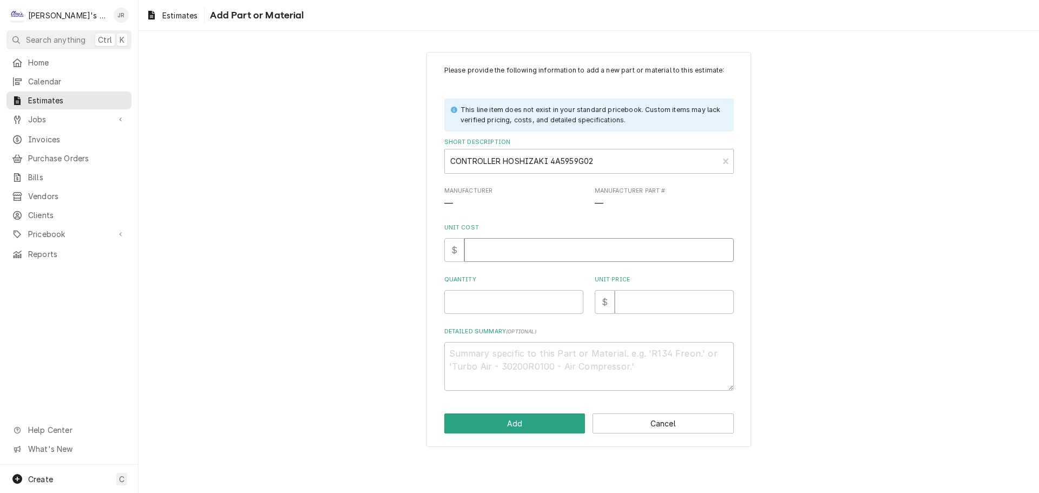
click at [584, 257] on input "Unit Cost" at bounding box center [598, 250] width 269 height 24
click at [548, 305] on input "Quantity" at bounding box center [513, 302] width 139 height 24
click at [657, 308] on input "Unit Price" at bounding box center [673, 302] width 119 height 24
click at [510, 429] on button "Add" at bounding box center [514, 423] width 141 height 20
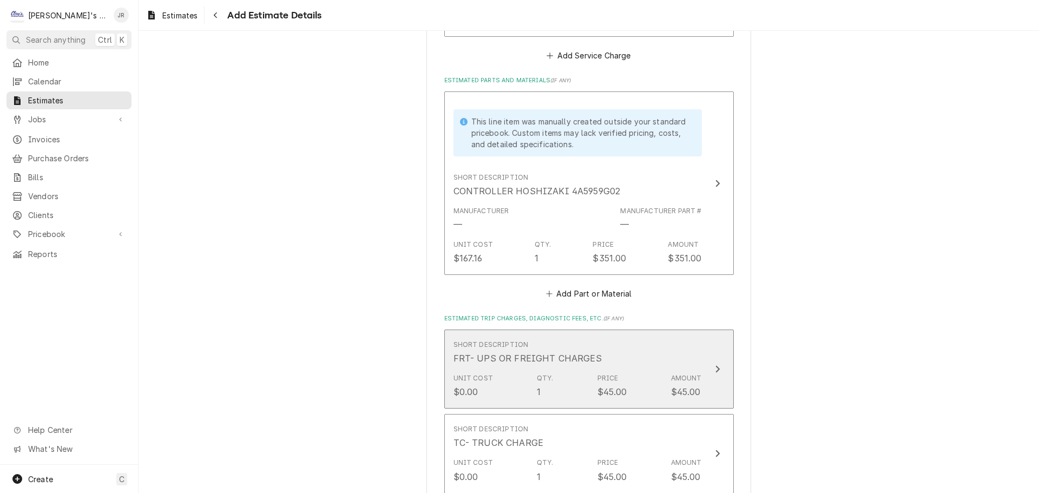
scroll to position [1274, 0]
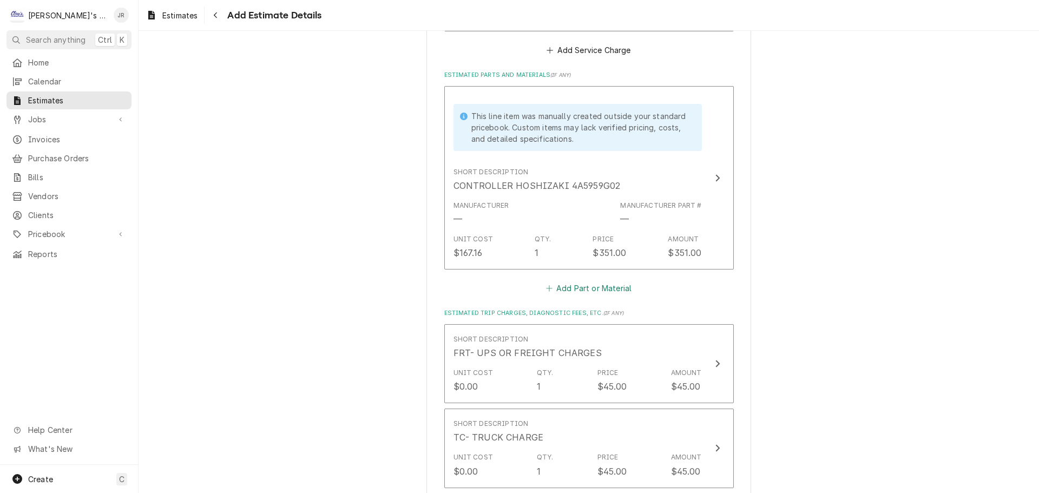
click at [560, 289] on button "Add Part or Material" at bounding box center [588, 288] width 89 height 15
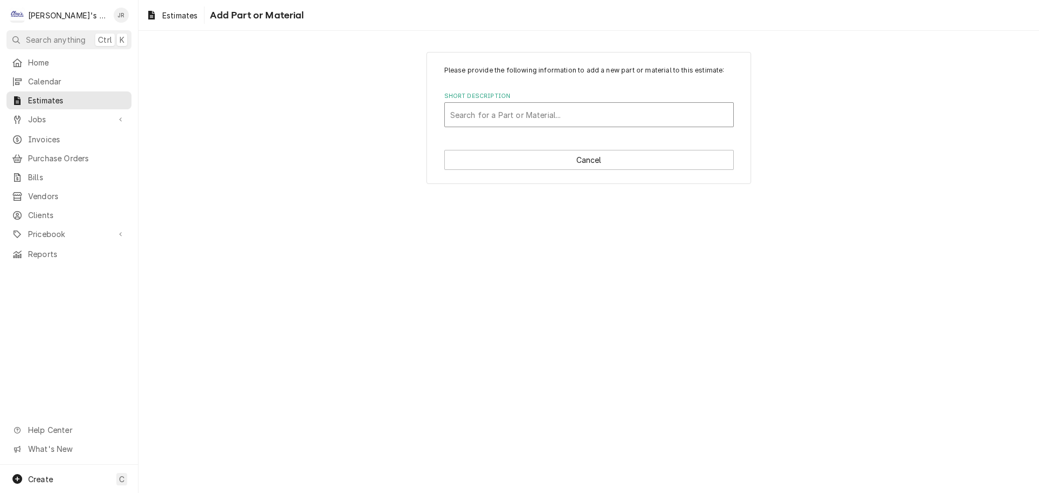
click at [524, 115] on div "Short Description" at bounding box center [588, 114] width 277 height 19
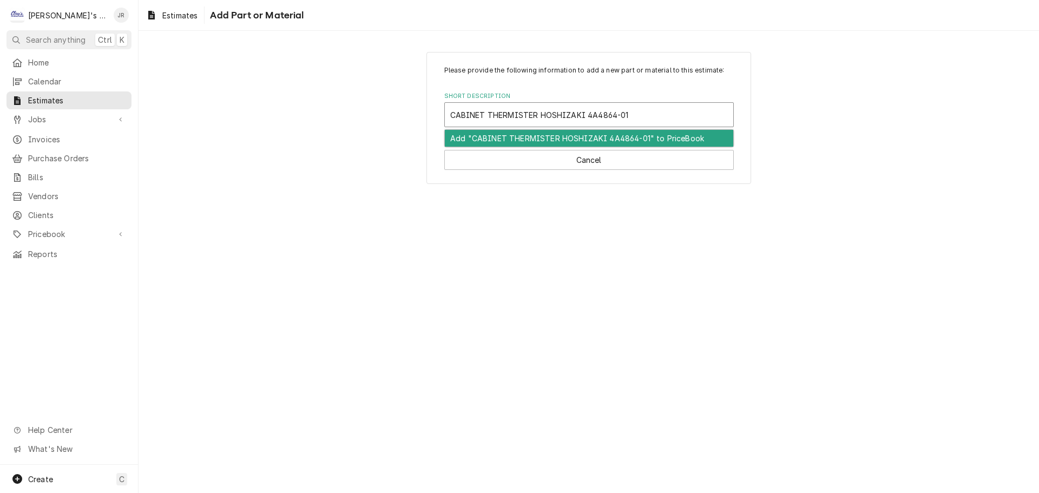
click at [547, 141] on div "Add "CABINET THERMISTER HOSHIZAKI 4A4864-01" to PriceBook" at bounding box center [589, 138] width 288 height 17
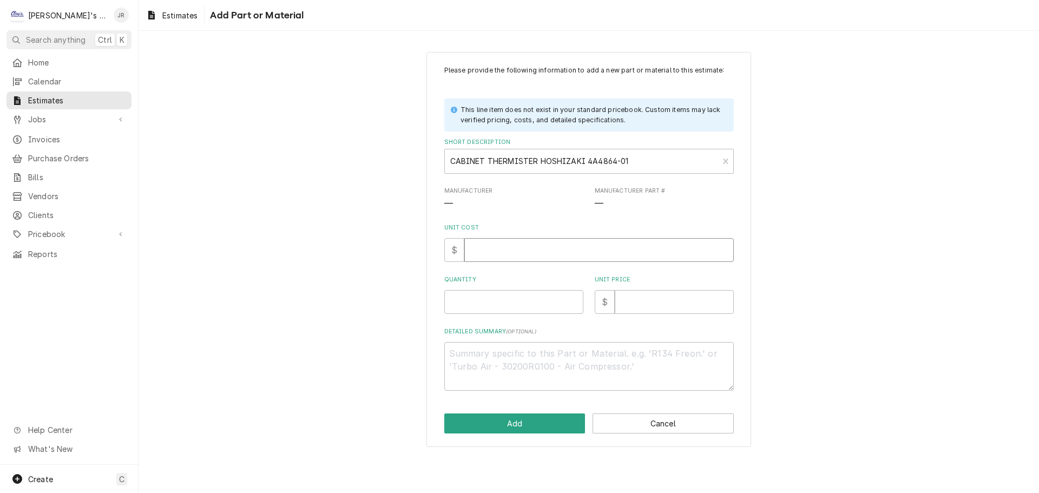
click at [520, 253] on input "Unit Cost" at bounding box center [598, 250] width 269 height 24
click at [504, 297] on input "Quantity" at bounding box center [513, 302] width 139 height 24
click at [655, 297] on input "Unit Price" at bounding box center [673, 302] width 119 height 24
click at [567, 421] on button "Add" at bounding box center [514, 423] width 141 height 20
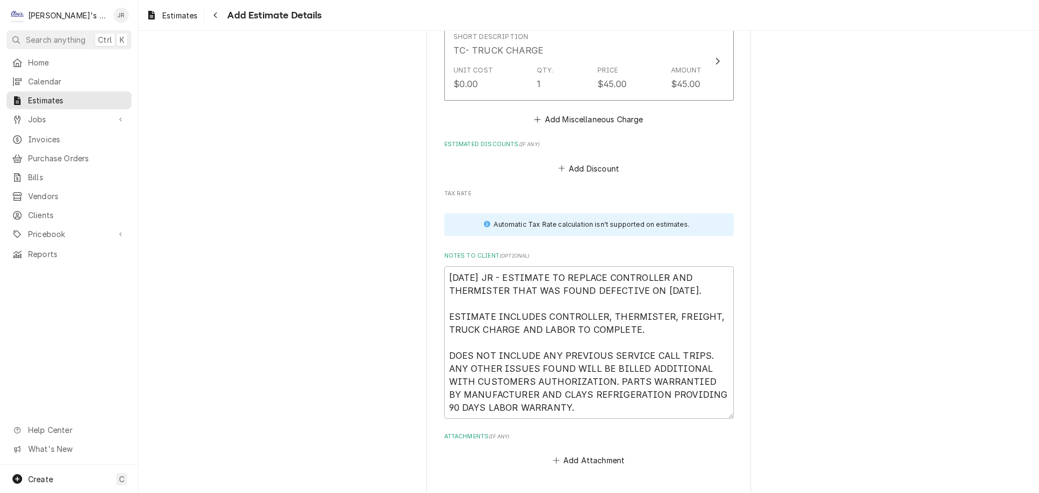
scroll to position [1796, 0]
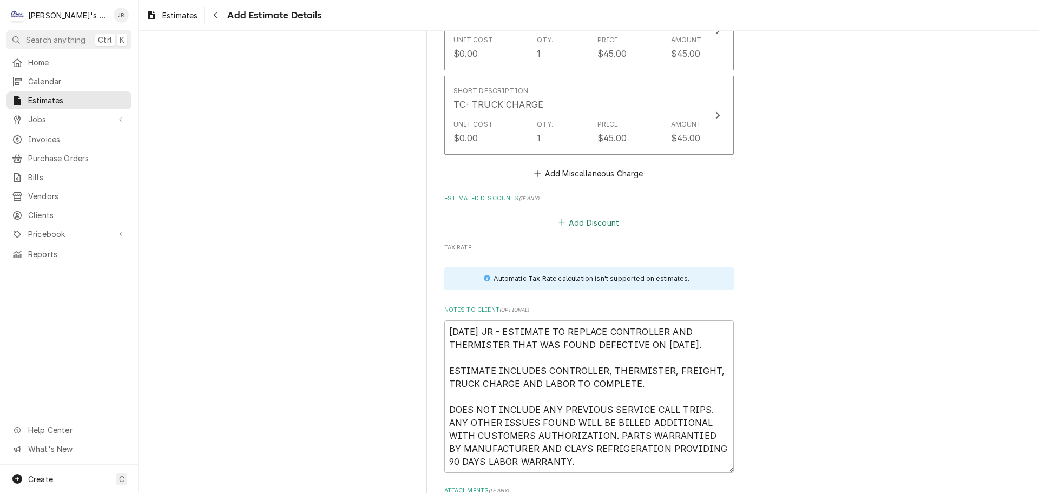
click at [576, 228] on button "Add Discount" at bounding box center [588, 222] width 64 height 15
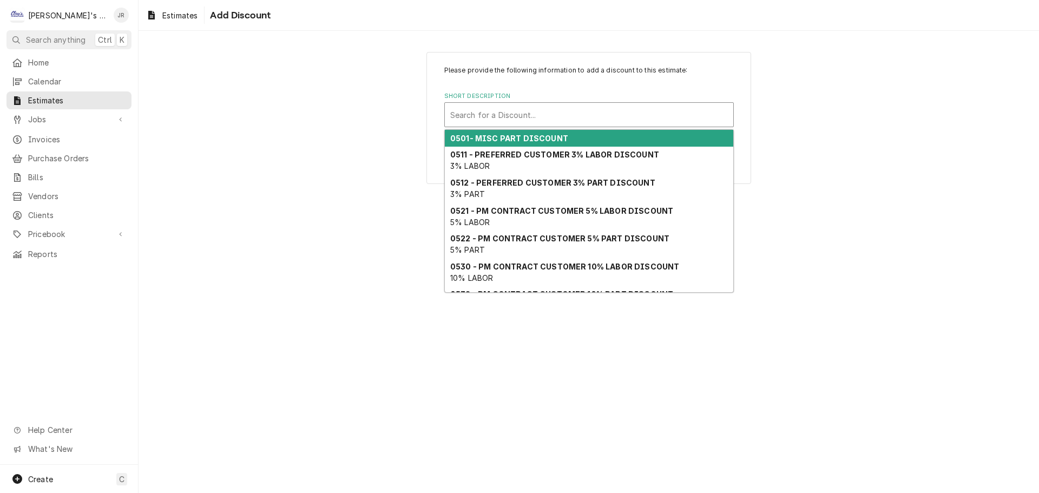
click at [590, 121] on div "Short Description" at bounding box center [588, 114] width 277 height 19
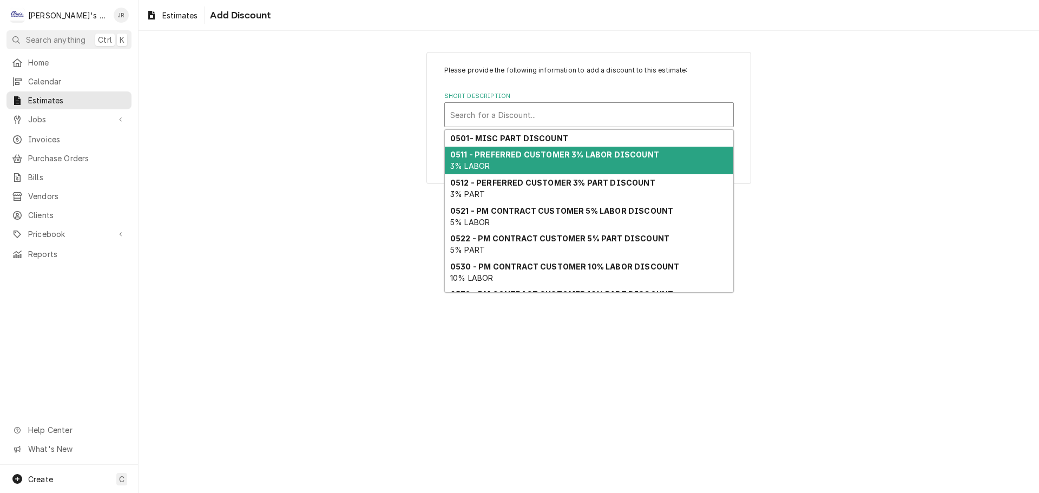
click at [584, 149] on div "0511 - PREFERRED CUSTOMER 3% LABOR DISCOUNT 3% LABOR" at bounding box center [589, 161] width 288 height 28
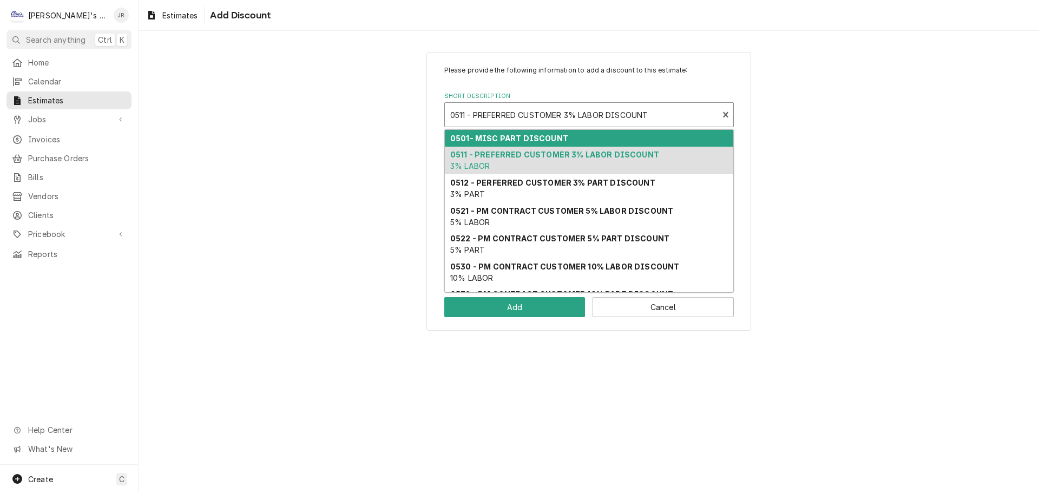
click at [578, 124] on div "Short Description" at bounding box center [581, 114] width 263 height 19
click at [570, 137] on div "0501- MISC PART DISCOUNT" at bounding box center [589, 138] width 288 height 17
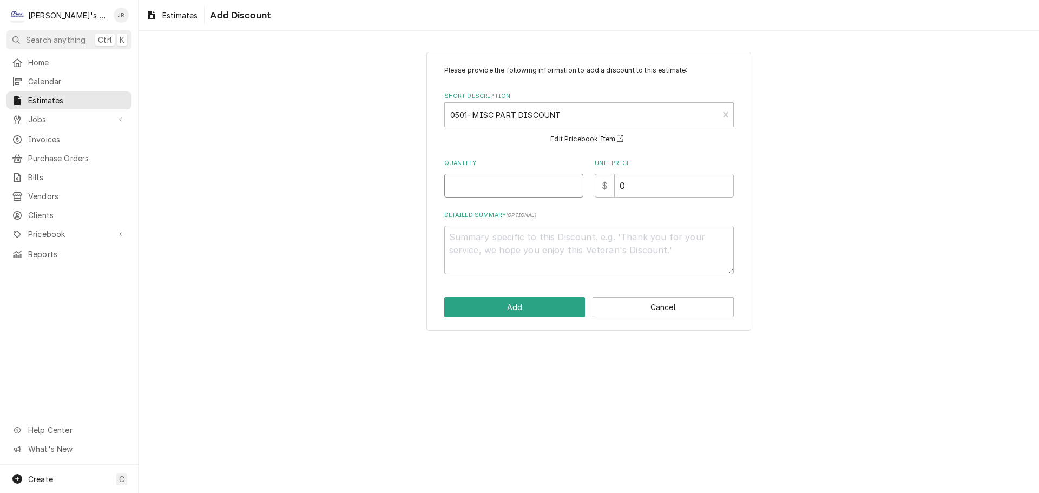
click at [537, 188] on input "Quantity" at bounding box center [513, 186] width 139 height 24
drag, startPoint x: 657, startPoint y: 186, endPoint x: 618, endPoint y: 186, distance: 38.4
click at [618, 186] on input "0" at bounding box center [673, 186] width 119 height 24
click at [566, 307] on button "Add" at bounding box center [514, 307] width 141 height 20
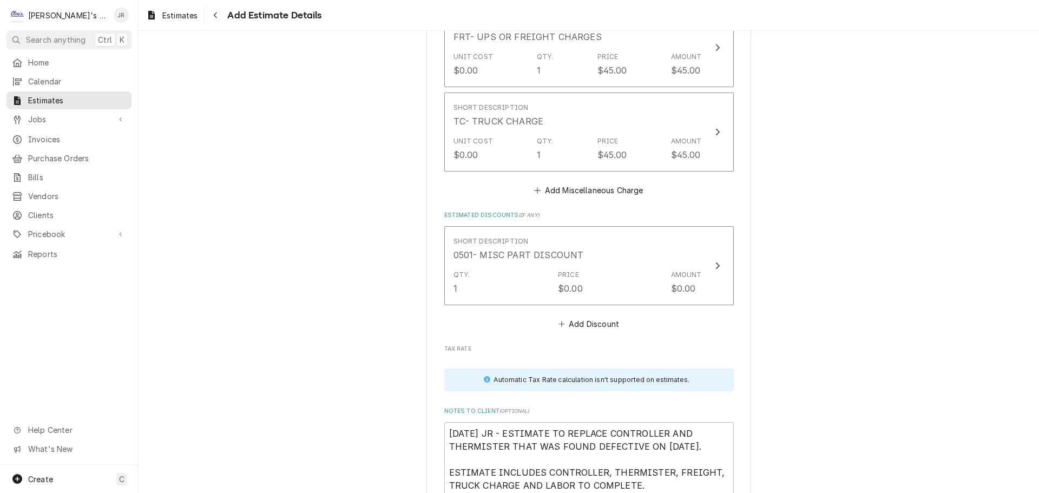
scroll to position [1837, 0]
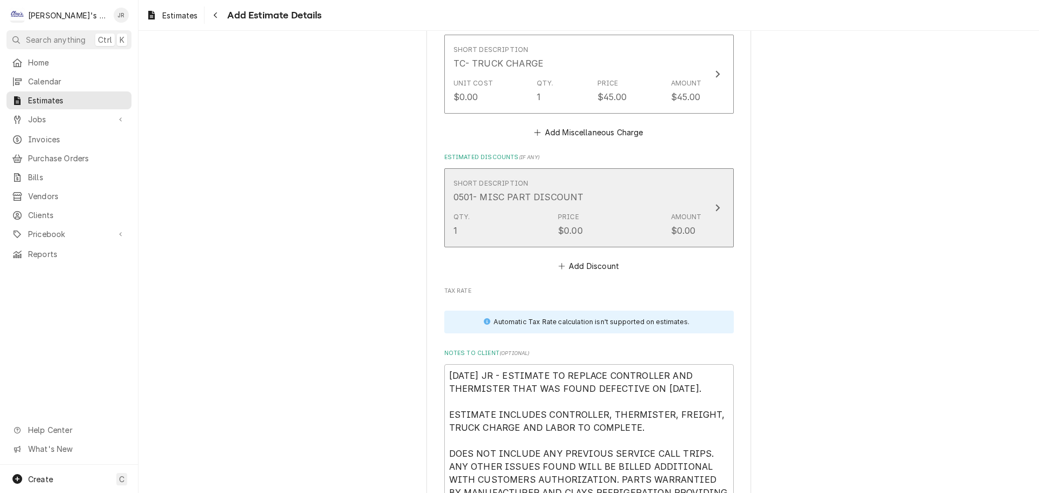
click at [610, 208] on div "Qty. 1 Price $0.00 Amount $0.00" at bounding box center [577, 225] width 248 height 34
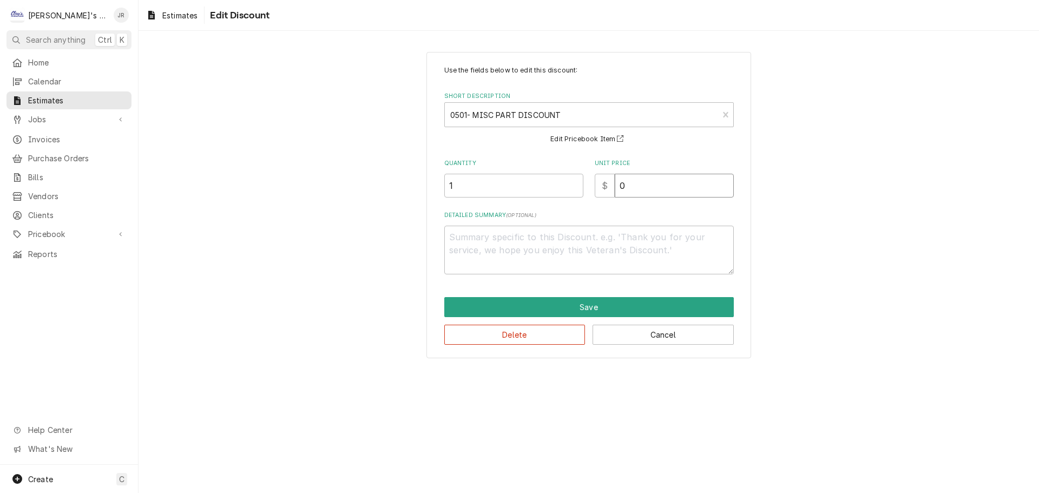
drag, startPoint x: 623, startPoint y: 183, endPoint x: 615, endPoint y: 184, distance: 7.7
click at [615, 184] on input "0" at bounding box center [673, 186] width 119 height 24
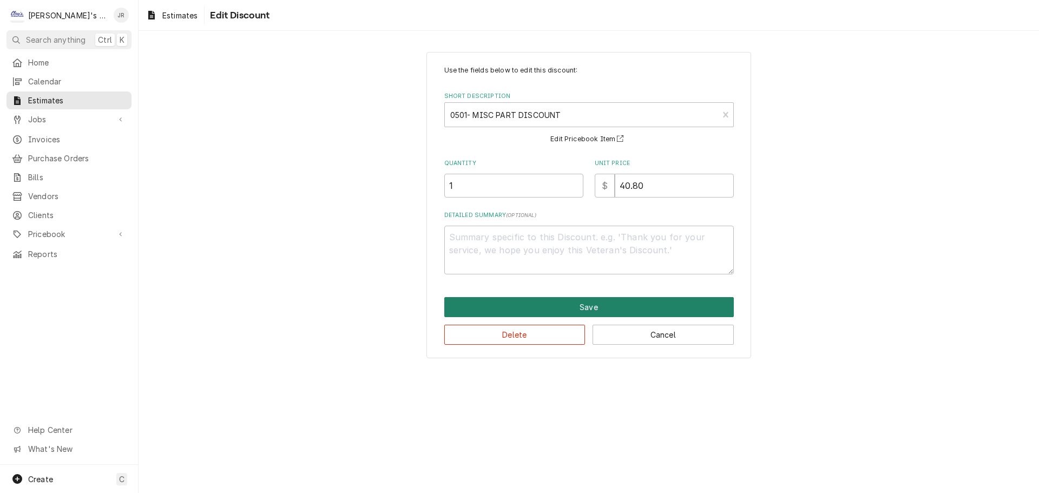
click at [523, 306] on button "Save" at bounding box center [588, 307] width 289 height 20
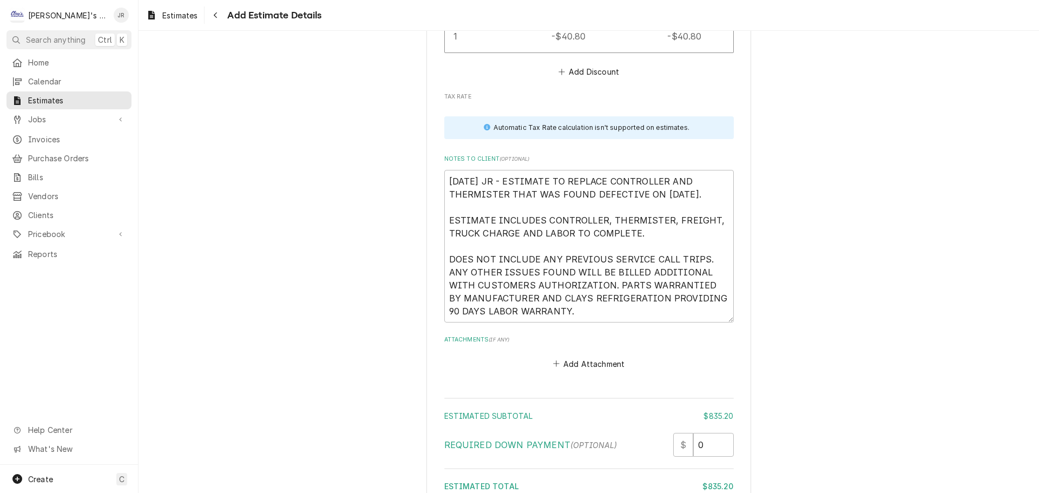
scroll to position [2151, 0]
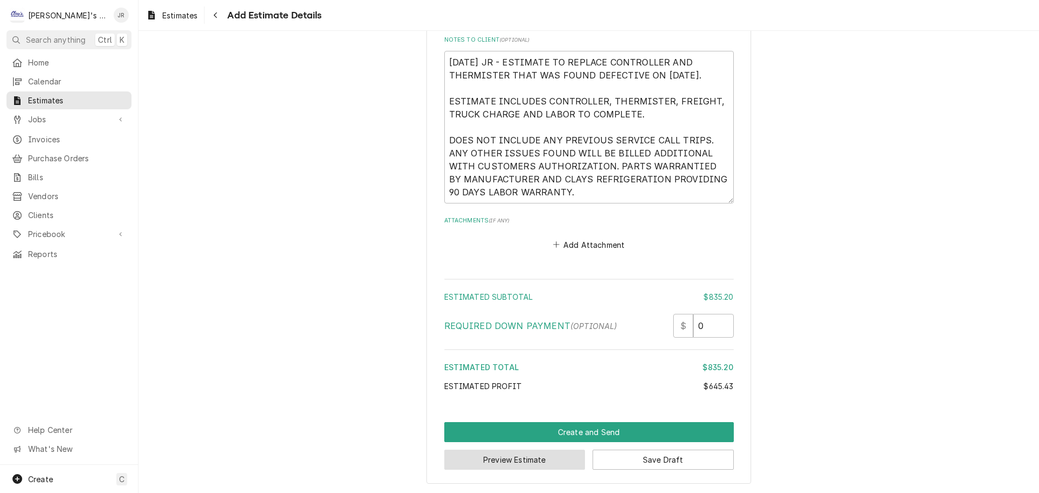
click at [502, 464] on button "Preview Estimate" at bounding box center [514, 459] width 141 height 20
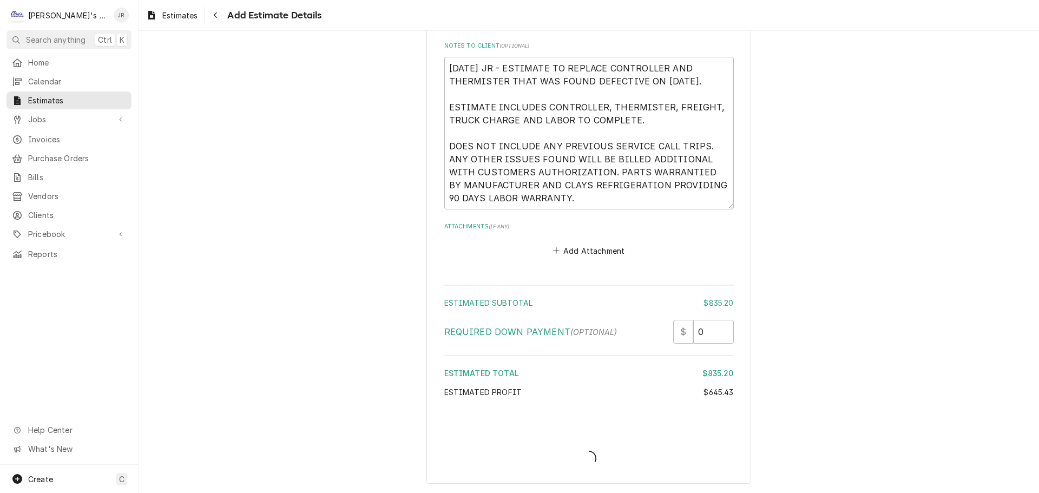
scroll to position [2145, 0]
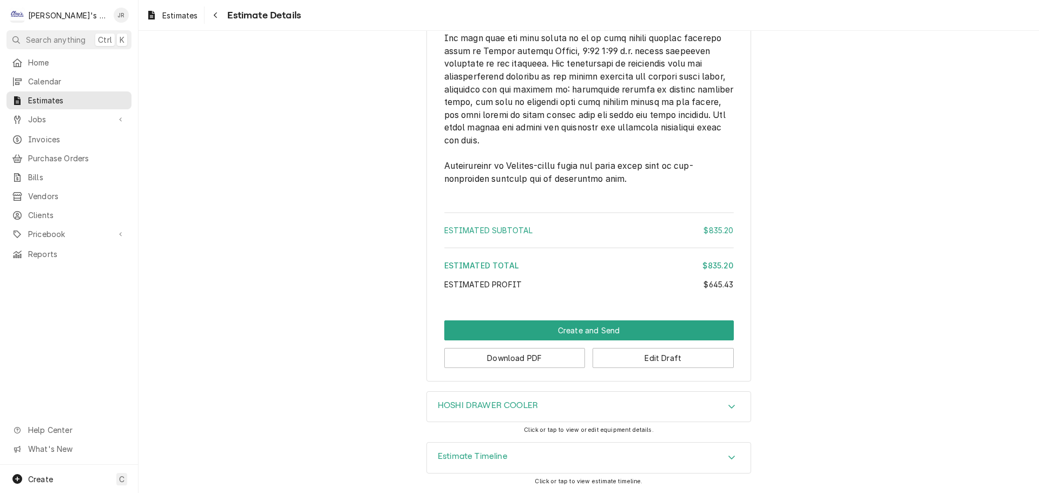
scroll to position [1731, 0]
click at [552, 368] on button "Download PDF" at bounding box center [514, 358] width 141 height 20
click at [583, 340] on button "Create and Send" at bounding box center [588, 330] width 289 height 20
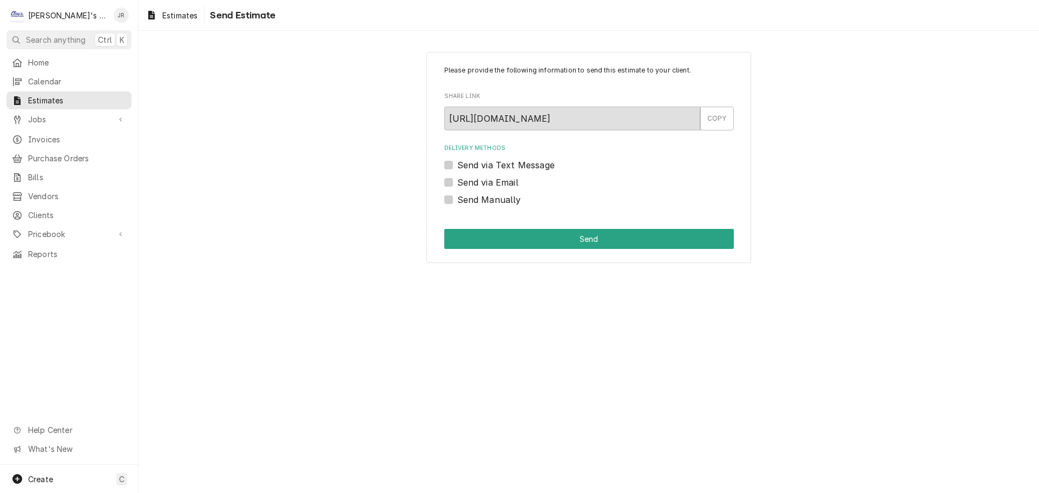
click at [457, 184] on label "Send via Email" at bounding box center [487, 182] width 61 height 13
click at [457, 184] on input "Send via Email" at bounding box center [601, 188] width 289 height 24
checkbox input "true"
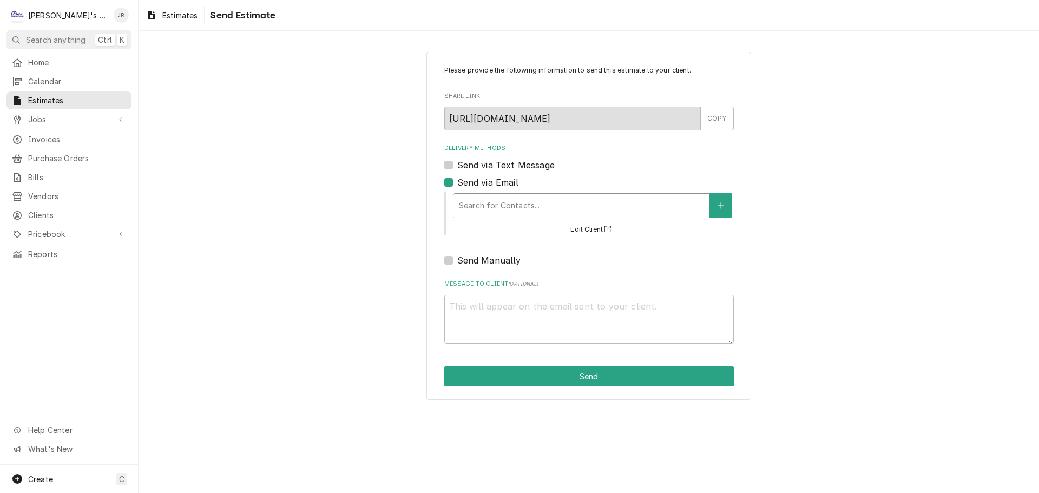
click at [486, 202] on div "Delivery Methods" at bounding box center [581, 205] width 244 height 19
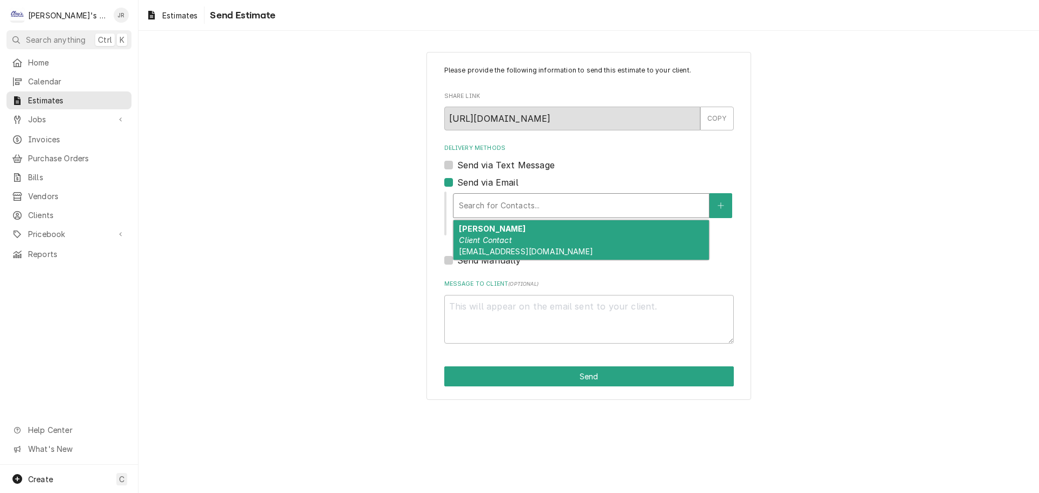
click at [457, 163] on label "Send via Text Message" at bounding box center [505, 164] width 97 height 13
click at [457, 163] on input "Send via Text Message" at bounding box center [601, 170] width 289 height 24
checkbox input "true"
type textarea "x"
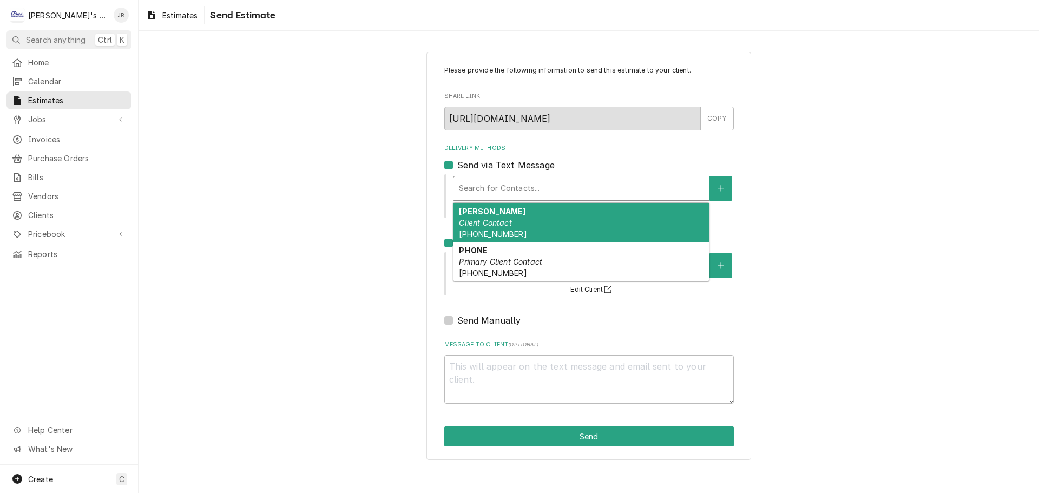
click at [498, 191] on div "Delivery Methods" at bounding box center [581, 187] width 244 height 19
click at [457, 168] on label "Send via Text Message" at bounding box center [505, 164] width 97 height 13
click at [457, 168] on input "Send via Text Message" at bounding box center [601, 170] width 289 height 24
checkbox input "false"
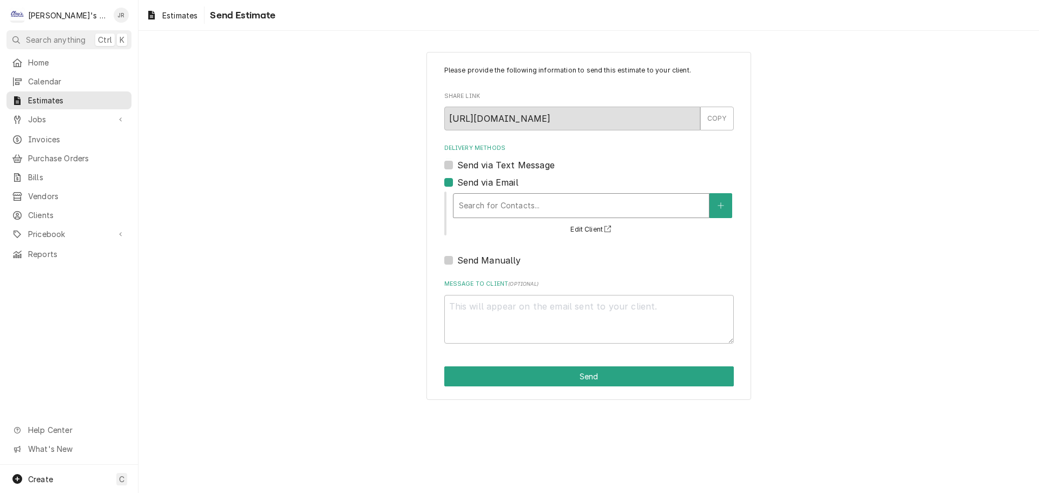
click at [479, 203] on div "Delivery Methods" at bounding box center [581, 205] width 244 height 19
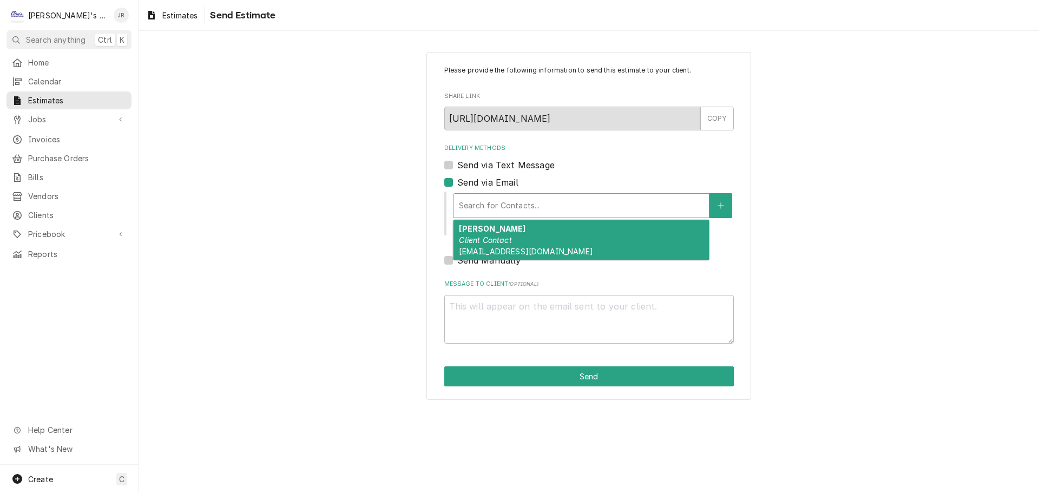
click at [498, 232] on div "[PERSON_NAME] Client Contact [EMAIL_ADDRESS][DOMAIN_NAME]" at bounding box center [580, 239] width 255 height 39
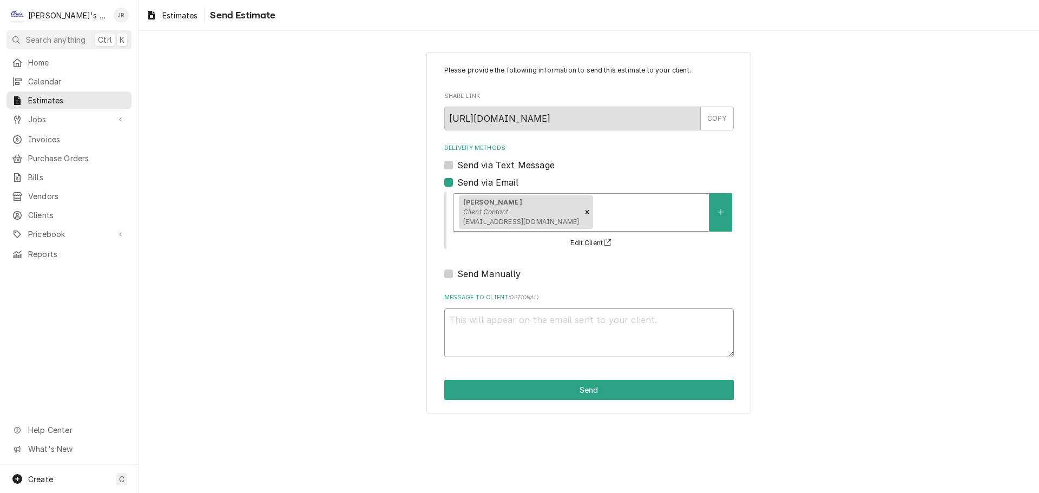
click at [555, 331] on textarea "Message to Client ( optional )" at bounding box center [588, 332] width 289 height 49
type textarea "x"
type textarea "R"
type textarea "x"
type textarea "RW"
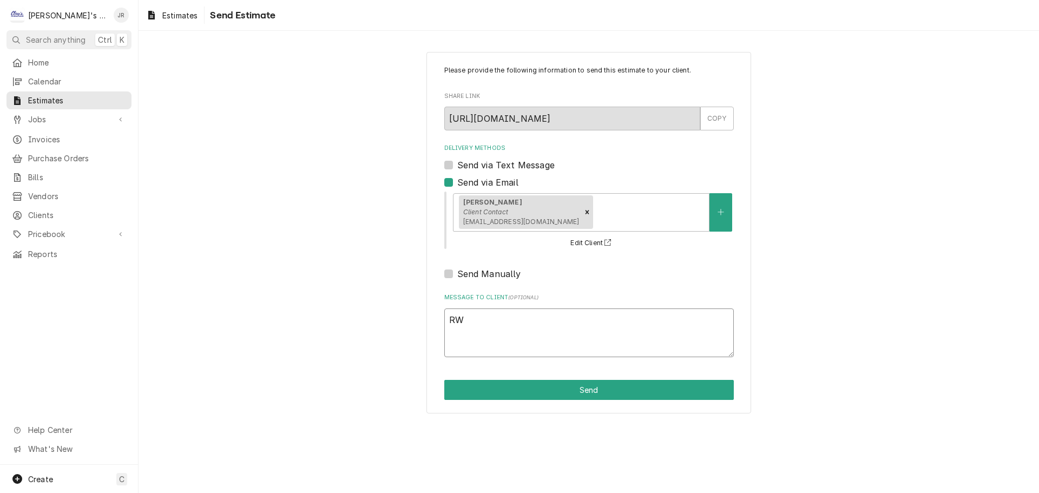
type textarea "x"
type textarea "R"
type textarea "x"
type textarea "RE"
type textarea "x"
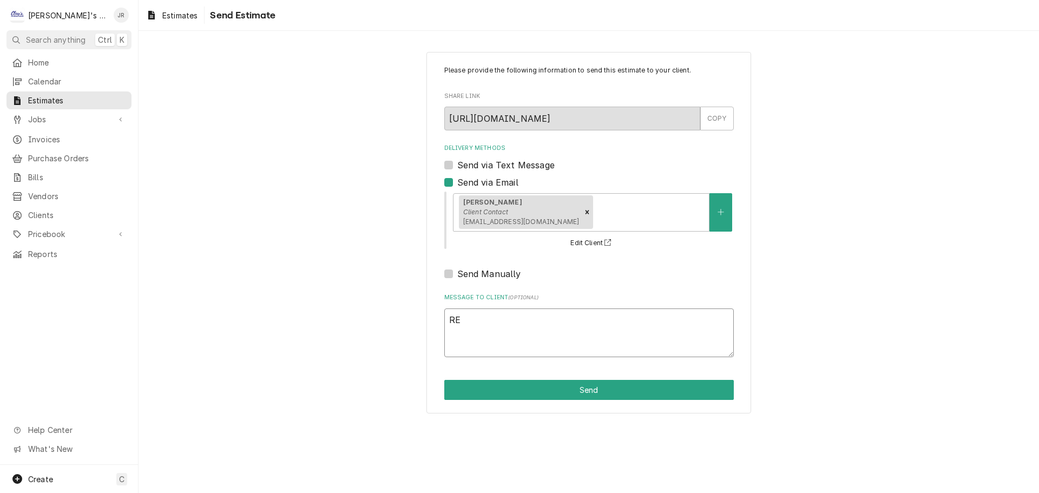
type textarea "REP"
type textarea "x"
type textarea "REPA"
type textarea "x"
type textarea "REPAI"
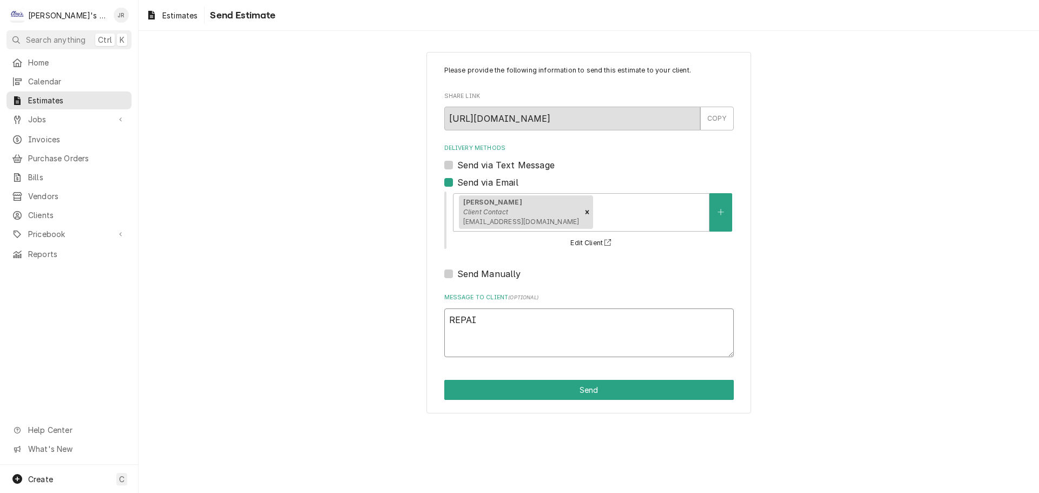
type textarea "x"
type textarea "REPAIR"
type textarea "x"
type textarea "REPAIR"
type textarea "x"
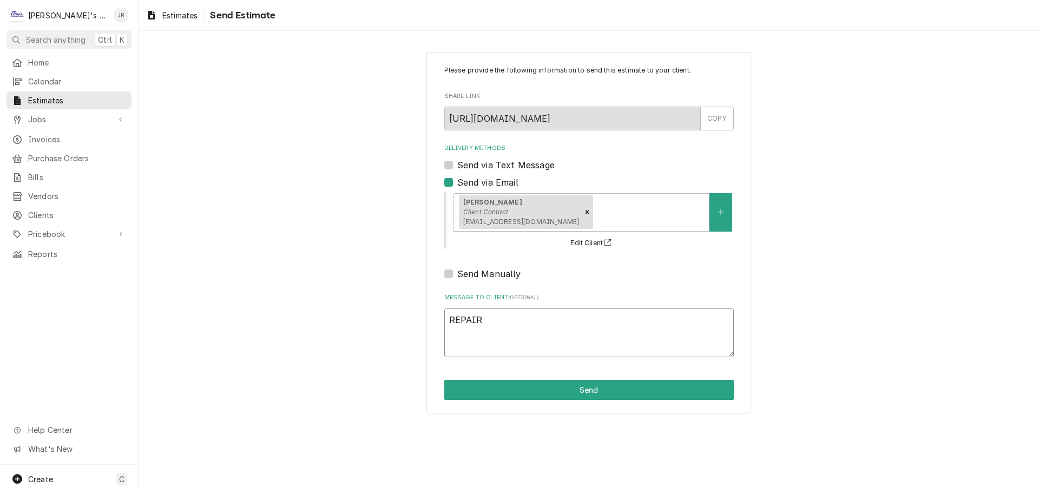
type textarea "REPAIR E"
type textarea "x"
type textarea "REPAIR ES"
type textarea "x"
type textarea "REPAIR EST"
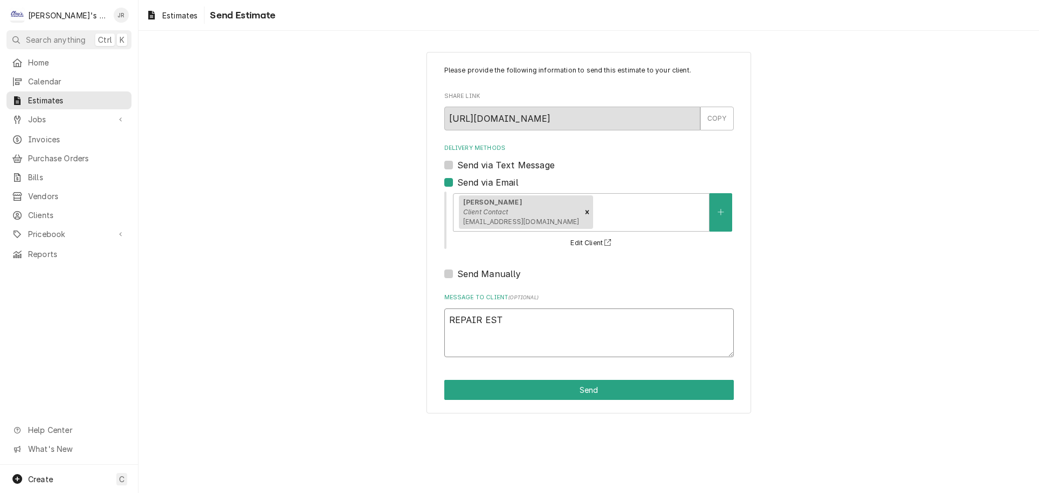
type textarea "x"
type textarea "REPAIR ESTI"
type textarea "x"
type textarea "REPAIR ESTIM"
type textarea "x"
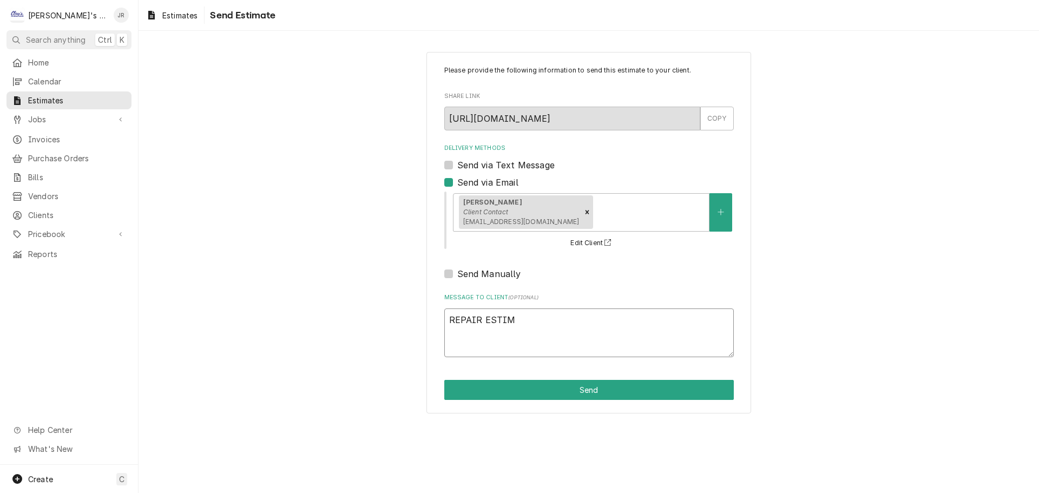
type textarea "REPAIR ESTIMA"
type textarea "x"
type textarea "REPAIR ESTIMAT"
type textarea "x"
type textarea "REPAIR ESTIMATE"
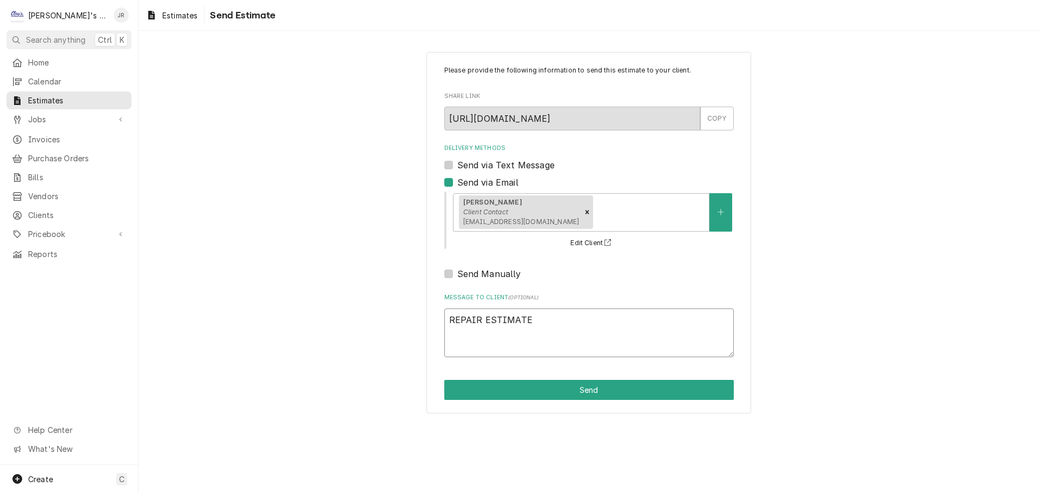
type textarea "x"
type textarea "REPAIR ESTIMATE."
type textarea "x"
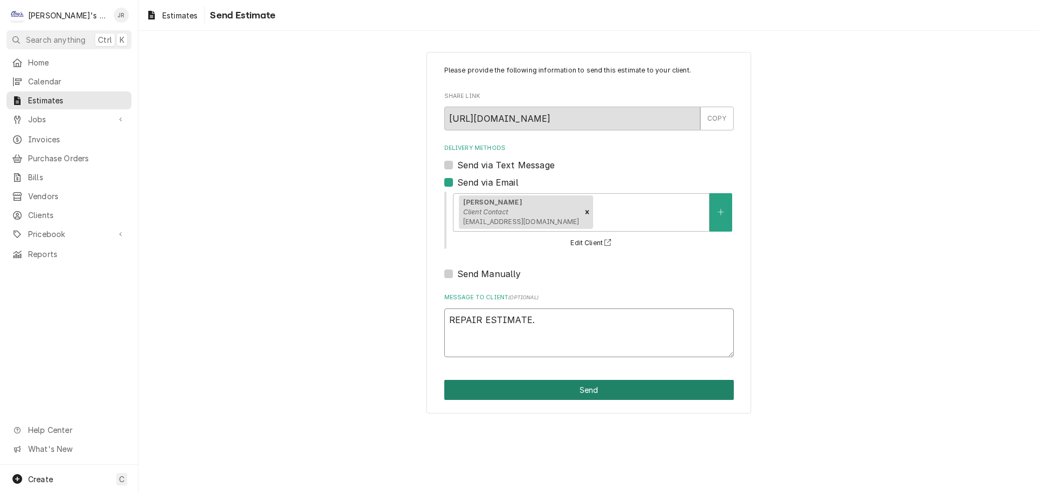
type textarea "REPAIR ESTIMATE."
click at [522, 393] on button "Send" at bounding box center [588, 390] width 289 height 20
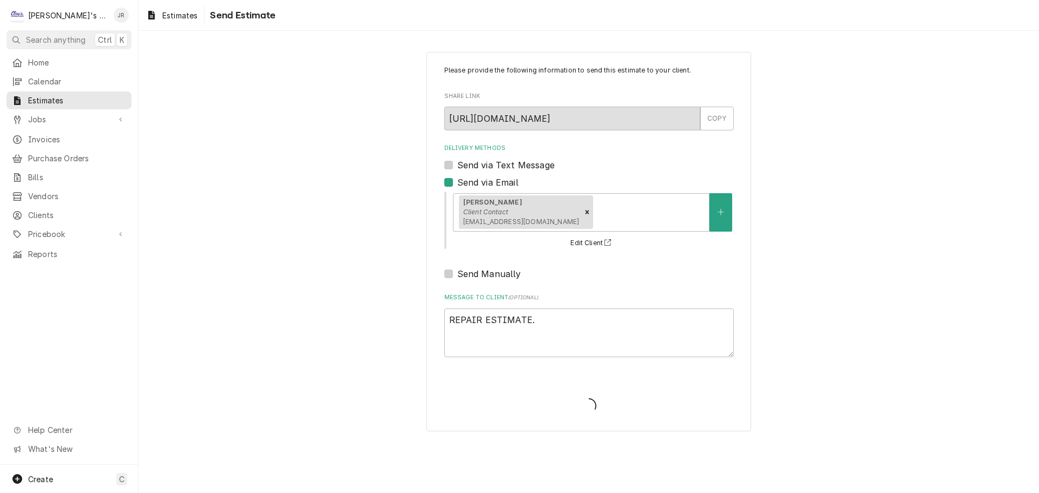
type textarea "x"
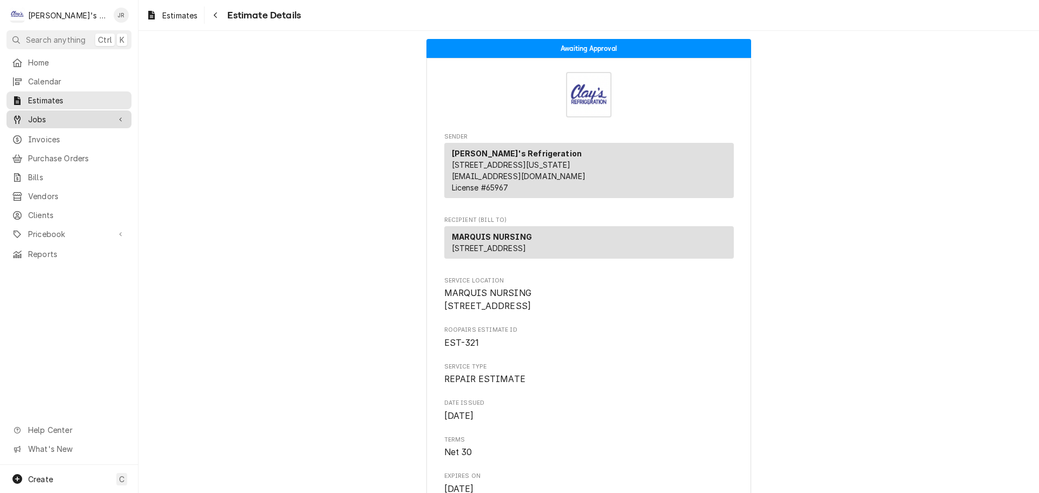
click at [121, 122] on div "Jobs" at bounding box center [69, 120] width 121 height 14
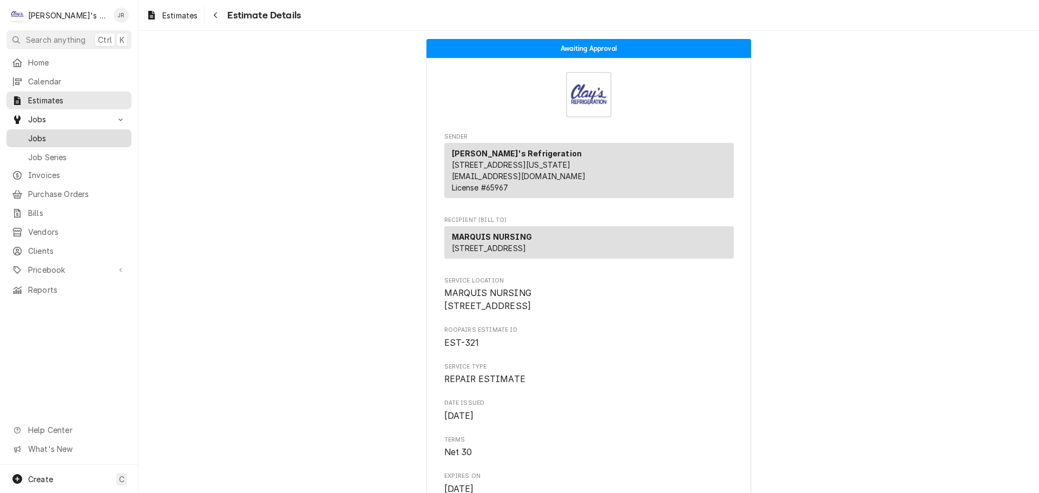
click at [107, 136] on span "Jobs" at bounding box center [77, 138] width 98 height 11
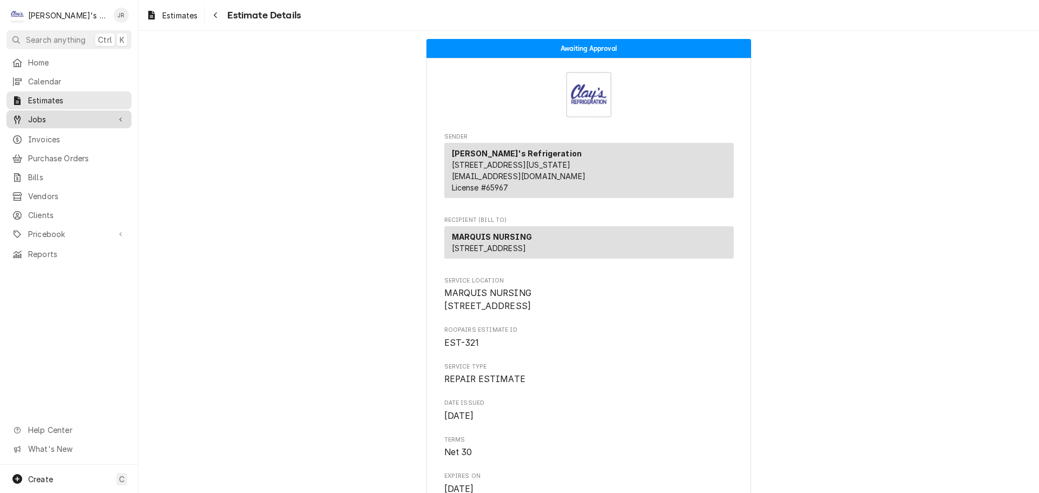
click at [71, 118] on span "Jobs" at bounding box center [69, 119] width 82 height 11
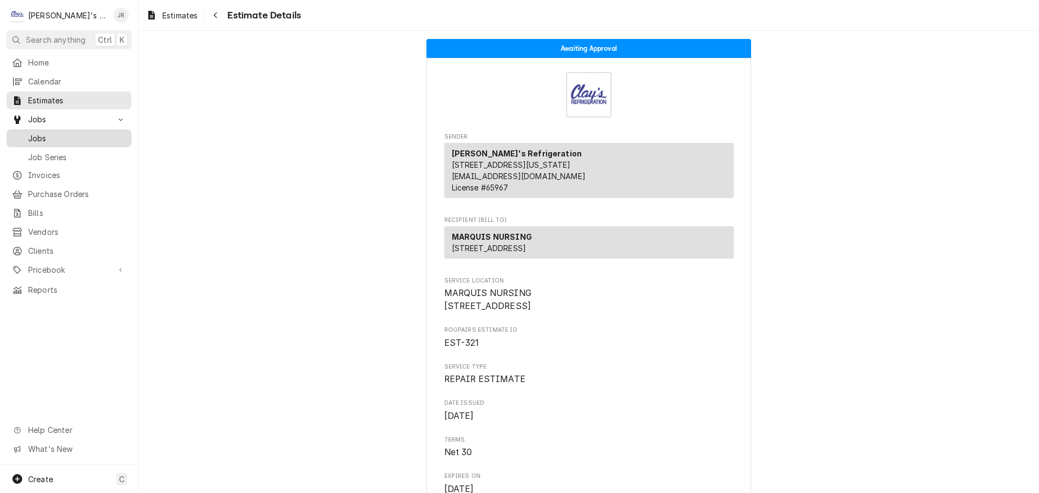
click at [76, 140] on div "Jobs" at bounding box center [69, 138] width 121 height 14
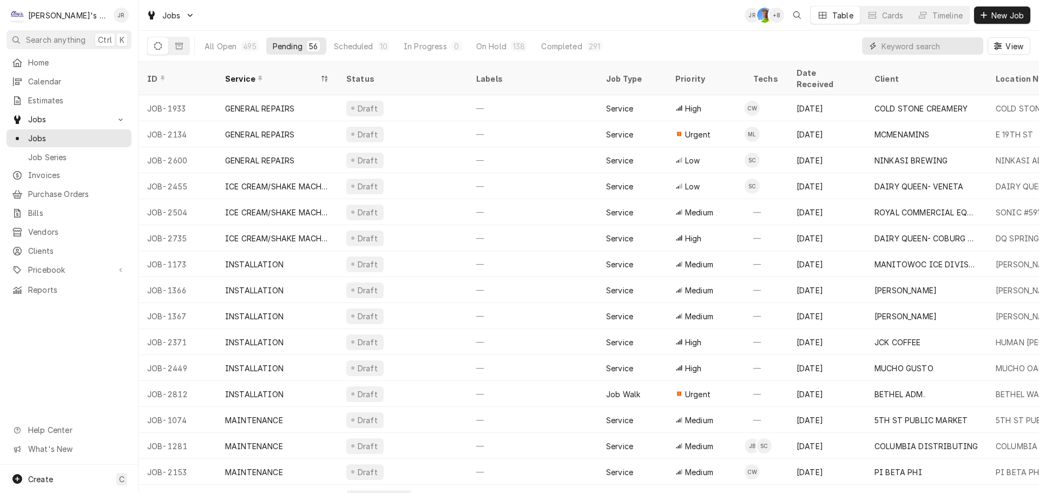
click at [918, 49] on input "Dynamic Content Wrapper" at bounding box center [929, 45] width 96 height 17
type input "2566"
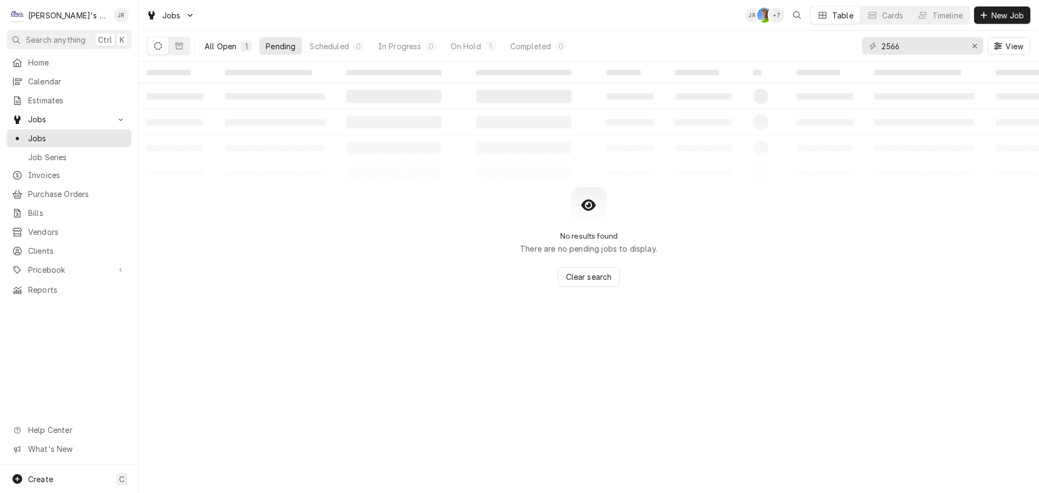
click at [243, 46] on div "1" at bounding box center [246, 46] width 6 height 11
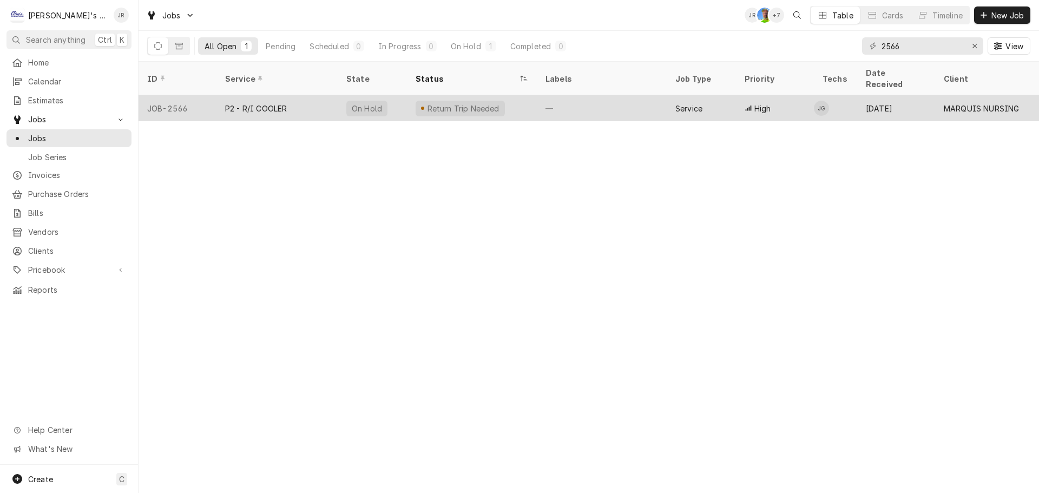
click at [514, 99] on div "Return Trip Needed" at bounding box center [472, 108] width 130 height 26
click at [526, 95] on div "Return Trip Needed" at bounding box center [472, 108] width 130 height 26
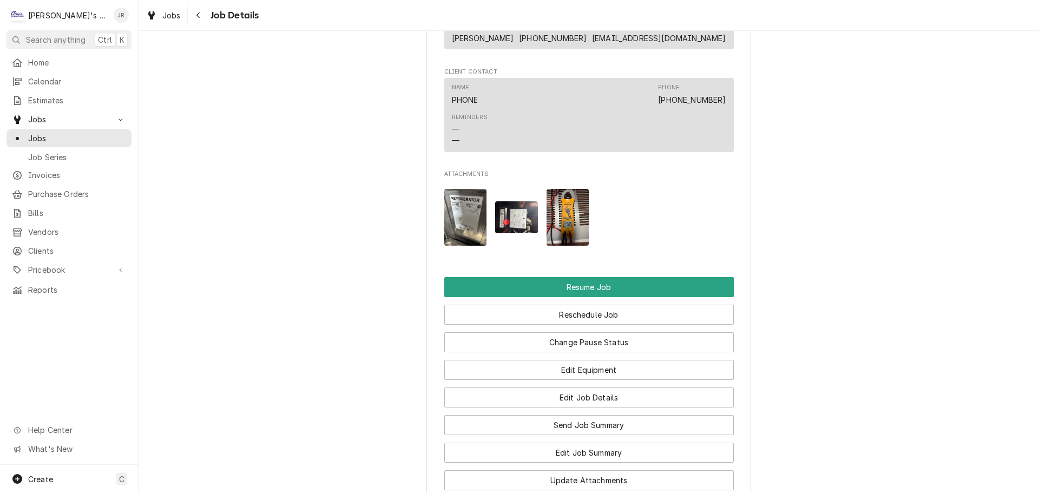
scroll to position [974, 0]
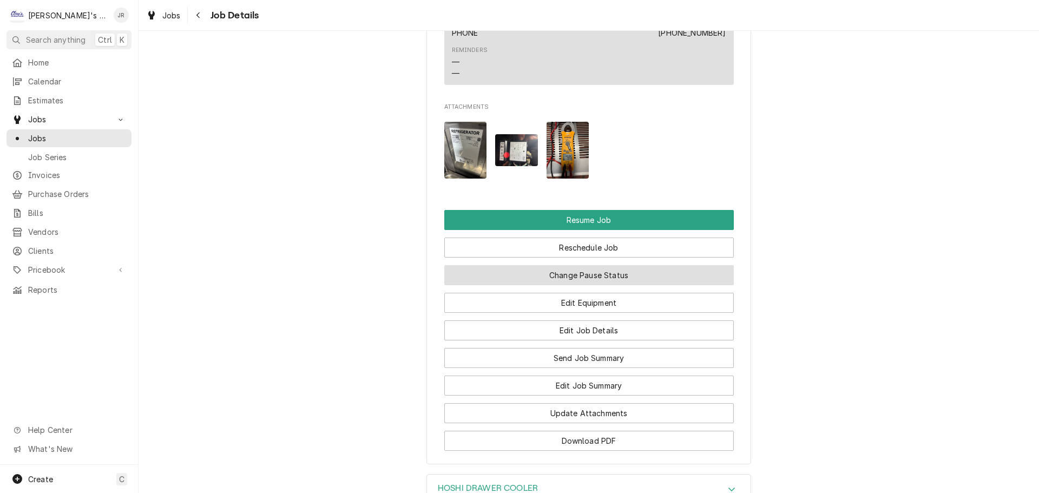
click at [547, 285] on button "Change Pause Status" at bounding box center [588, 275] width 289 height 20
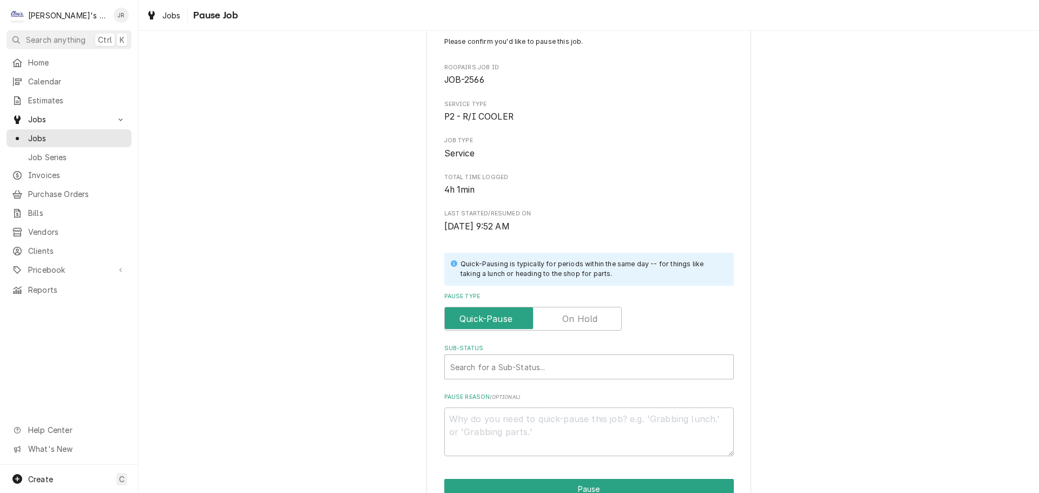
scroll to position [54, 0]
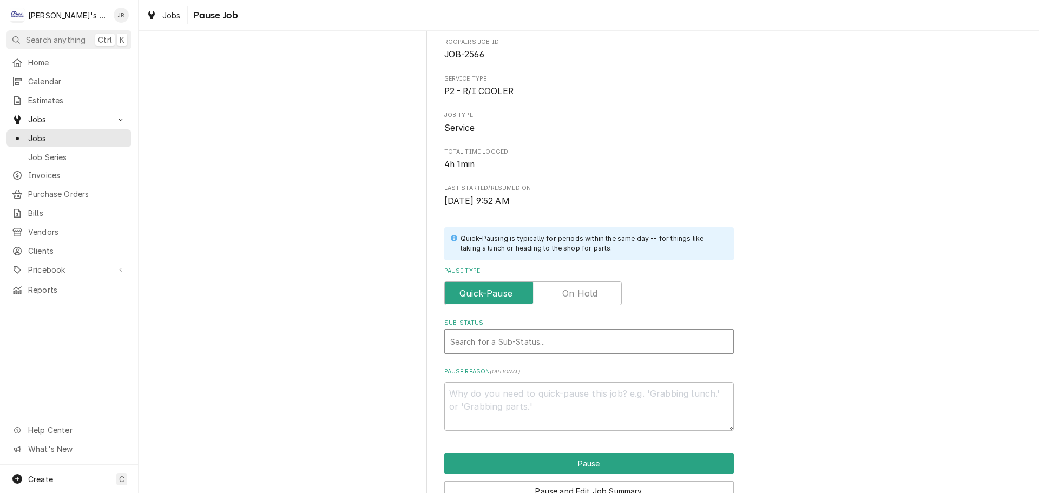
type textarea "x"
click at [564, 339] on div "Sub-Status" at bounding box center [588, 341] width 277 height 19
click at [595, 297] on input "Pause Type" at bounding box center [533, 293] width 168 height 24
checkbox input "true"
click at [567, 338] on div "Sub-Status" at bounding box center [588, 341] width 277 height 19
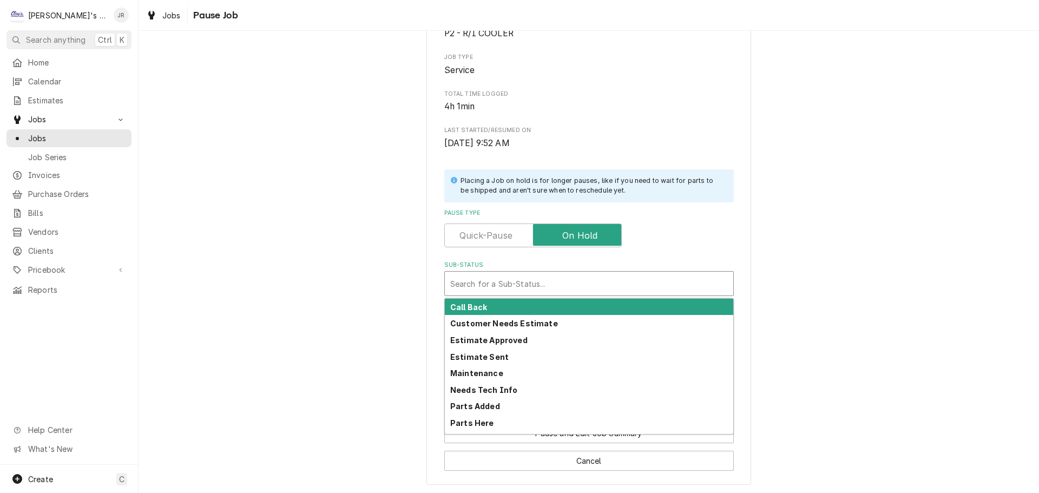
scroll to position [113, 0]
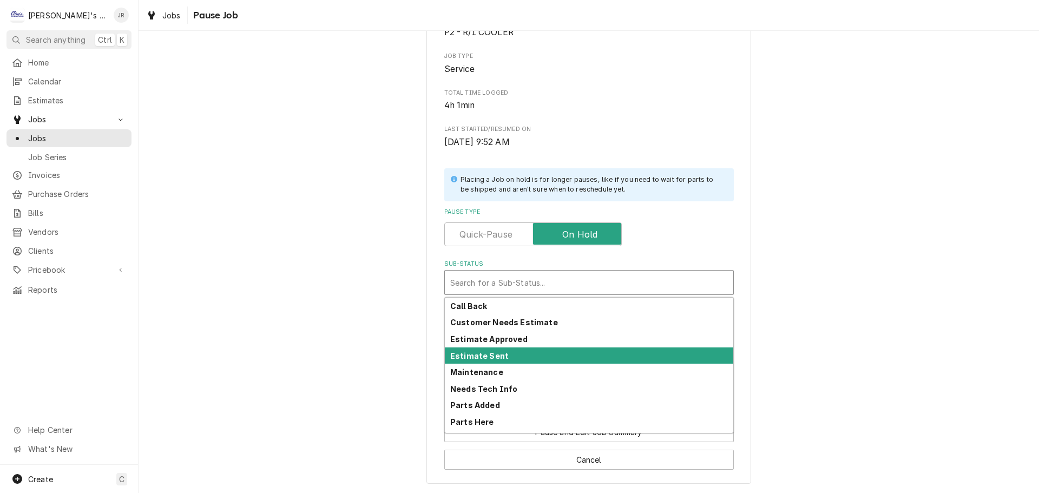
click at [457, 359] on strong "Estimate Sent" at bounding box center [479, 355] width 58 height 9
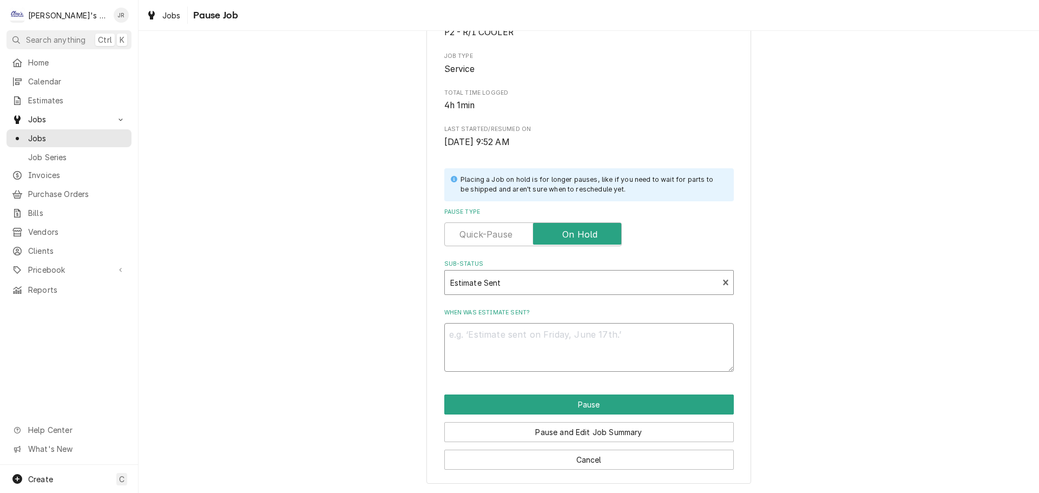
click at [460, 345] on textarea "When was estimate sent?" at bounding box center [588, 347] width 289 height 49
type textarea "x"
type textarea "9"
type textarea "x"
type textarea "9/"
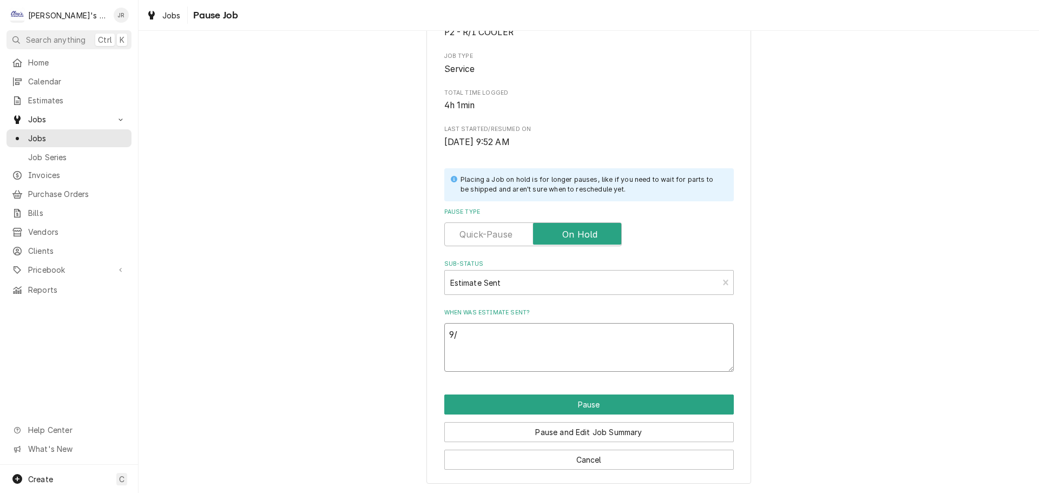
type textarea "x"
type textarea "9/2"
type textarea "x"
type textarea "9/2/"
type textarea "x"
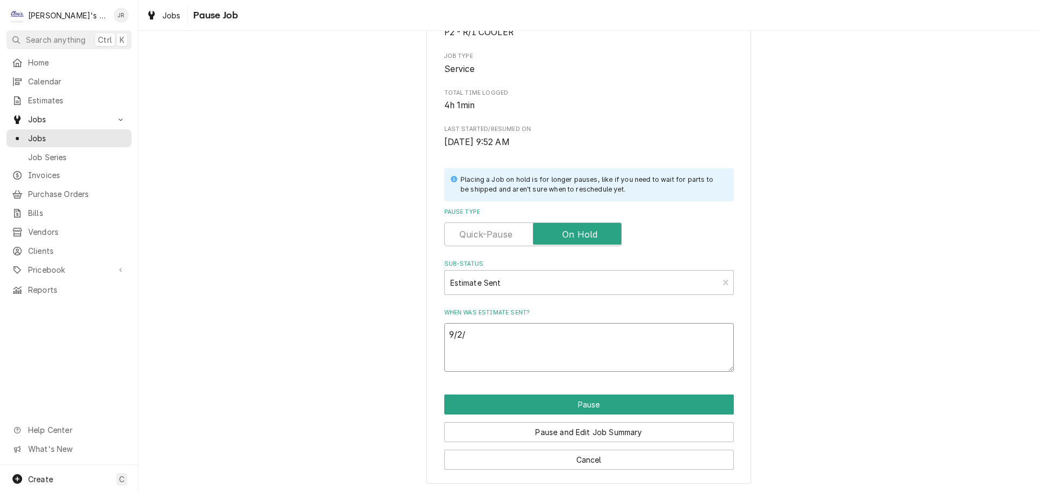
type textarea "9/2/2"
type textarea "x"
type textarea "9/2/20"
type textarea "x"
type textarea "9/2/202"
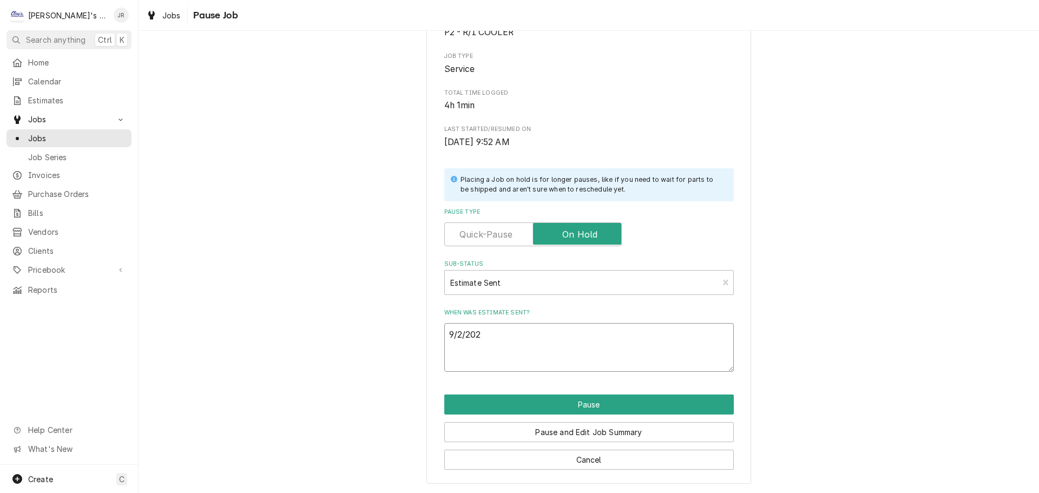
type textarea "x"
type textarea "9/2/2025"
click at [598, 431] on button "Pause and Edit Job Summary" at bounding box center [588, 432] width 289 height 20
type textarea "x"
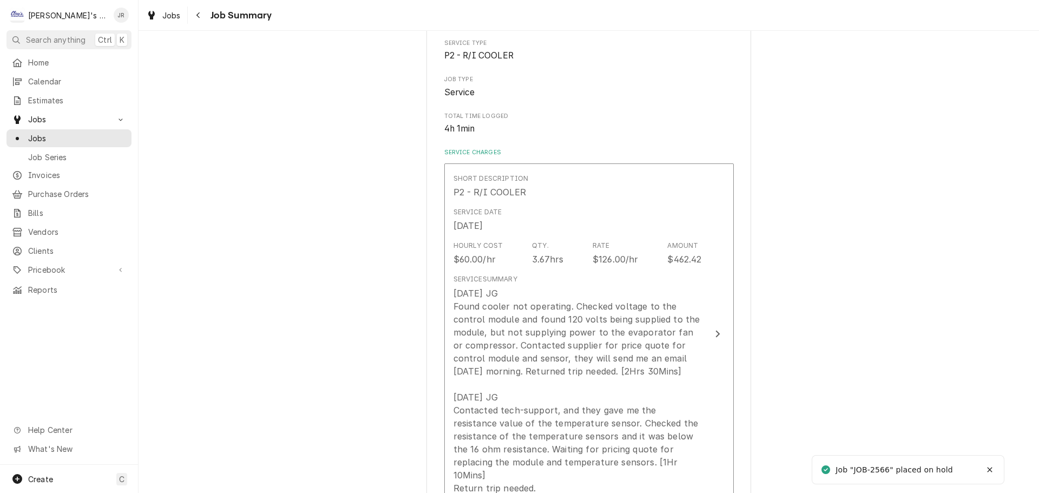
scroll to position [162, 0]
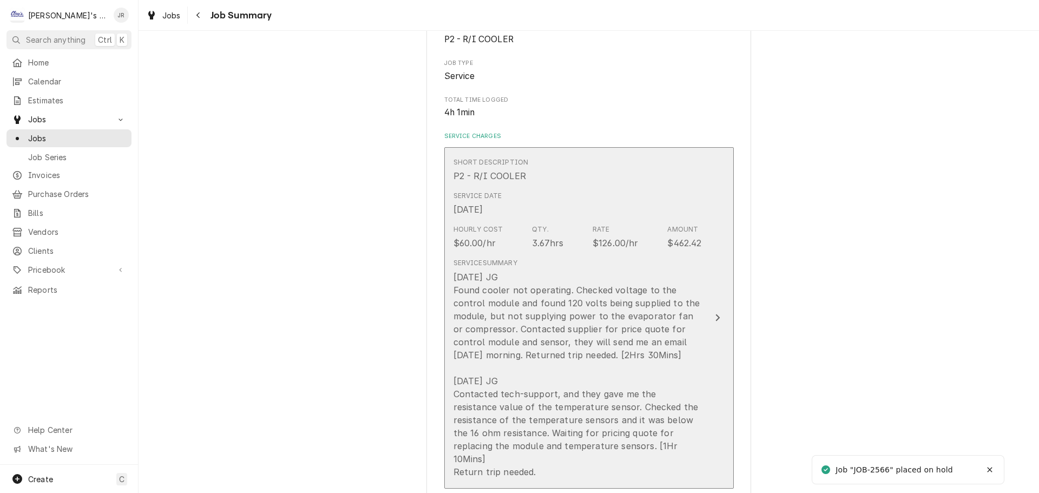
click at [700, 277] on button "Short Description P2 - R/I COOLER Service Date [DATE] Hourly Cost $60.00/hr Qty…" at bounding box center [588, 317] width 289 height 341
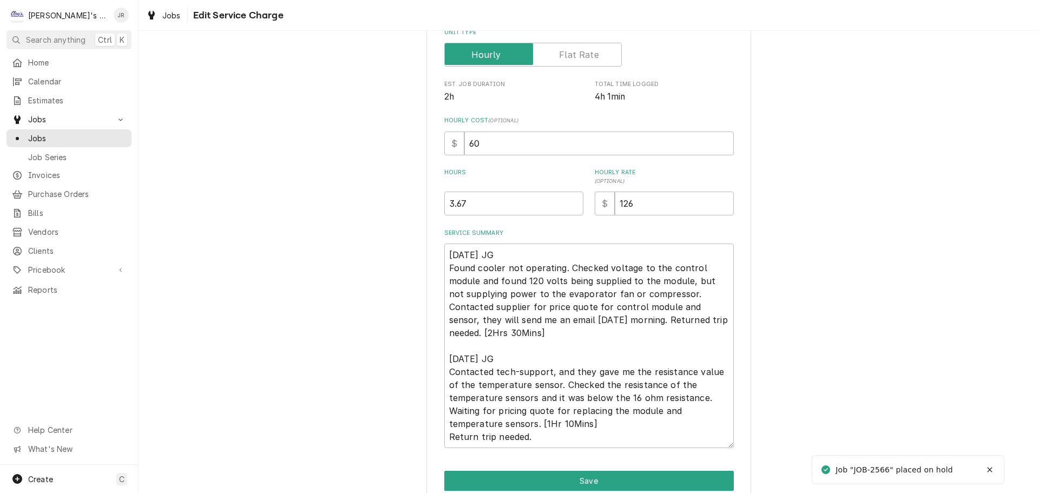
type textarea "x"
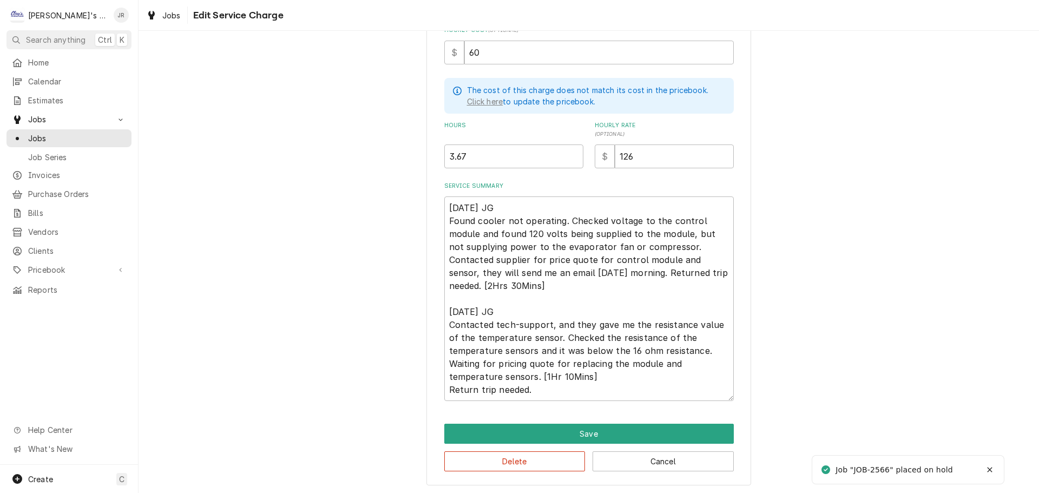
scroll to position [274, 0]
click at [581, 389] on textarea "[DATE] JG Found cooler not operating. Checked voltage to the control module and…" at bounding box center [588, 298] width 289 height 204
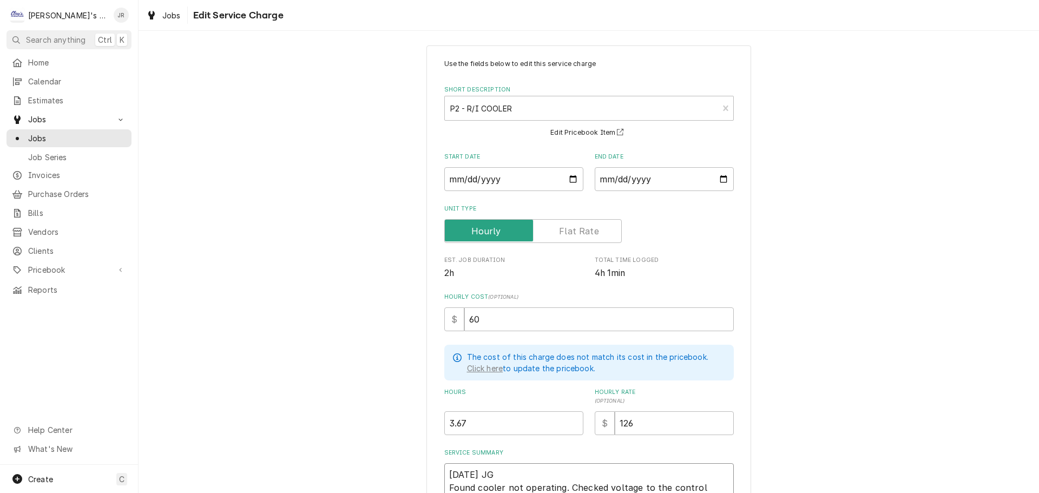
scroll to position [0, 0]
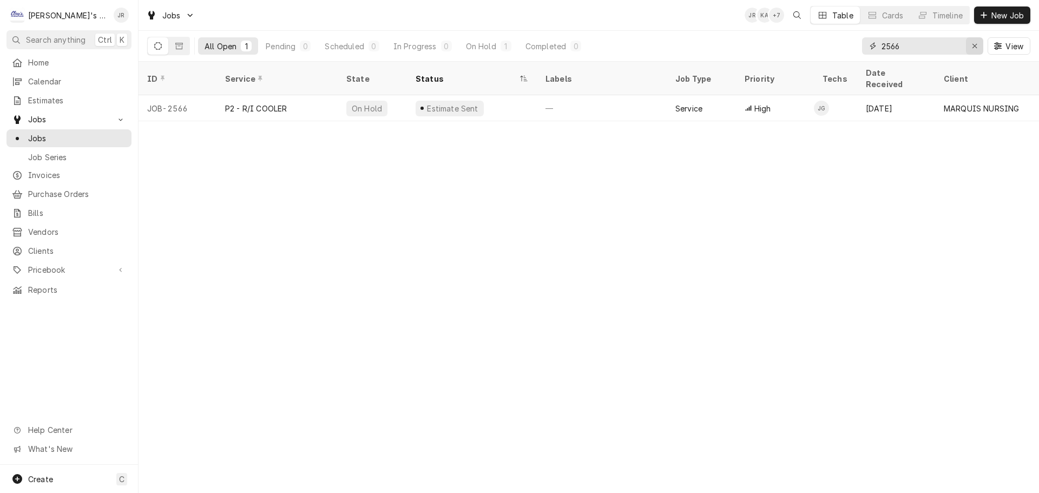
click at [976, 46] on icon "Erase input" at bounding box center [974, 46] width 6 height 8
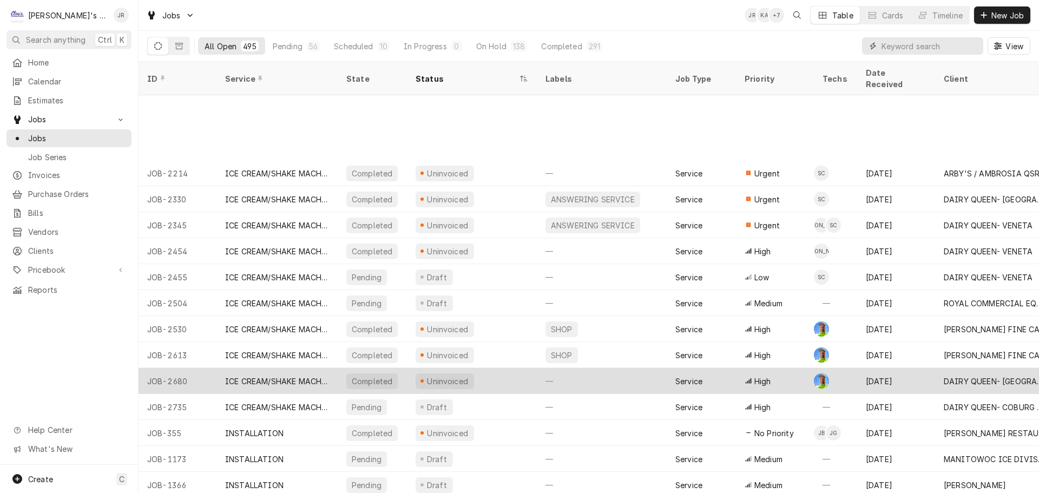
scroll to position [402, 0]
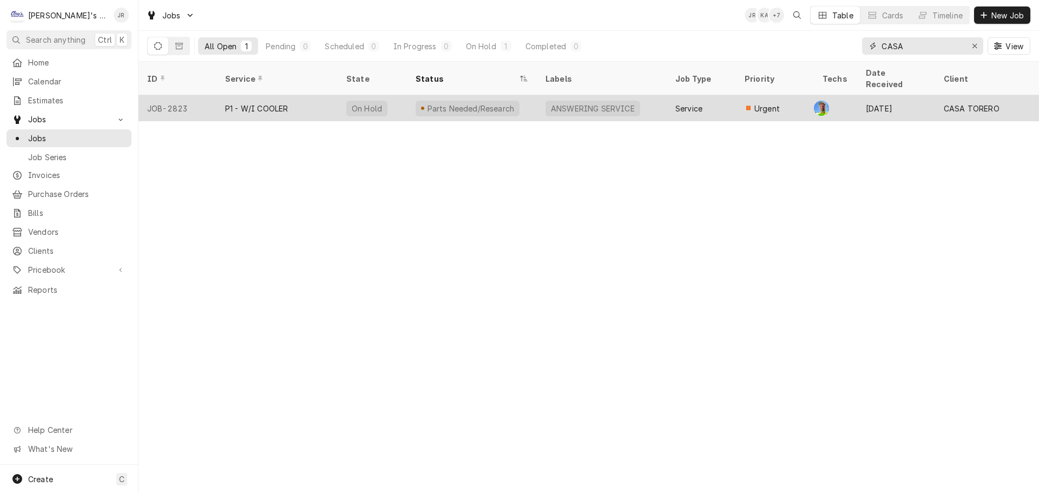
type input "CASA"
click at [316, 98] on div "P1 - W/I COOLER" at bounding box center [276, 108] width 121 height 26
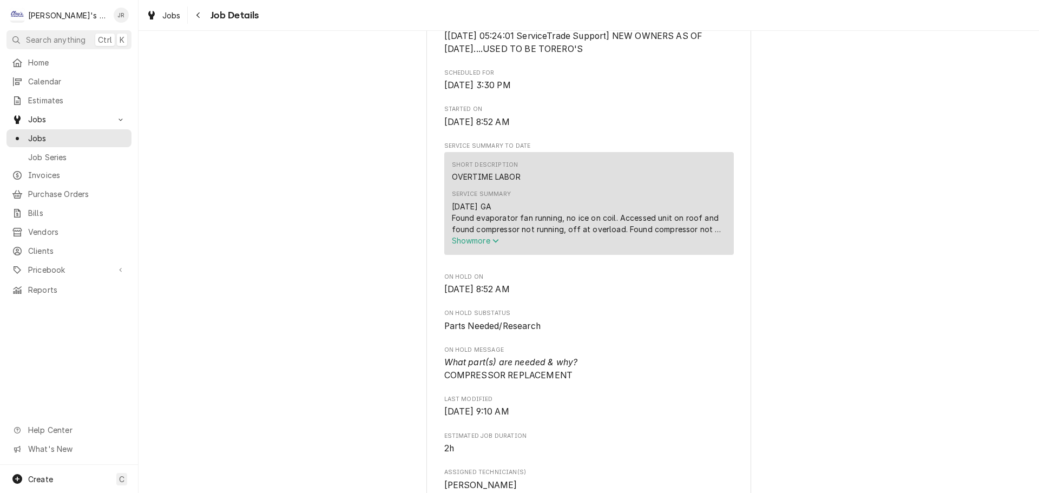
scroll to position [325, 0]
click at [471, 242] on span "Show more" at bounding box center [476, 237] width 48 height 9
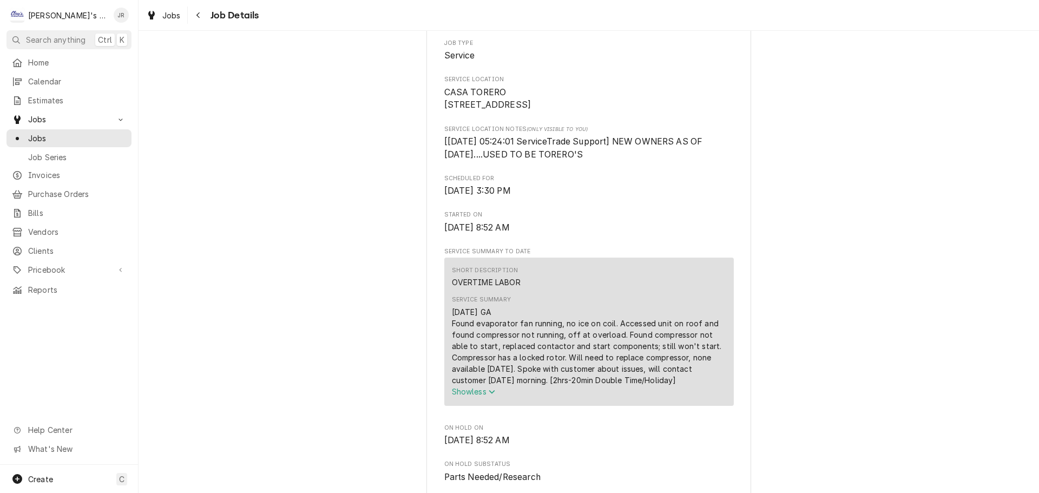
scroll to position [0, 0]
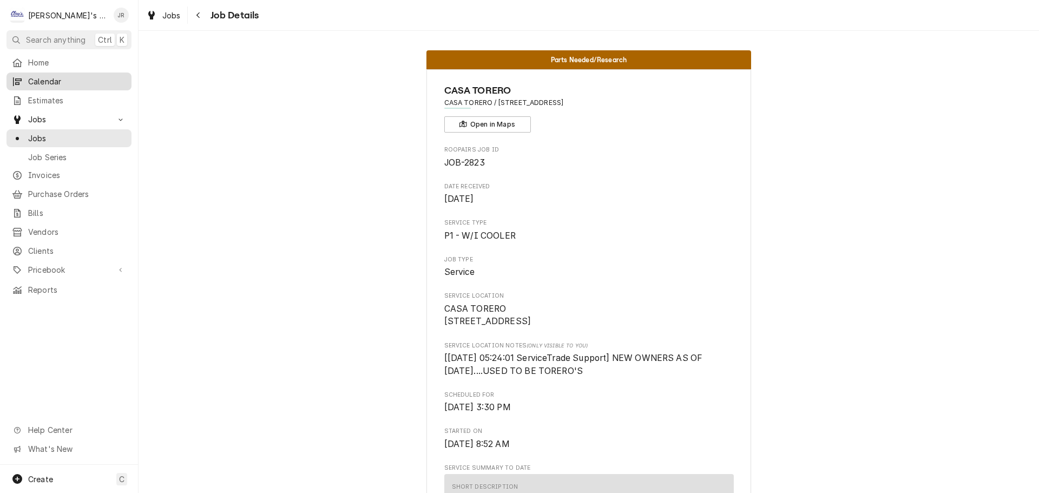
click at [59, 78] on span "Calendar" at bounding box center [77, 81] width 98 height 11
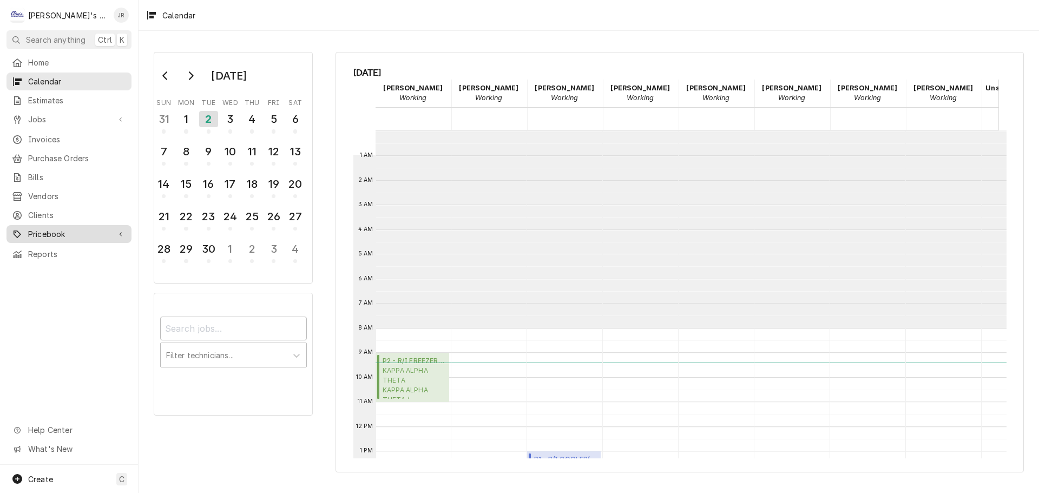
scroll to position [197, 0]
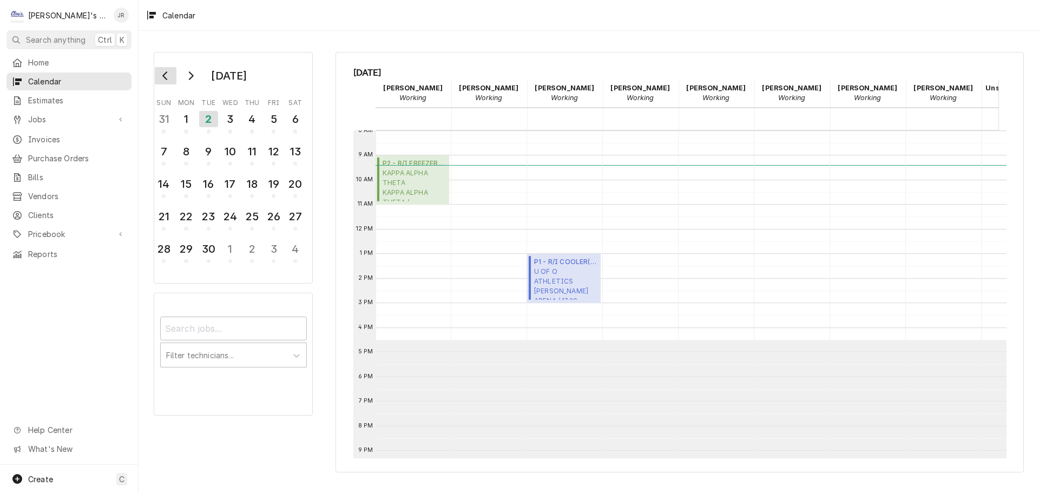
click at [159, 75] on button "Go to previous month" at bounding box center [166, 75] width 22 height 17
click at [276, 254] on div "29" at bounding box center [273, 249] width 17 height 16
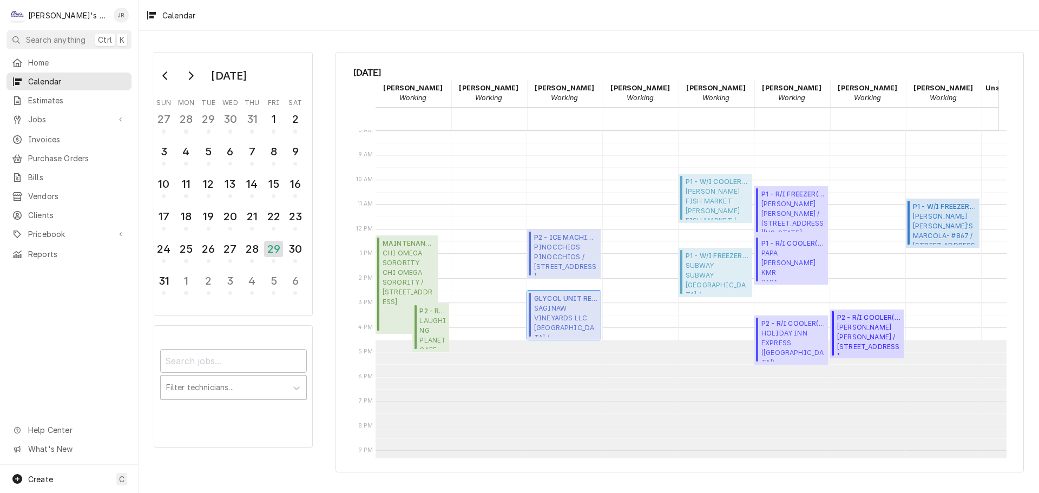
click at [573, 312] on span "SAGINAW VINEYARDS LLC COAST FORK FARM STAND / 926 E MAIN ST, COTTAGE GROVE, OR …" at bounding box center [565, 319] width 63 height 33
click at [84, 139] on span "Invoices" at bounding box center [77, 139] width 98 height 11
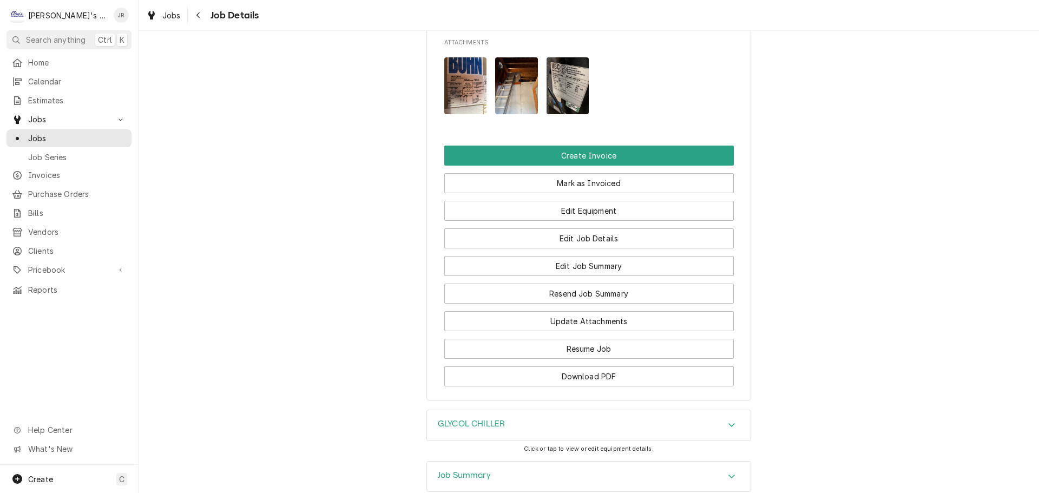
scroll to position [1060, 0]
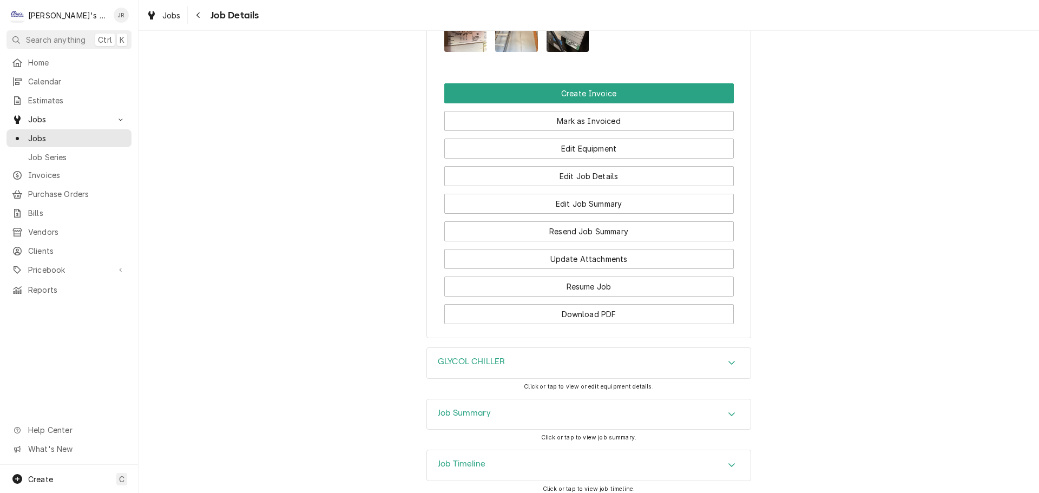
click at [588, 399] on div "Job Summary" at bounding box center [588, 414] width 323 height 30
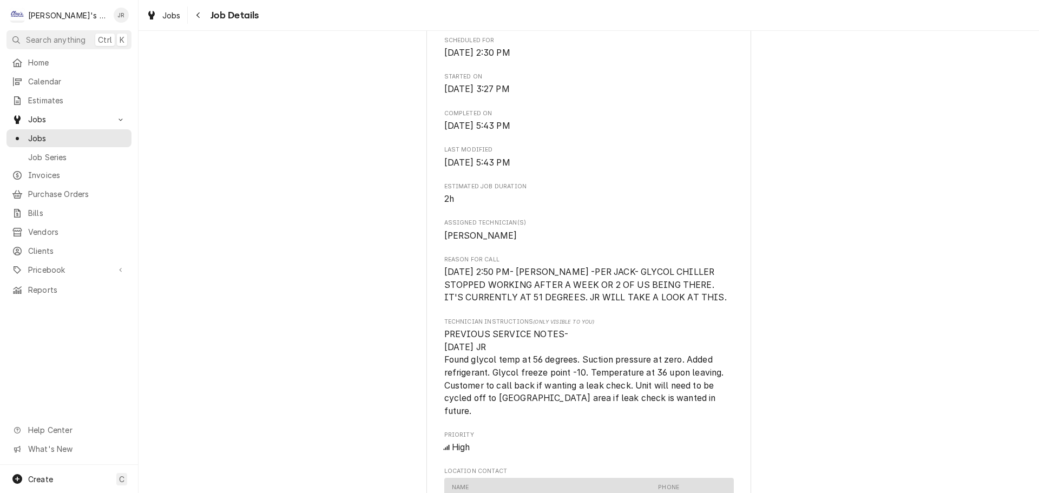
scroll to position [0, 0]
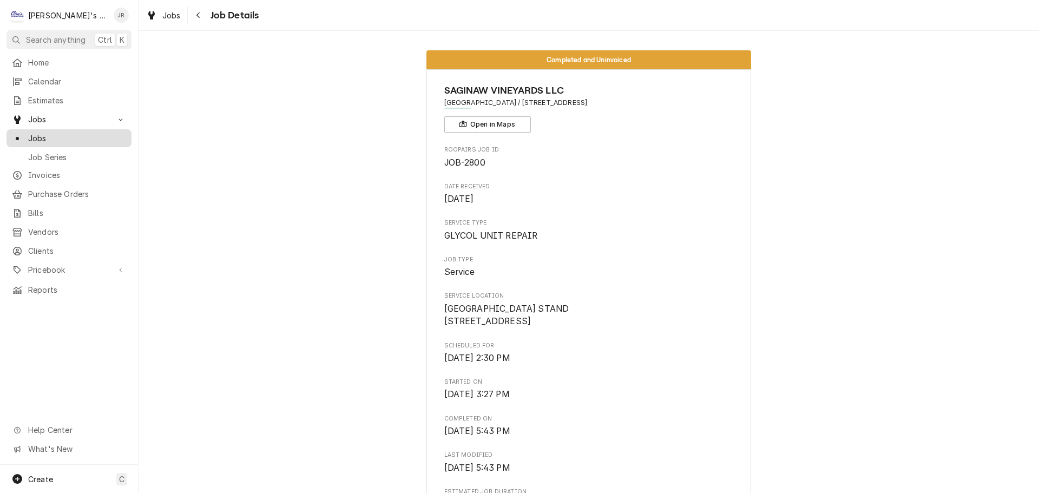
click at [92, 133] on span "Jobs" at bounding box center [77, 138] width 98 height 11
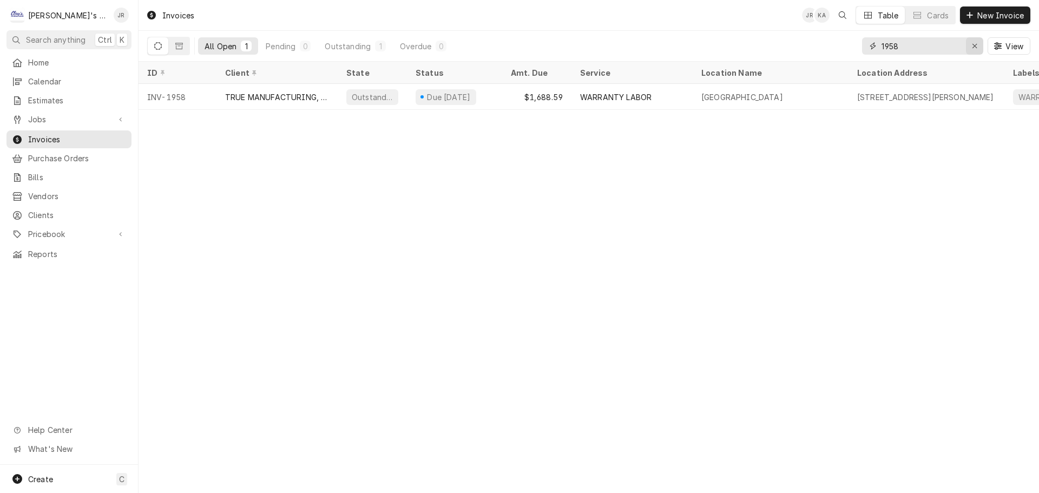
click at [969, 43] on button "Erase input" at bounding box center [973, 45] width 17 height 17
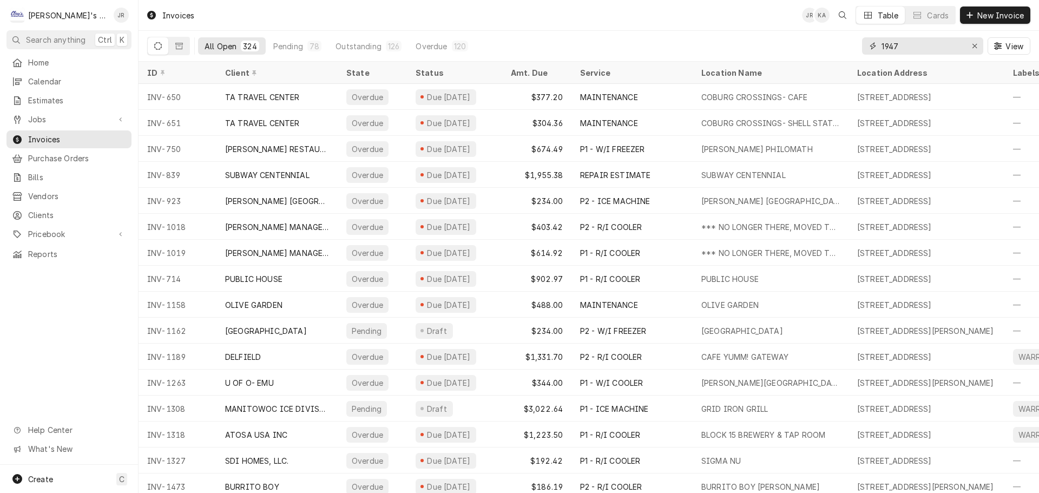
type input "1947"
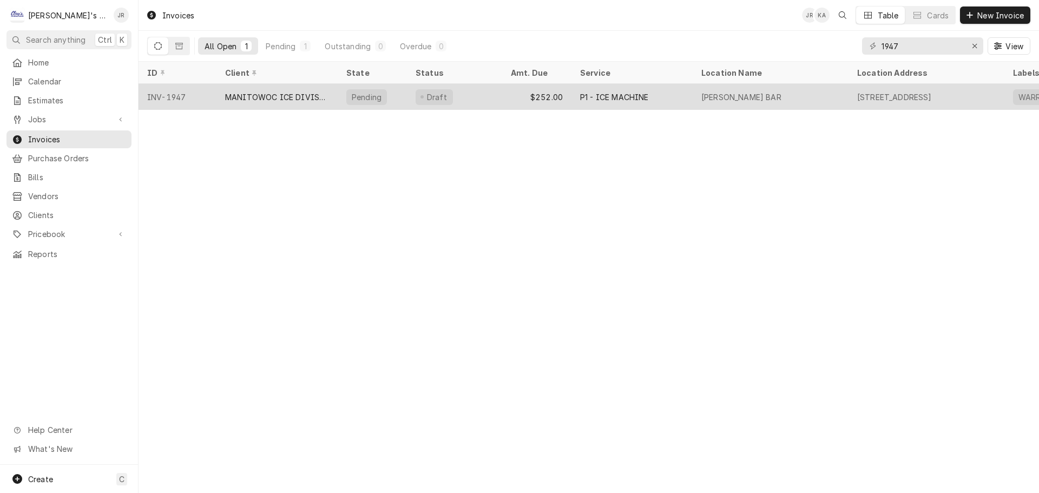
click at [656, 91] on div "P1 - ICE MACHINE" at bounding box center [631, 97] width 121 height 26
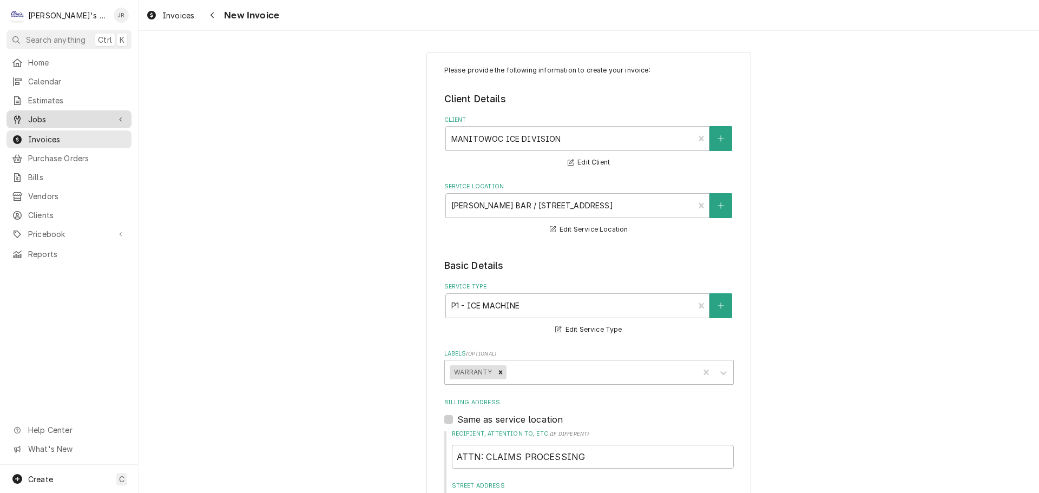
click at [57, 114] on span "Jobs" at bounding box center [69, 119] width 82 height 11
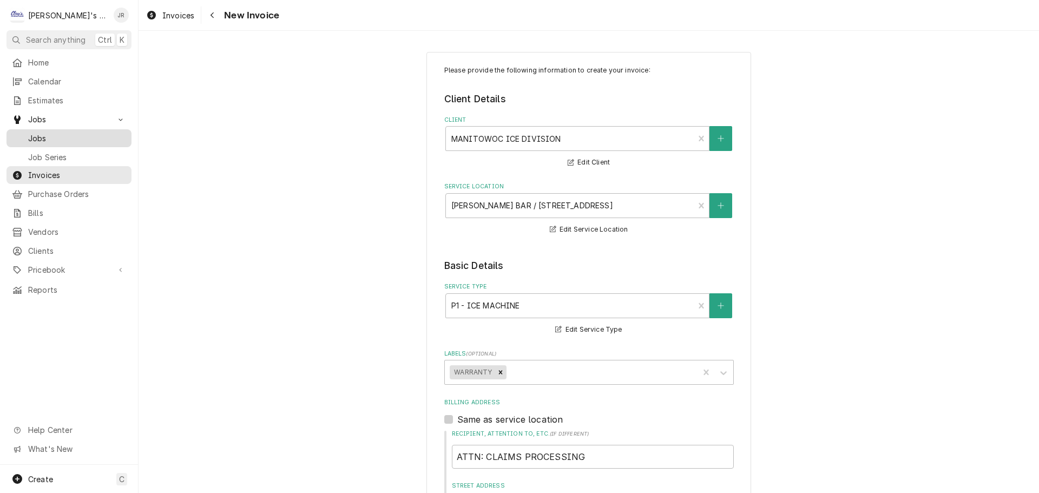
click at [59, 133] on span "Jobs" at bounding box center [77, 138] width 98 height 11
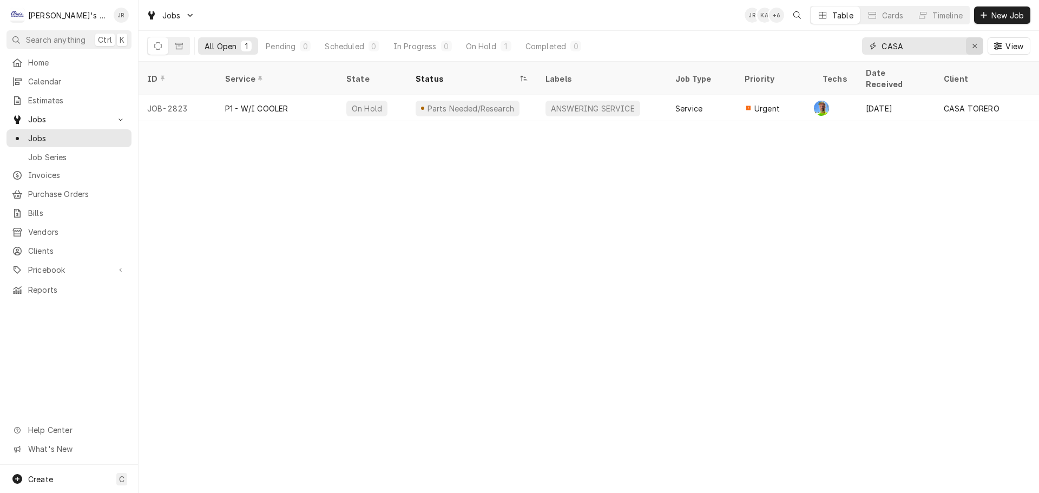
click at [976, 48] on icon "Erase input" at bounding box center [974, 46] width 4 height 4
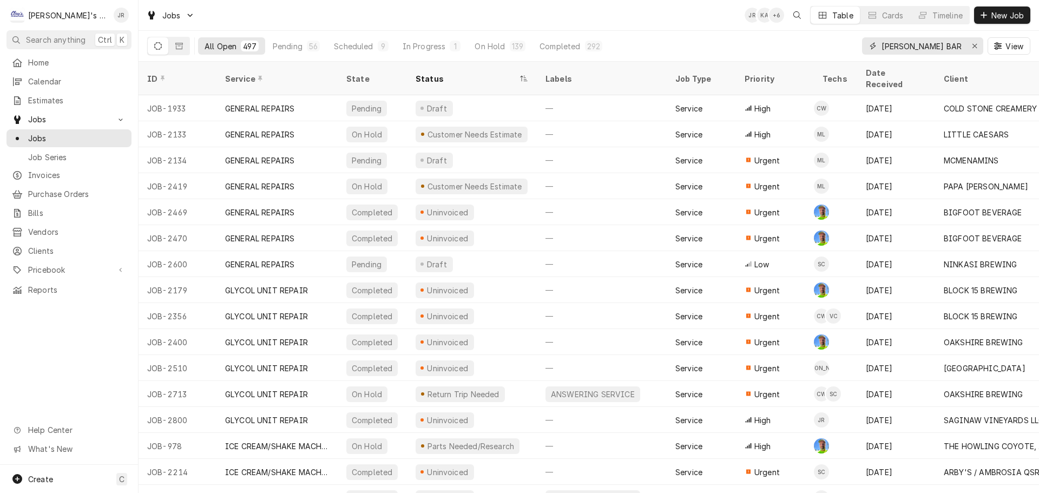
type input "[PERSON_NAME] BAR"
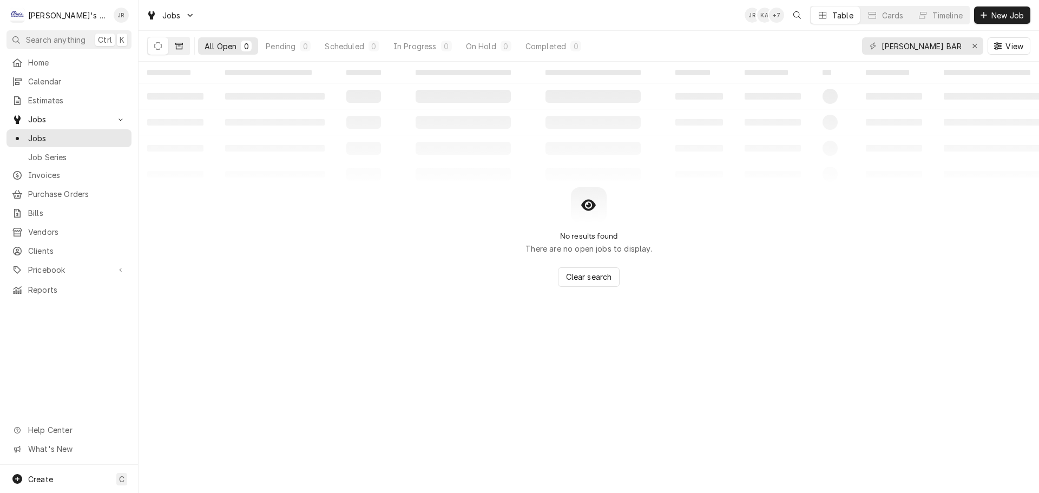
click at [184, 49] on button "Dynamic Content Wrapper" at bounding box center [179, 45] width 21 height 17
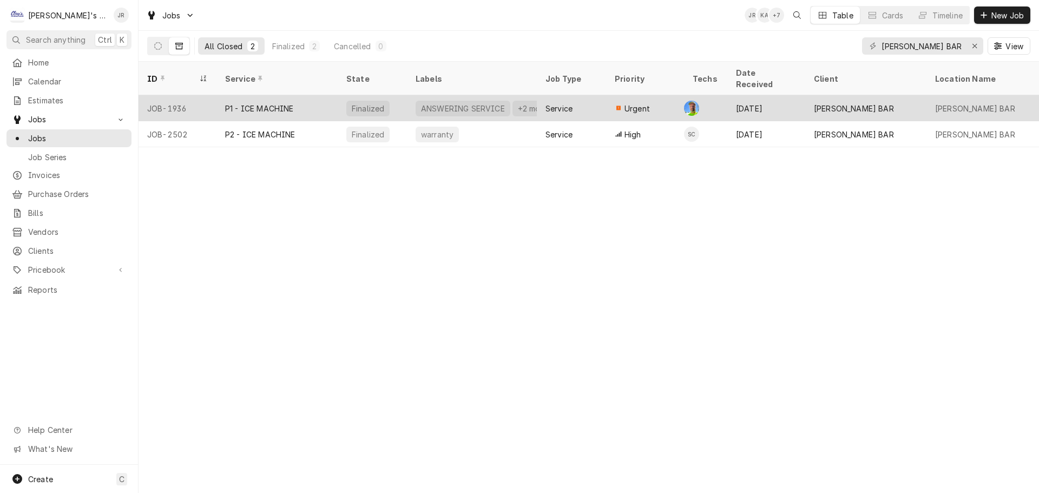
click at [323, 96] on div "P1 - ICE MACHINE" at bounding box center [276, 108] width 121 height 26
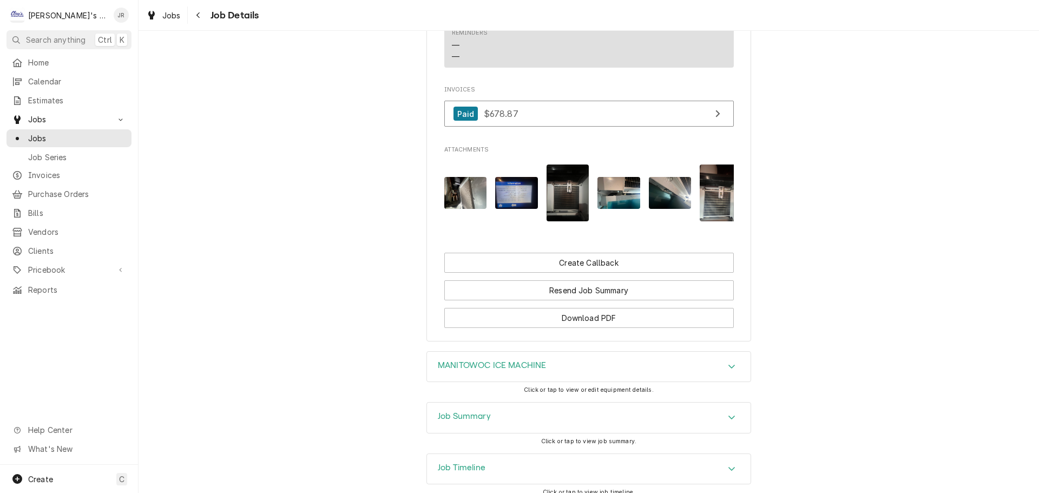
scroll to position [910, 0]
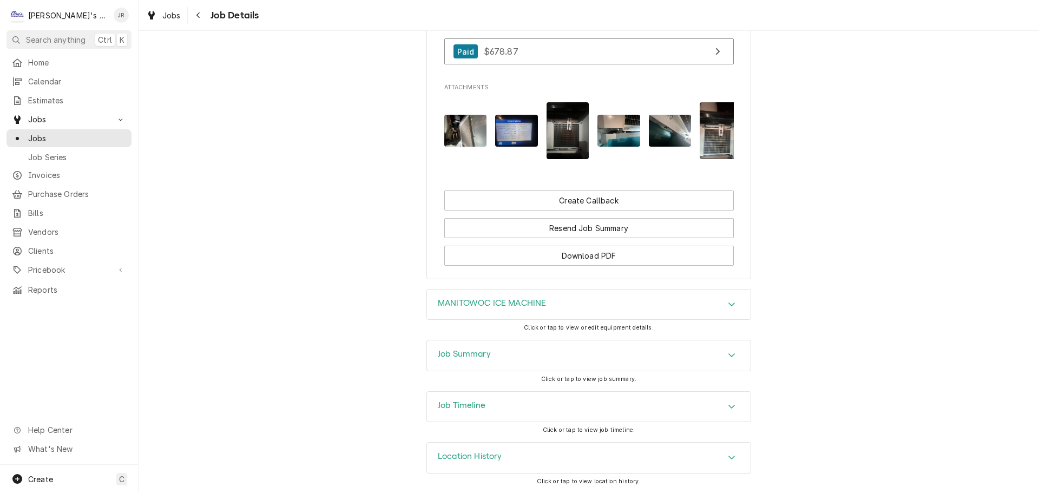
click at [506, 361] on div "Job Summary" at bounding box center [588, 355] width 323 height 30
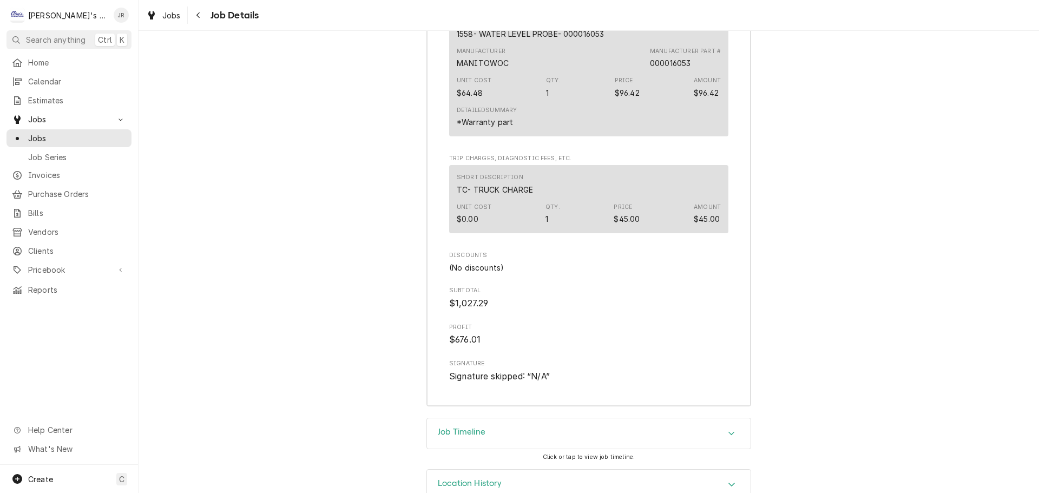
scroll to position [2152, 0]
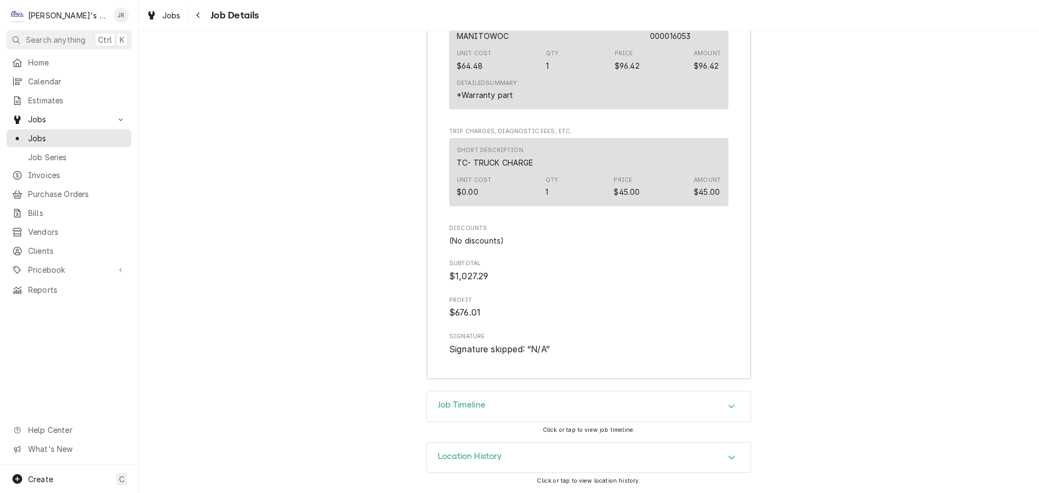
click at [465, 406] on h3 "Job Timeline" at bounding box center [462, 405] width 48 height 10
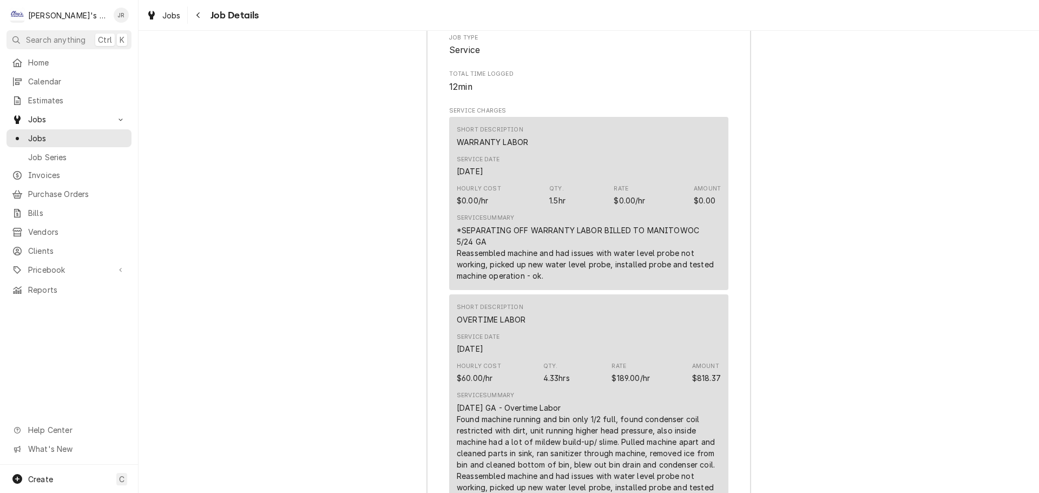
scroll to position [1096, 0]
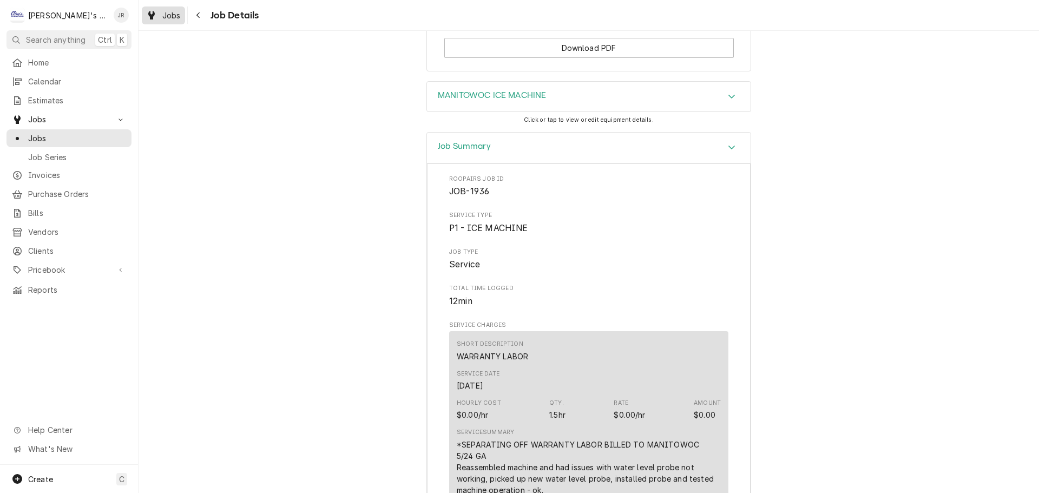
click at [157, 21] on div "Jobs" at bounding box center [163, 16] width 39 height 14
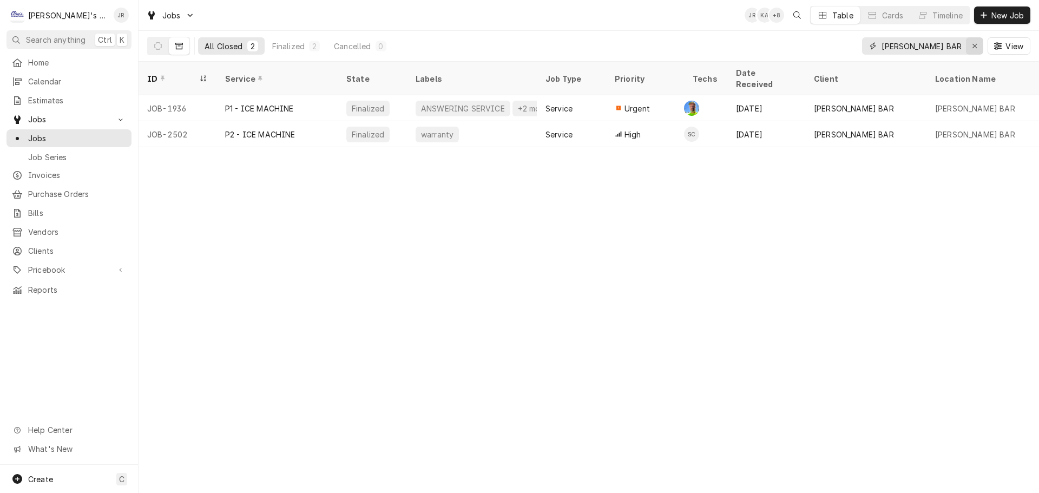
click at [980, 49] on div "Erase input" at bounding box center [974, 46] width 11 height 11
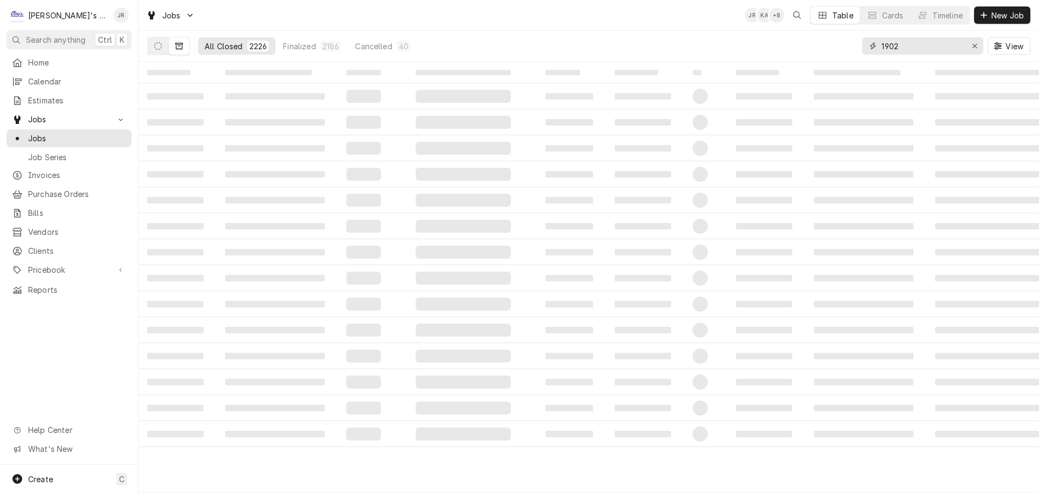
type input "1902"
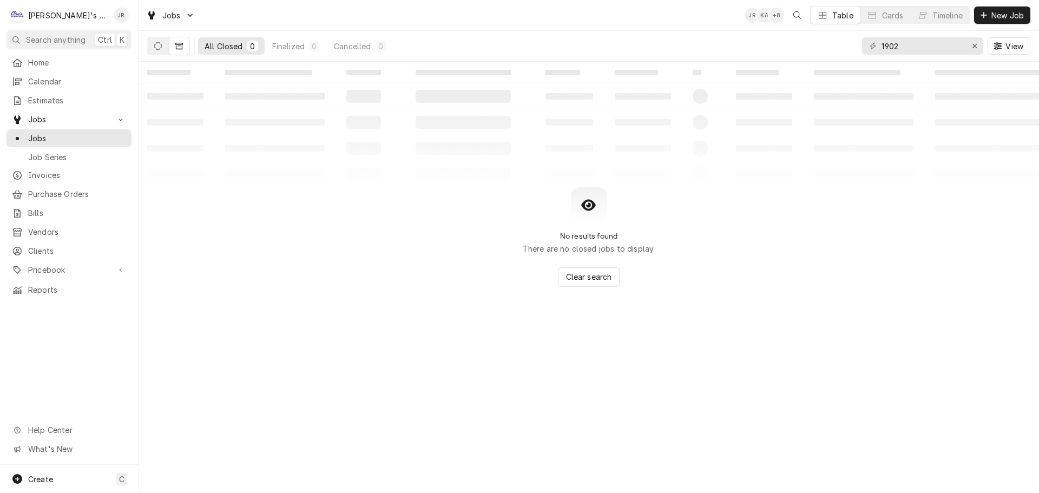
click at [165, 44] on button "Dynamic Content Wrapper" at bounding box center [158, 45] width 21 height 17
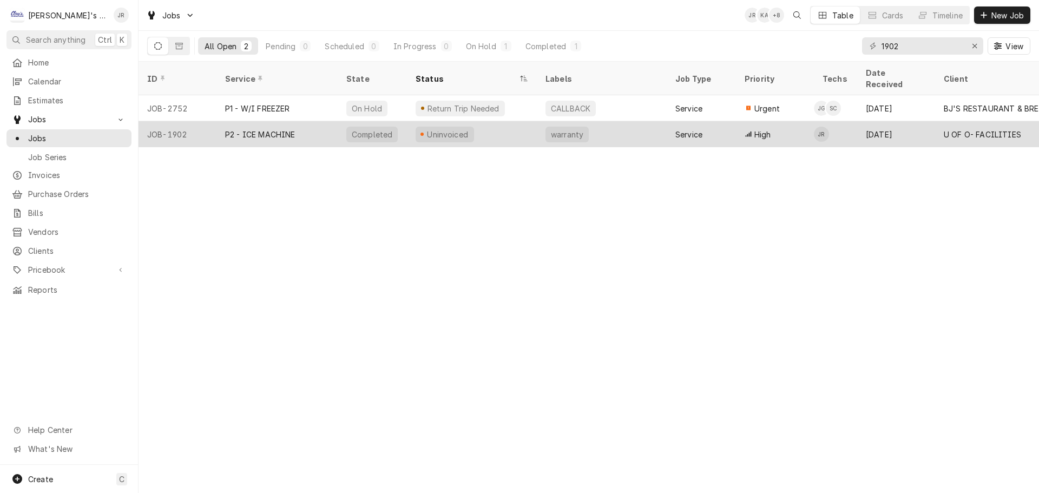
click at [516, 128] on div "Uninvoiced" at bounding box center [472, 134] width 130 height 26
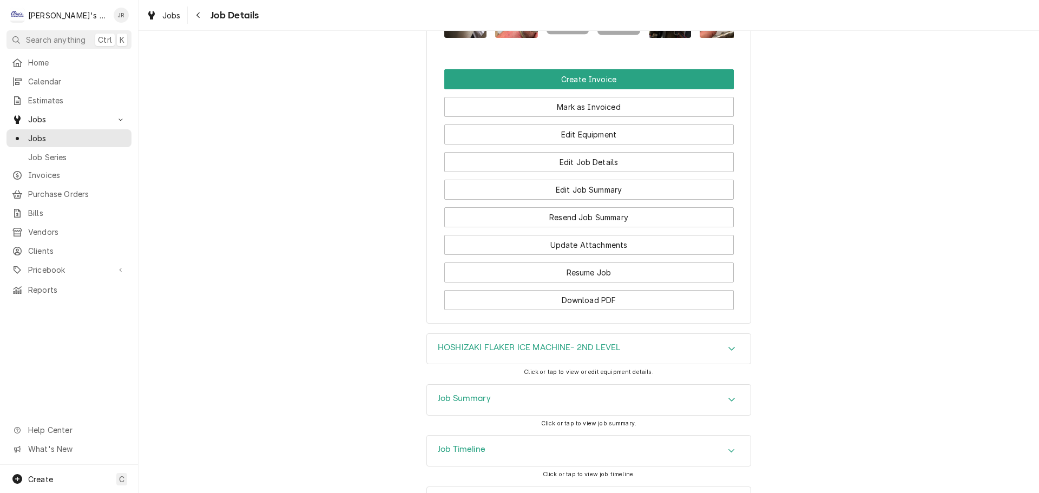
scroll to position [1309, 0]
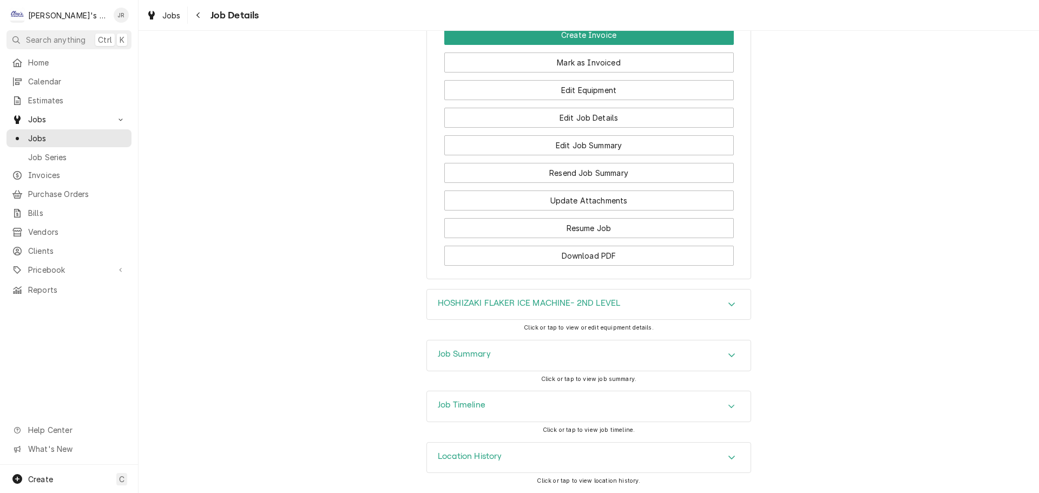
click at [477, 346] on div "Job Summary" at bounding box center [588, 355] width 323 height 30
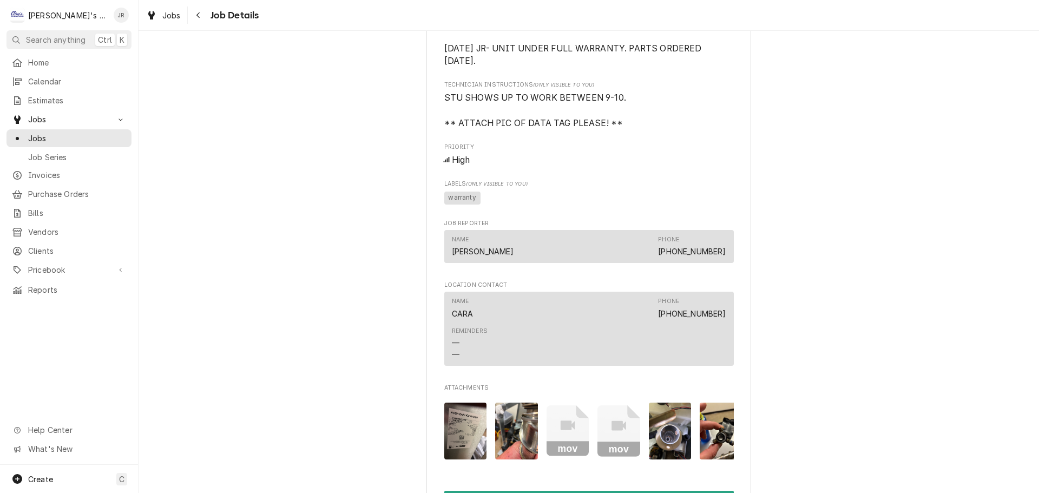
scroll to position [552, 0]
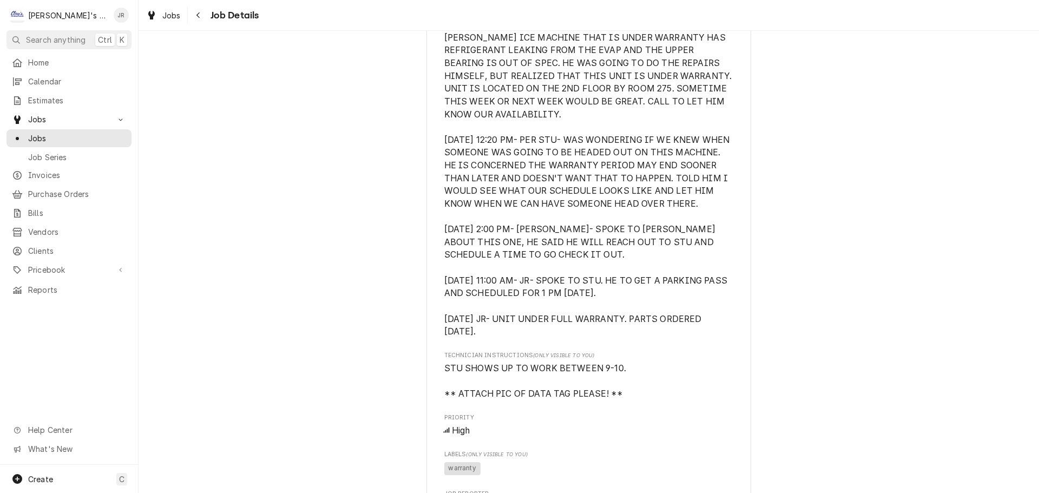
click at [176, 24] on div "Jobs Job Details" at bounding box center [588, 15] width 900 height 30
click at [174, 18] on span "Jobs" at bounding box center [171, 15] width 18 height 11
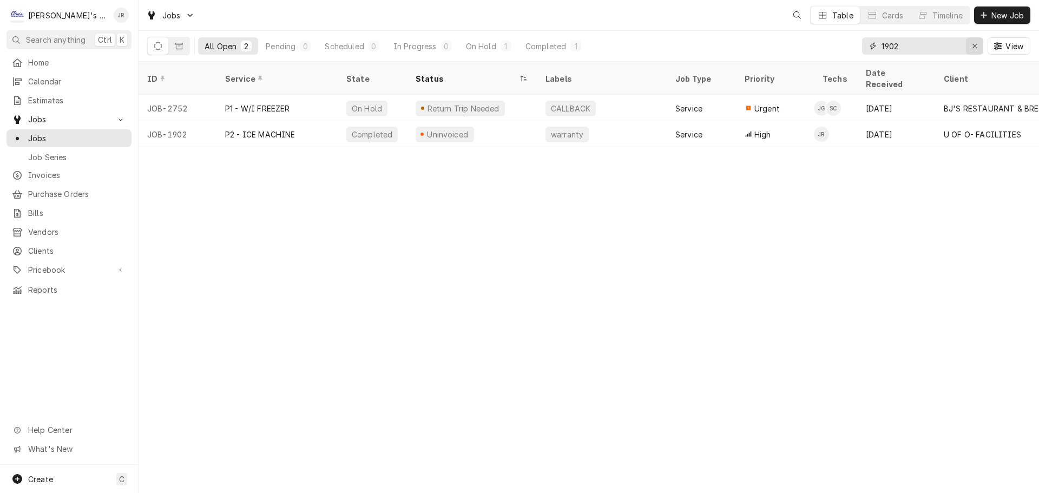
click at [977, 47] on icon "Erase input" at bounding box center [974, 46] width 6 height 8
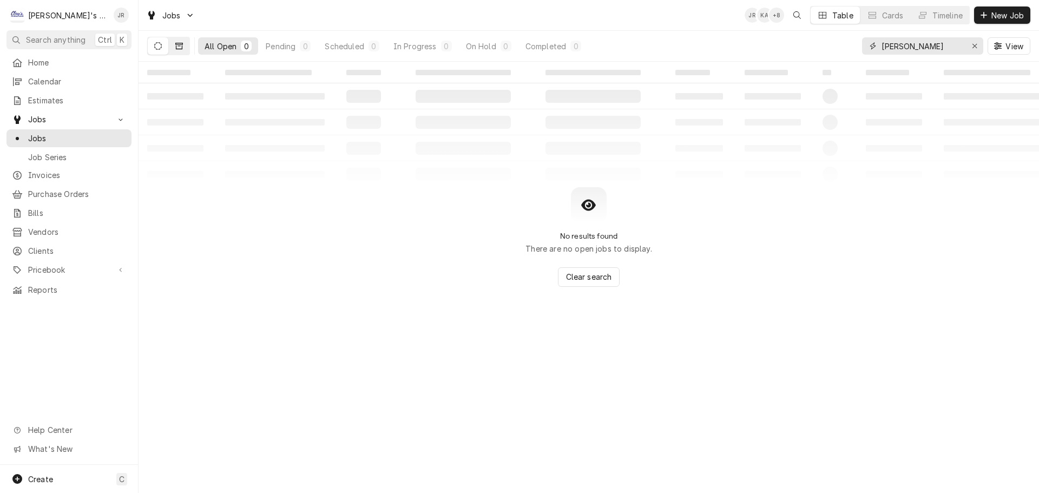
type input "JAMES"
click at [187, 51] on button "Dynamic Content Wrapper" at bounding box center [179, 45] width 21 height 17
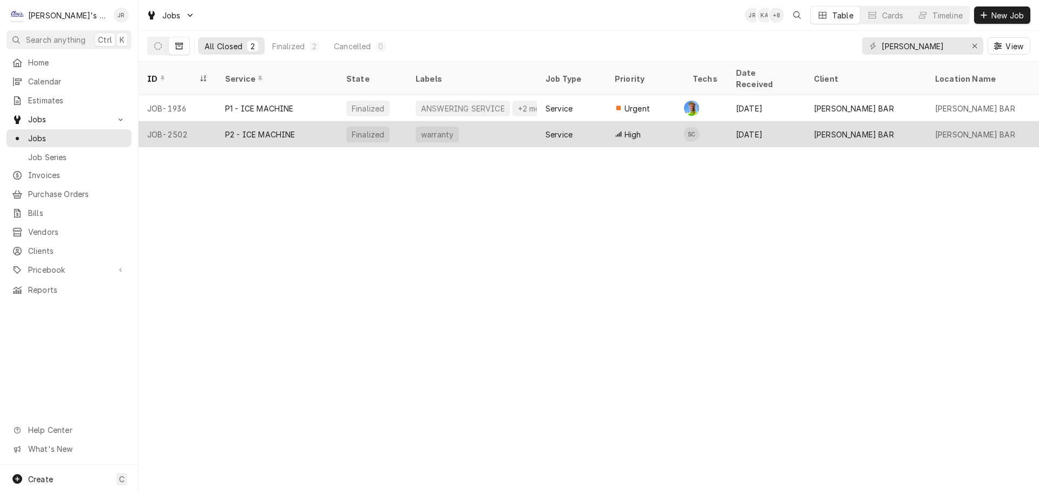
click at [506, 124] on div "warranty" at bounding box center [472, 134] width 130 height 26
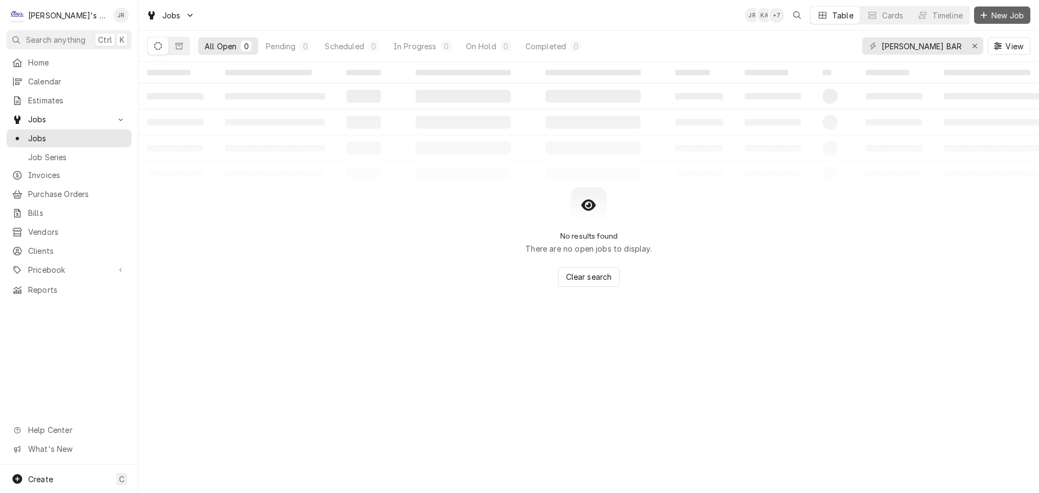
click at [1000, 18] on span "New Job" at bounding box center [1007, 15] width 37 height 11
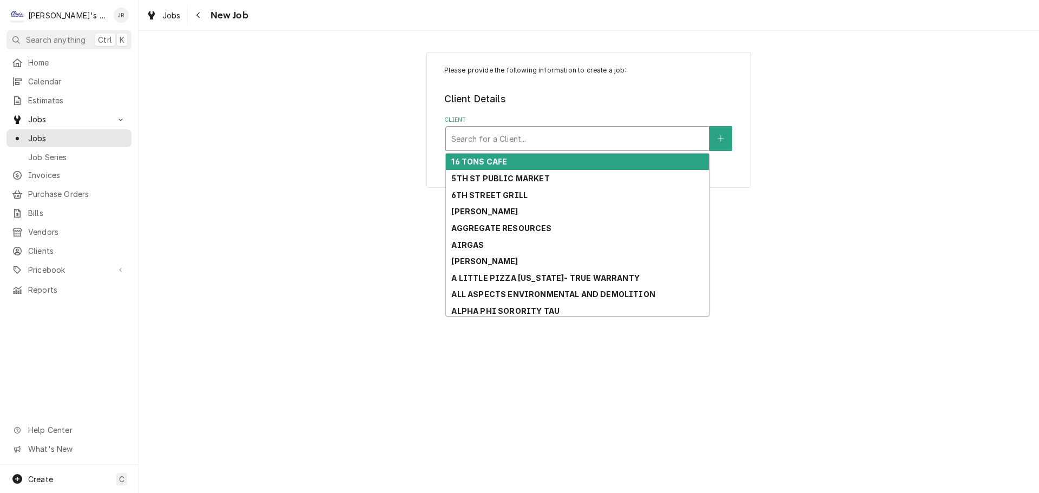
click at [587, 137] on div "Client" at bounding box center [577, 138] width 252 height 19
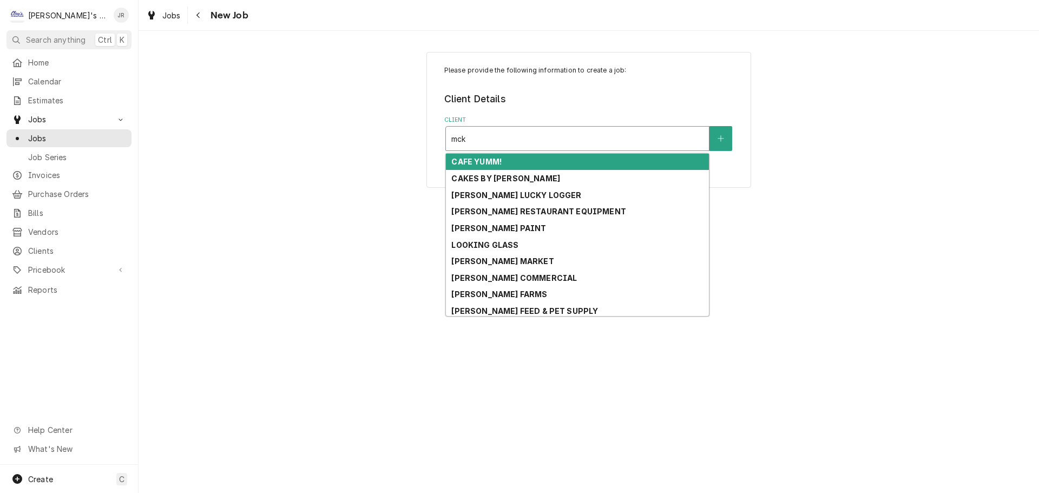
type input "mcke"
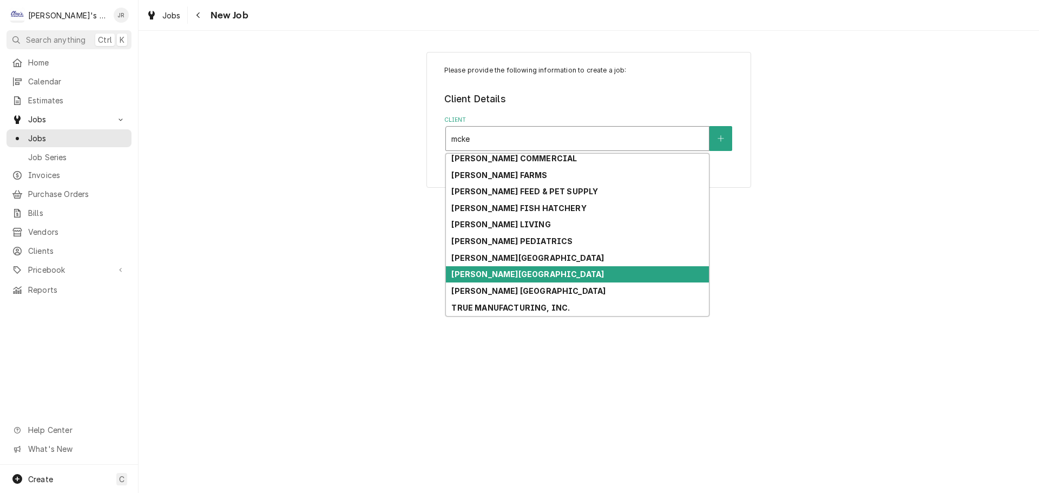
scroll to position [77, 0]
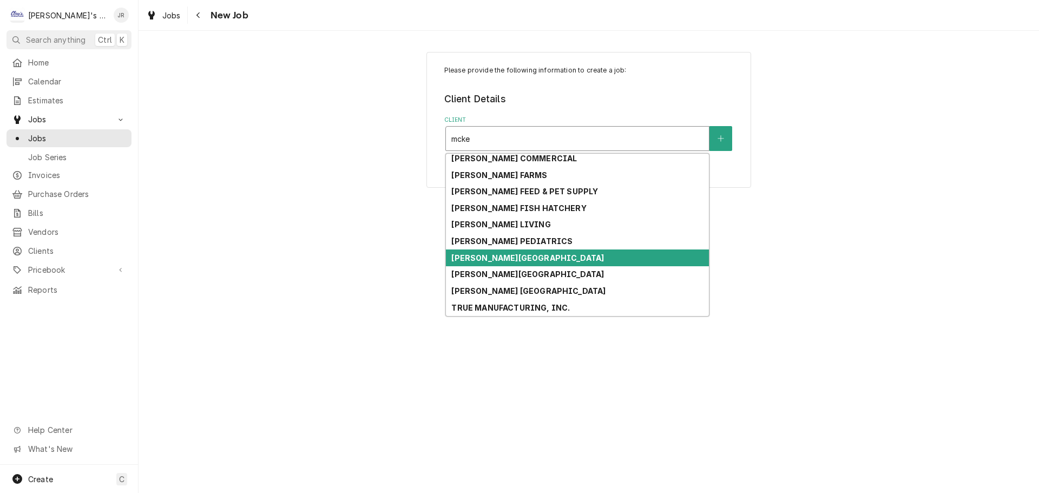
click at [559, 259] on strong "[PERSON_NAME][GEOGRAPHIC_DATA]" at bounding box center [527, 257] width 153 height 9
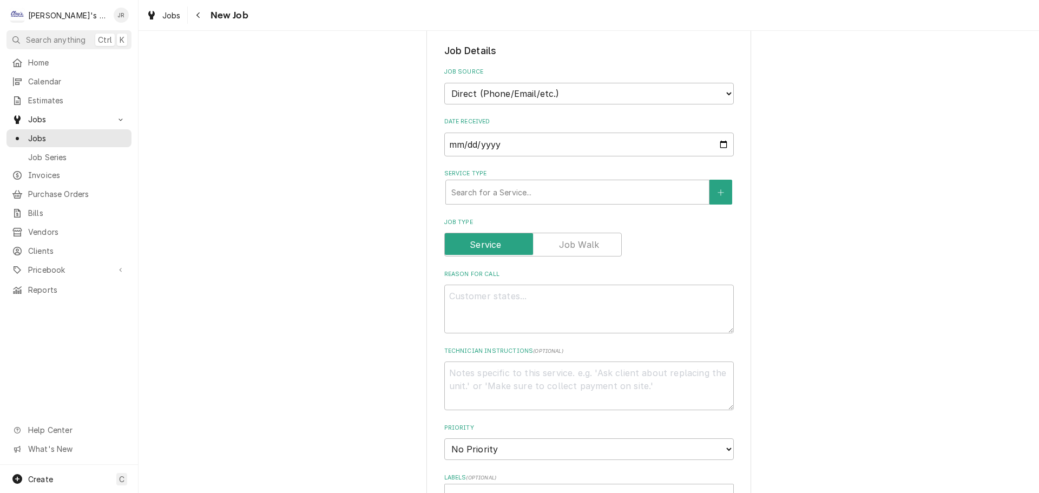
scroll to position [216, 0]
click at [498, 193] on div "Service Type" at bounding box center [577, 190] width 252 height 19
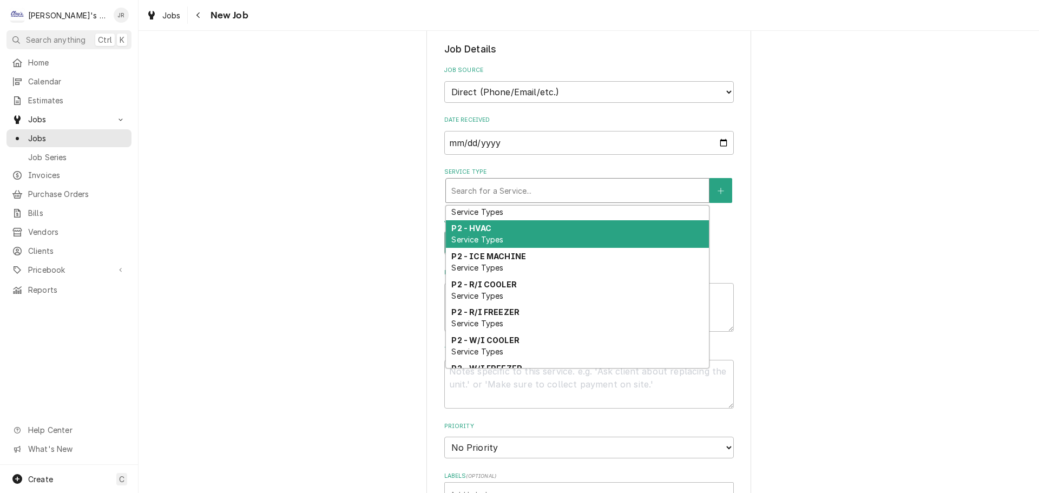
scroll to position [461, 0]
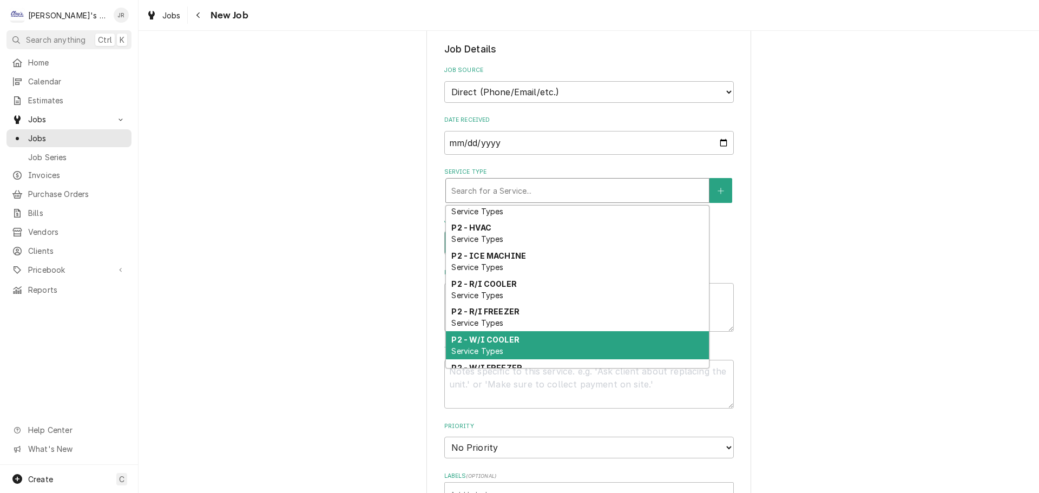
click at [509, 358] on div "P2 - W/I COOLER Service Types" at bounding box center [577, 345] width 263 height 28
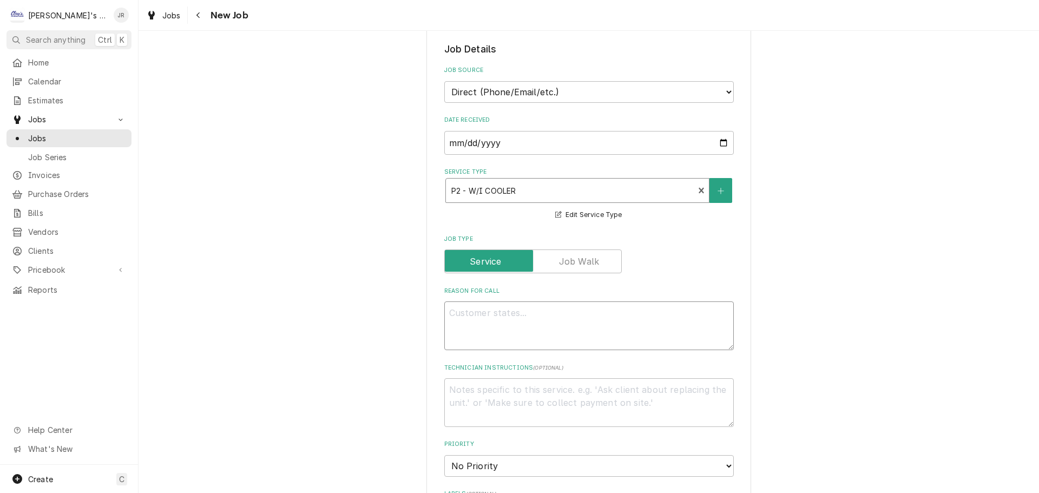
click at [497, 319] on textarea "Reason For Call" at bounding box center [588, 325] width 289 height 49
type textarea "x"
type textarea "9"
type textarea "x"
type textarea "9/"
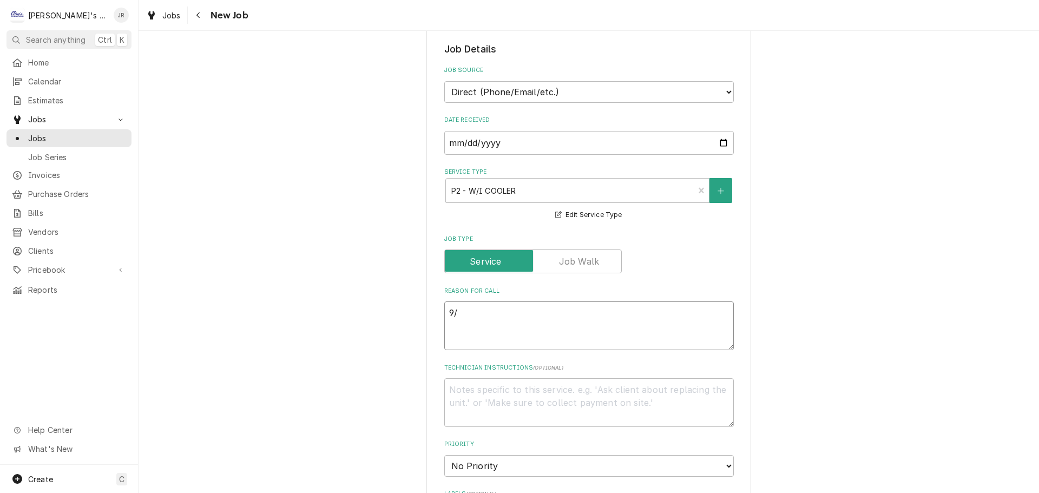
type textarea "x"
type textarea "9/2"
type textarea "x"
type textarea "9/2/"
type textarea "x"
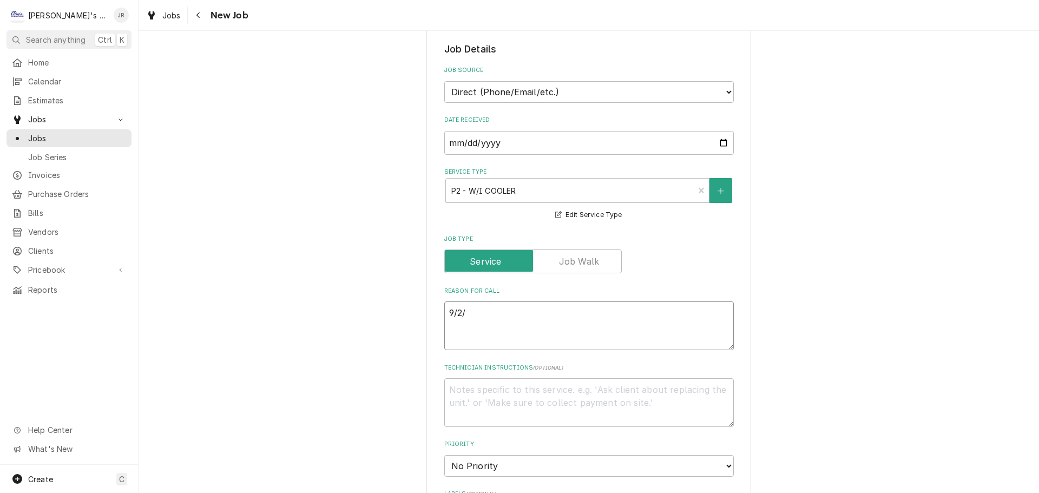
type textarea "9/2/2"
type textarea "x"
type textarea "9/2/20"
type textarea "x"
type textarea "9/2/202"
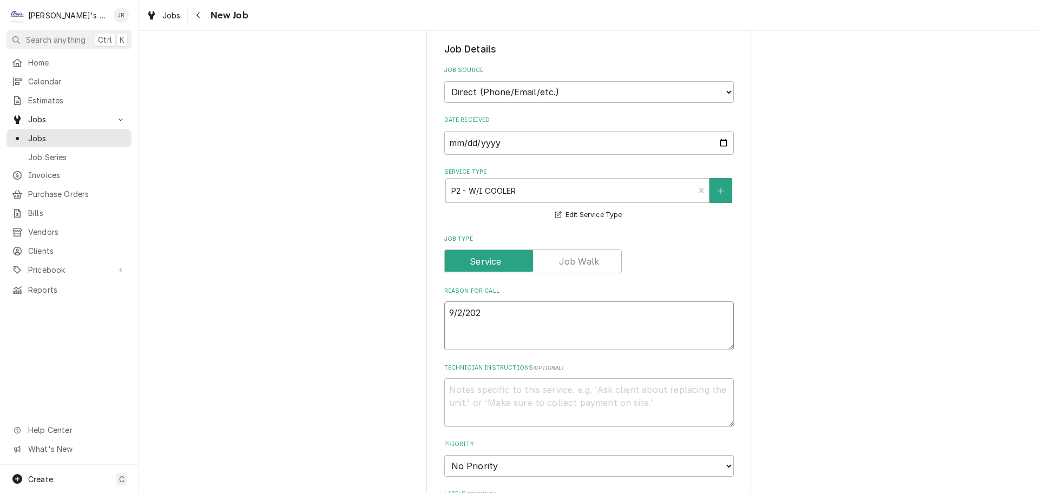
type textarea "x"
type textarea "9/2/2025"
type textarea "x"
type textarea "9/2/2025"
type textarea "x"
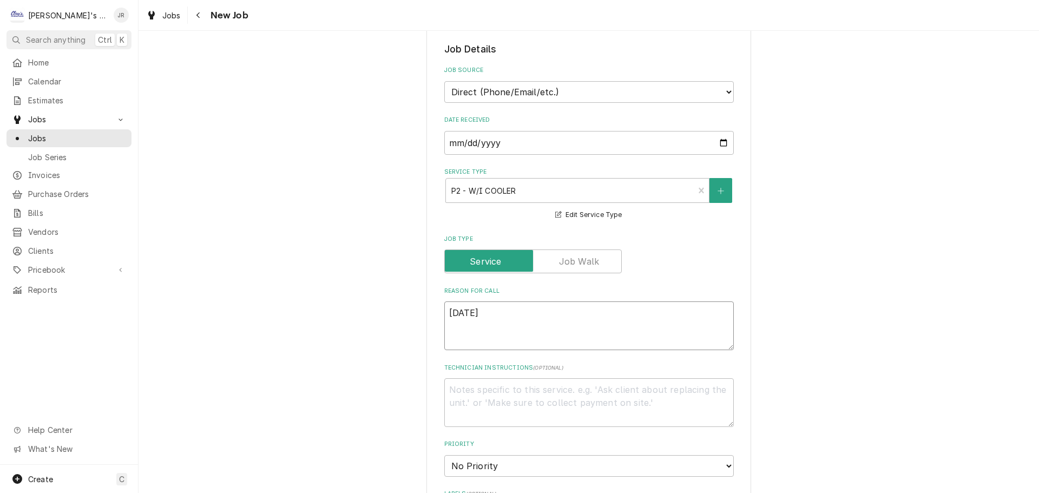
type textarea "9/2/2025 j"
type textarea "x"
type textarea "9/2/2025 jt"
type textarea "x"
type textarea "9/2/2025 j"
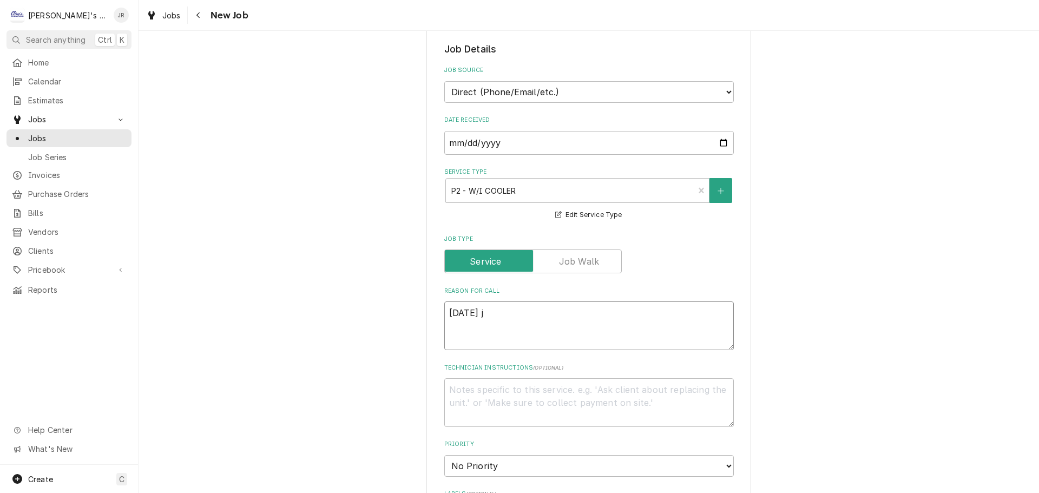
type textarea "x"
type textarea "9/2/2025"
type textarea "x"
type textarea "9/2/2025 J"
type textarea "x"
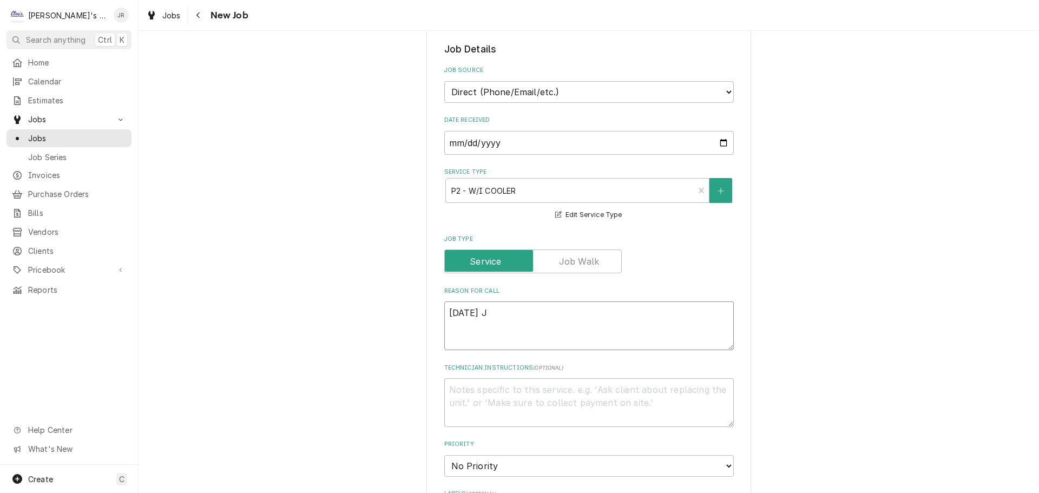
type textarea "9/2/2025 JT"
type textarea "x"
type textarea "9/2/2025 J"
type textarea "x"
type textarea "9/2/2025 JR"
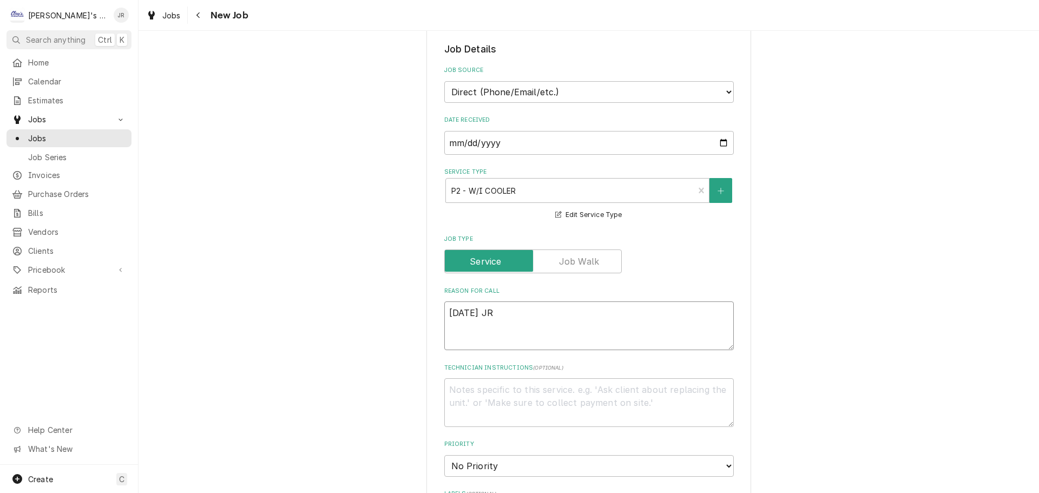
type textarea "x"
type textarea "9/2/2025 JR"
type textarea "x"
type textarea "9/2/2025 JR -"
type textarea "x"
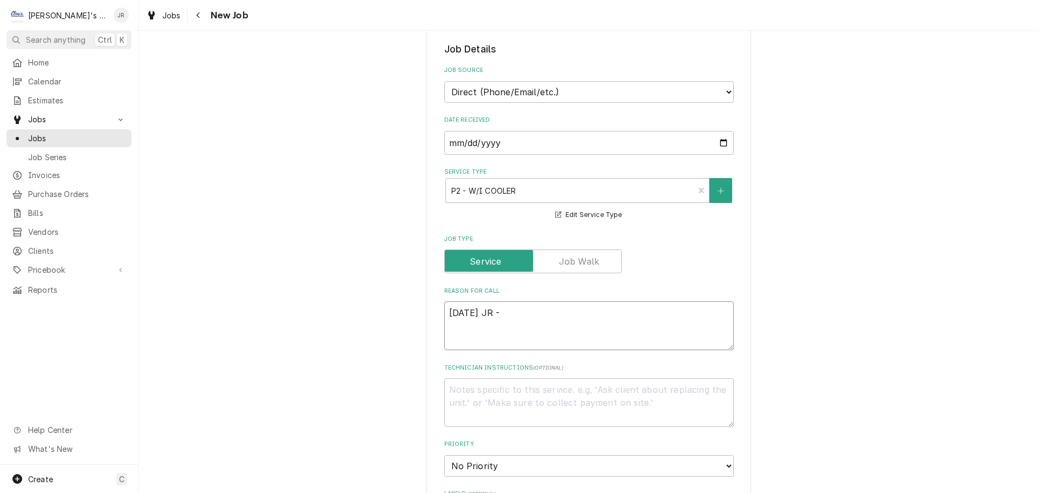
type textarea "9/2/2025 JR -"
type textarea "x"
type textarea "9/2/2025 JR - P"
type textarea "x"
type textarea "9/2/2025 JR - PE"
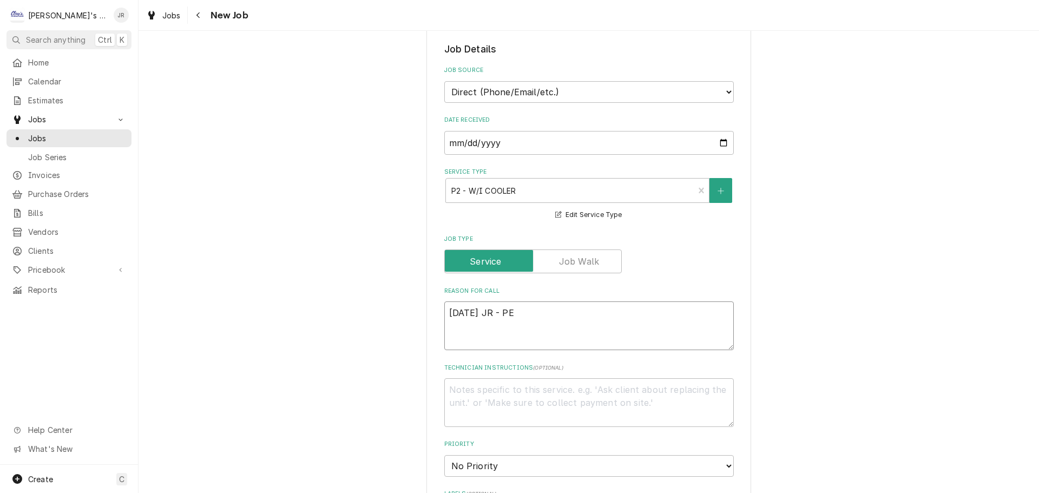
type textarea "x"
type textarea "9/2/2025 JR - PER"
type textarea "x"
type textarea "9/2/2025 JR - PER"
type textarea "x"
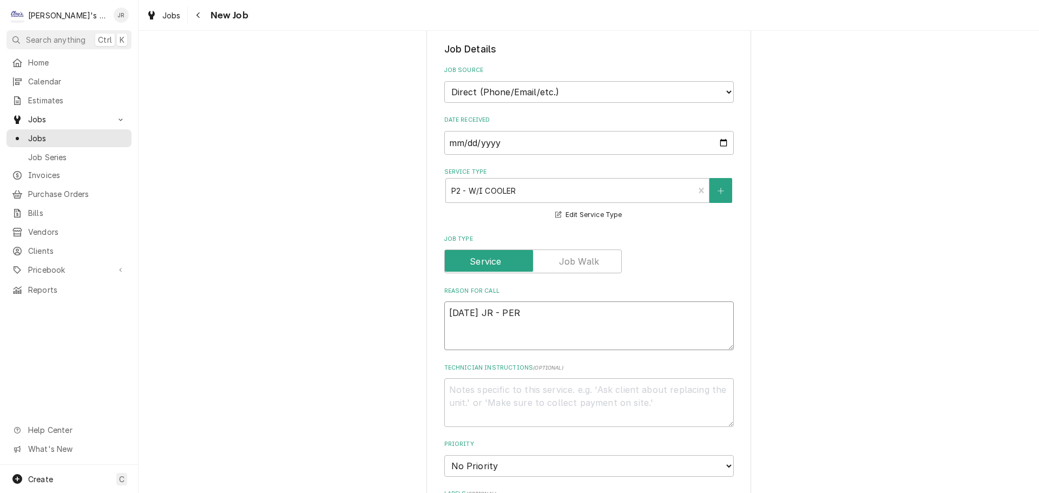
type textarea "9/2/2025 JR - PER F"
type textarea "x"
type textarea "9/2/2025 JR - PER FR"
type textarea "x"
type textarea "9/2/2025 JR - PER FRE"
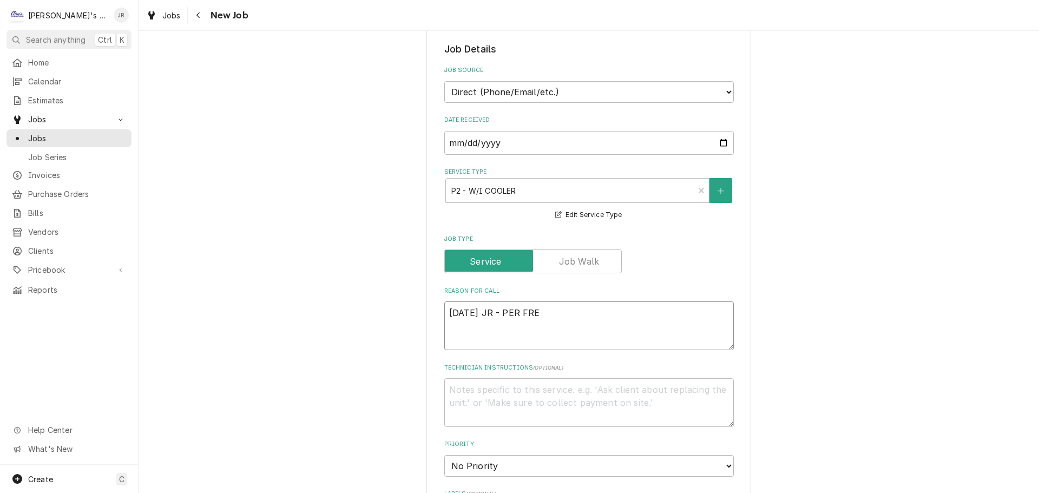
type textarea "x"
type textarea "9/2/2025 JR - PER FRED"
type textarea "x"
type textarea "9/2/2025 JR - PER FRED,"
type textarea "x"
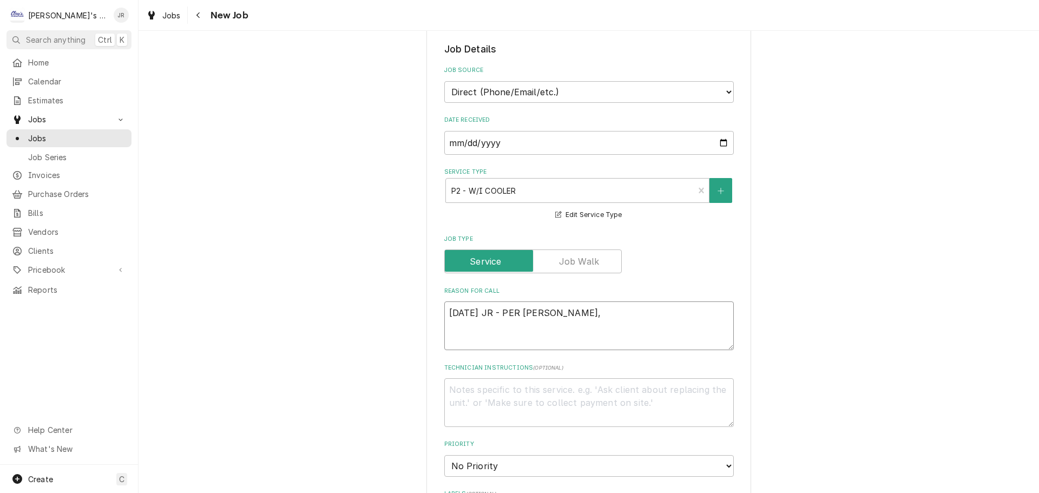
type textarea "9/2/2025 JR - PER FRED,"
type textarea "x"
type textarea "9/2/2025 JR - PER FRED, K"
type textarea "x"
type textarea "9/2/2025 JR - PER FRED, KI"
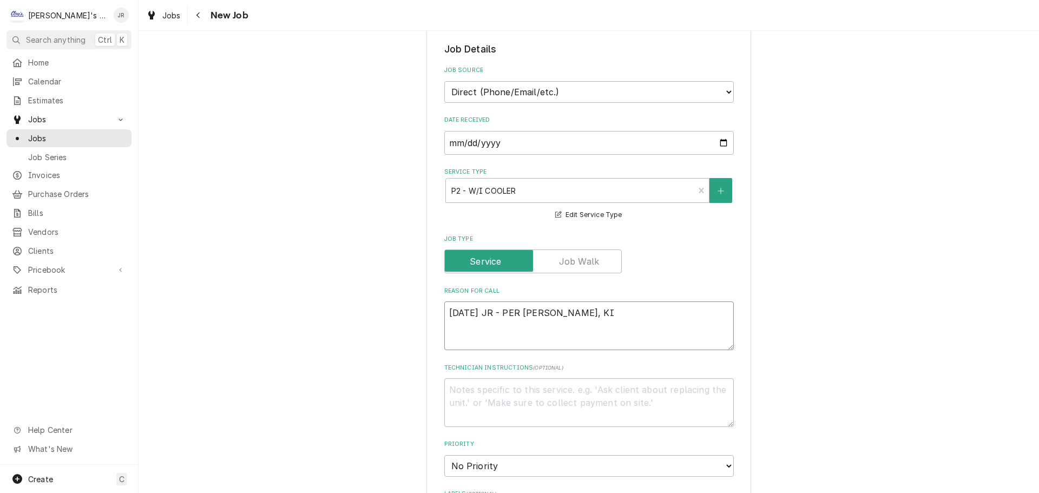
type textarea "x"
type textarea "9/2/2025 JR - PER FRED, KIT"
type textarea "x"
type textarea "9/2/2025 JR - PER FRED, KITC"
type textarea "x"
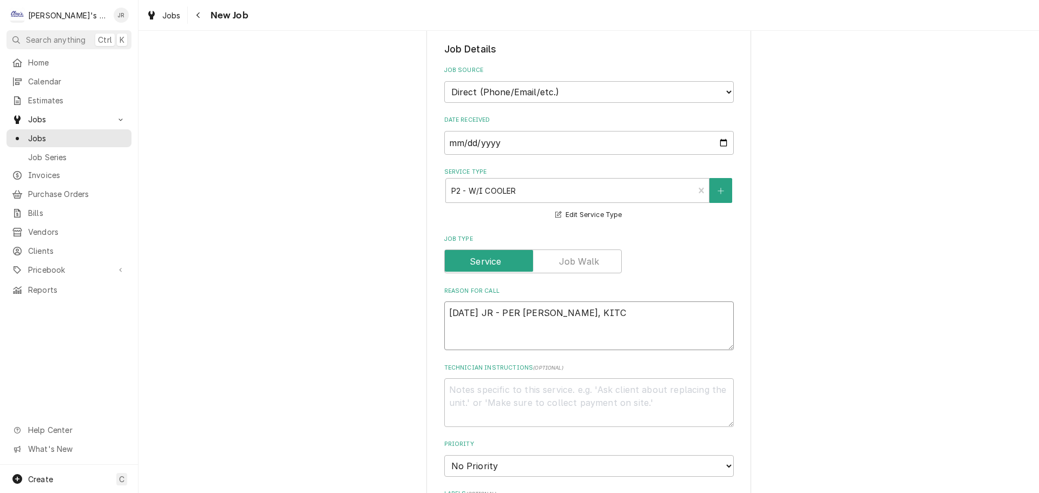
type textarea "9/2/2025 JR - PER FRED, KITCH"
type textarea "x"
type textarea "9/2/2025 JR - PER FRED, KITCHE"
type textarea "x"
type textarea "9/2/2025 JR - PER FRED, KITCHEN"
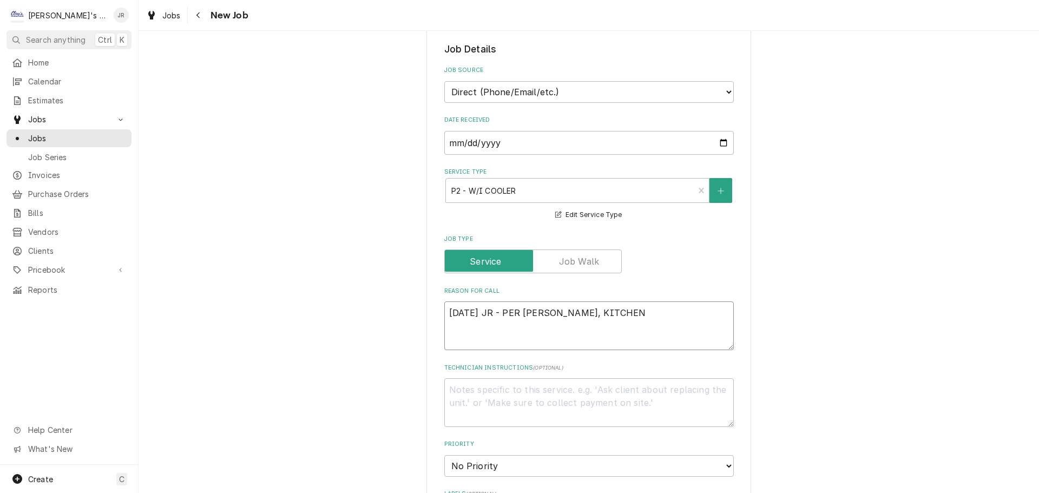
type textarea "x"
type textarea "9/2/2025 JR - PER FRED, KITCHEN"
type textarea "x"
type textarea "9/2/2025 JR - PER FRED, KITCHEN W"
type textarea "x"
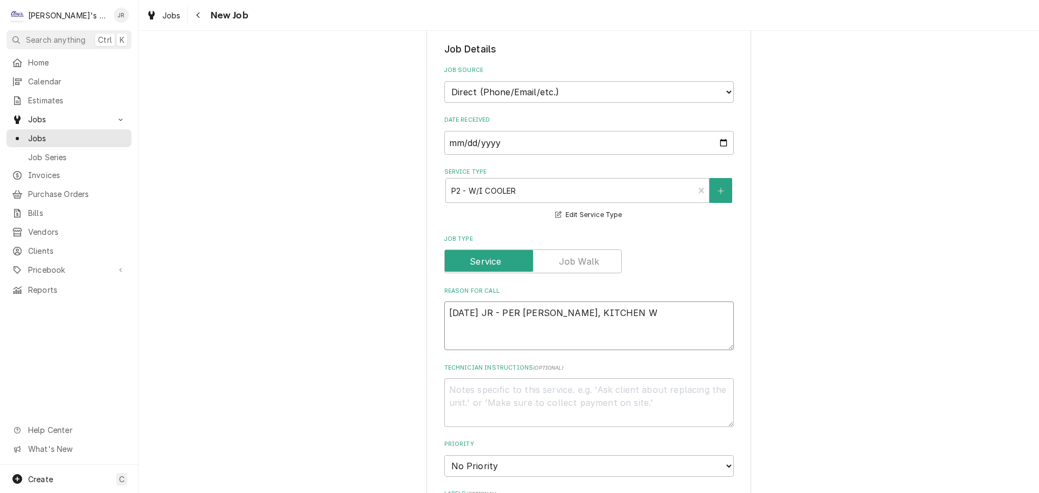
type textarea "9/2/2025 JR - PER FRED, KITCHEN WA"
type textarea "x"
type textarea "9/2/2025 JR - PER FRED, KITCHEN WAL"
type textarea "x"
type textarea "9/2/2025 JR - PER FRED, KITCHEN WALK"
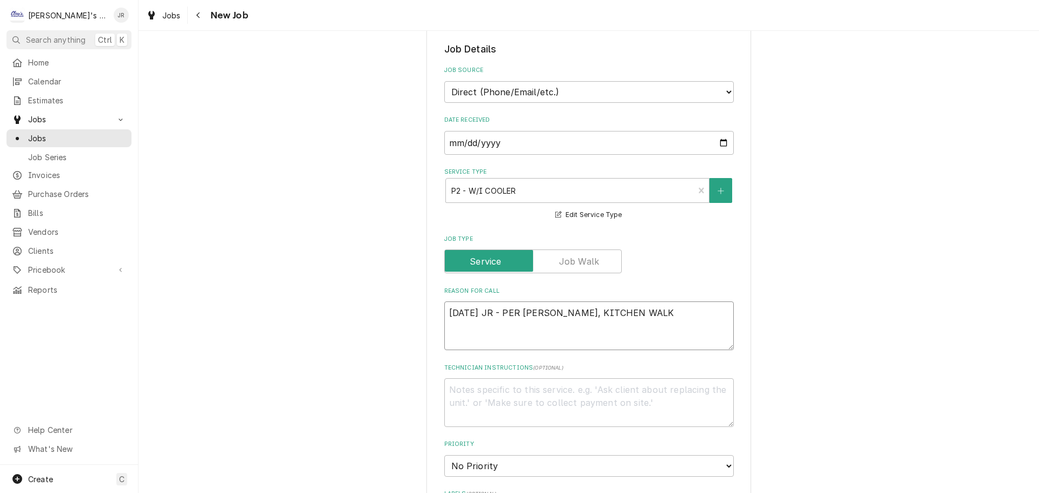
type textarea "x"
type textarea "9/2/2025 JR - PER FRED, KITCHEN WALK"
type textarea "x"
type textarea "9/2/2025 JR - PER FRED, KITCHEN WALK I"
type textarea "x"
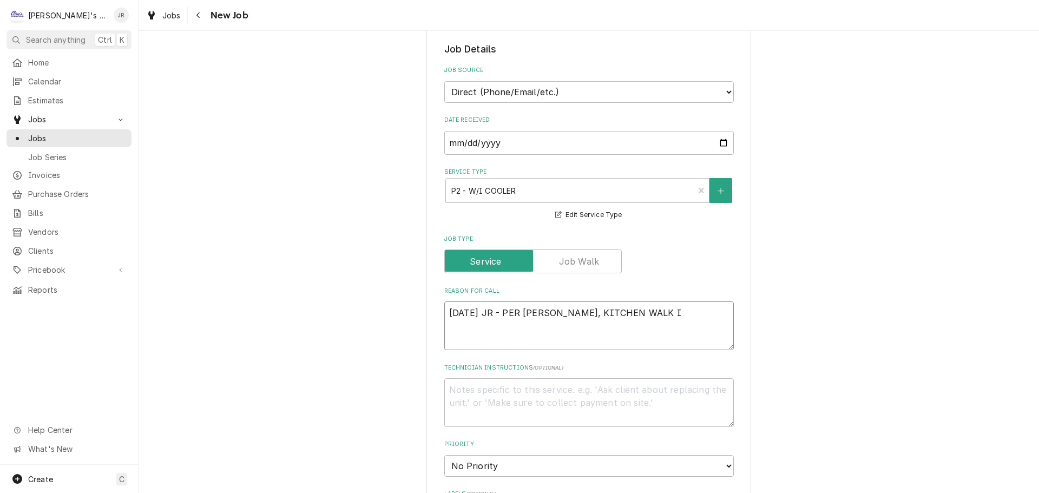
type textarea "9/2/2025 JR - PER FRED, KITCHEN WALK IN"
type textarea "x"
type textarea "9/2/2025 JR - PER FRED, KITCHEN WALK IN"
type textarea "x"
type textarea "9/2/2025 JR - PER FRED, KITCHEN WALK IN C"
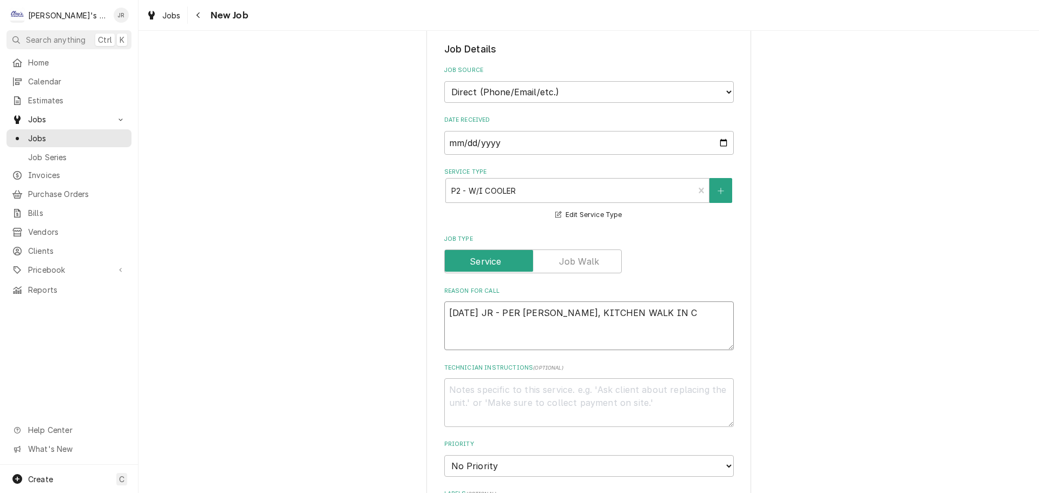
type textarea "x"
type textarea "9/2/2025 JR - PER FRED, KITCHEN WALK IN CO"
type textarea "x"
type textarea "9/2/2025 JR - PER FRED, KITCHEN WALK IN COO"
type textarea "x"
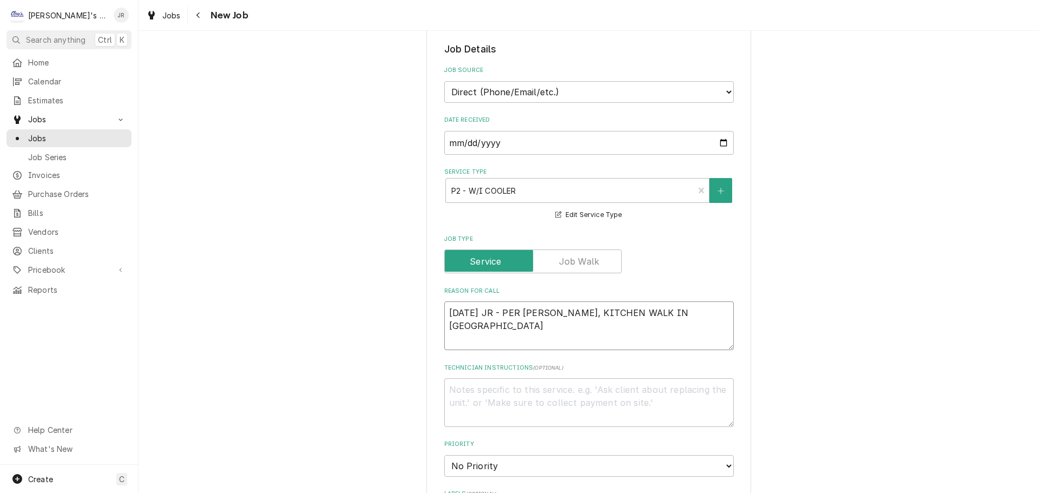
type textarea "9/2/2025 JR - PER FRED, KITCHEN WALK IN COOL"
type textarea "x"
type textarea "9/2/2025 JR - PER FRED, KITCHEN WALK IN COOLE"
type textarea "x"
type textarea "9/2/2025 JR - PER FRED, KITCHEN WALK IN COOLER"
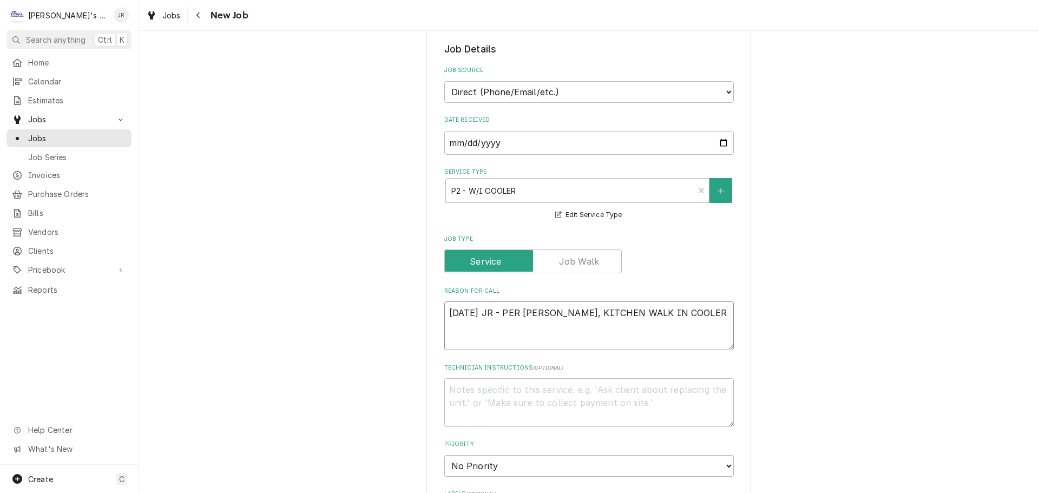
type textarea "x"
type textarea "9/2/2025 JR - PER FRED, KITCHEN WALK IN COOLER"
type textarea "x"
type textarea "9/2/2025 JR - PER FRED, KITCHEN WALK IN COOLER H"
type textarea "x"
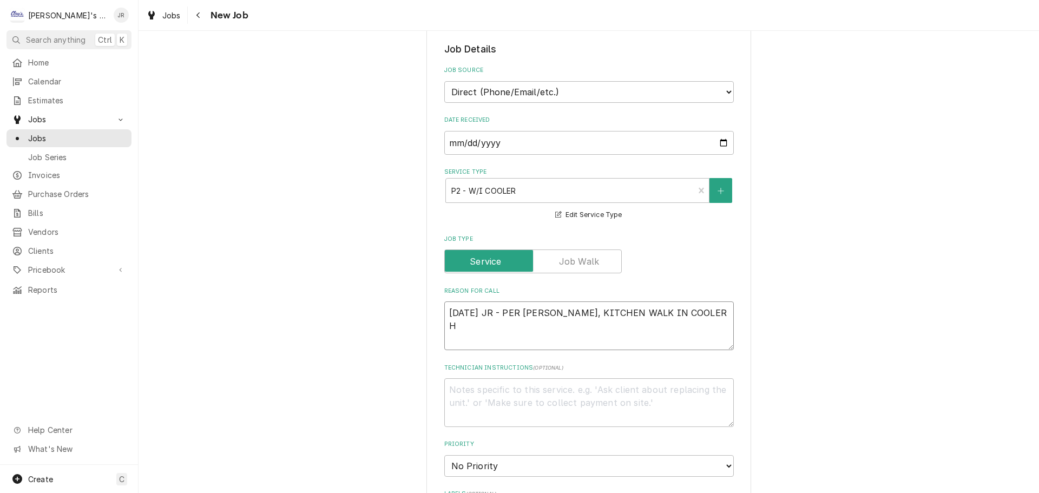
type textarea "9/2/2025 JR - PER FRED, KITCHEN WALK IN COOLER HA"
type textarea "x"
type textarea "9/2/2025 JR - PER FRED, KITCHEN WALK IN COOLER HAV"
type textarea "x"
type textarea "9/2/2025 JR - PER FRED, KITCHEN WALK IN COOLER HAVI"
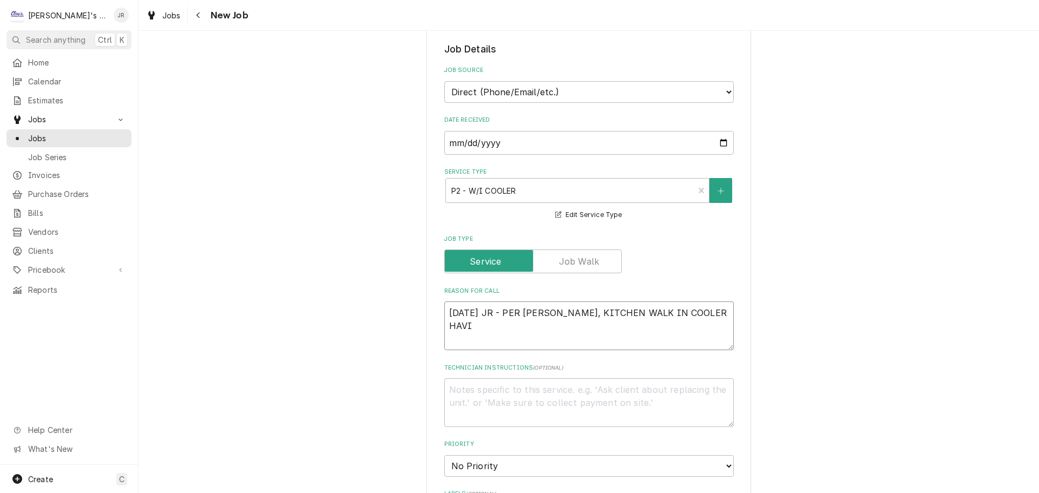
type textarea "x"
type textarea "9/2/2025 JR - PER FRED, KITCHEN WALK IN COOLER HAVIN"
type textarea "x"
type textarea "9/2/2025 JR - PER FRED, KITCHEN WALK IN COOLER HAVING"
type textarea "x"
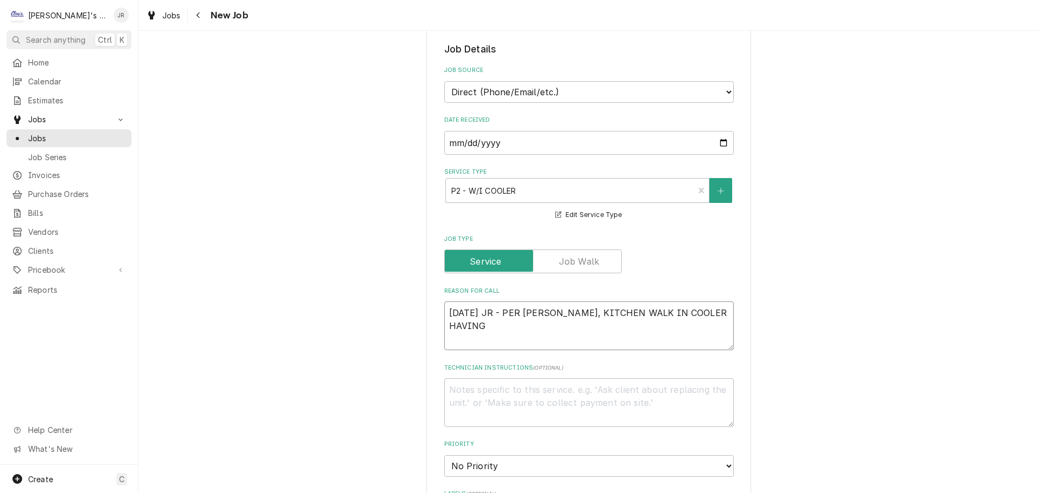
type textarea "9/2/2025 JR - PER FRED, KITCHEN WALK IN COOLER HAVING"
type textarea "x"
type textarea "9/2/2025 JR - PER FRED, KITCHEN WALK IN COOLER HAVING O"
type textarea "x"
type textarea "9/2/2025 JR - PER FRED, KITCHEN WALK IN COOLER HAVING ON"
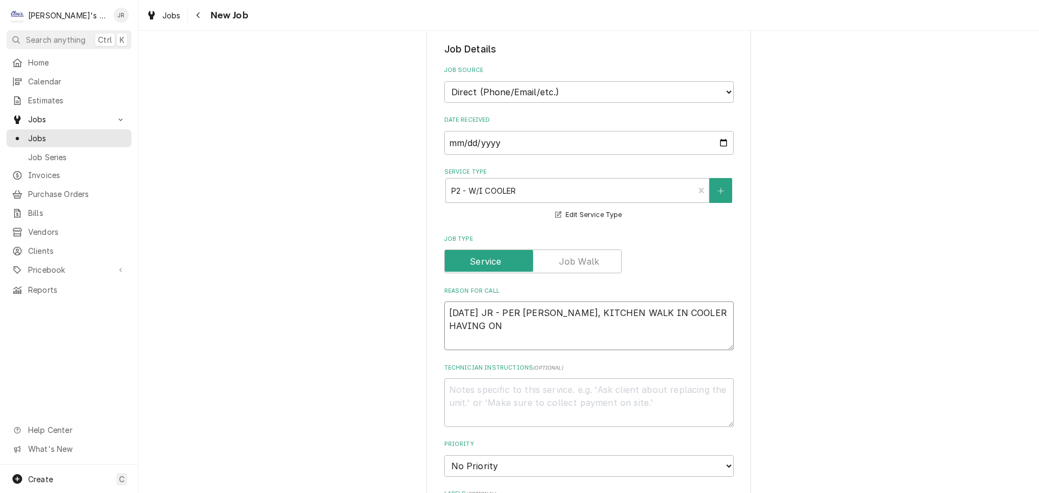
type textarea "x"
type textarea "9/2/2025 JR - PER FRED, KITCHEN WALK IN COOLER HAVING ONE"
type textarea "x"
type textarea "9/2/2025 JR - PER FRED, KITCHEN WALK IN COOLER HAVING ONE"
type textarea "x"
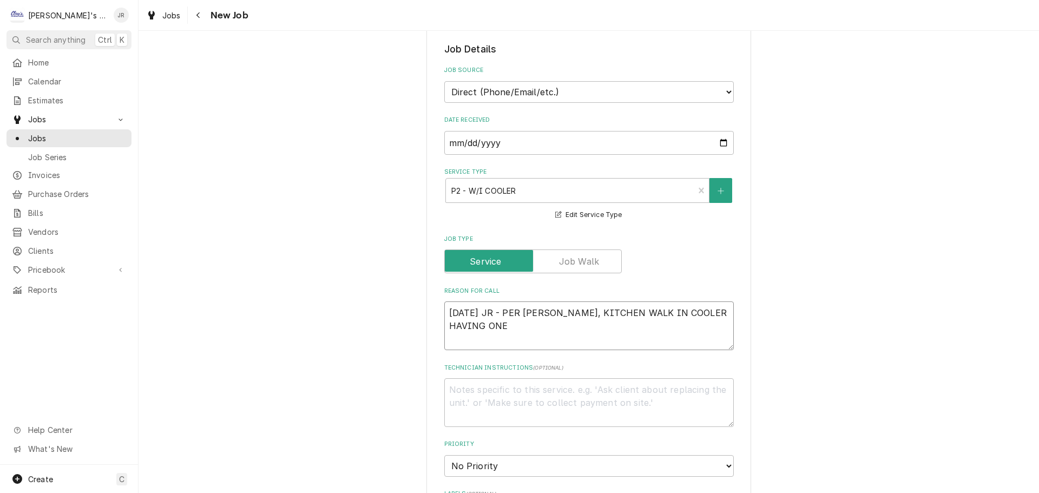
type textarea "9/2/2025 JR - PER FRED, KITCHEN WALK IN COOLER HAVING ONE E"
type textarea "x"
type textarea "9/2/2025 JR - PER FRED, KITCHEN WALK IN COOLER HAVING ONE EV"
type textarea "x"
type textarea "9/2/2025 JR - PER FRED, KITCHEN WALK IN COOLER HAVING ONE EVA"
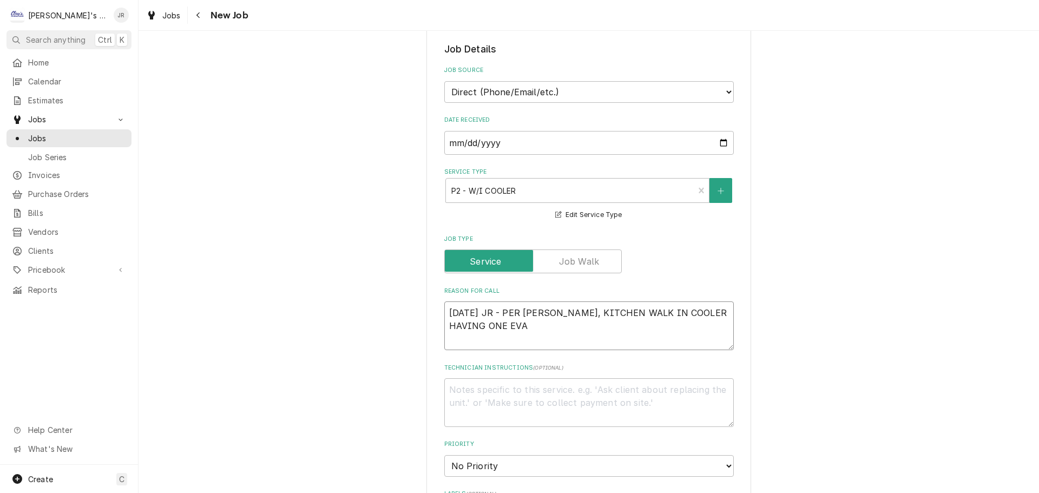
type textarea "x"
type textarea "9/2/2025 JR - PER FRED, KITCHEN WALK IN COOLER HAVING ONE EVAP"
type textarea "x"
type textarea "9/2/2025 JR - PER FRED, KITCHEN WALK IN COOLER HAVING ONE EVAPO"
type textarea "x"
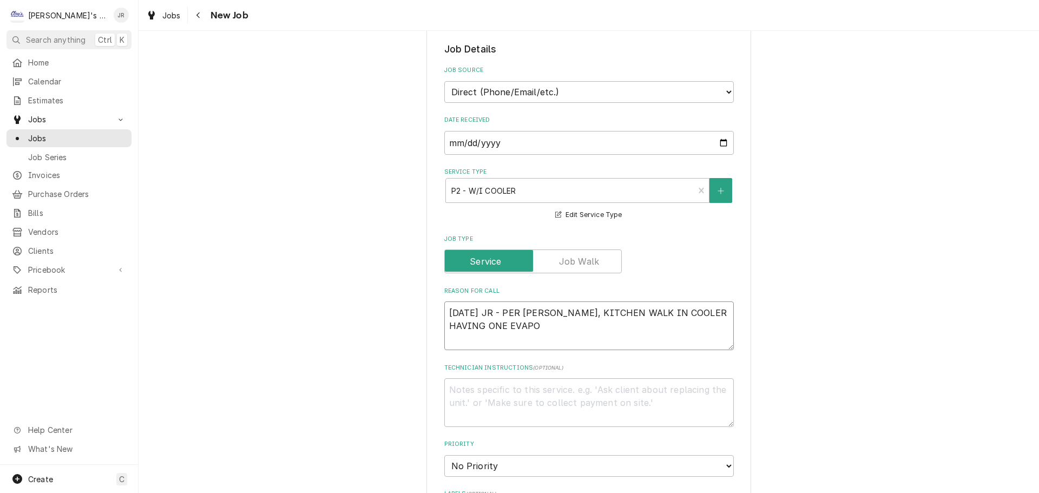
type textarea "9/2/2025 JR - PER FRED, KITCHEN WALK IN COOLER HAVING ONE EVAPOR"
type textarea "x"
type textarea "9/2/2025 JR - PER FRED, KITCHEN WALK IN COOLER HAVING ONE EVAPORA"
type textarea "x"
type textarea "9/2/2025 JR - PER FRED, KITCHEN WALK IN COOLER HAVING ONE EVAPORAO"
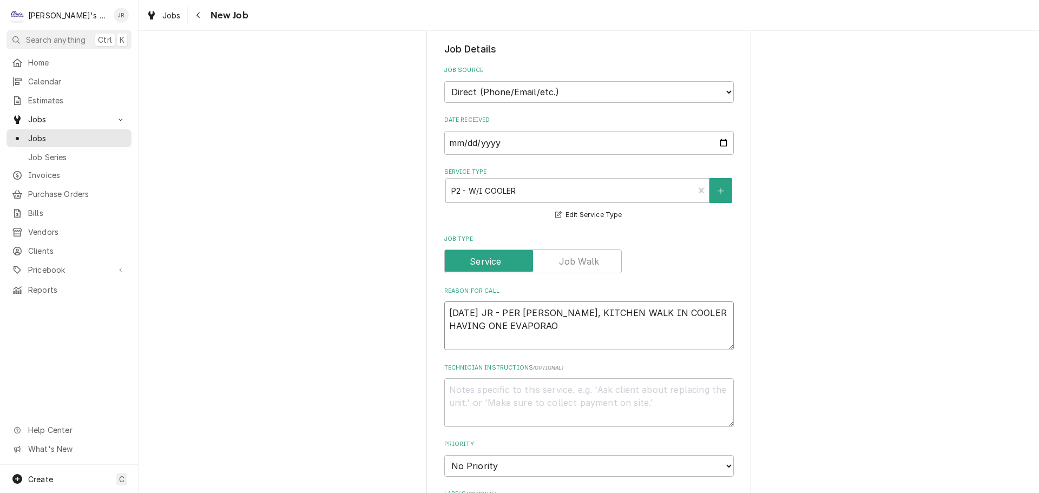
type textarea "x"
type textarea "9/2/2025 JR - PER FRED, KITCHEN WALK IN COOLER HAVING ONE EVAPORAOT"
type textarea "x"
type textarea "9/2/2025 JR - PER FRED, KITCHEN WALK IN COOLER HAVING ONE EVAPORAOTR"
type textarea "x"
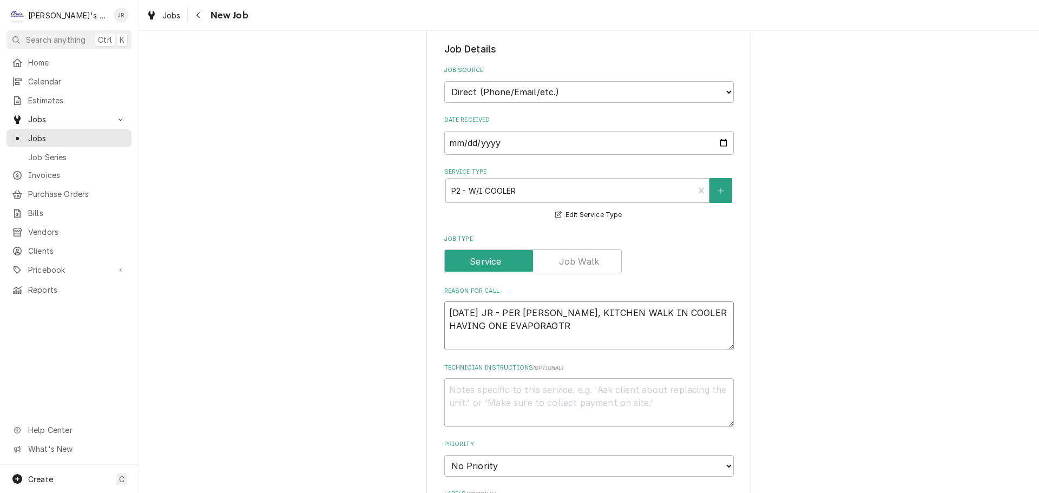
type textarea "9/2/2025 JR - PER FRED, KITCHEN WALK IN COOLER HAVING ONE EVAPORAOTR"
type textarea "x"
type textarea "9/2/2025 JR - PER FRED, KITCHEN WALK IN COOLER HAVING ONE EVAPORAOTR"
type textarea "x"
type textarea "9/2/2025 JR - PER FRED, KITCHEN WALK IN COOLER HAVING ONE EVAPORAOT"
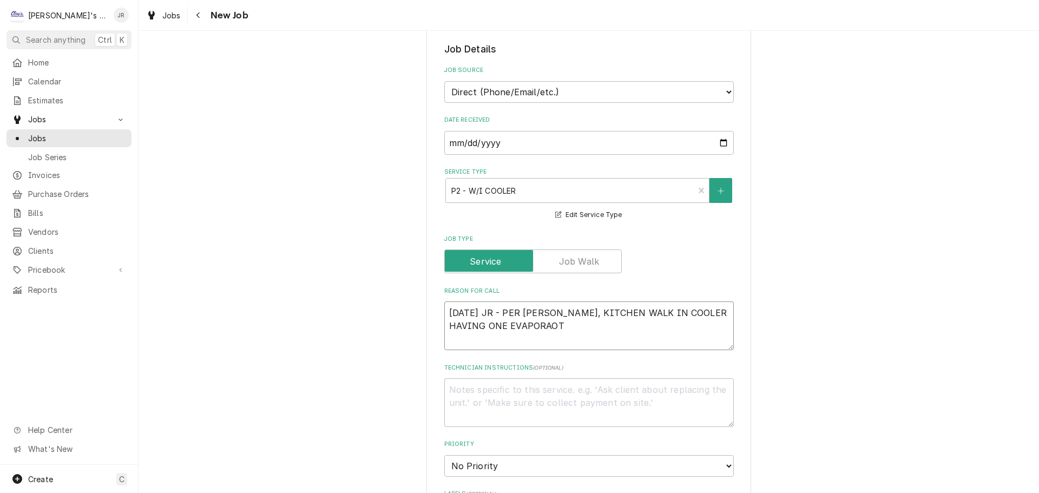
type textarea "x"
type textarea "9/2/2025 JR - PER FRED, KITCHEN WALK IN COOLER HAVING ONE EVAPORAO"
type textarea "x"
type textarea "9/2/2025 JR - PER FRED, KITCHEN WALK IN COOLER HAVING ONE EVAPORA"
type textarea "x"
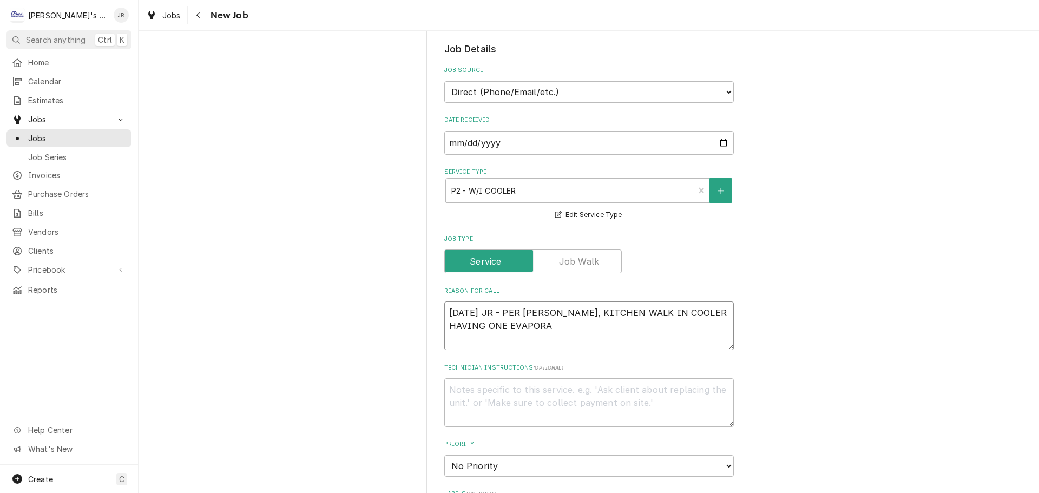
type textarea "9/2/2025 JR - PER FRED, KITCHEN WALK IN COOLER HAVING ONE EVAPORAT"
type textarea "x"
type textarea "9/2/2025 JR - PER FRED, KITCHEN WALK IN COOLER HAVING ONE EVAPORATO"
type textarea "x"
type textarea "9/2/2025 JR - PER FRED, KITCHEN WALK IN COOLER HAVING ONE EVAPORATOR"
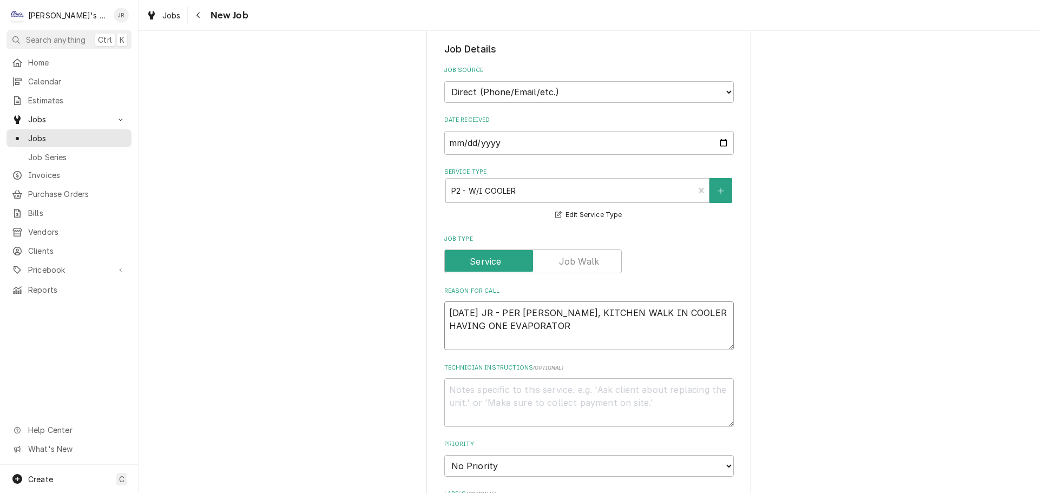
type textarea "x"
type textarea "9/2/2025 JR - PER FRED, KITCHEN WALK IN COOLER HAVING ONE EVAPORATOR"
type textarea "x"
type textarea "9/2/2025 JR - PER FRED, KITCHEN WALK IN COOLER HAVING ONE EVAPORATOR F"
type textarea "x"
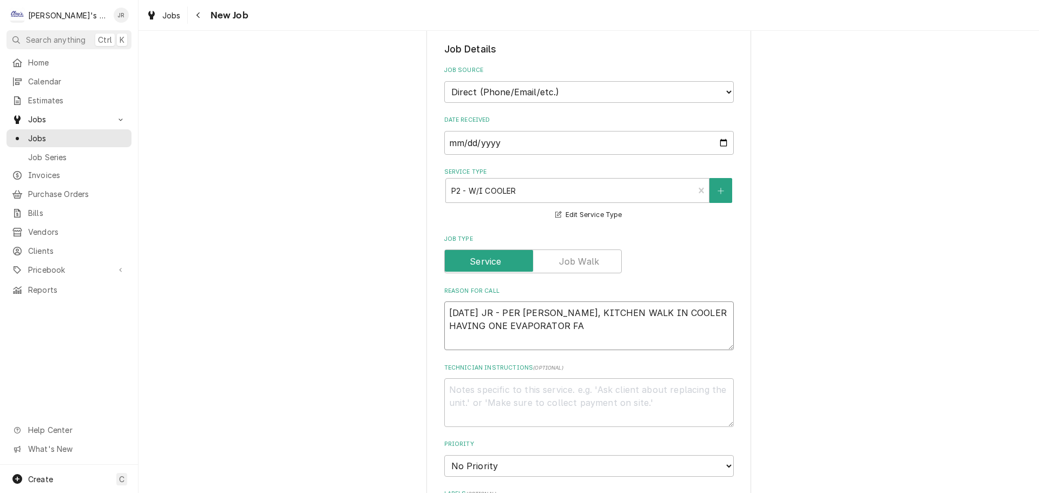
type textarea "9/2/2025 JR - PER FRED, KITCHEN WALK IN COOLER HAVING ONE EVAPORATOR FAN"
type textarea "x"
type textarea "9/2/2025 JR - PER FRED, KITCHEN WALK IN COOLER HAVING ONE EVAPORATOR FAN"
type textarea "x"
type textarea "9/2/2025 JR - PER FRED, KITCHEN WALK IN COOLER HAVING ONE EVAPORATOR FAN M"
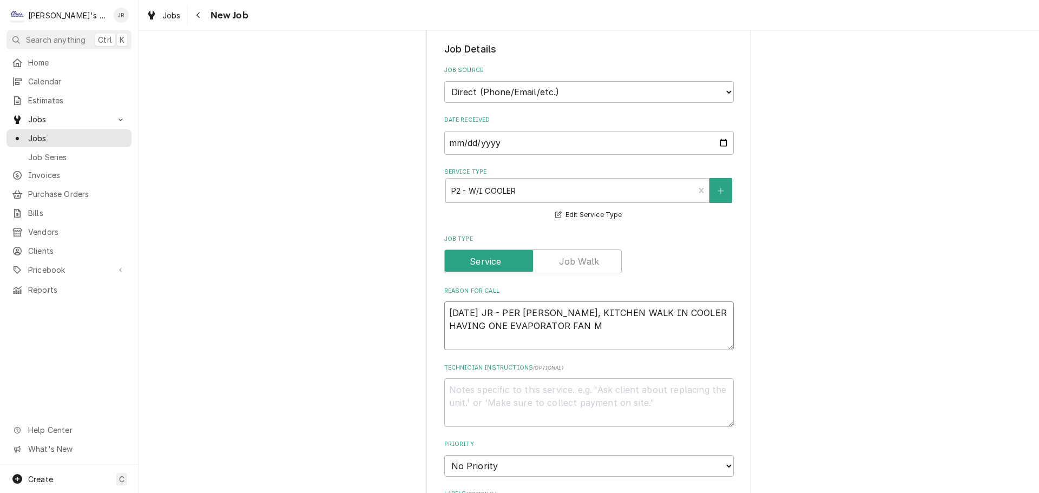
type textarea "x"
type textarea "9/2/2025 JR - PER FRED, KITCHEN WALK IN COOLER HAVING ONE EVAPORATOR FAN MO"
type textarea "x"
type textarea "9/2/2025 JR - PER FRED, KITCHEN WALK IN COOLER HAVING ONE EVAPORATOR FAN MOT"
type textarea "x"
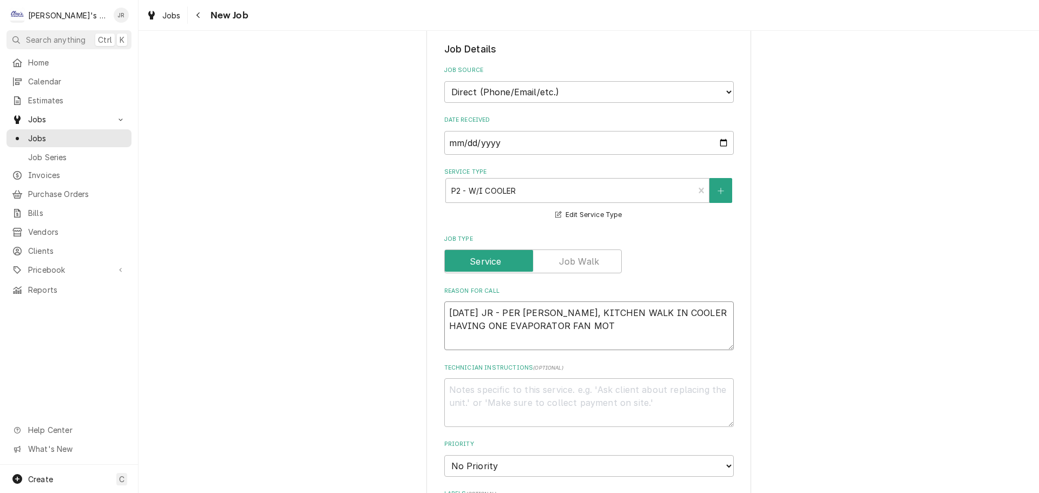
type textarea "9/2/2025 JR - PER FRED, KITCHEN WALK IN COOLER HAVING ONE EVAPORATOR FAN MOTO"
type textarea "x"
type textarea "9/2/2025 JR - PER FRED, KITCHEN WALK IN COOLER HAVING ONE EVAPORATOR FAN MOTOR"
type textarea "x"
type textarea "9/2/2025 JR - PER FRED, KITCHEN WALK IN COOLER HAVING ONE EVAPORATOR FAN MOTOR"
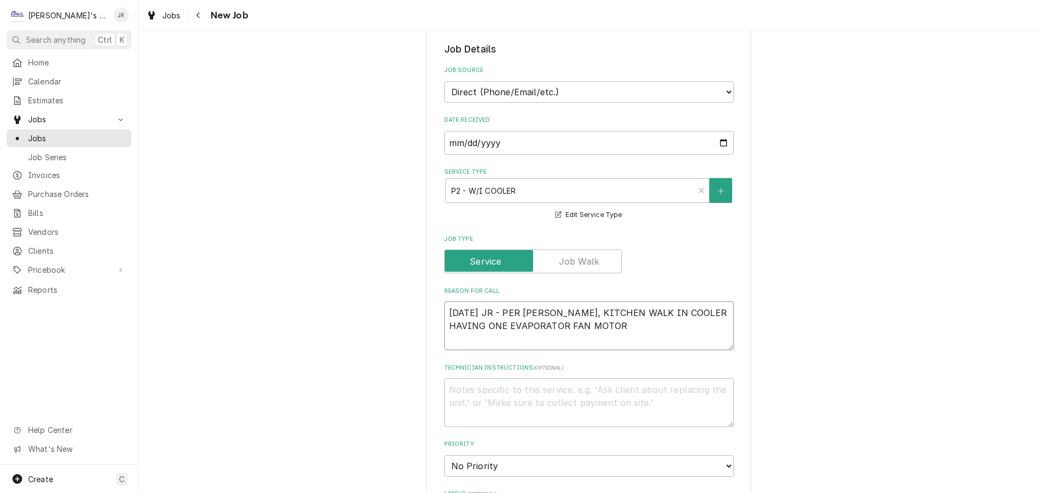
type textarea "x"
type textarea "9/2/2025 JR - PER FRED, KITCHEN WALK IN COOLER HAVING ONE EVAPORATOR FAN MOTOR N"
type textarea "x"
type textarea "9/2/2025 JR - PER FRED, KITCHEN WALK IN COOLER HAVING ONE EVAPORATOR FAN MOTOR …"
type textarea "x"
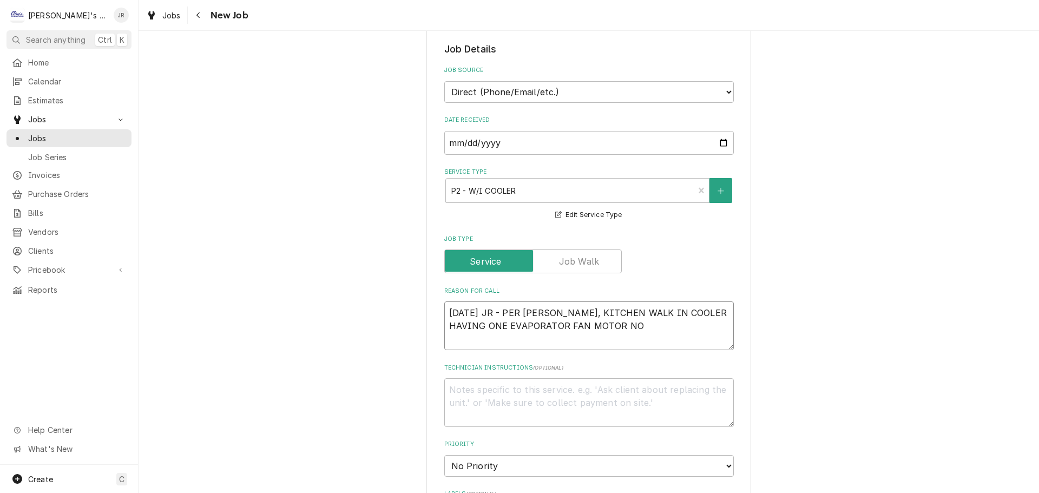
type textarea "9/2/2025 JR - PER FRED, KITCHEN WALK IN COOLER HAVING ONE EVAPORATOR FAN MOTOR …"
type textarea "x"
type textarea "9/2/2025 JR - PER FRED, KITCHEN WALK IN COOLER HAVING ONE EVAPORATOR FAN MOTOR …"
type textarea "x"
type textarea "9/2/2025 JR - PER FRED, KITCHEN WALK IN COOLER HAVING ONE EVAPORATOR FAN MOTOR …"
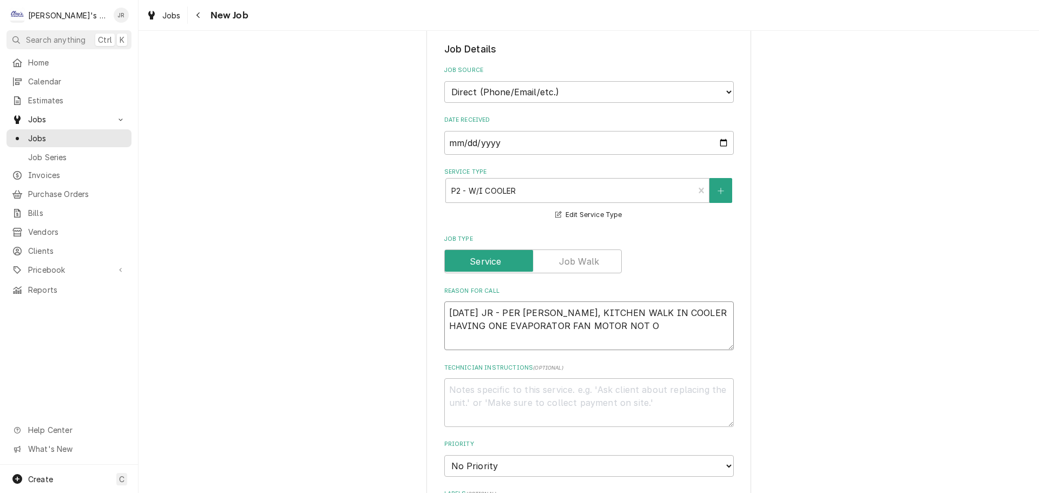
type textarea "x"
type textarea "9/2/2025 JR - PER FRED, KITCHEN WALK IN COOLER HAVING ONE EVAPORATOR FAN MOTOR …"
type textarea "x"
type textarea "9/2/2025 JR - PER FRED, KITCHEN WALK IN COOLER HAVING ONE EVAPORATOR FAN MOTOR …"
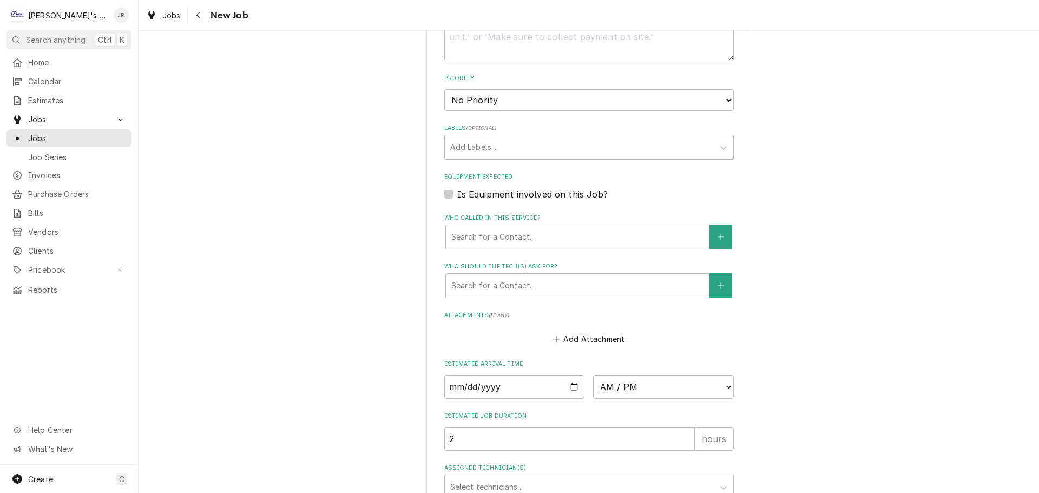
scroll to position [649, 0]
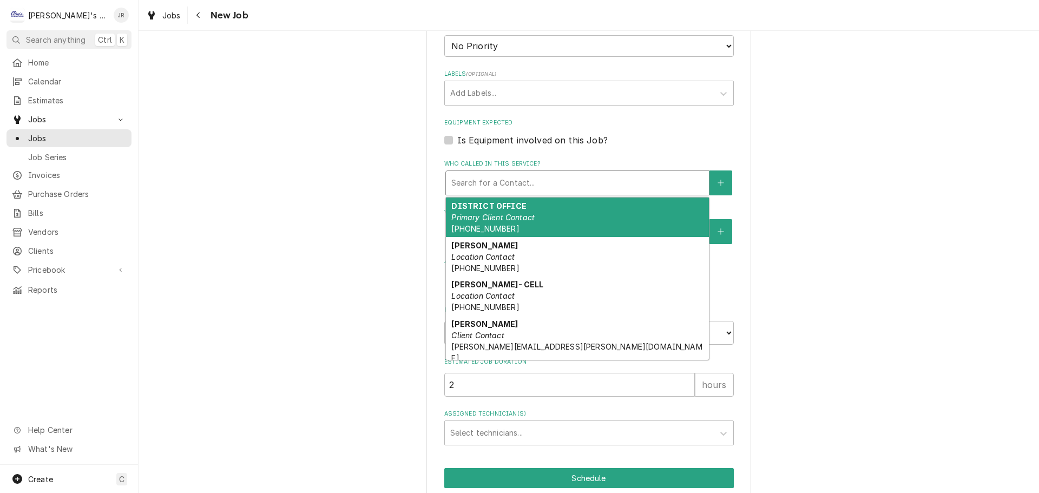
click at [497, 172] on div "Search for a Contact..." at bounding box center [577, 183] width 263 height 24
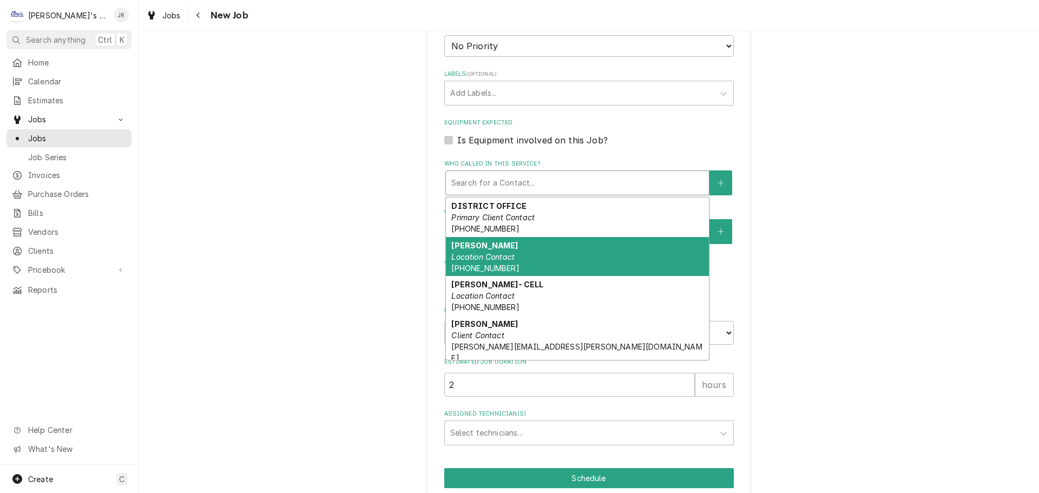
click at [494, 259] on em "Location Contact" at bounding box center [482, 256] width 63 height 9
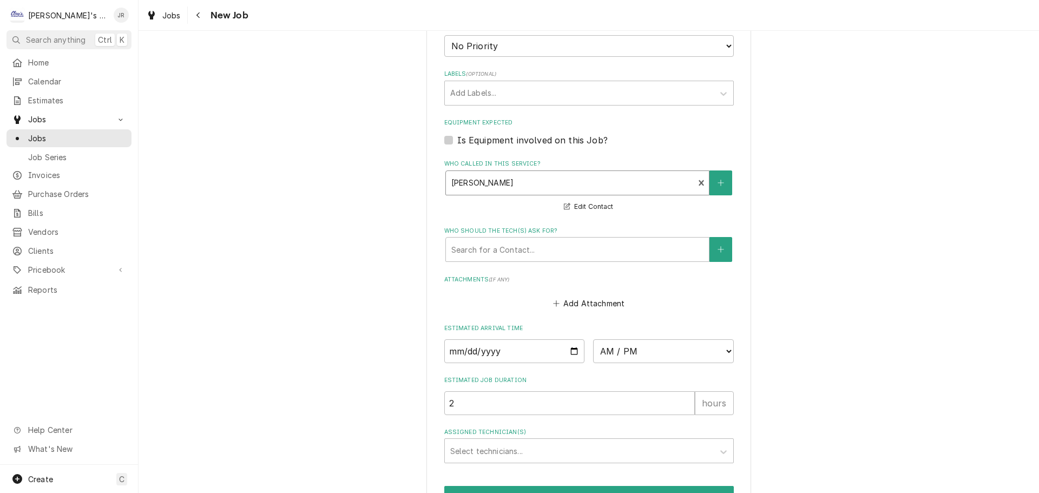
scroll to position [713, 0]
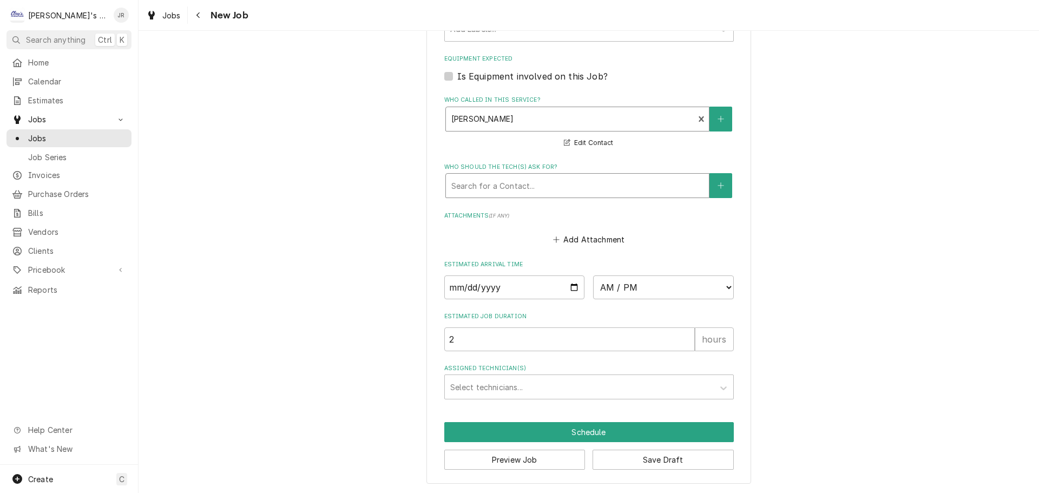
click at [472, 190] on div "Who should the tech(s) ask for?" at bounding box center [577, 185] width 252 height 19
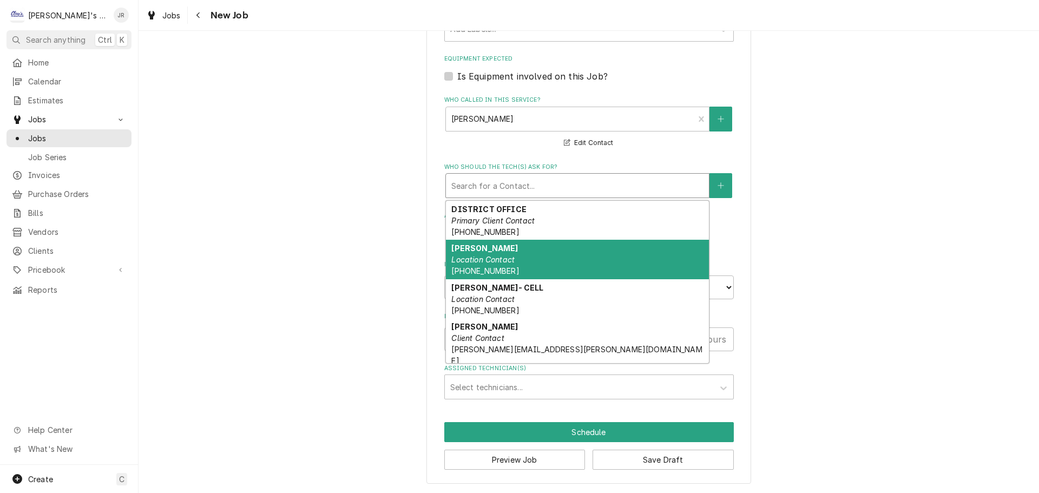
click at [481, 266] on div "FRED Location Contact (541) 854-2130" at bounding box center [577, 259] width 263 height 39
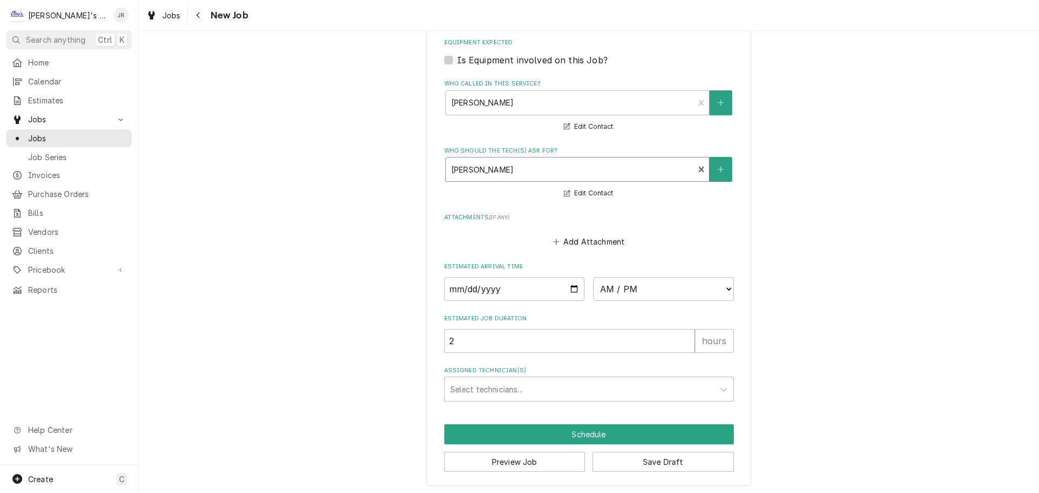
scroll to position [731, 0]
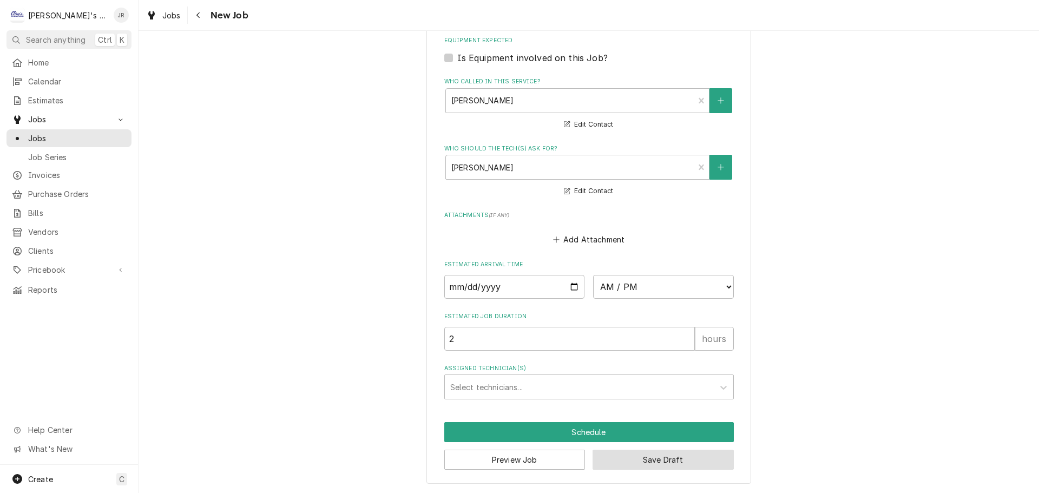
click at [624, 464] on button "Save Draft" at bounding box center [662, 459] width 141 height 20
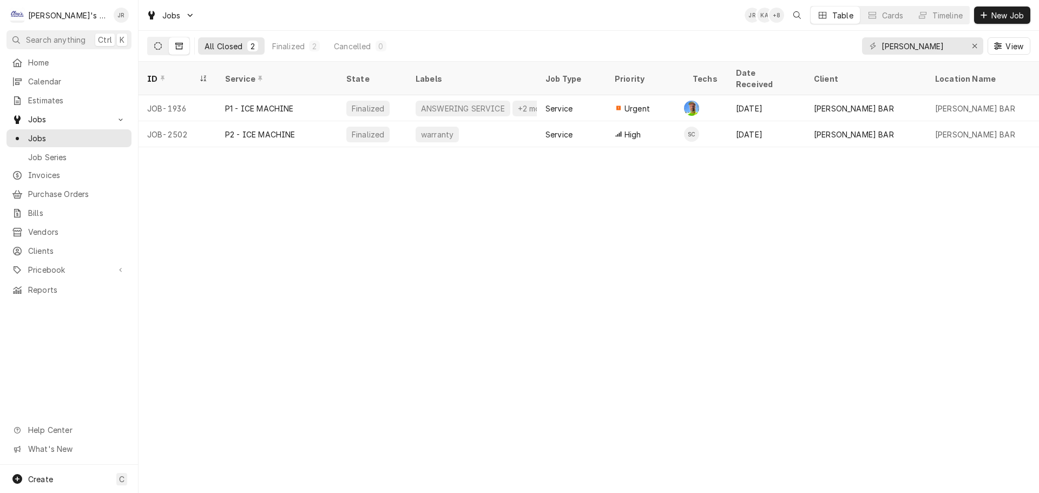
click at [150, 45] on button "Dynamic Content Wrapper" at bounding box center [158, 45] width 21 height 17
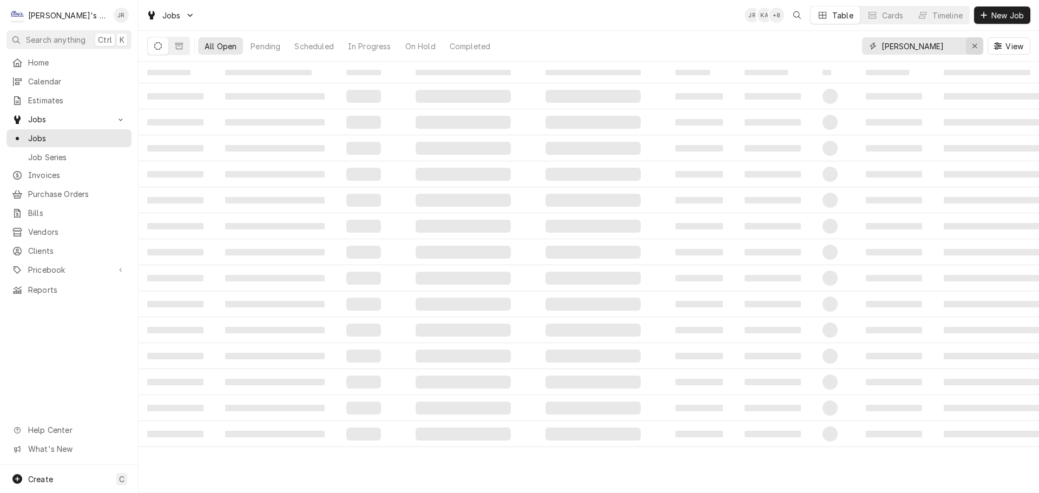
click at [979, 46] on div "Erase input" at bounding box center [974, 46] width 11 height 11
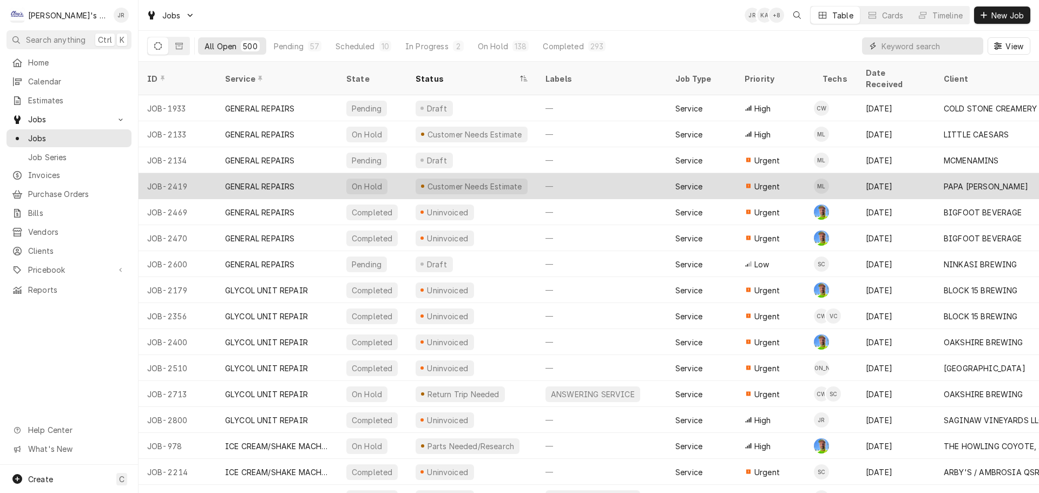
scroll to position [65, 0]
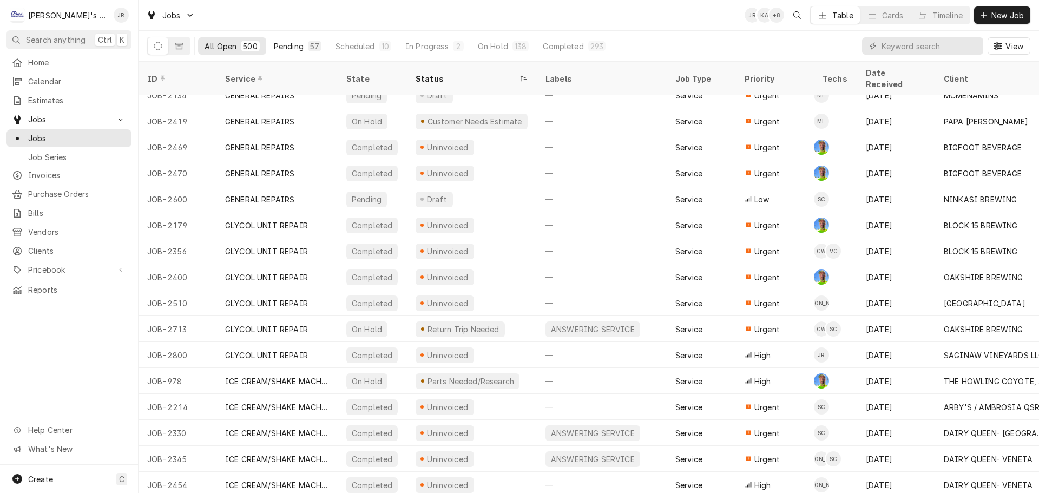
click at [308, 51] on button "Pending 57" at bounding box center [297, 45] width 61 height 17
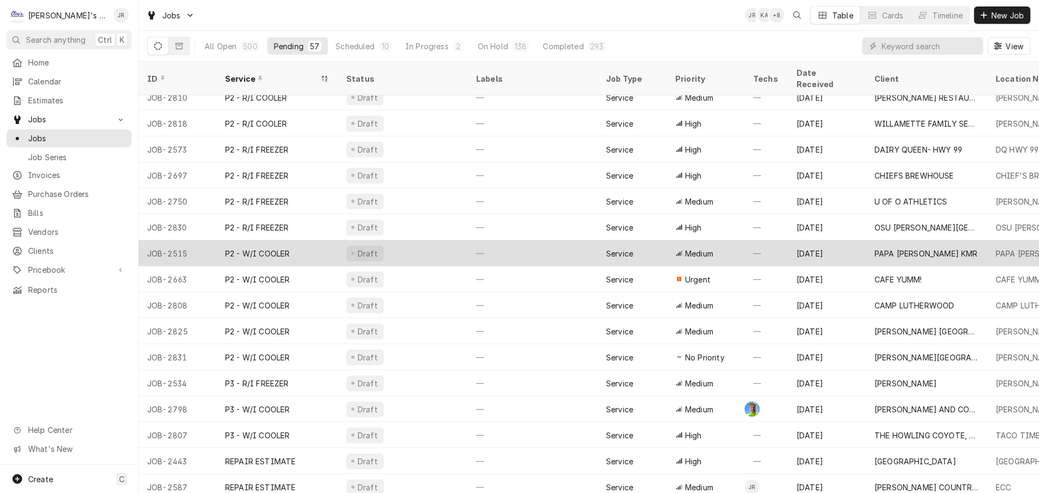
scroll to position [1000, 0]
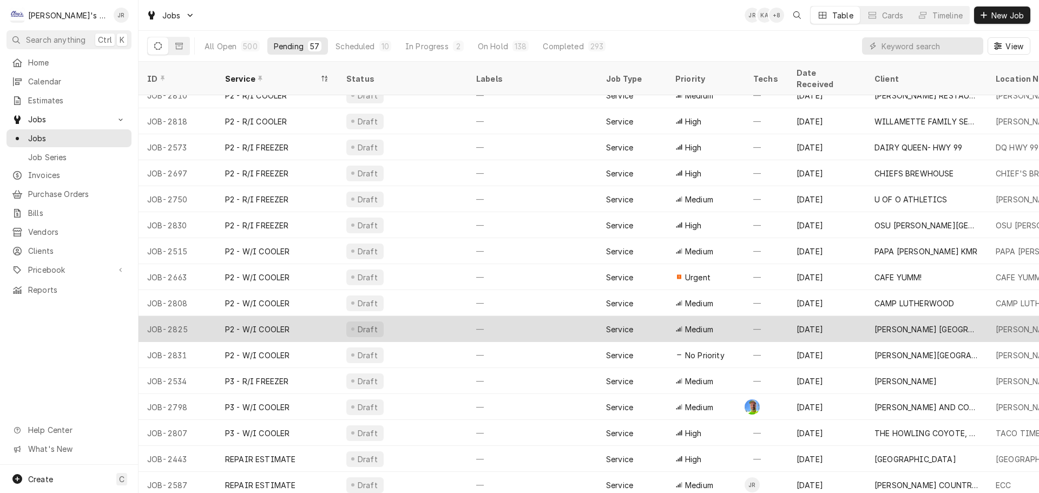
click at [400, 318] on div "Draft" at bounding box center [403, 329] width 130 height 26
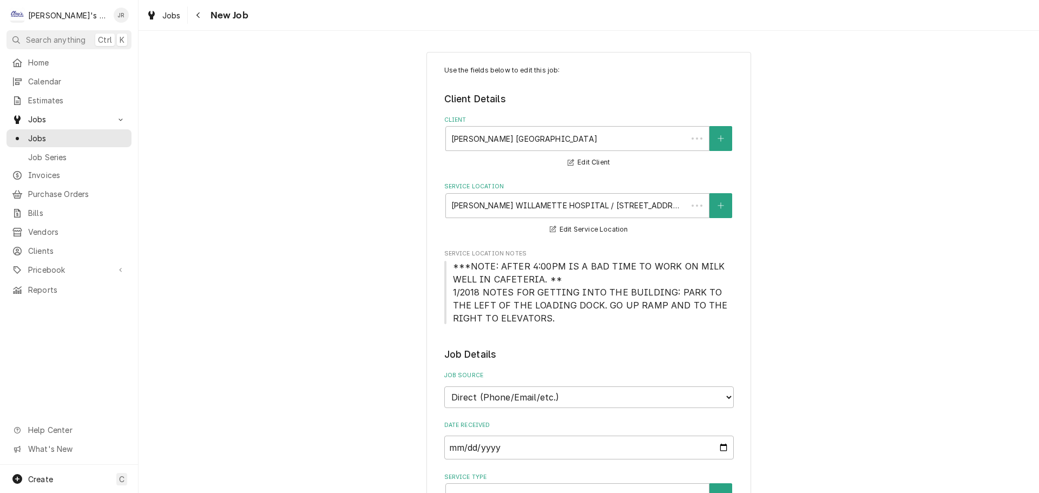
type textarea "x"
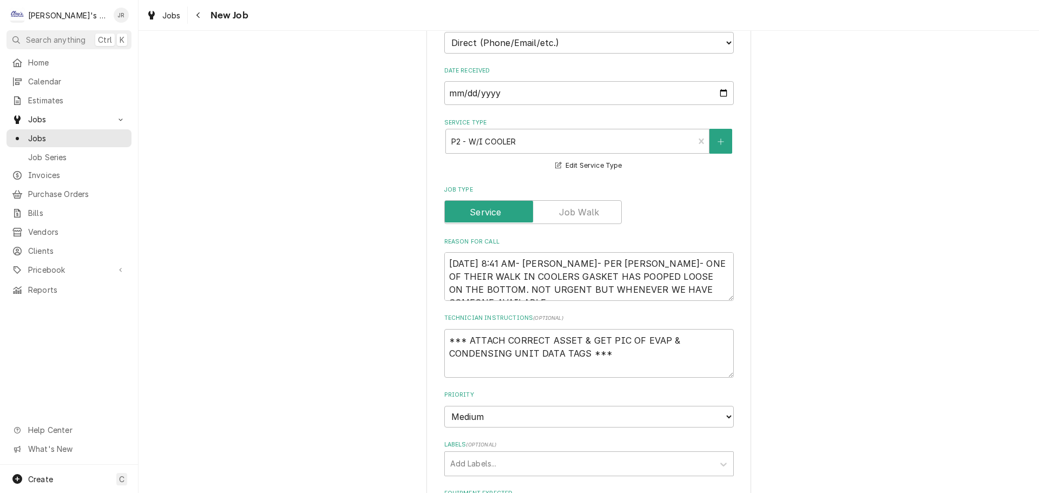
scroll to position [379, 0]
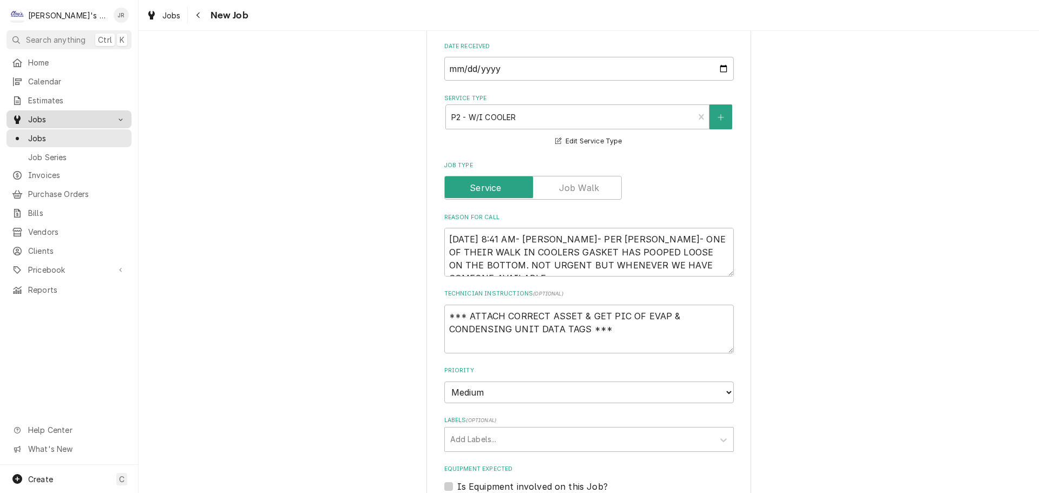
click at [96, 110] on link "Jobs" at bounding box center [68, 119] width 125 height 18
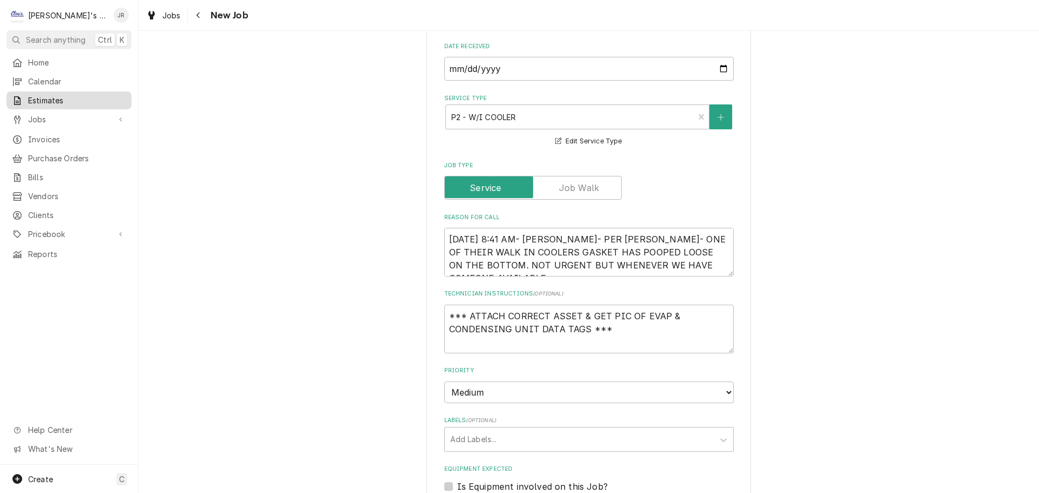
click at [96, 97] on span "Estimates" at bounding box center [77, 100] width 98 height 11
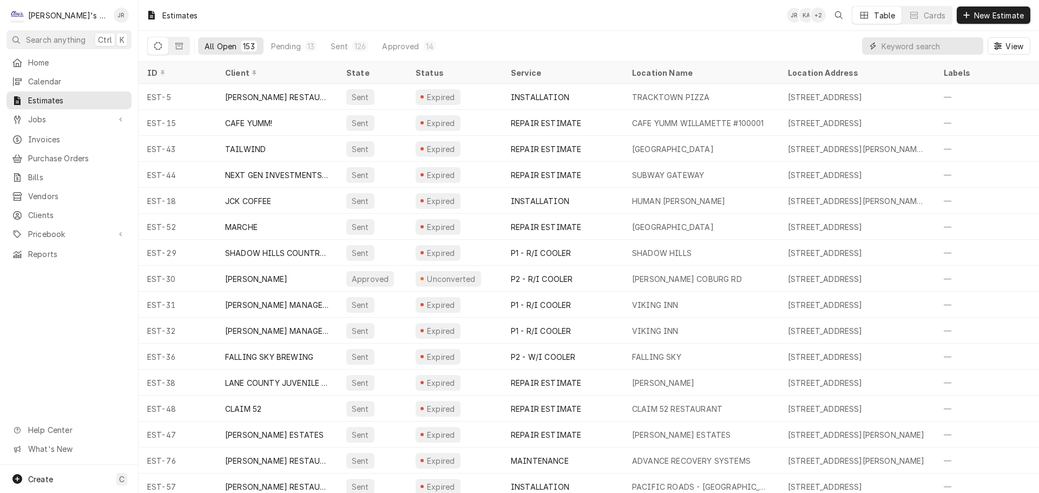
click at [958, 51] on input "Dynamic Content Wrapper" at bounding box center [929, 45] width 96 height 17
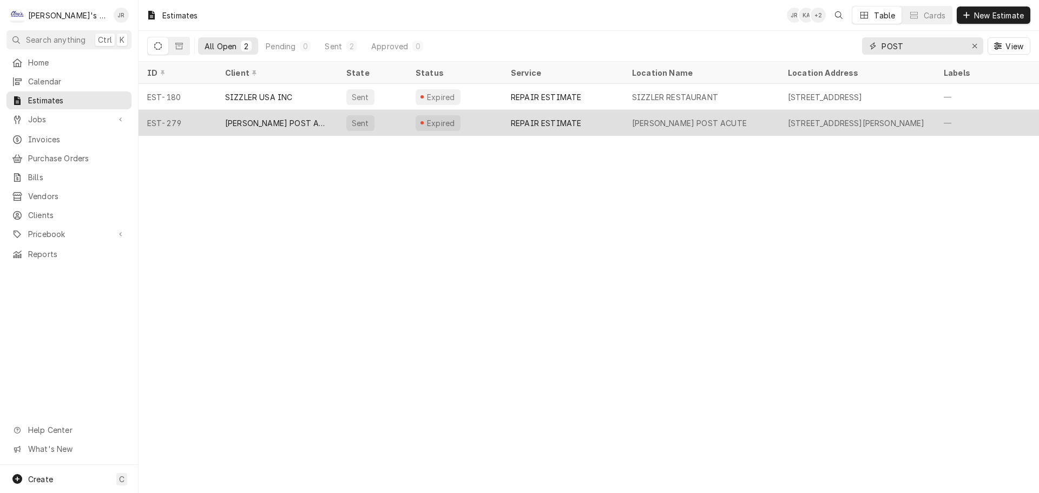
type input "POST"
click at [495, 125] on div "Expired" at bounding box center [454, 123] width 95 height 26
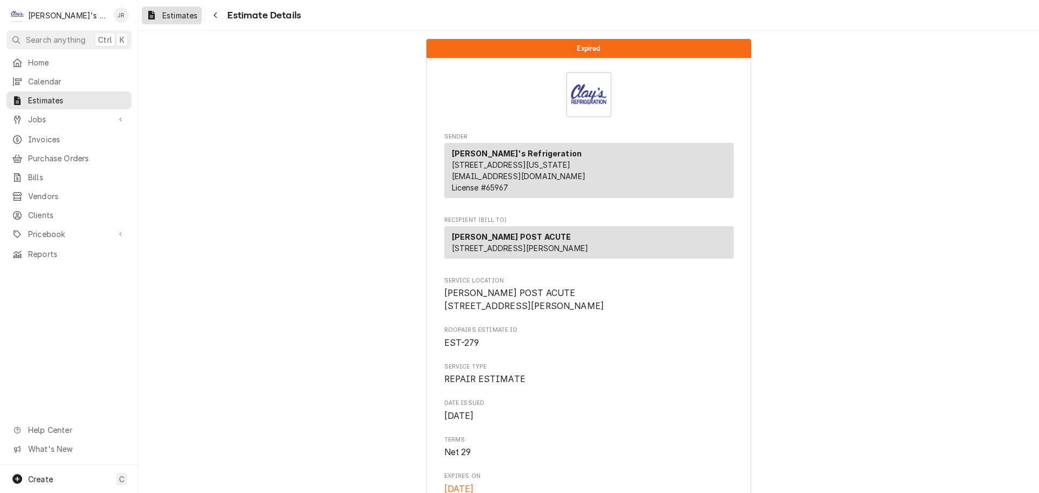
click at [177, 18] on span "Estimates" at bounding box center [179, 15] width 35 height 11
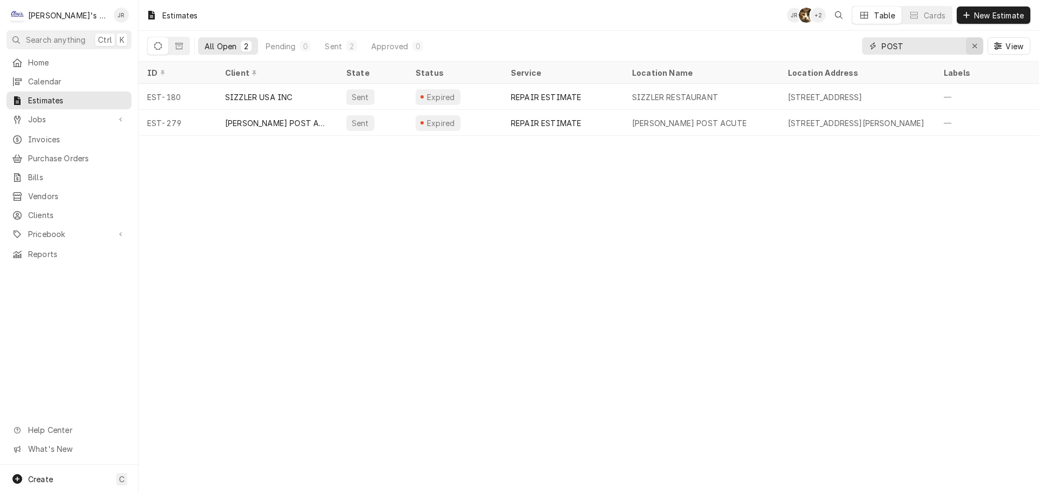
click at [978, 48] on div "Erase input" at bounding box center [974, 46] width 11 height 11
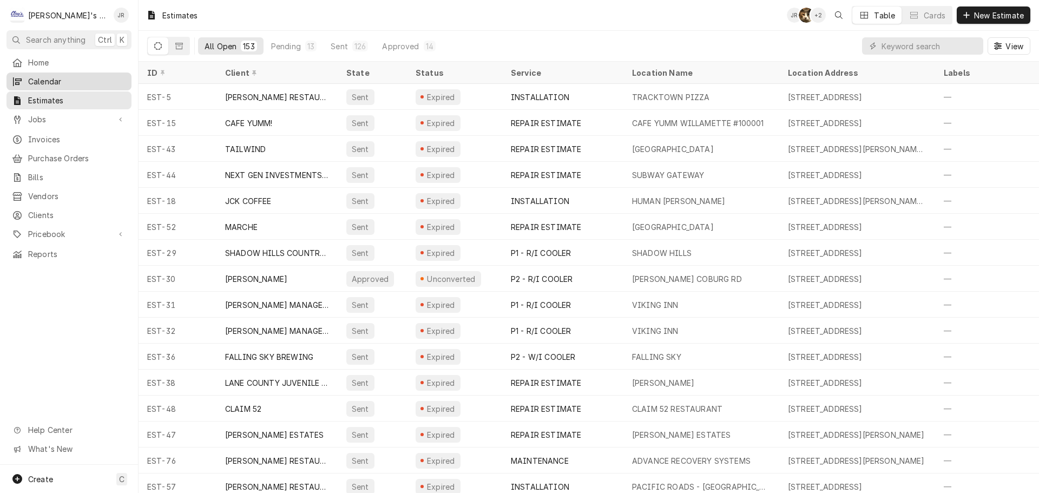
click at [96, 79] on span "Calendar" at bounding box center [77, 81] width 98 height 11
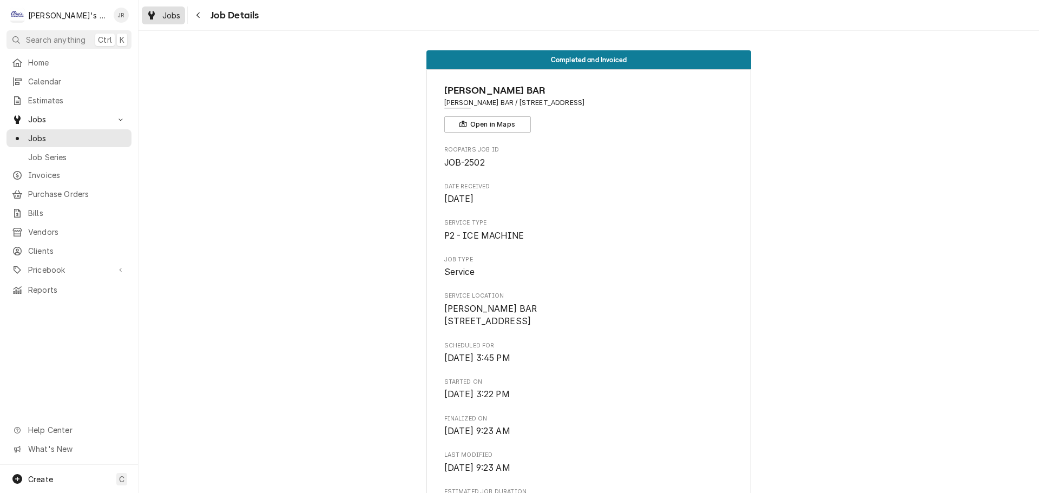
click at [176, 22] on link "Jobs" at bounding box center [163, 15] width 43 height 18
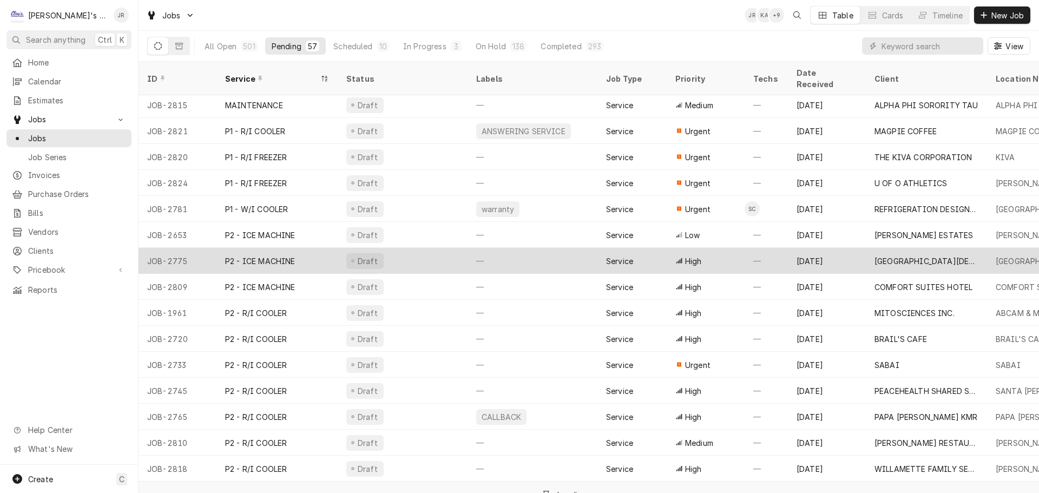
scroll to position [662, 0]
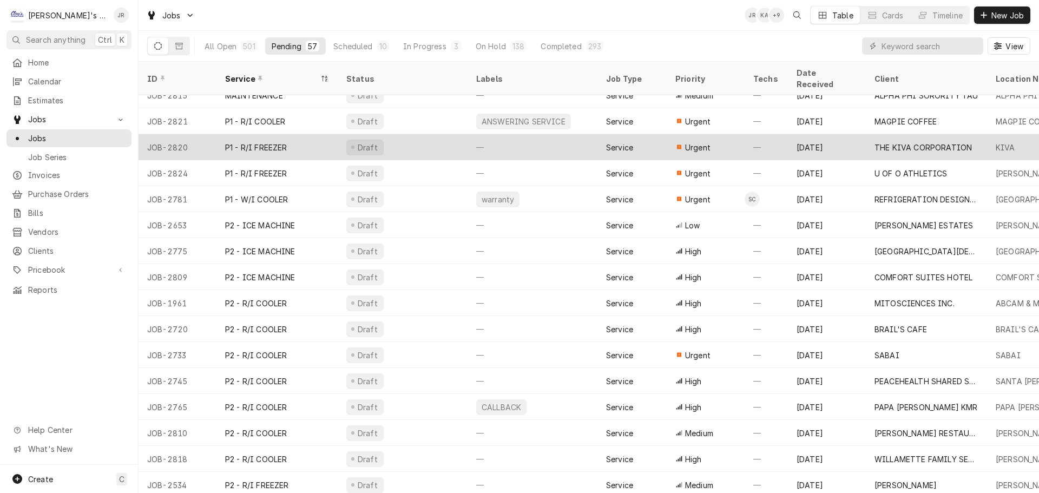
click at [419, 138] on div "Draft" at bounding box center [403, 147] width 130 height 26
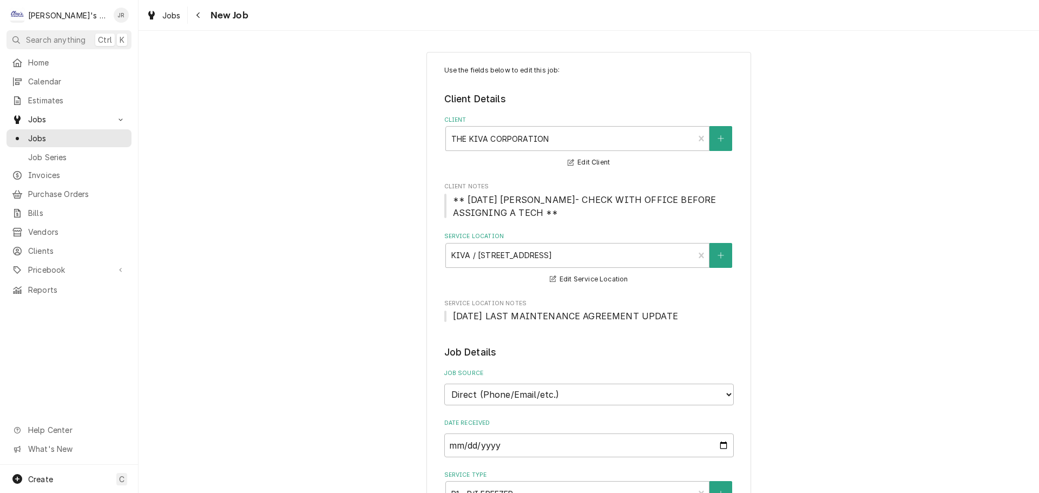
type textarea "x"
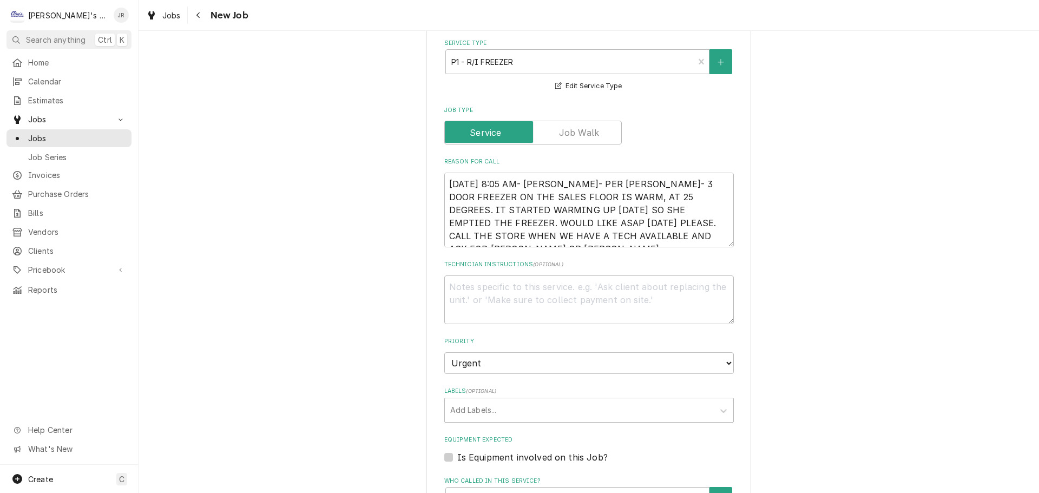
scroll to position [433, 0]
click at [155, 15] on div "Dynamic Content Wrapper" at bounding box center [151, 15] width 11 height 13
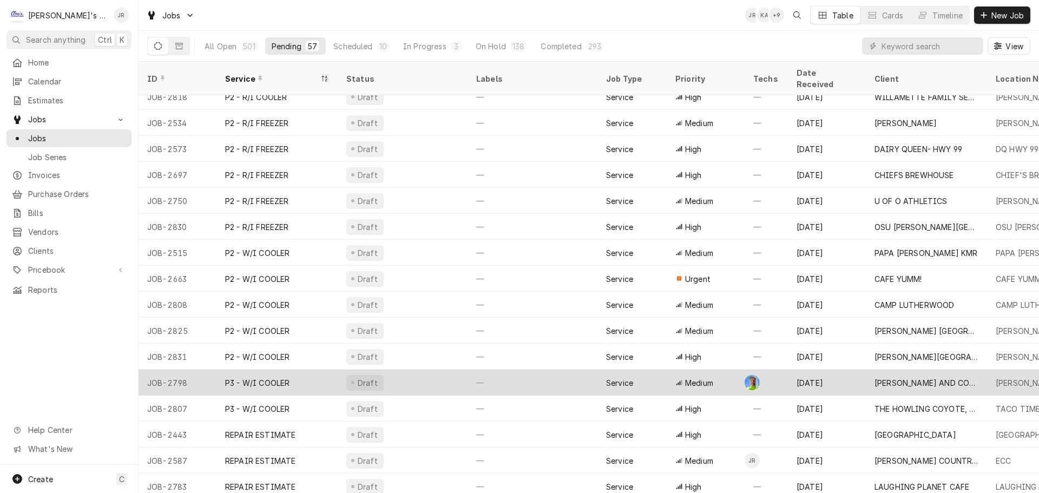
scroll to position [1026, 0]
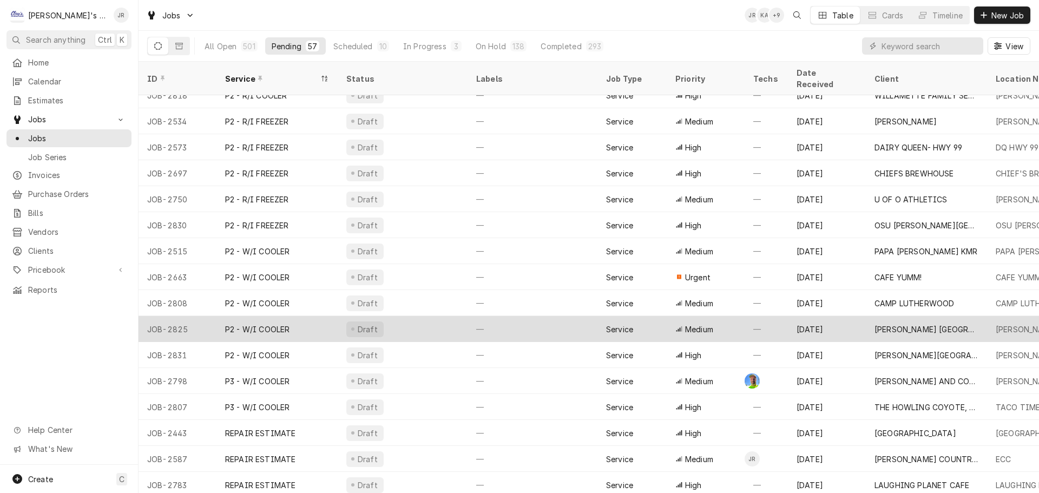
click at [421, 316] on div "Draft" at bounding box center [403, 329] width 130 height 26
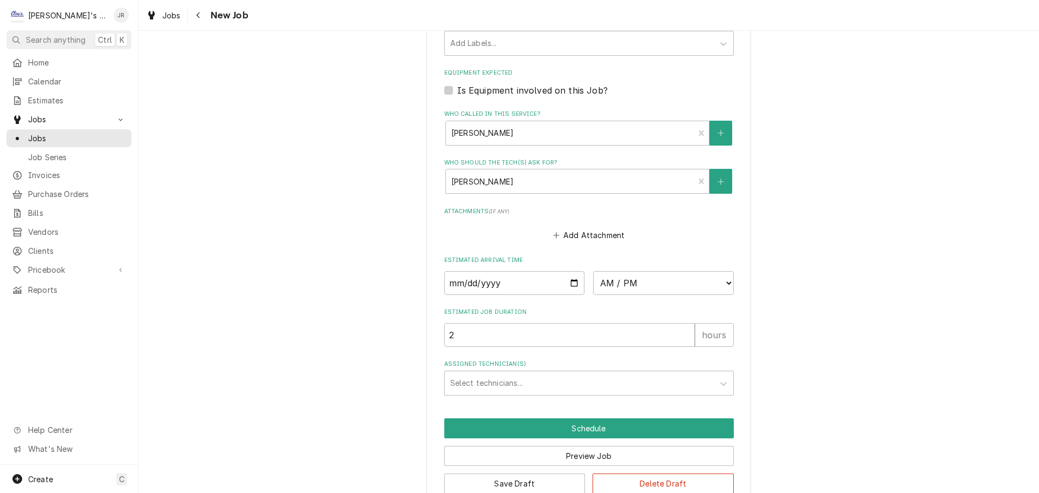
scroll to position [798, 0]
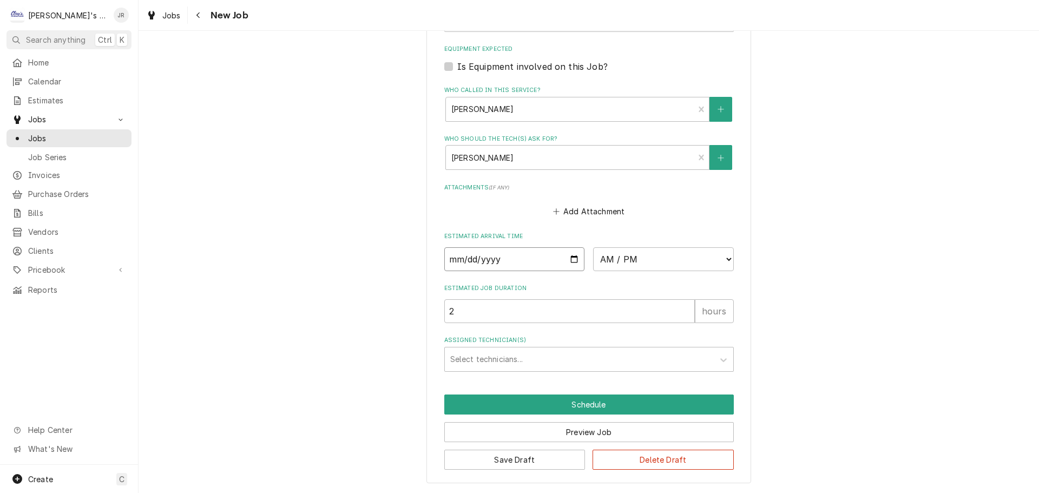
click at [567, 260] on input "Date" at bounding box center [514, 259] width 141 height 24
type textarea "x"
type input "2025-09-03"
type textarea "x"
click at [608, 268] on select "AM / PM 6:00 AM 6:15 AM 6:30 AM 6:45 AM 7:00 AM 7:15 AM 7:30 AM 7:45 AM 8:00 AM…" at bounding box center [663, 259] width 141 height 24
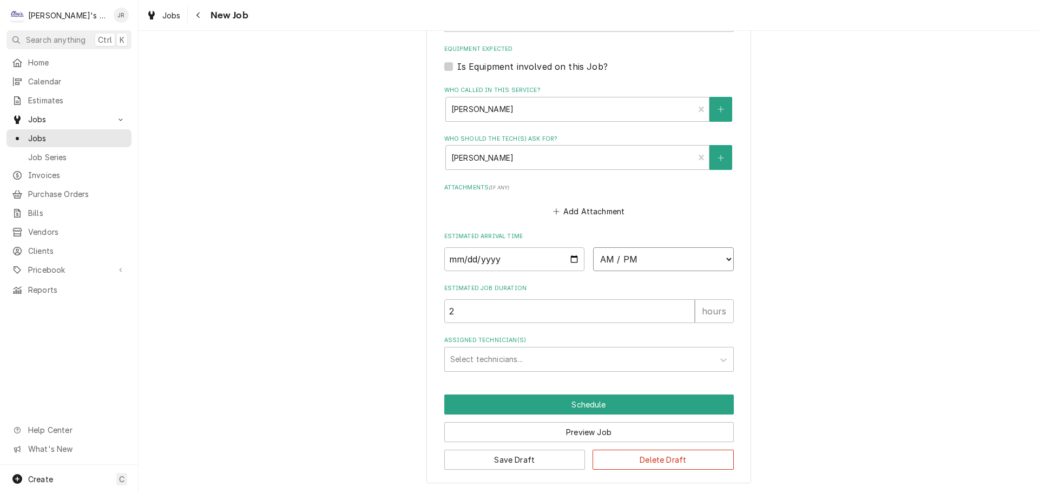
select select "08:00:00"
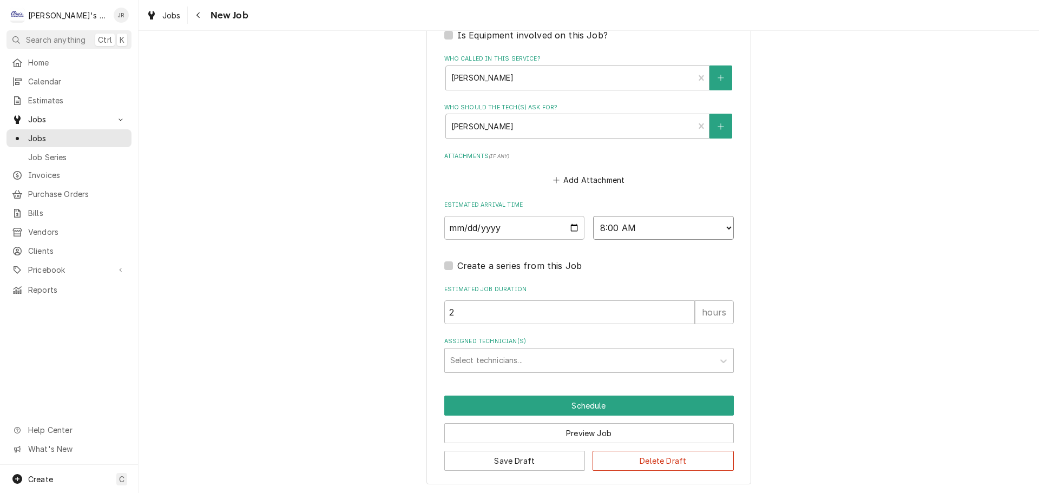
scroll to position [831, 0]
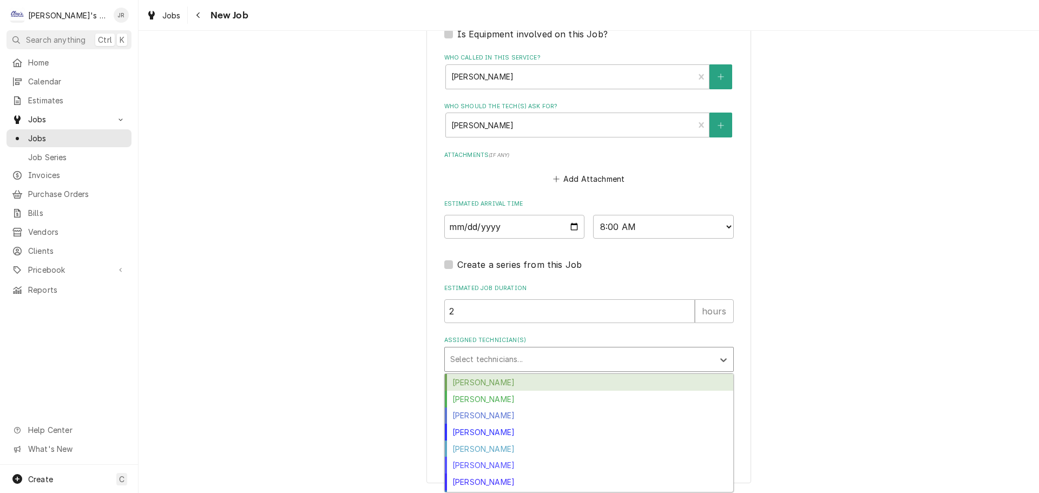
click at [551, 350] on div "Assigned Technician(s)" at bounding box center [579, 358] width 258 height 19
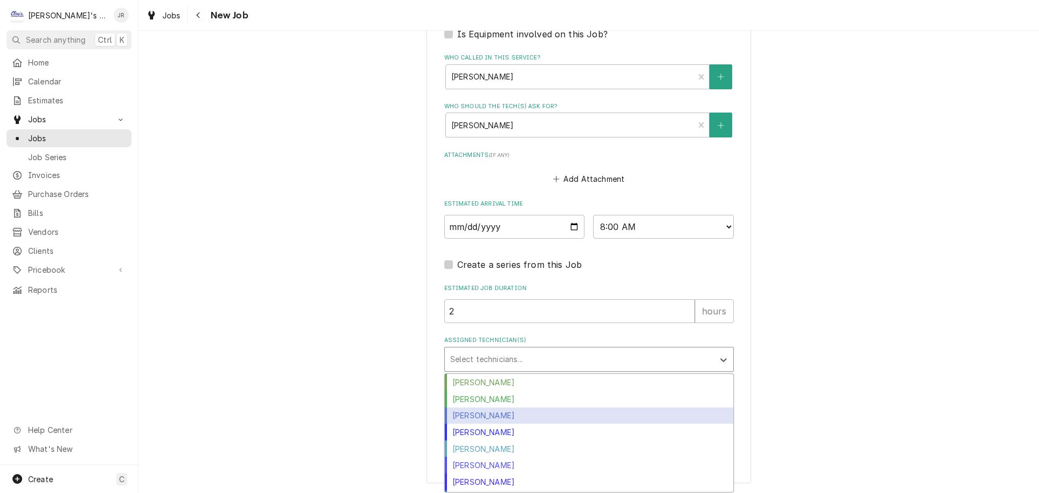
click at [536, 419] on div "Jeff Rue" at bounding box center [589, 415] width 288 height 17
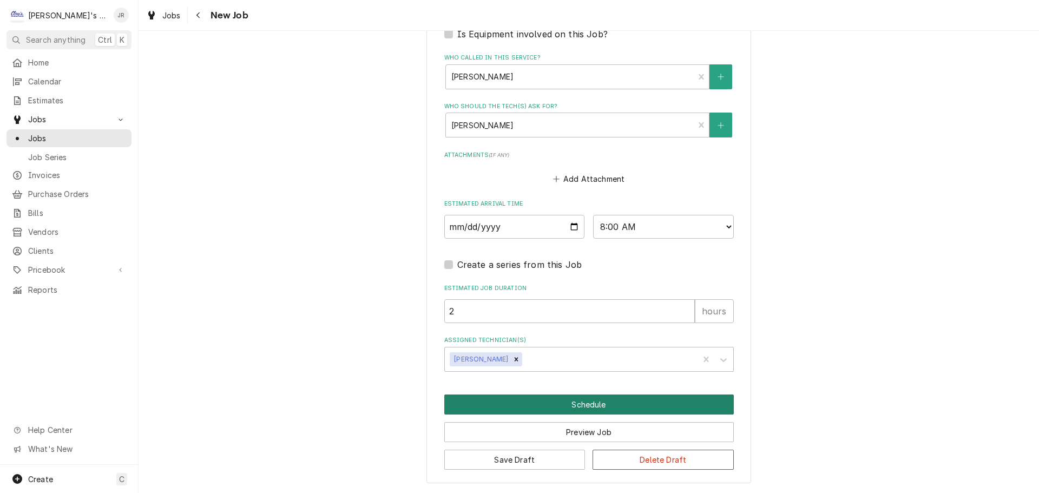
click at [548, 408] on button "Schedule" at bounding box center [588, 404] width 289 height 20
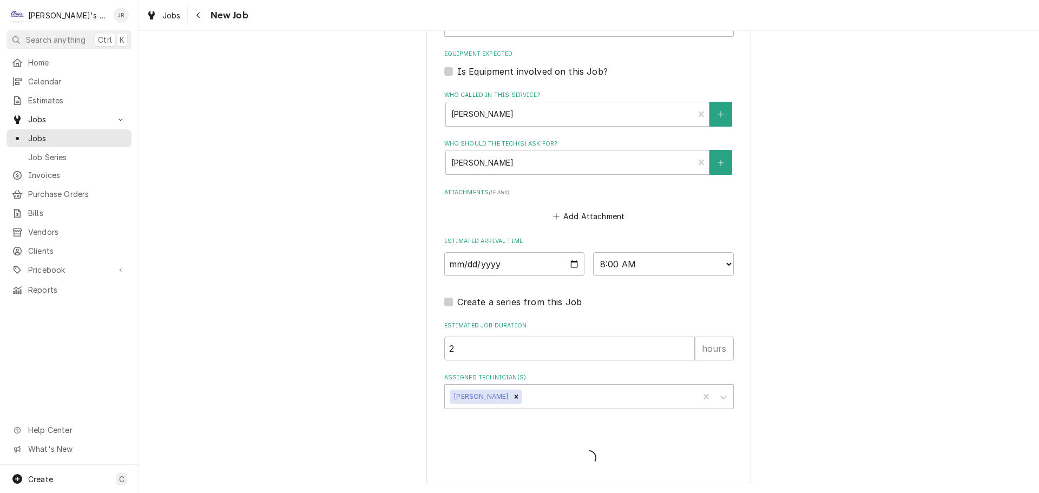
scroll to position [793, 0]
type textarea "x"
